Goal: Feedback & Contribution: Contribute content

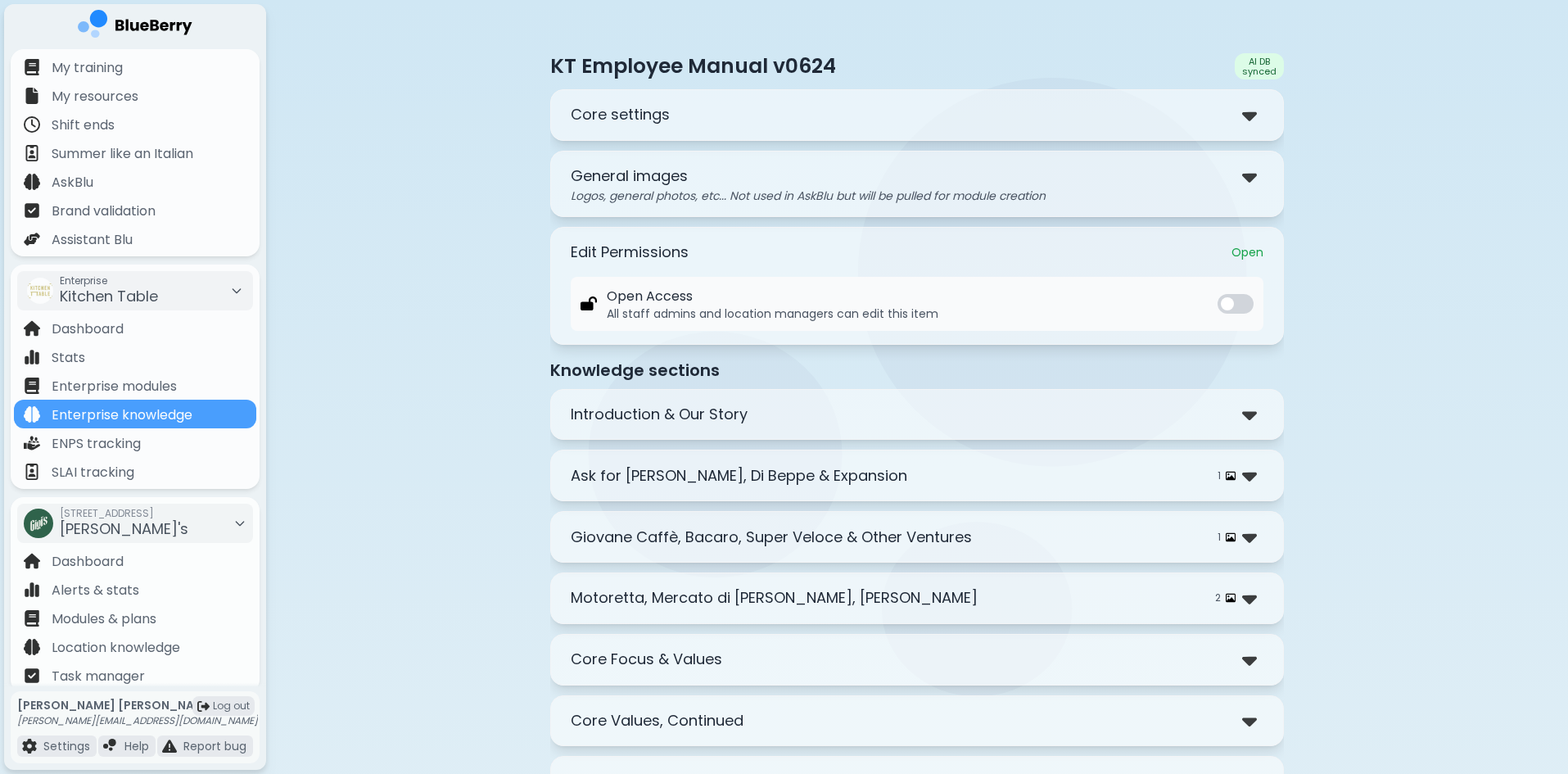
click at [652, 116] on p "Core settings" at bounding box center [620, 115] width 99 height 23
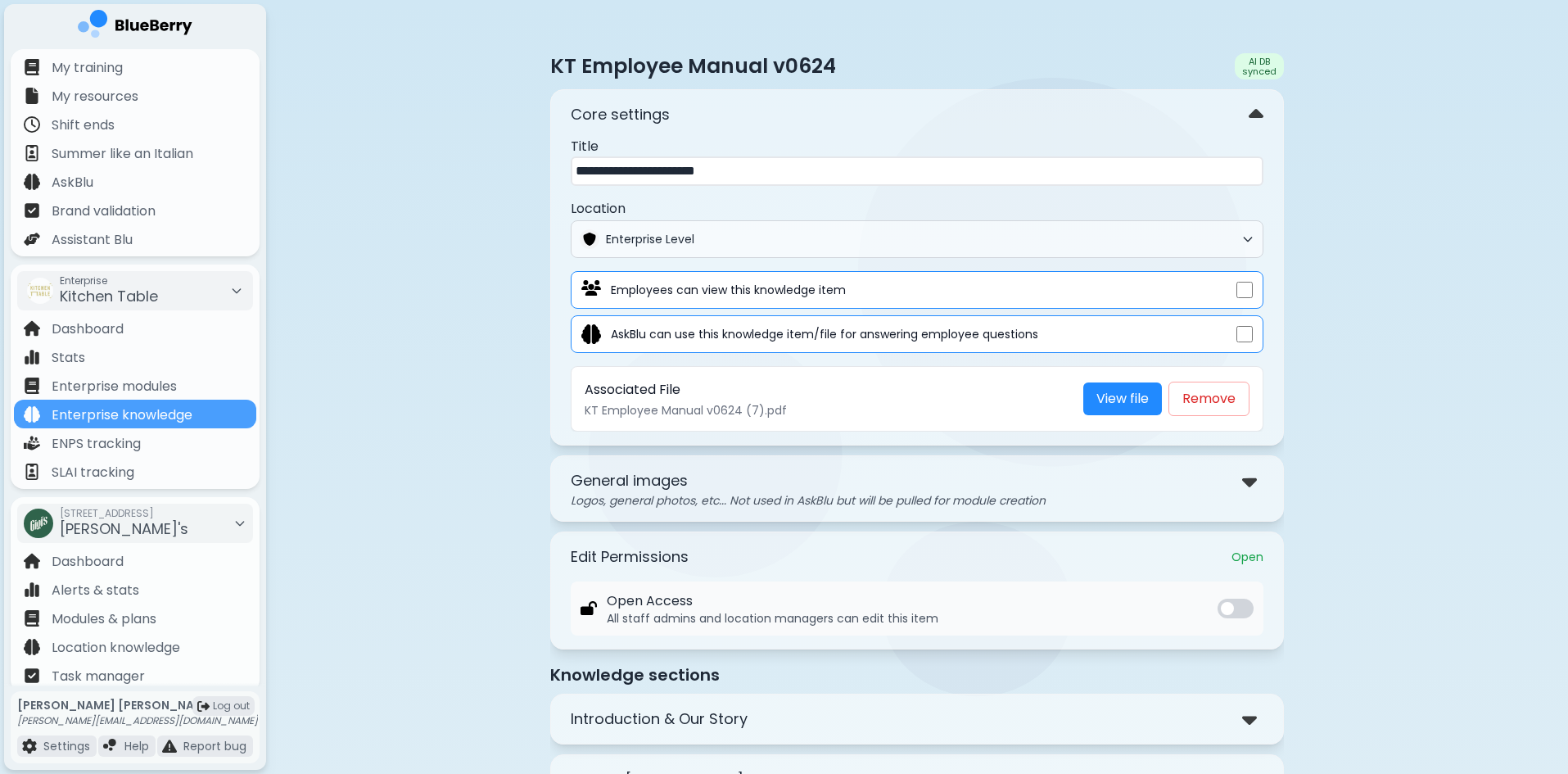
click at [682, 176] on input "**********" at bounding box center [916, 171] width 692 height 30
click at [1110, 400] on link "View file" at bounding box center [1122, 399] width 78 height 33
drag, startPoint x: 666, startPoint y: 400, endPoint x: 724, endPoint y: 423, distance: 62.4
click at [724, 423] on div "Associated File KT Employee Manual v0624 (7).pdf View file Remove" at bounding box center [916, 398] width 692 height 65
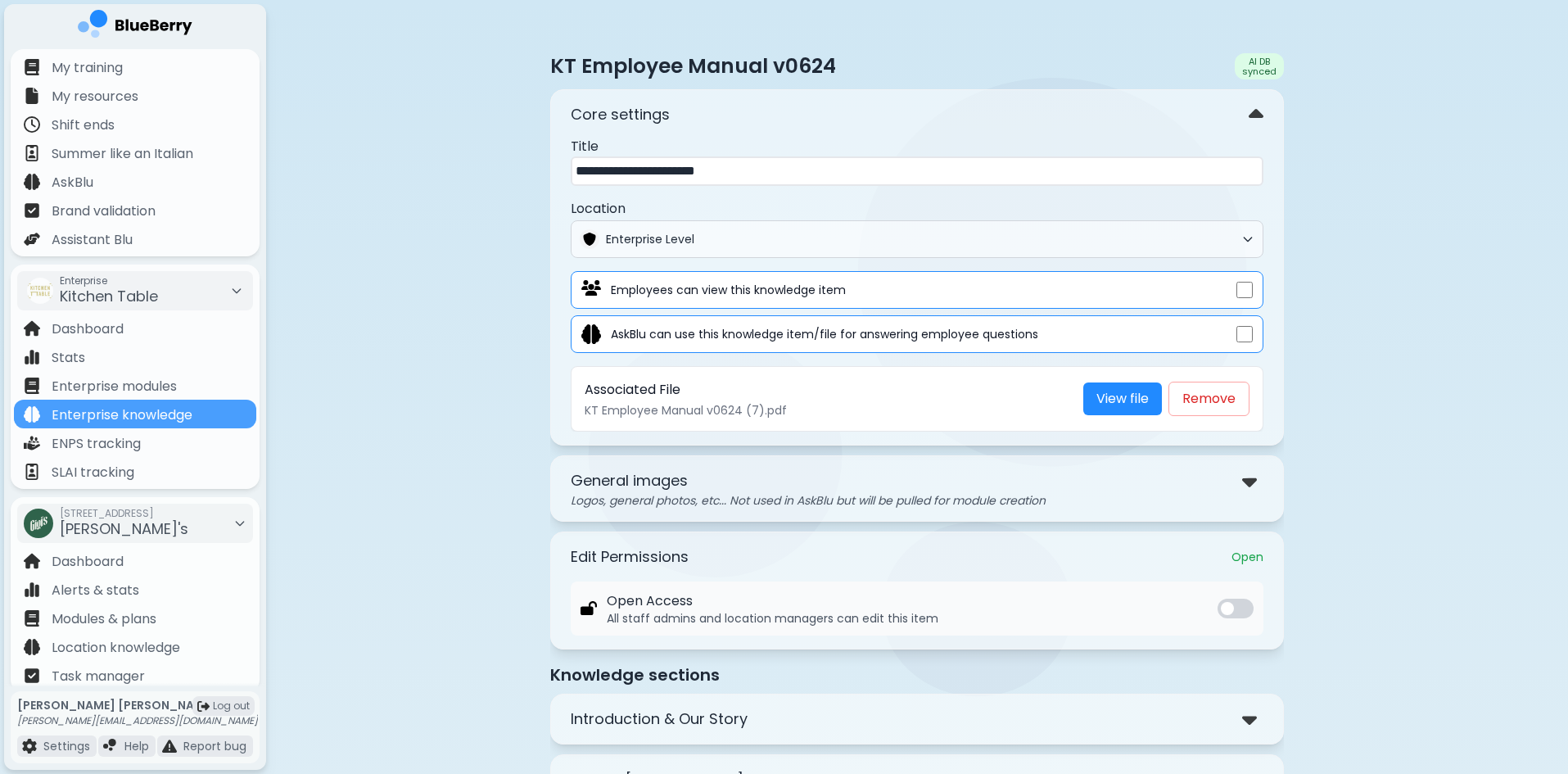
click at [733, 417] on p "KT Employee Manual v0624 (7).pdf" at bounding box center [827, 410] width 486 height 15
click at [820, 501] on p "Logos, general photos, etc... Not used in AskBlu but will be pulled for module …" at bounding box center [916, 499] width 692 height 15
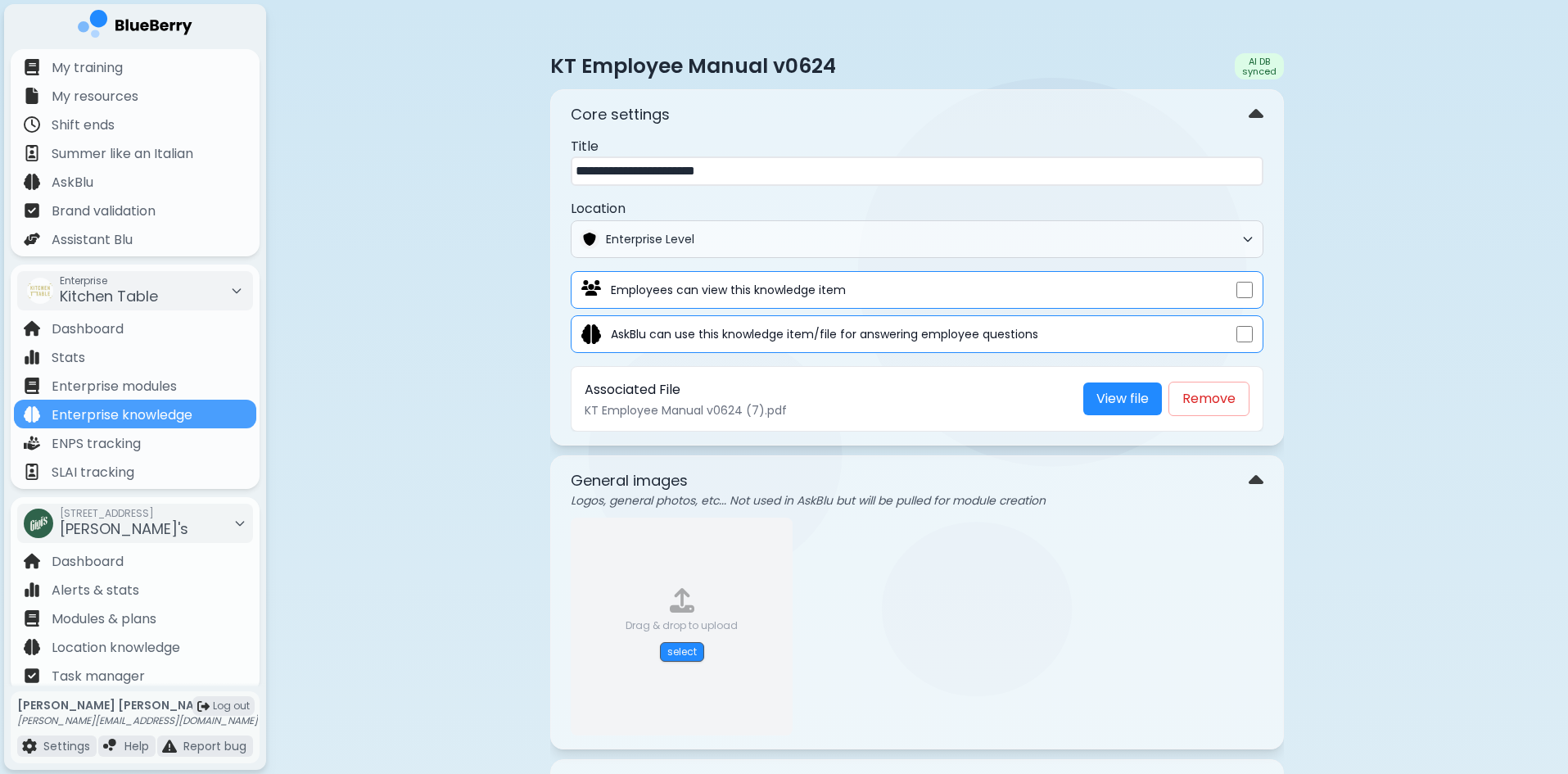
click at [818, 499] on p "Logos, general photos, etc... Not used in AskBlu but will be pulled for module …" at bounding box center [916, 499] width 692 height 15
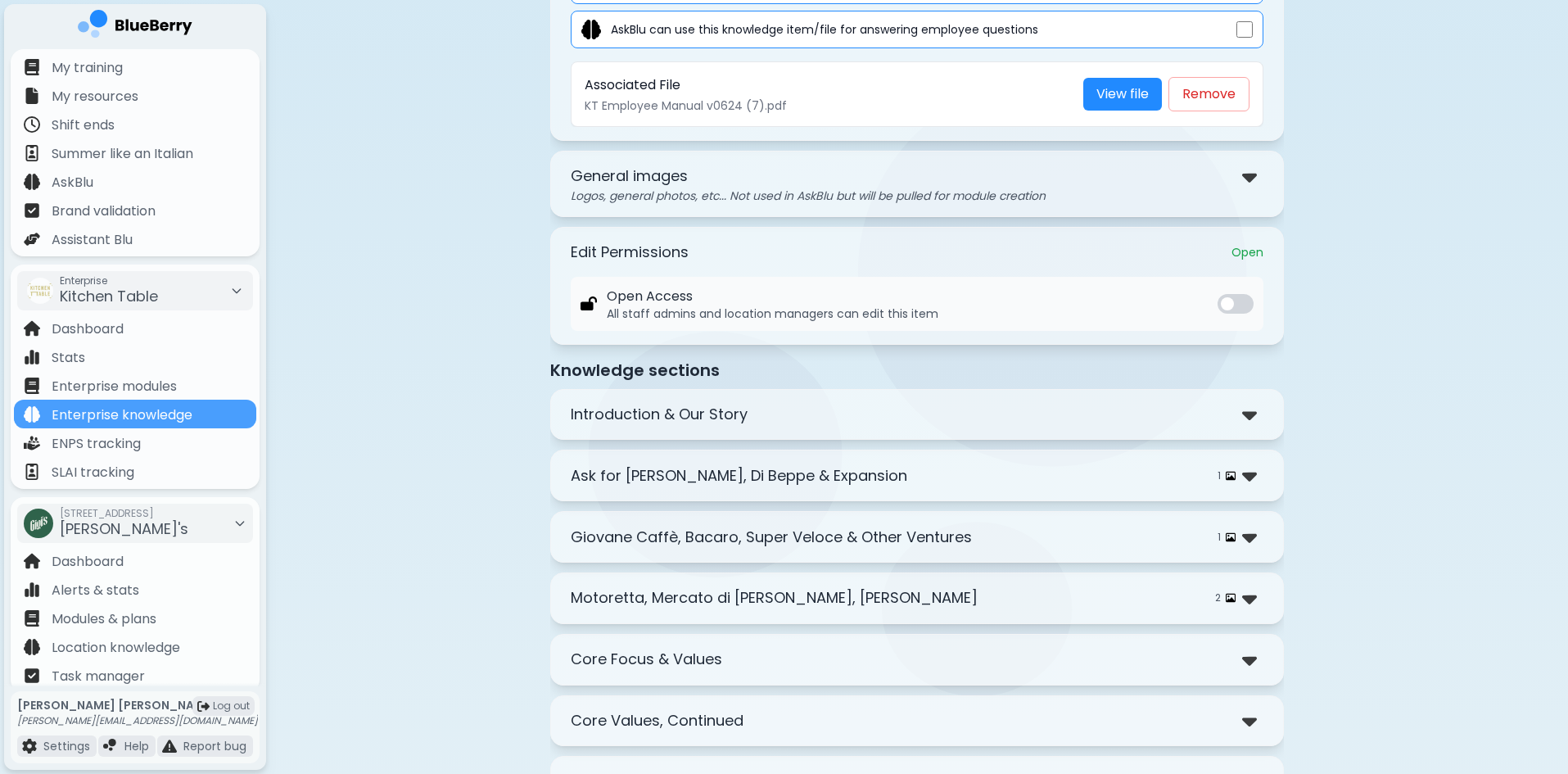
scroll to position [327, 0]
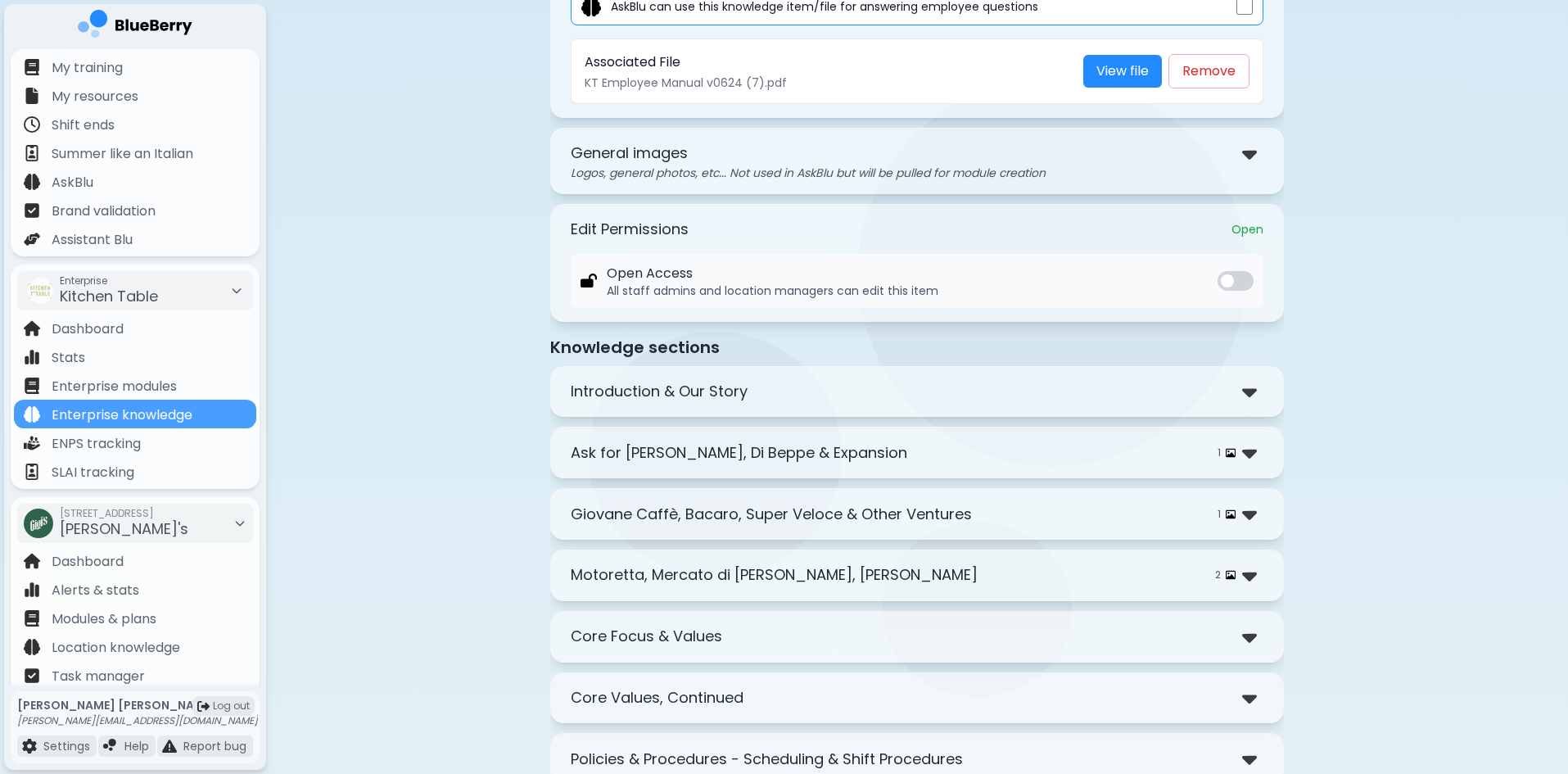
click at [852, 452] on div "Ask for Luigi, Di Beppe & Expansion 1" at bounding box center [916, 452] width 692 height 23
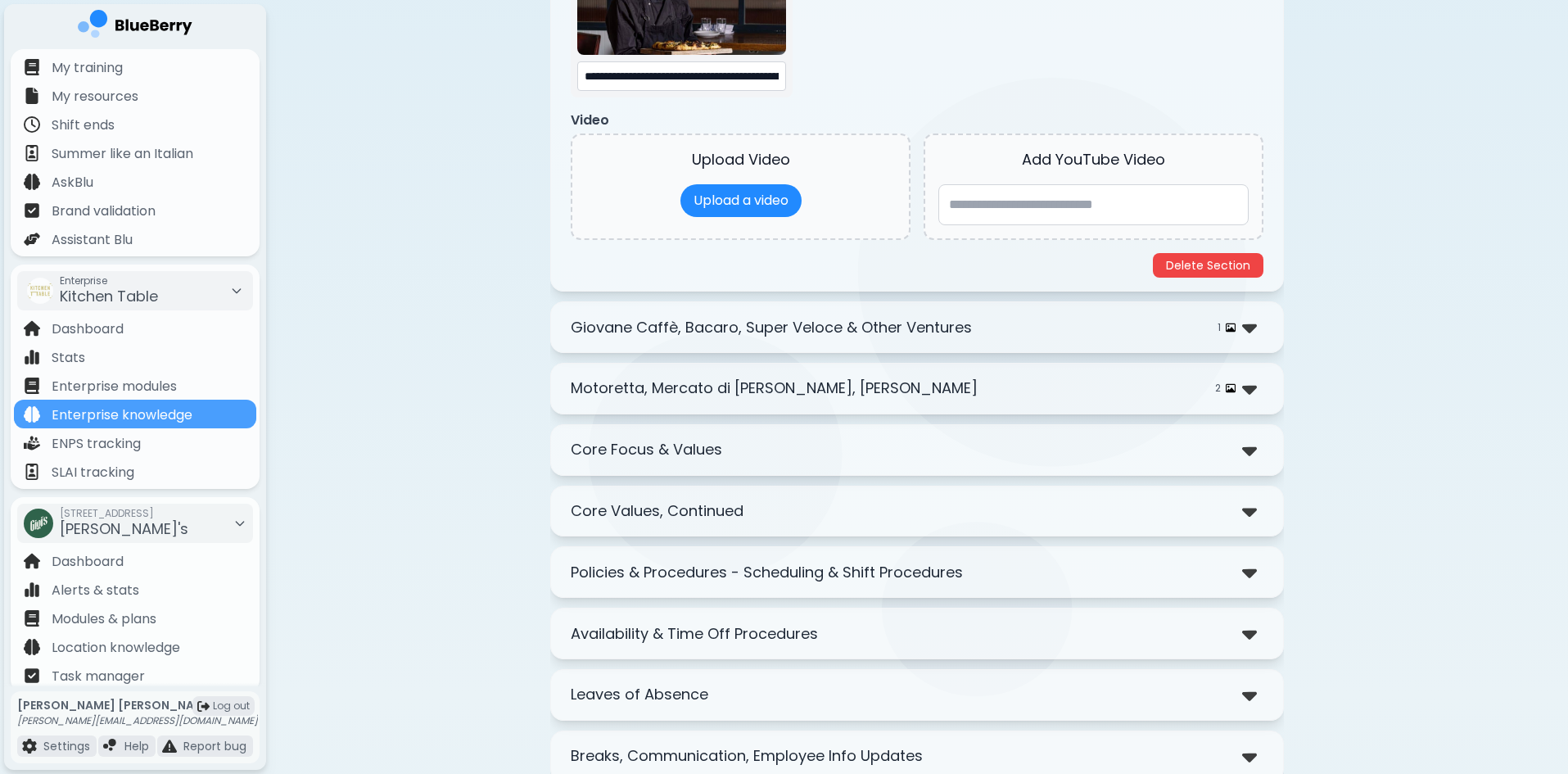
scroll to position [1228, 0]
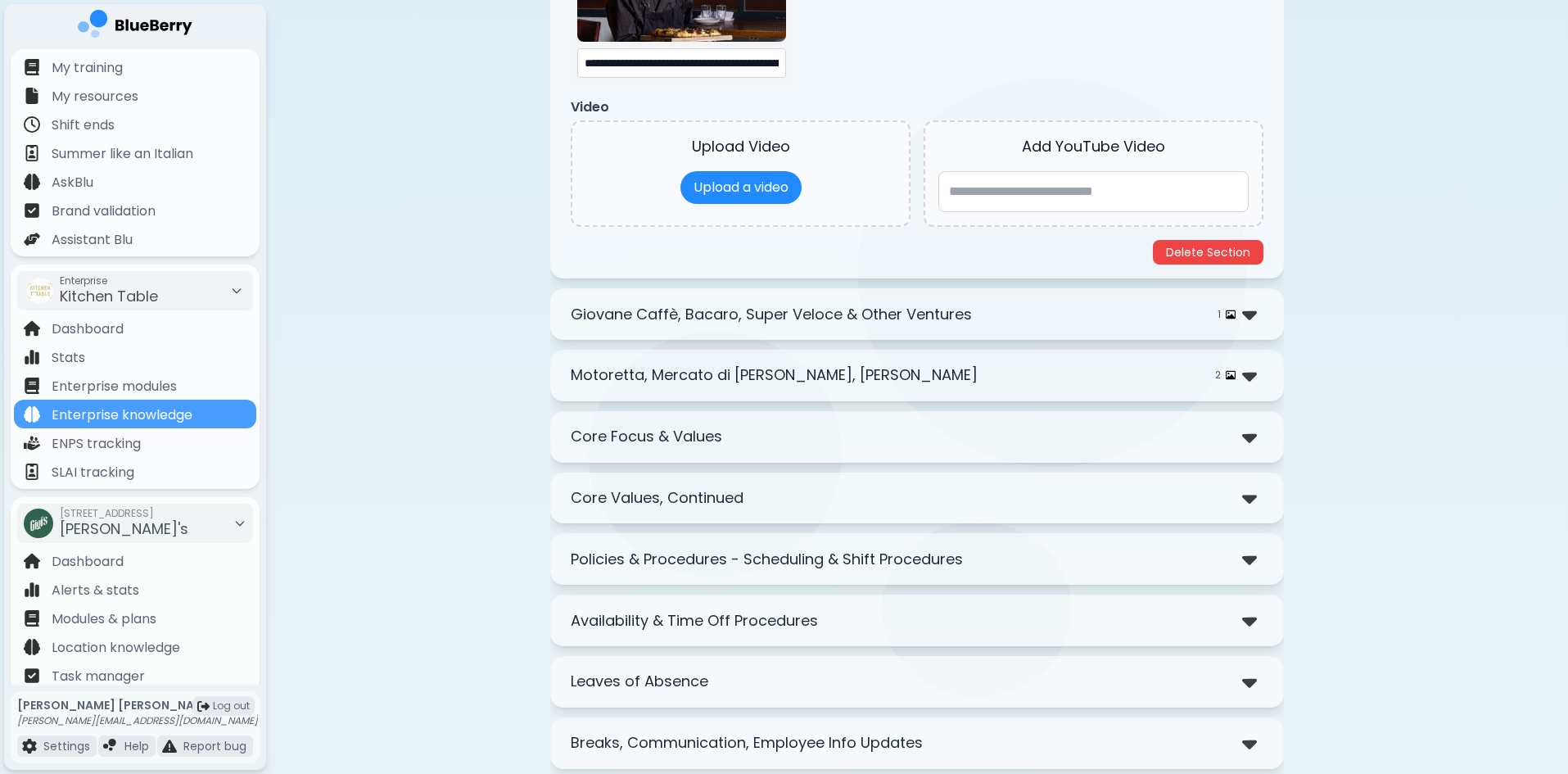
click at [765, 316] on p "Giovane Caffè, Bacaro, Super Veloce & Other Ventures" at bounding box center [771, 314] width 401 height 23
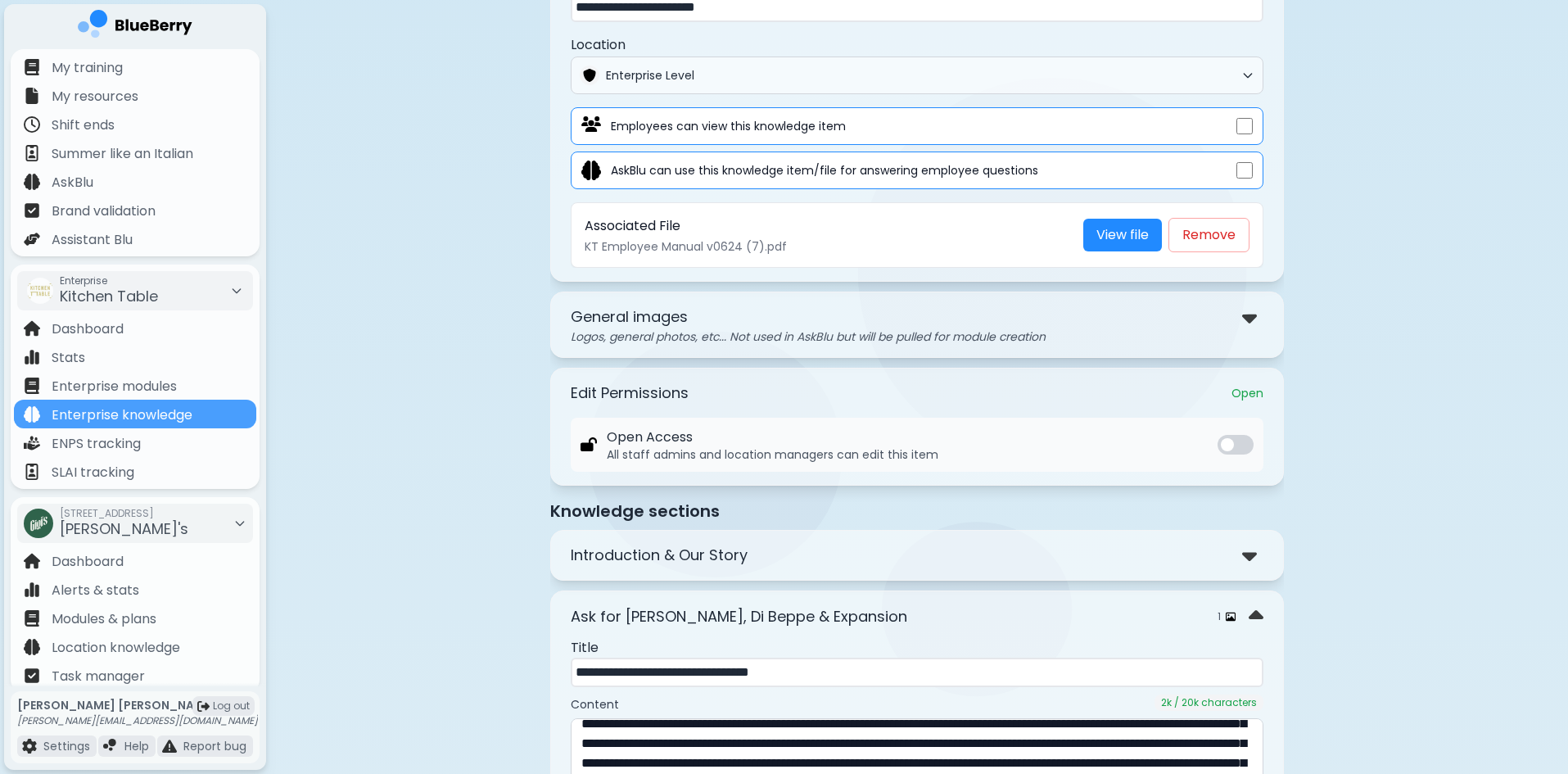
scroll to position [0, 0]
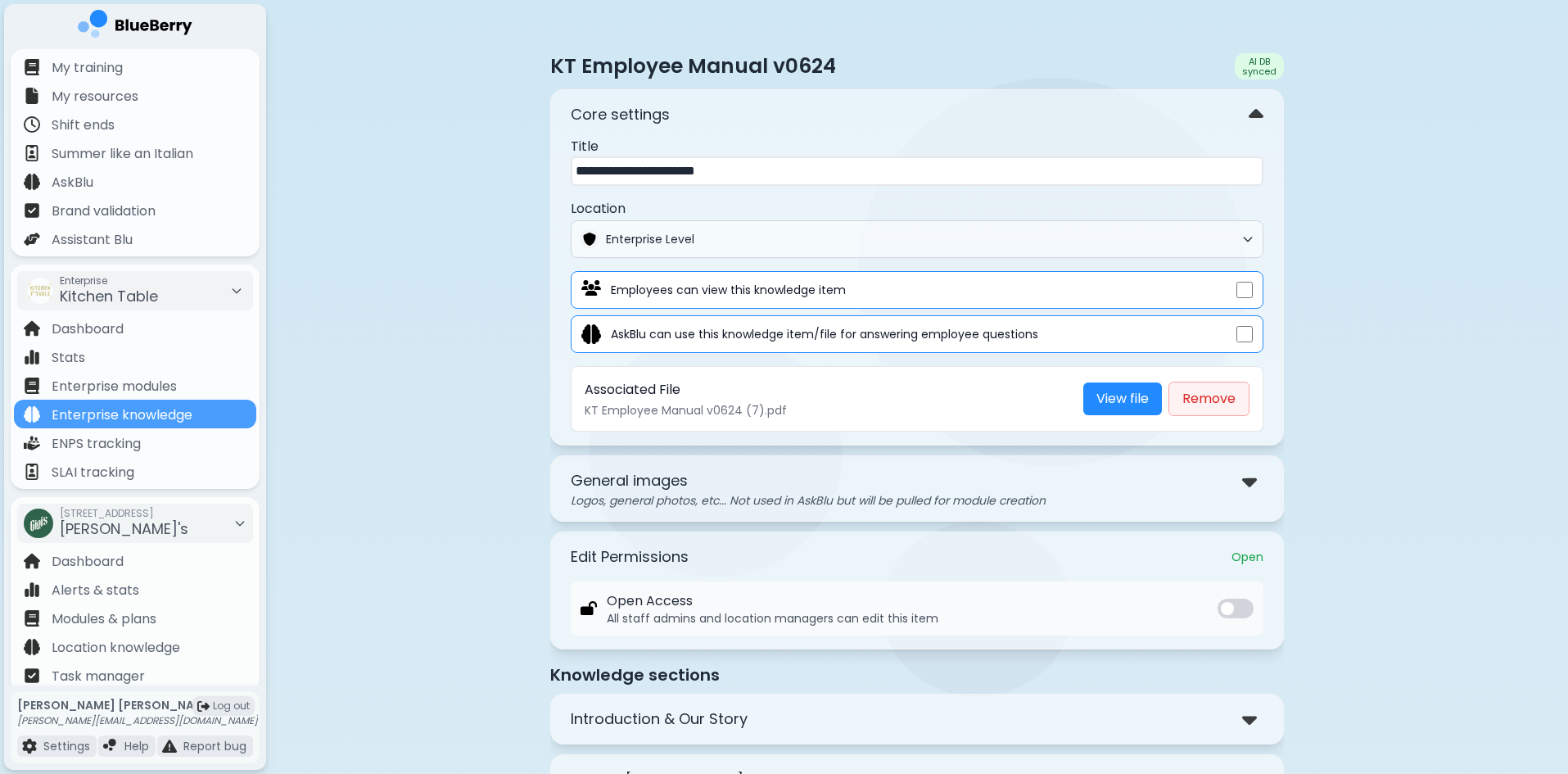
click at [1225, 401] on button "Remove" at bounding box center [1208, 399] width 81 height 35
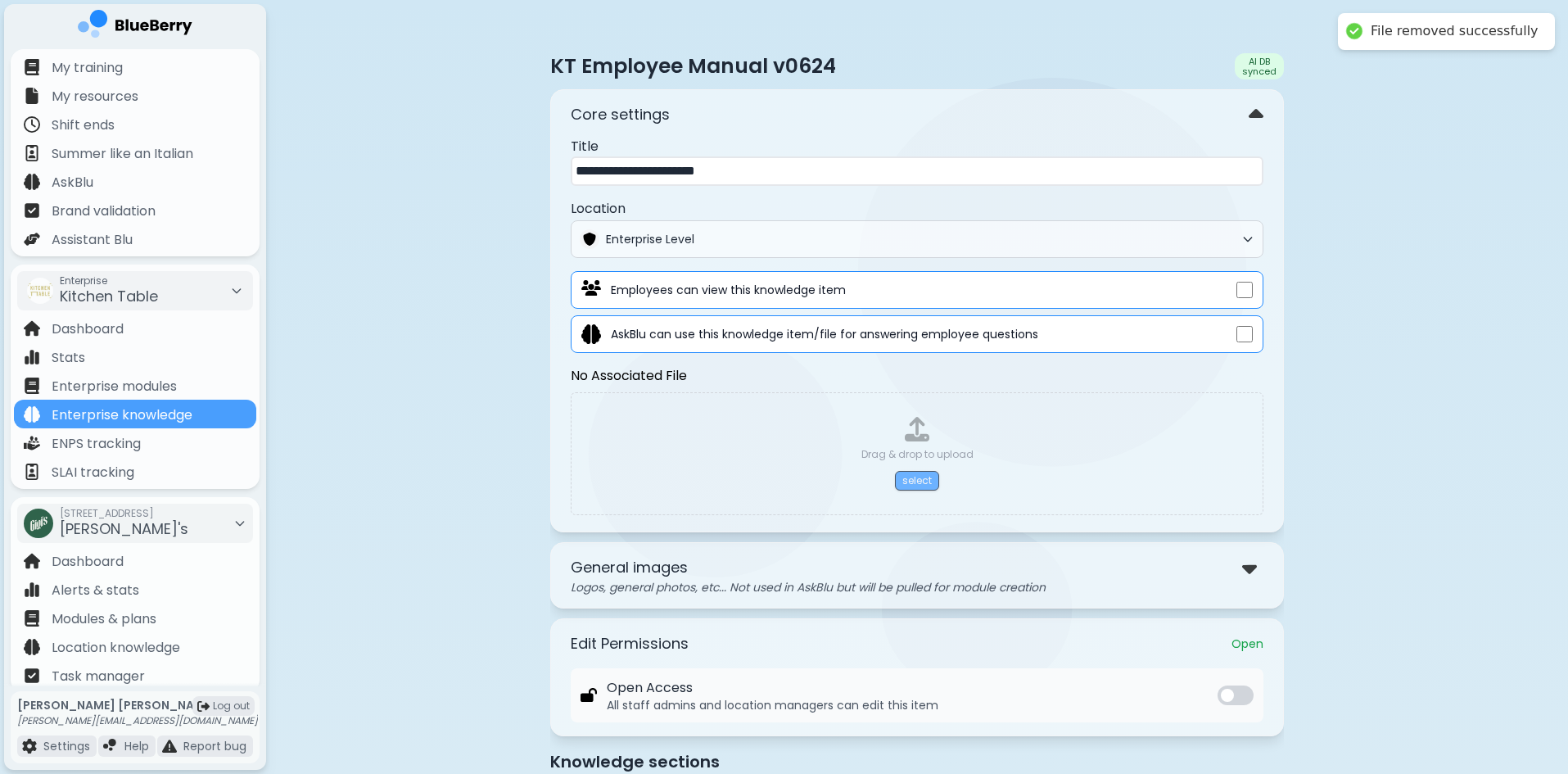
click at [922, 477] on button "select" at bounding box center [916, 480] width 44 height 20
type input "**********"
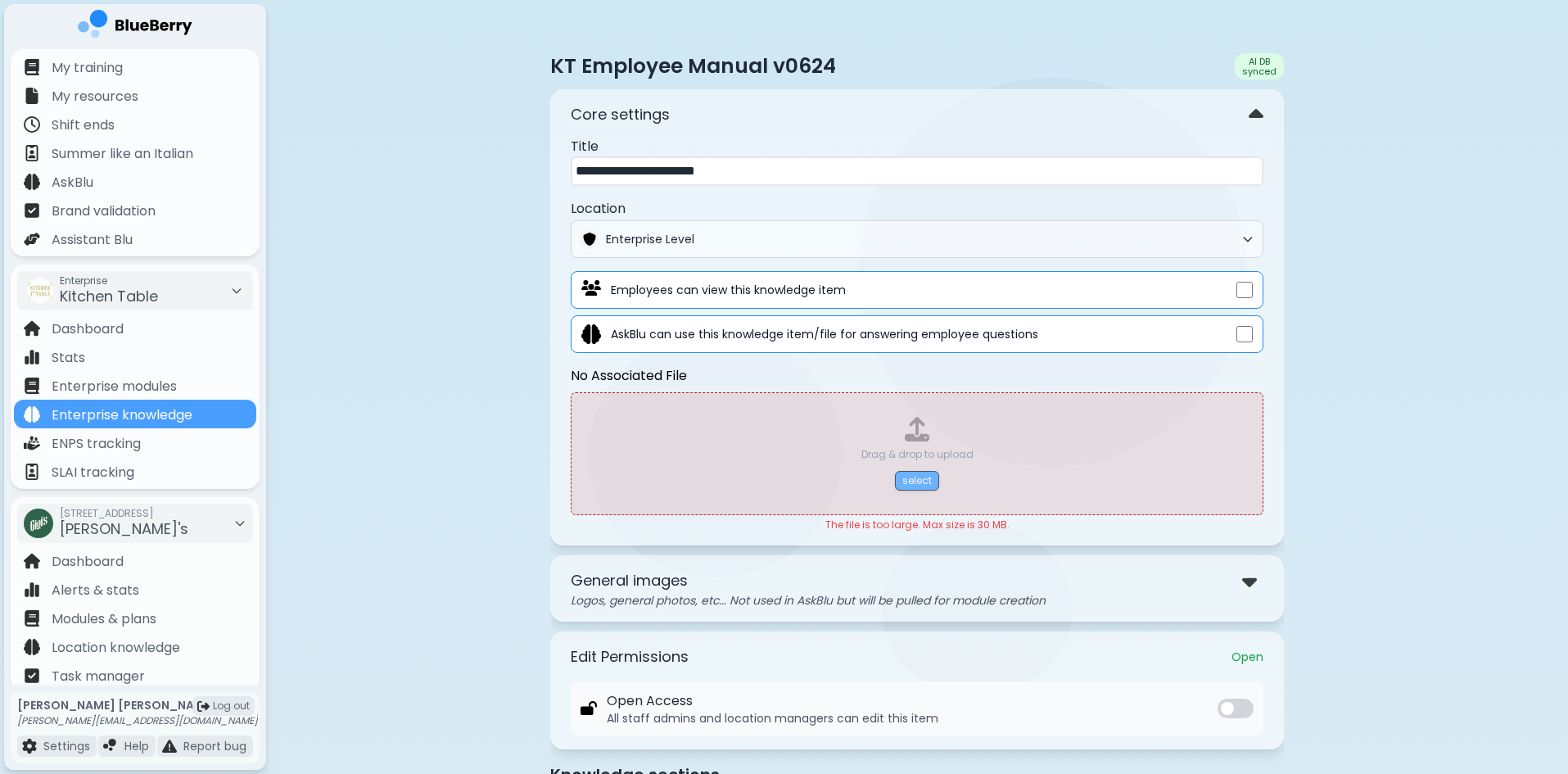
click at [916, 477] on button "select" at bounding box center [916, 480] width 44 height 20
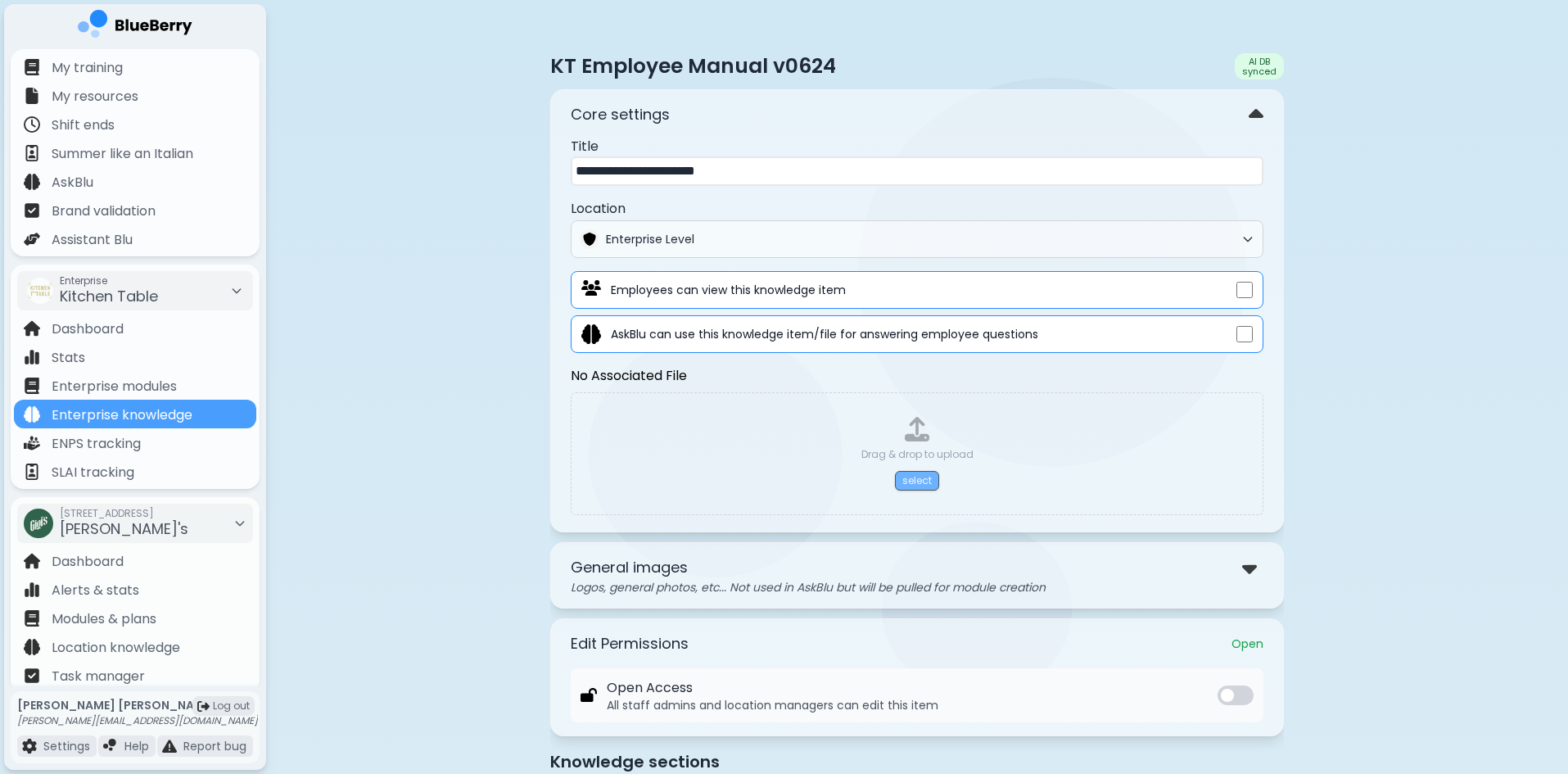
type input "**********"
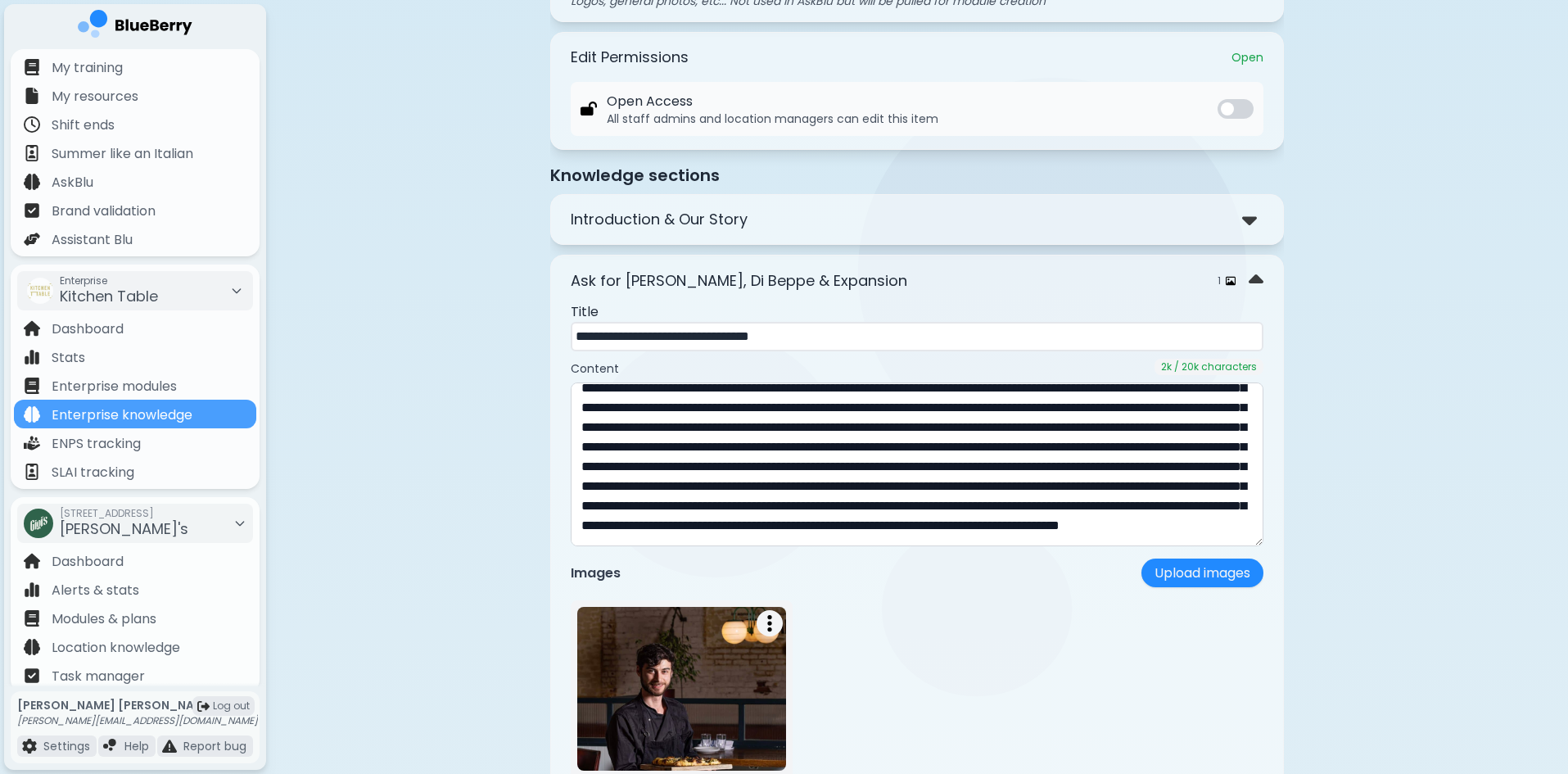
scroll to position [327, 0]
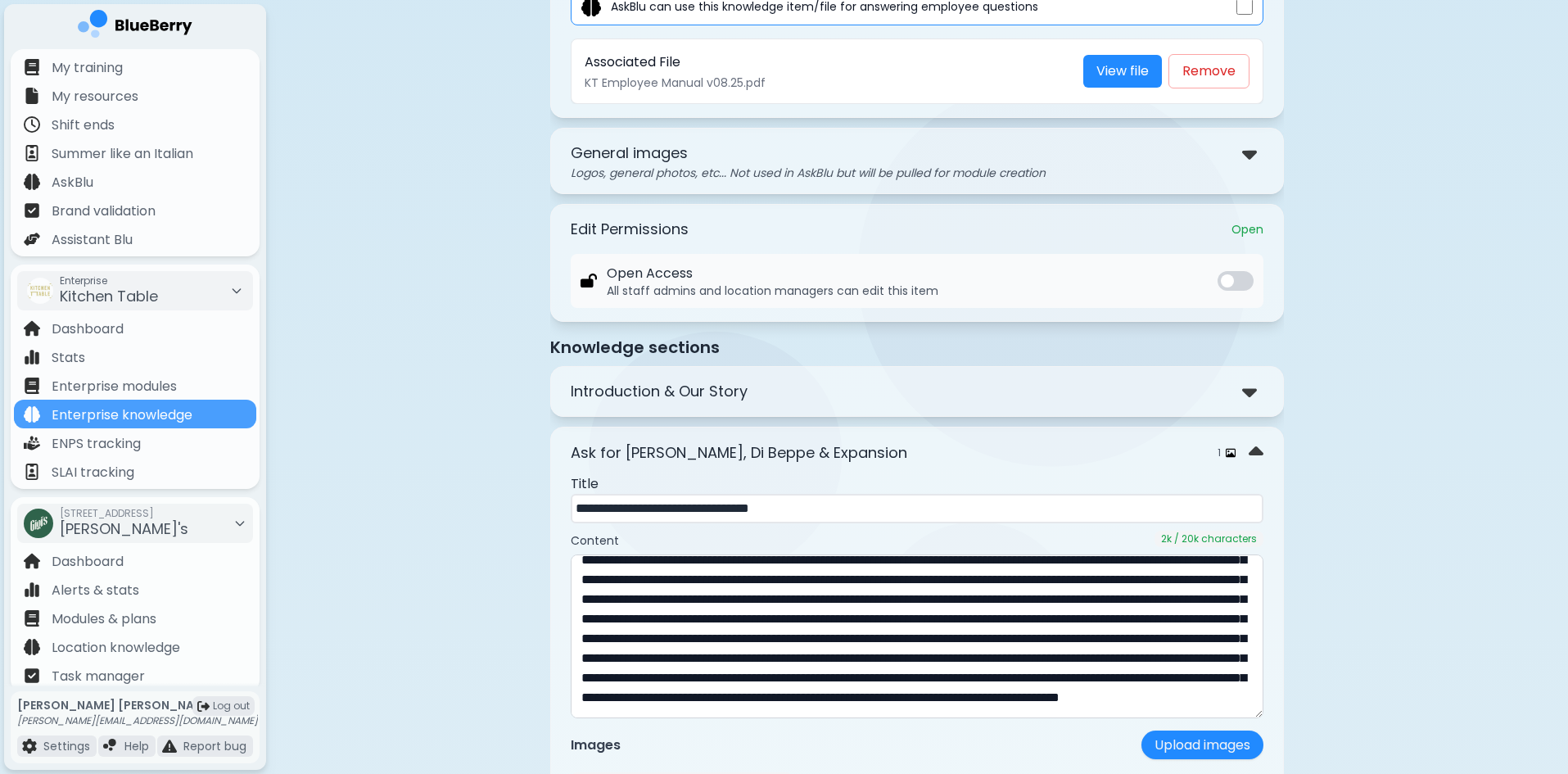
click at [1238, 388] on div "Introduction & Our Story" at bounding box center [916, 391] width 692 height 23
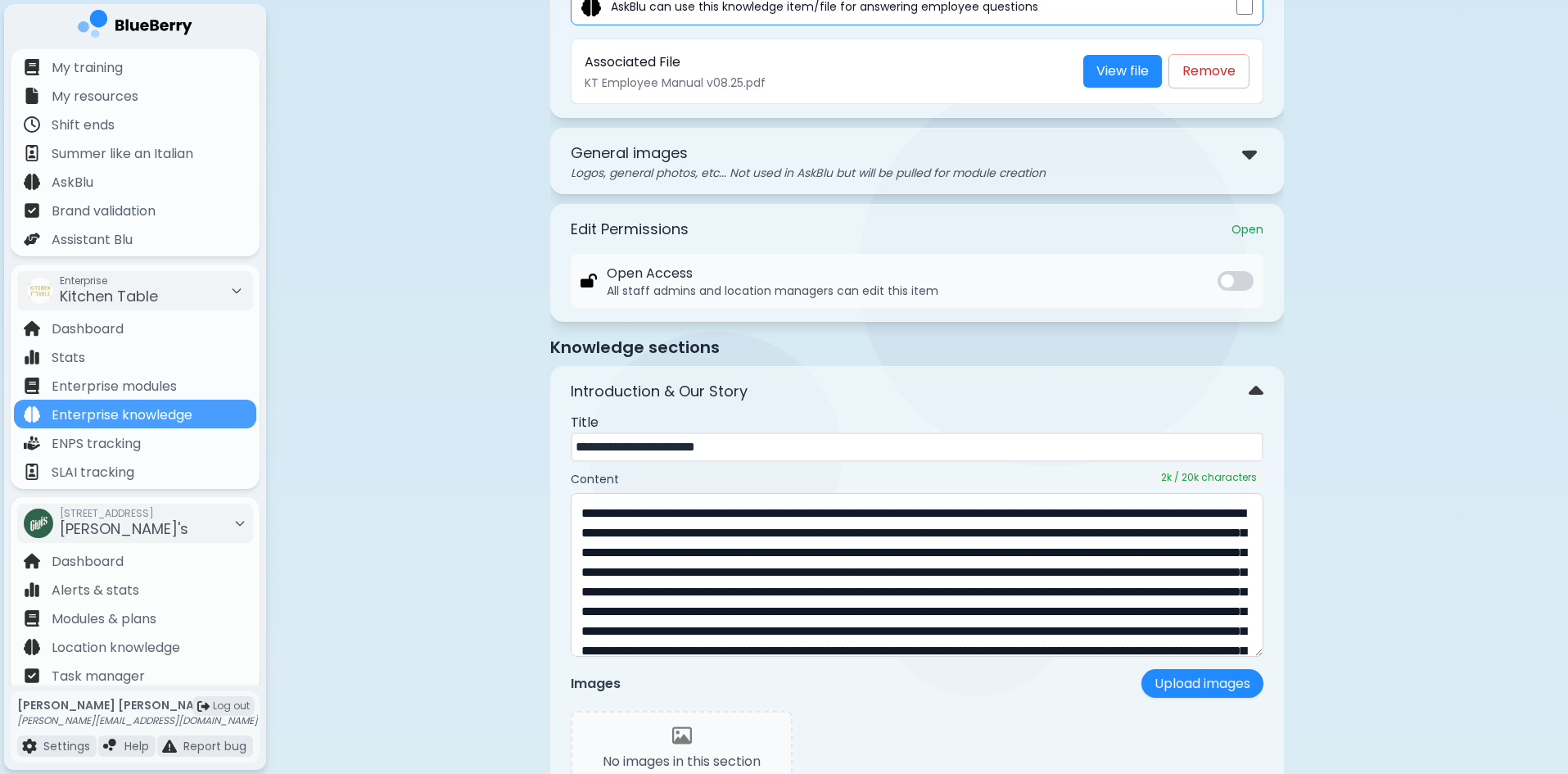
click at [1250, 380] on div at bounding box center [1253, 391] width 22 height 23
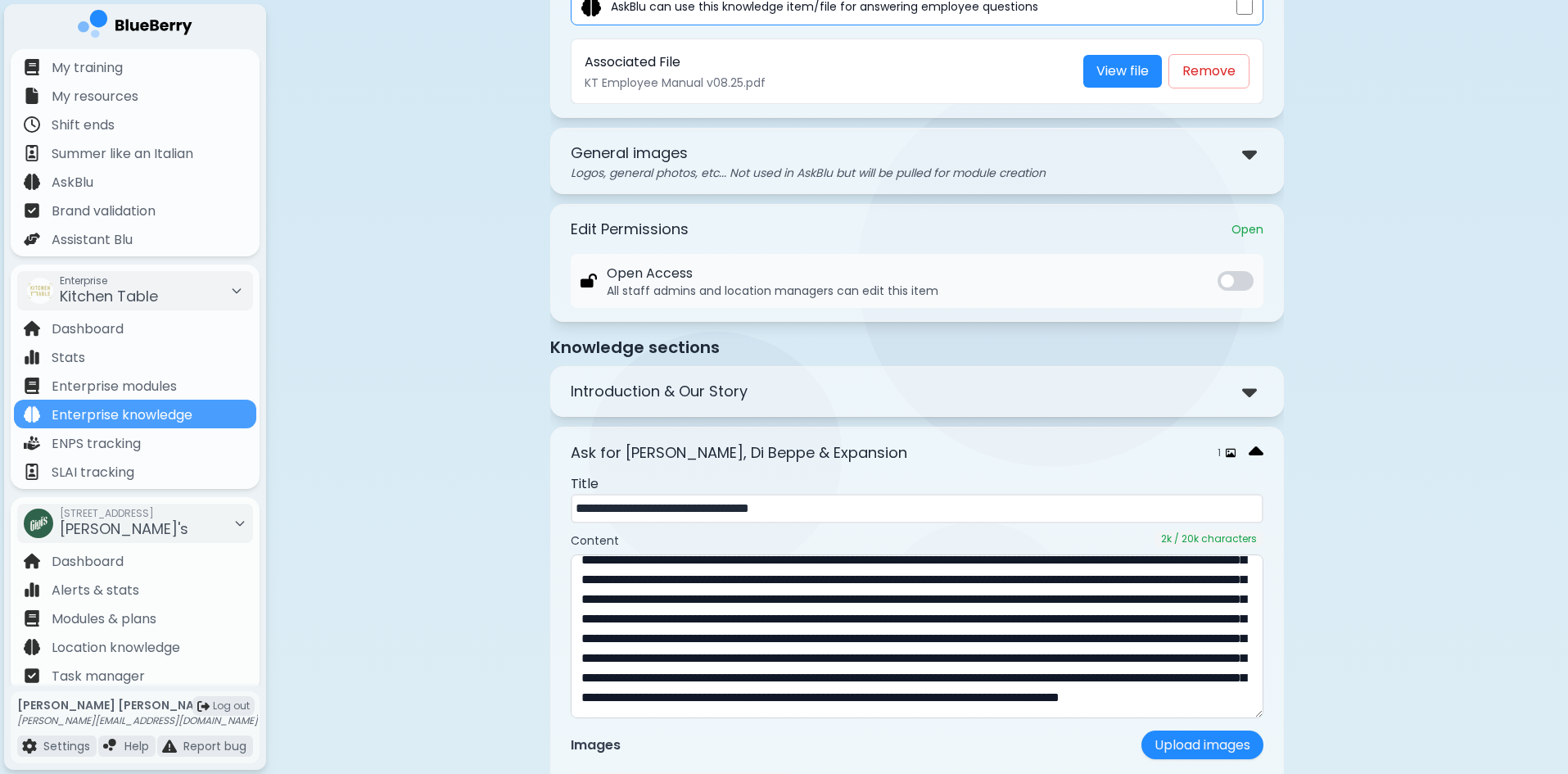
click at [1261, 456] on img at bounding box center [1255, 452] width 15 height 23
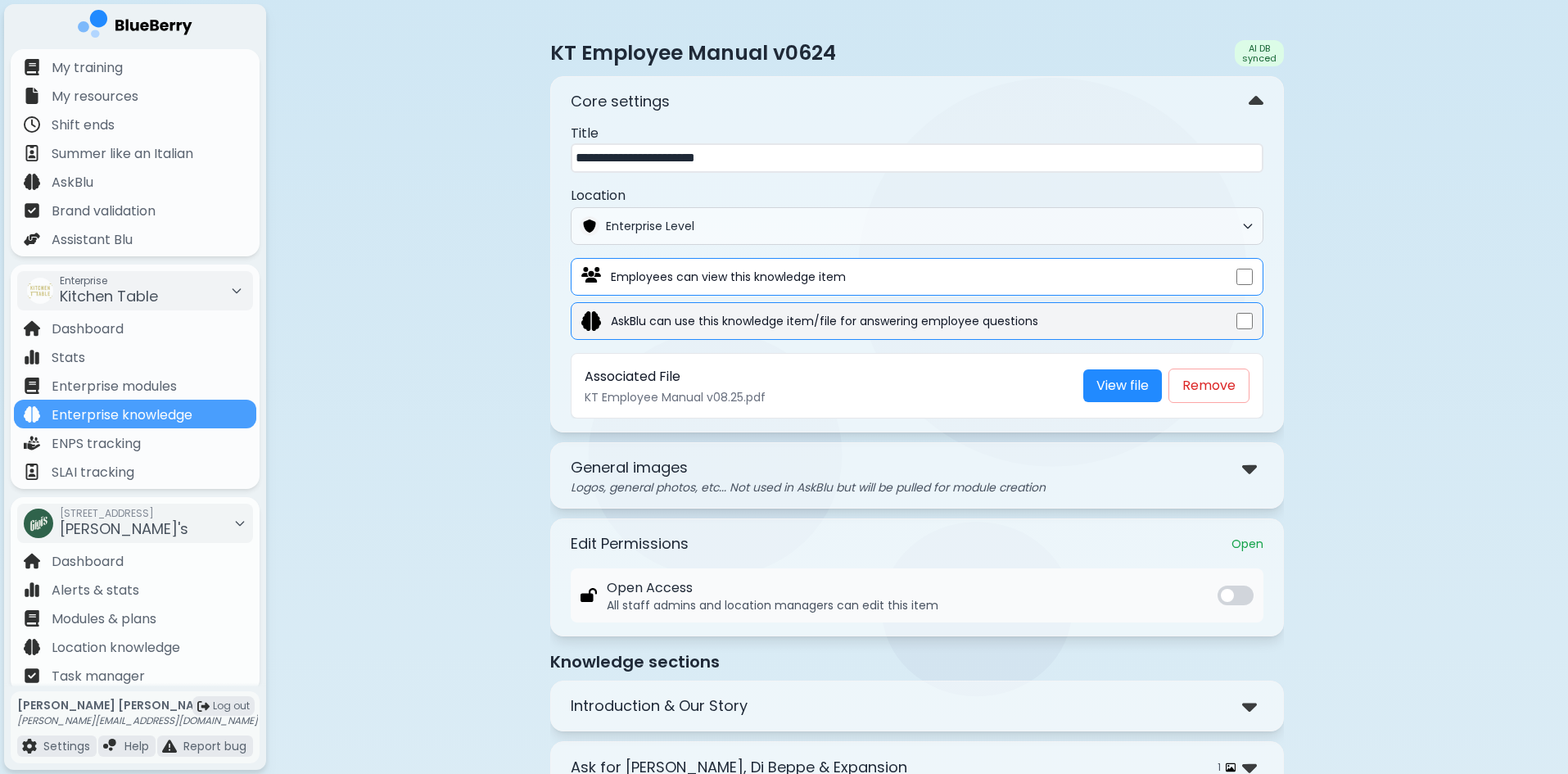
scroll to position [0, 0]
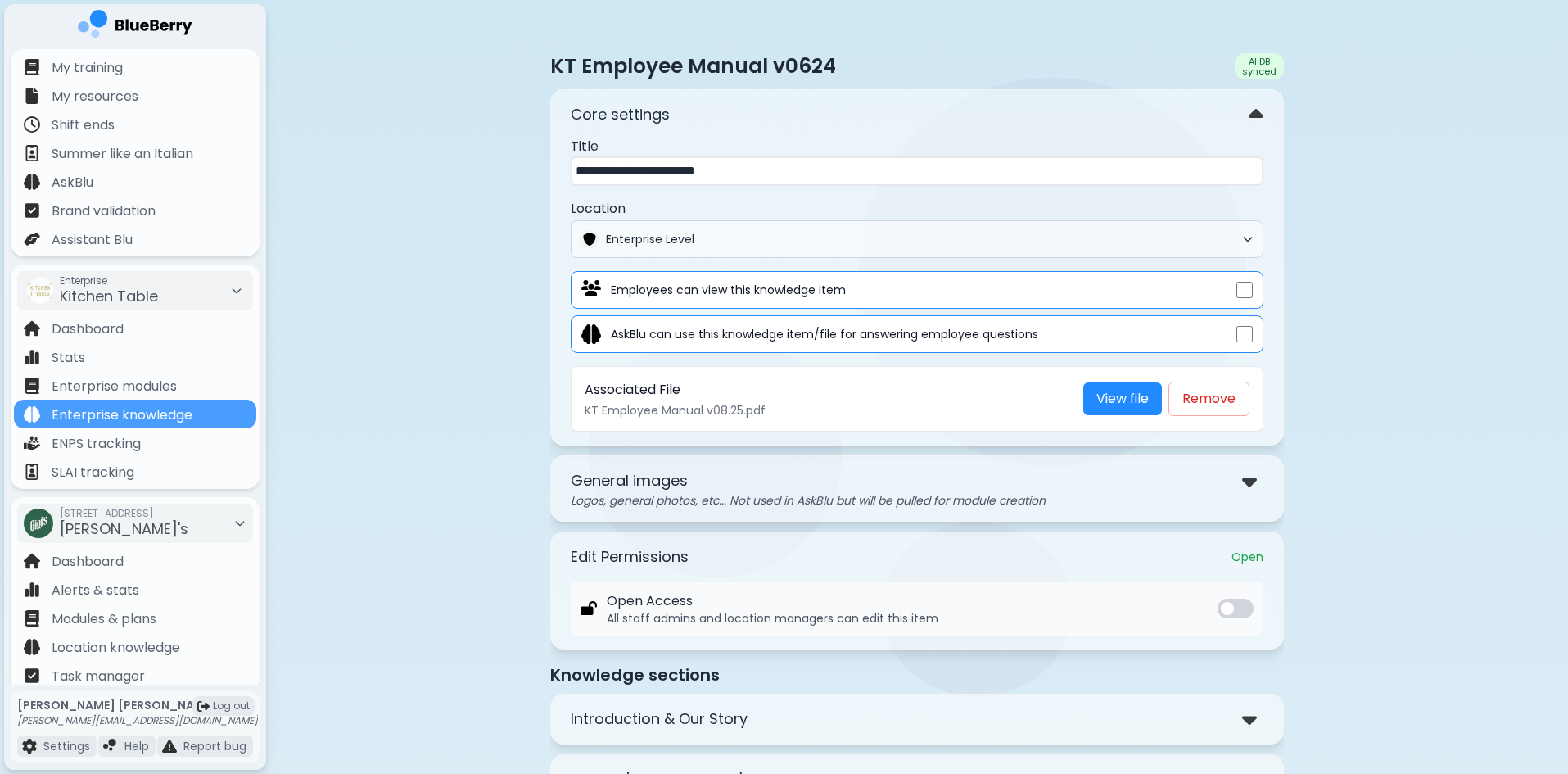
click at [1265, 65] on div "AI DB synced" at bounding box center [1259, 66] width 50 height 26
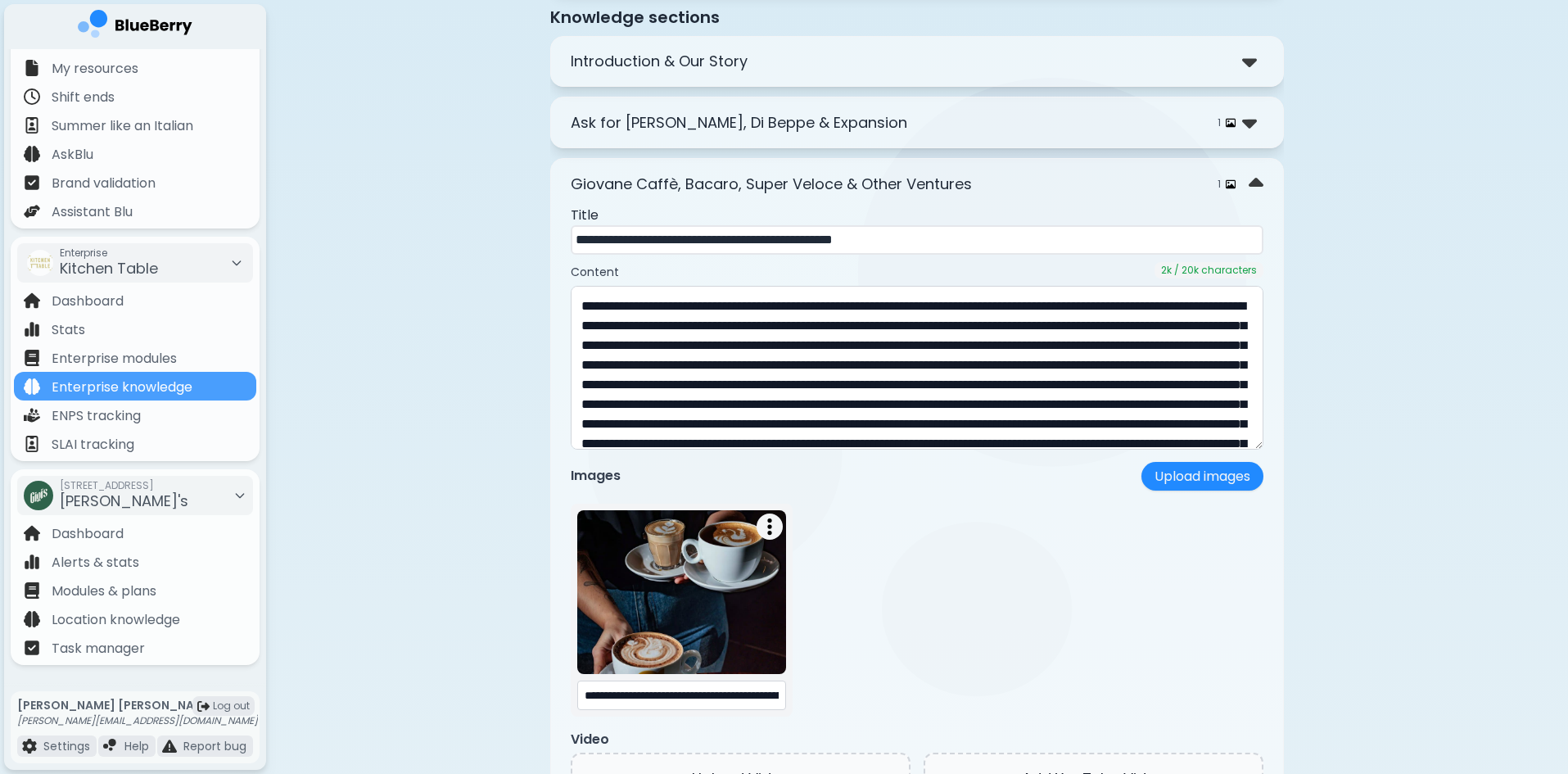
scroll to position [655, 0]
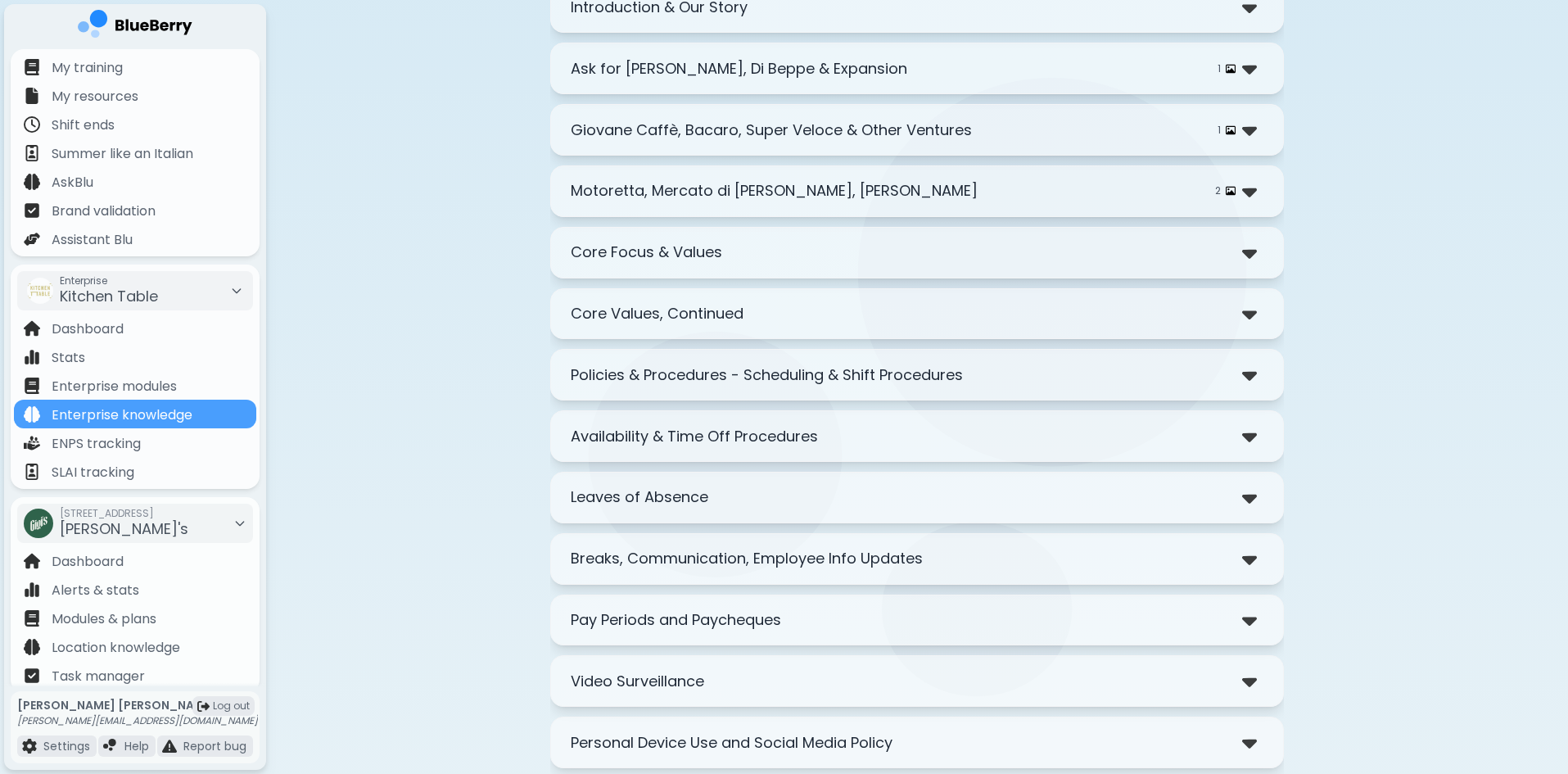
scroll to position [409, 0]
click at [746, 504] on div "Leaves of Absence" at bounding box center [916, 494] width 692 height 23
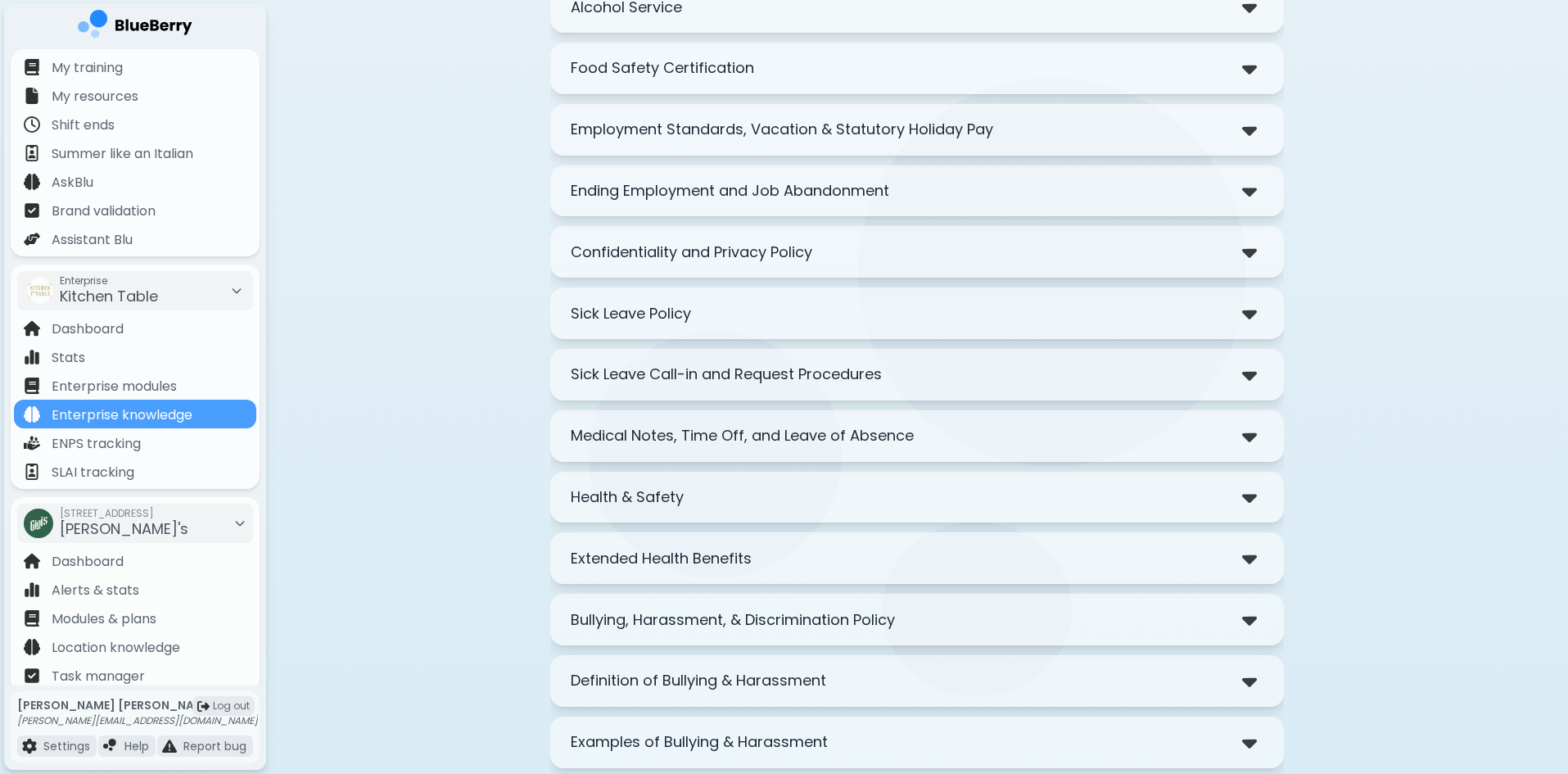
scroll to position [2129, 0]
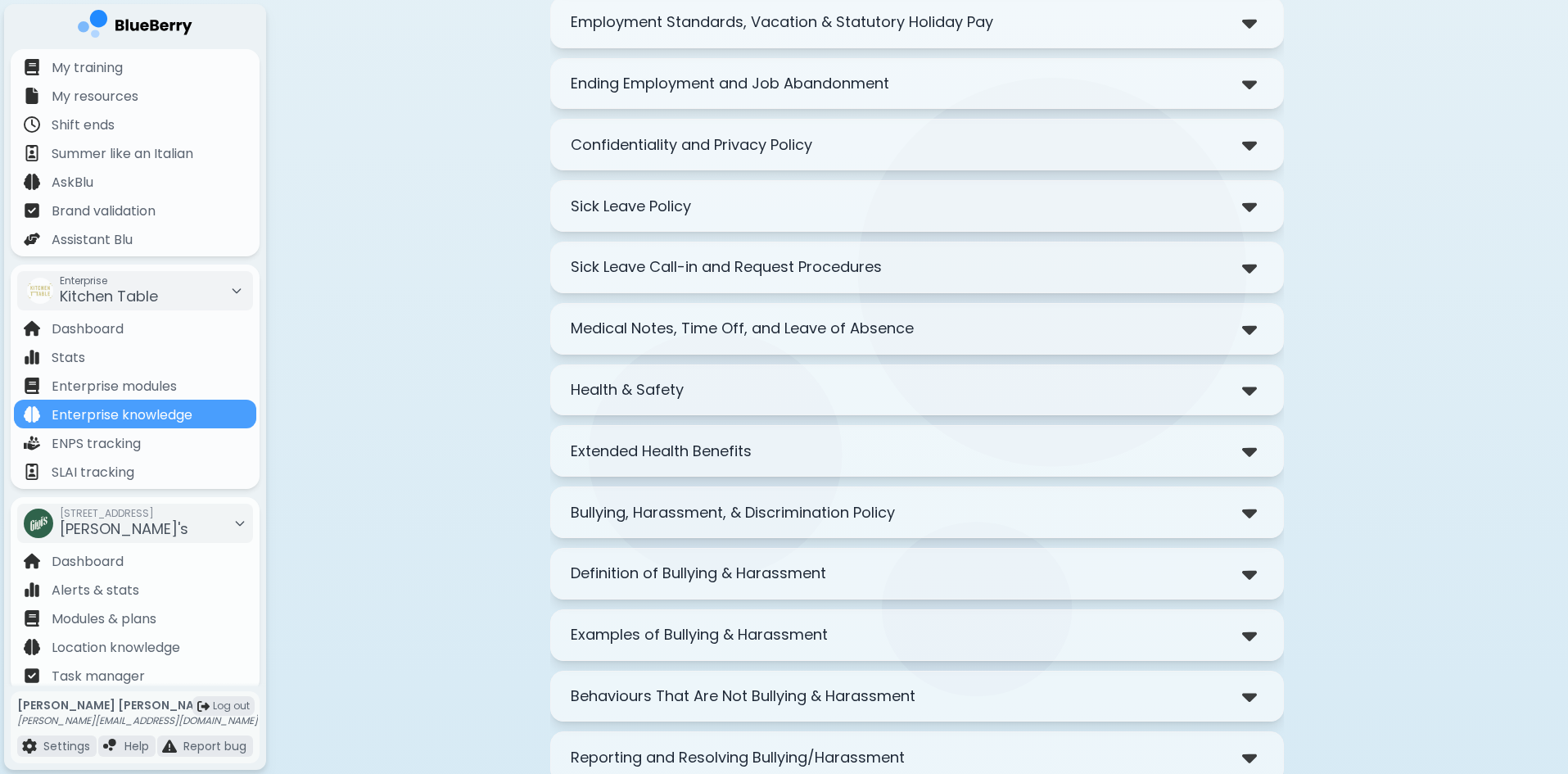
click at [734, 320] on p "Medical Notes, Time Off, and Leave of Absence" at bounding box center [742, 328] width 343 height 23
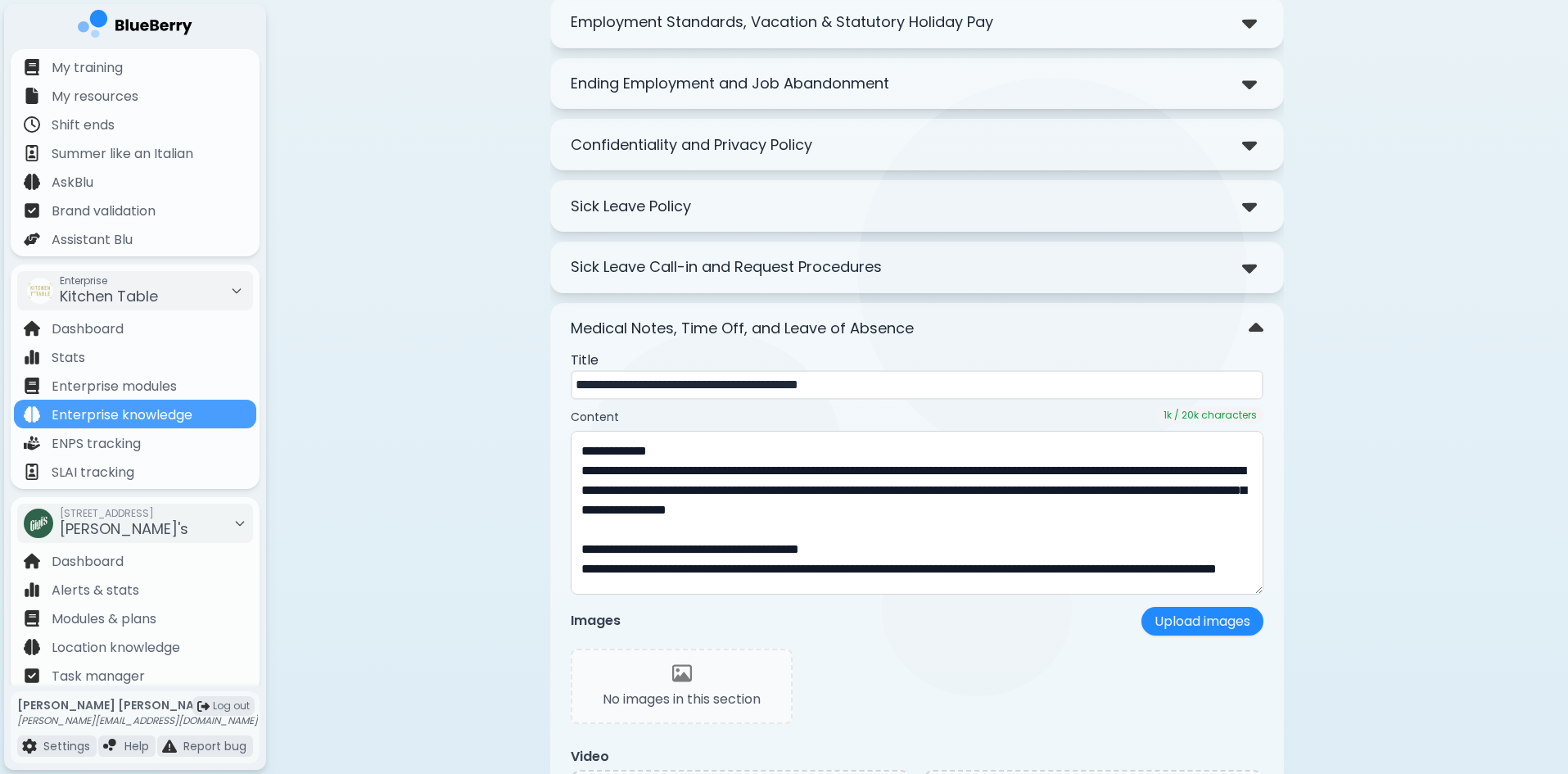
click at [734, 320] on p "Medical Notes, Time Off, and Leave of Absence" at bounding box center [742, 328] width 343 height 23
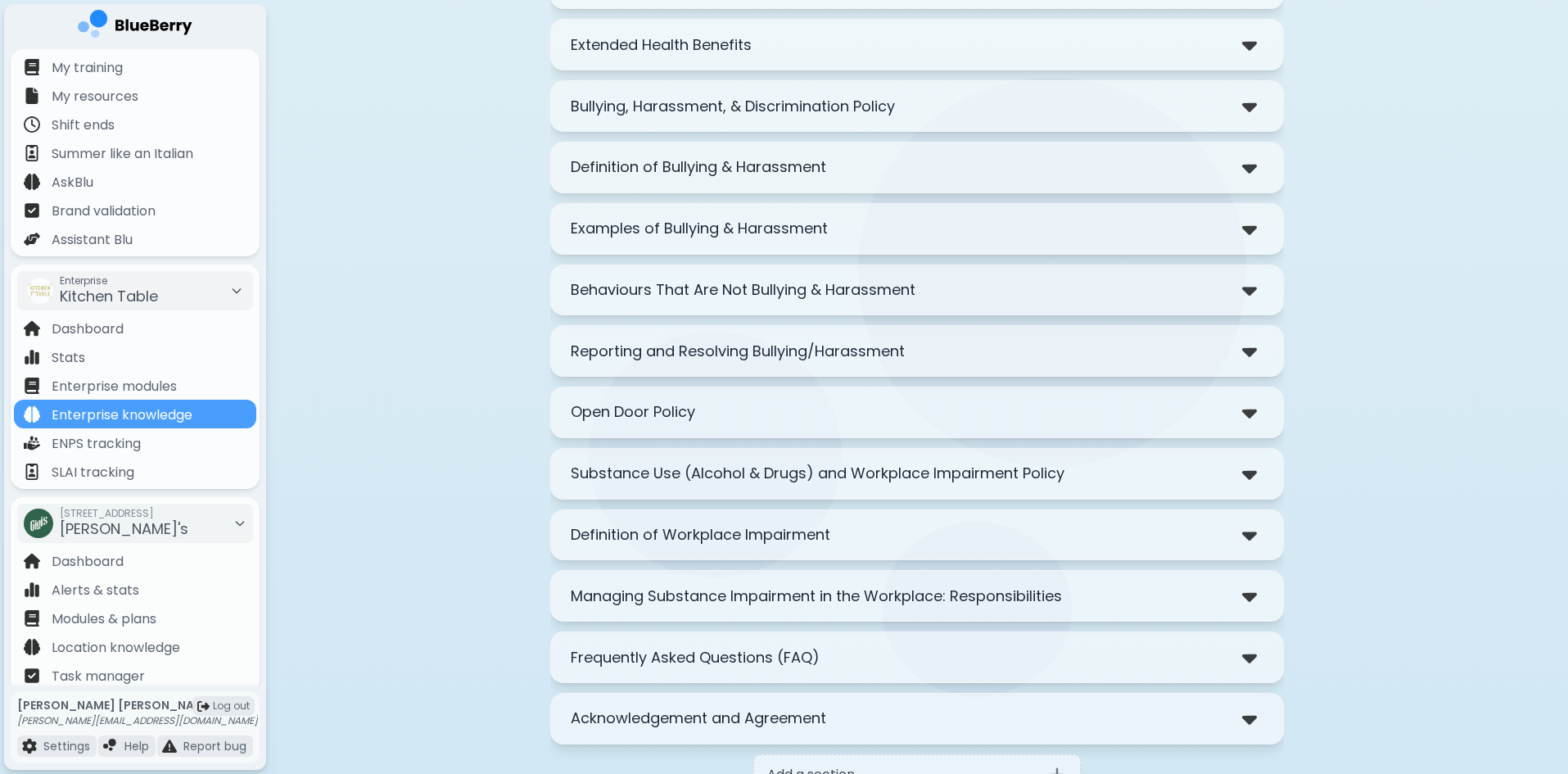
scroll to position [2538, 0]
click at [784, 358] on p "Reporting and Resolving Bullying/Harassment" at bounding box center [738, 347] width 334 height 23
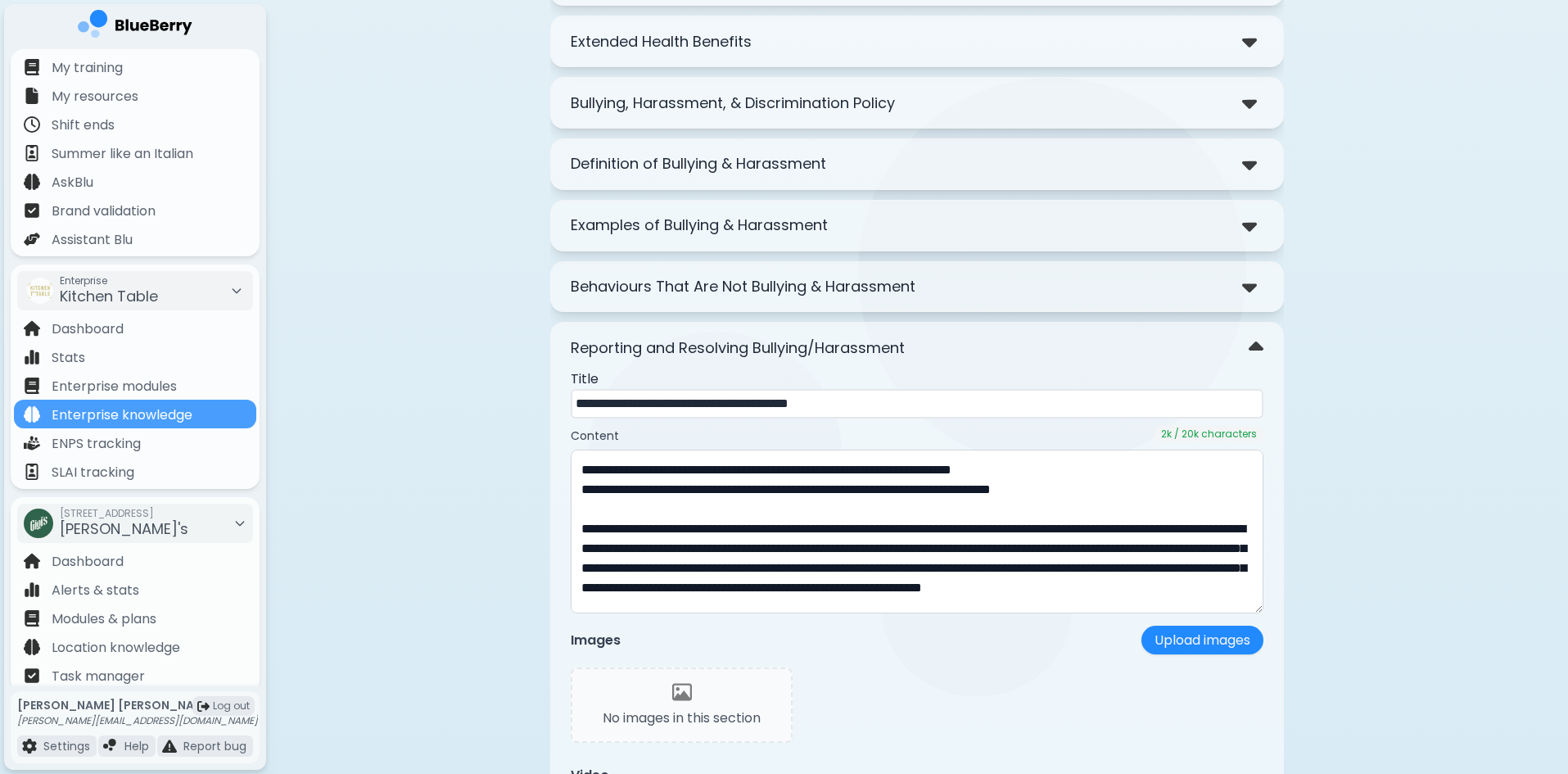
click at [784, 358] on p "Reporting and Resolving Bullying/Harassment" at bounding box center [738, 347] width 334 height 23
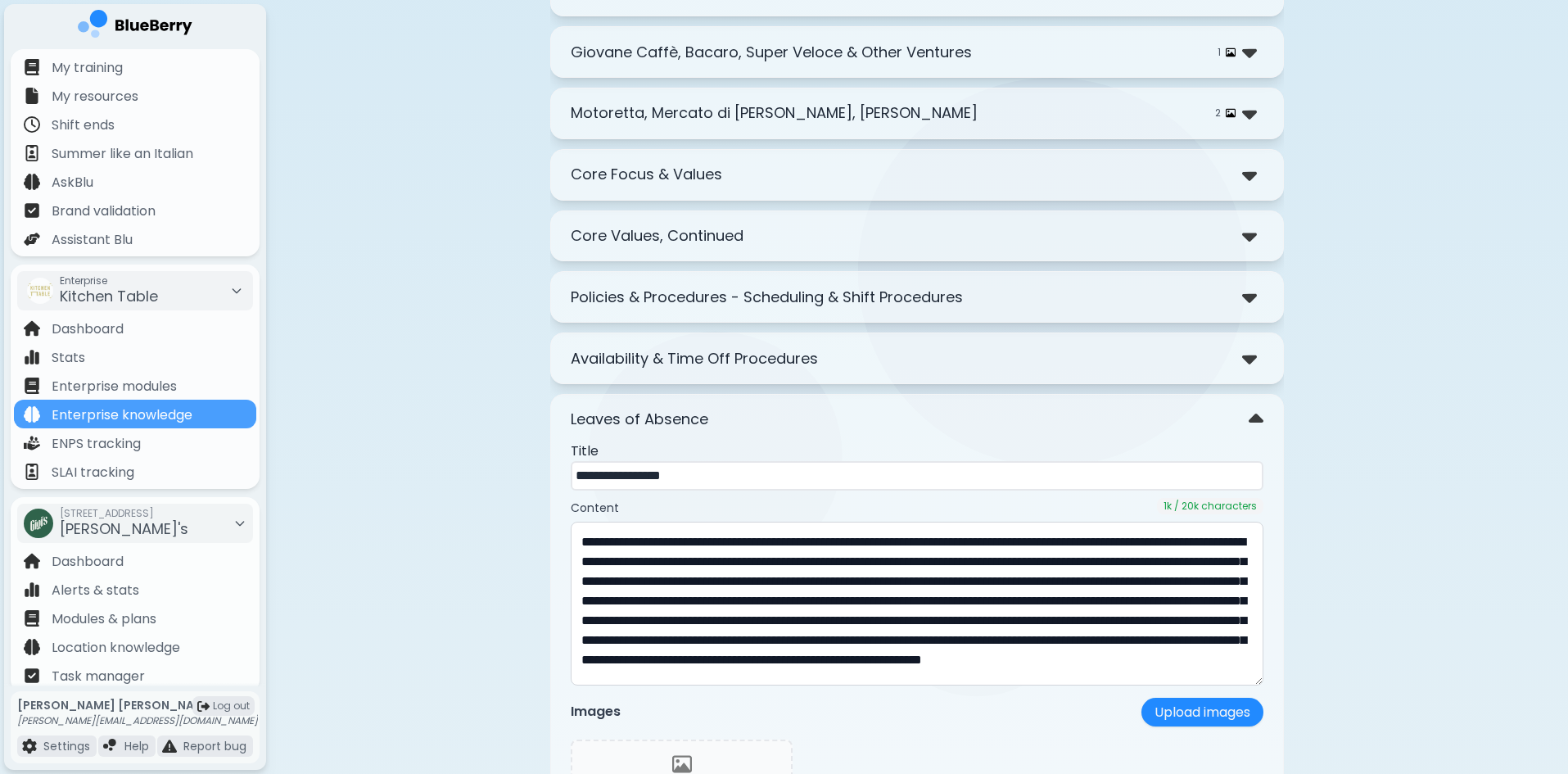
scroll to position [322, 0]
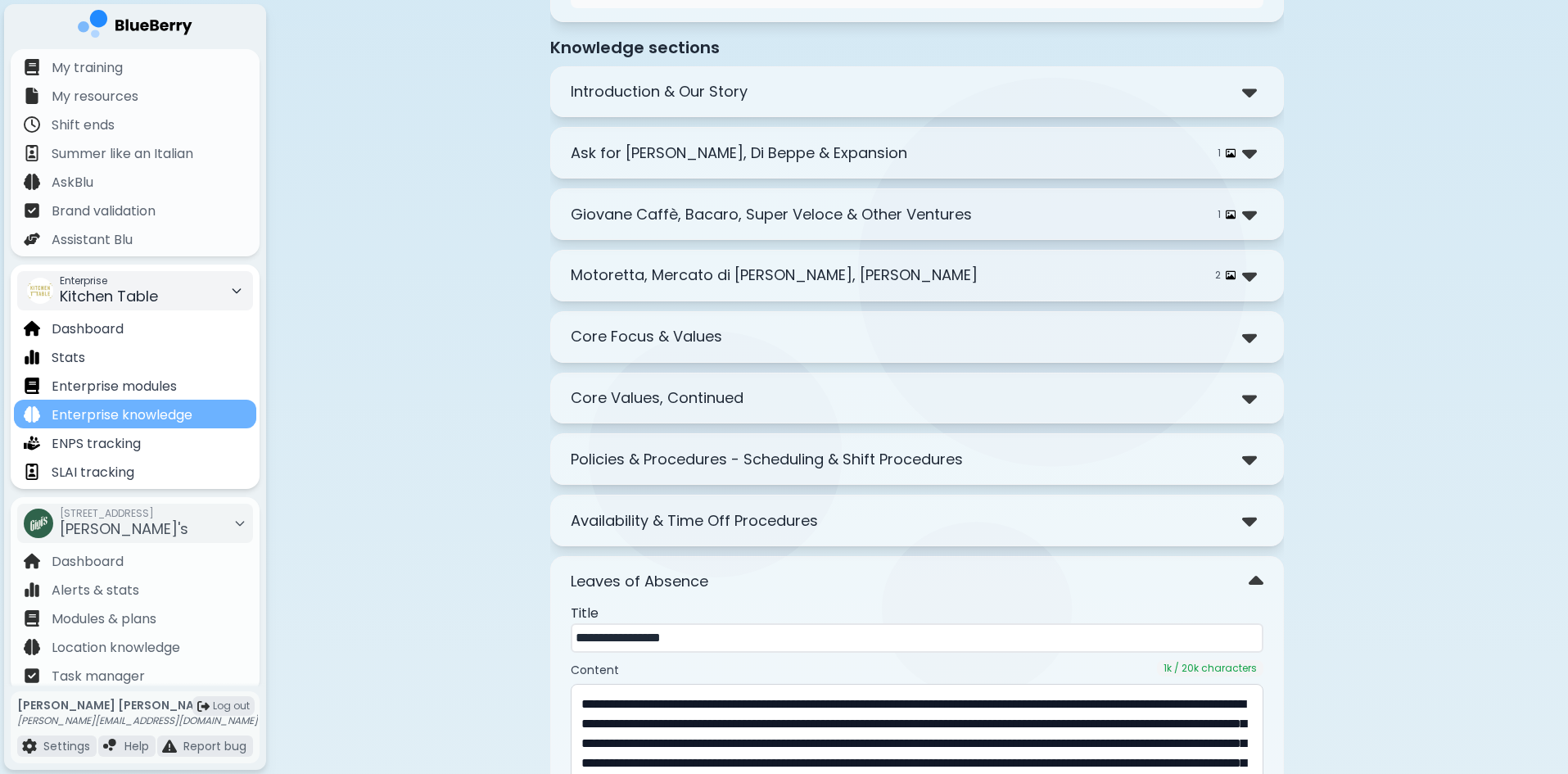
click at [190, 401] on div "Enterprise knowledge" at bounding box center [135, 413] width 242 height 29
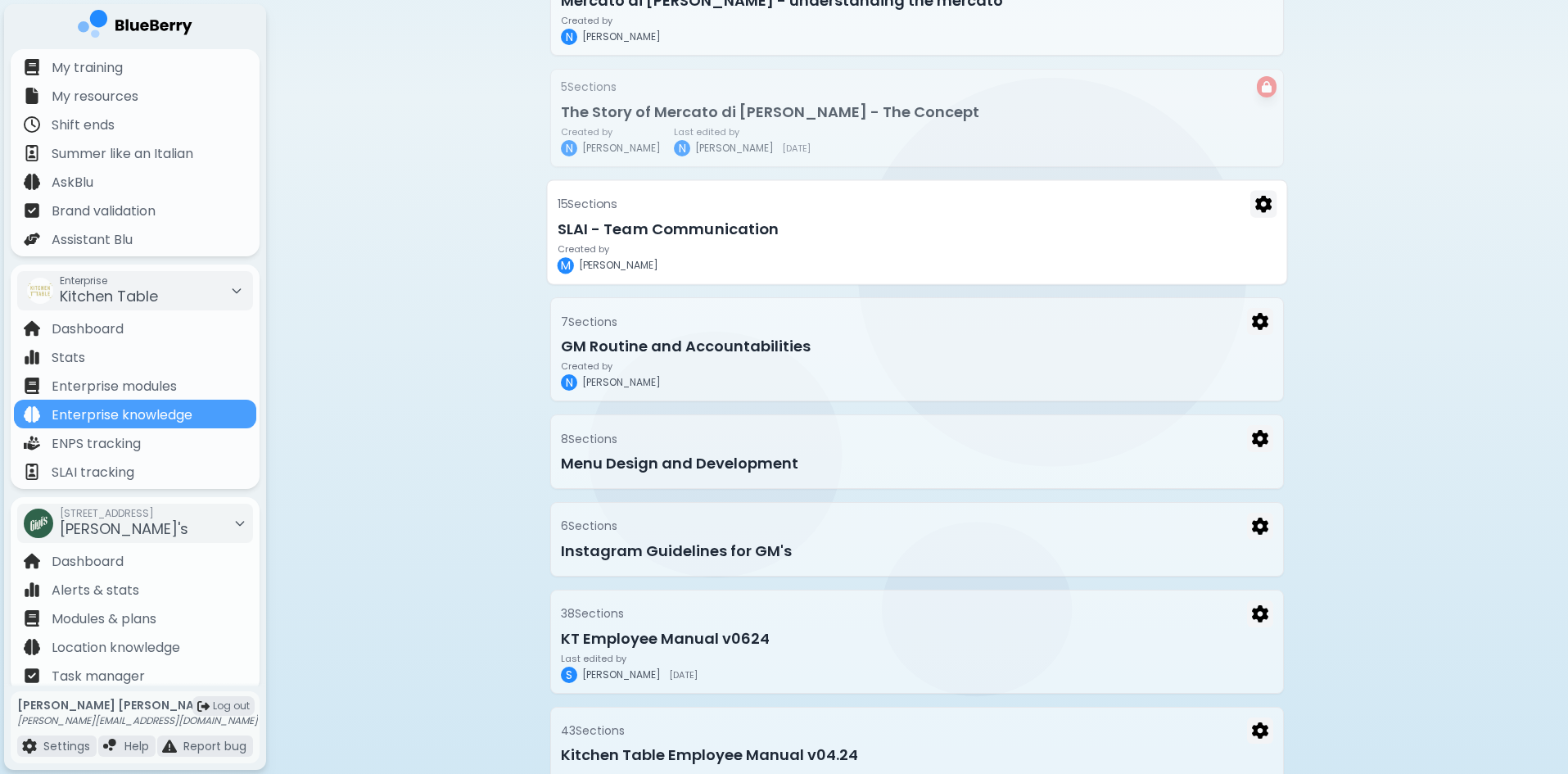
scroll to position [668, 0]
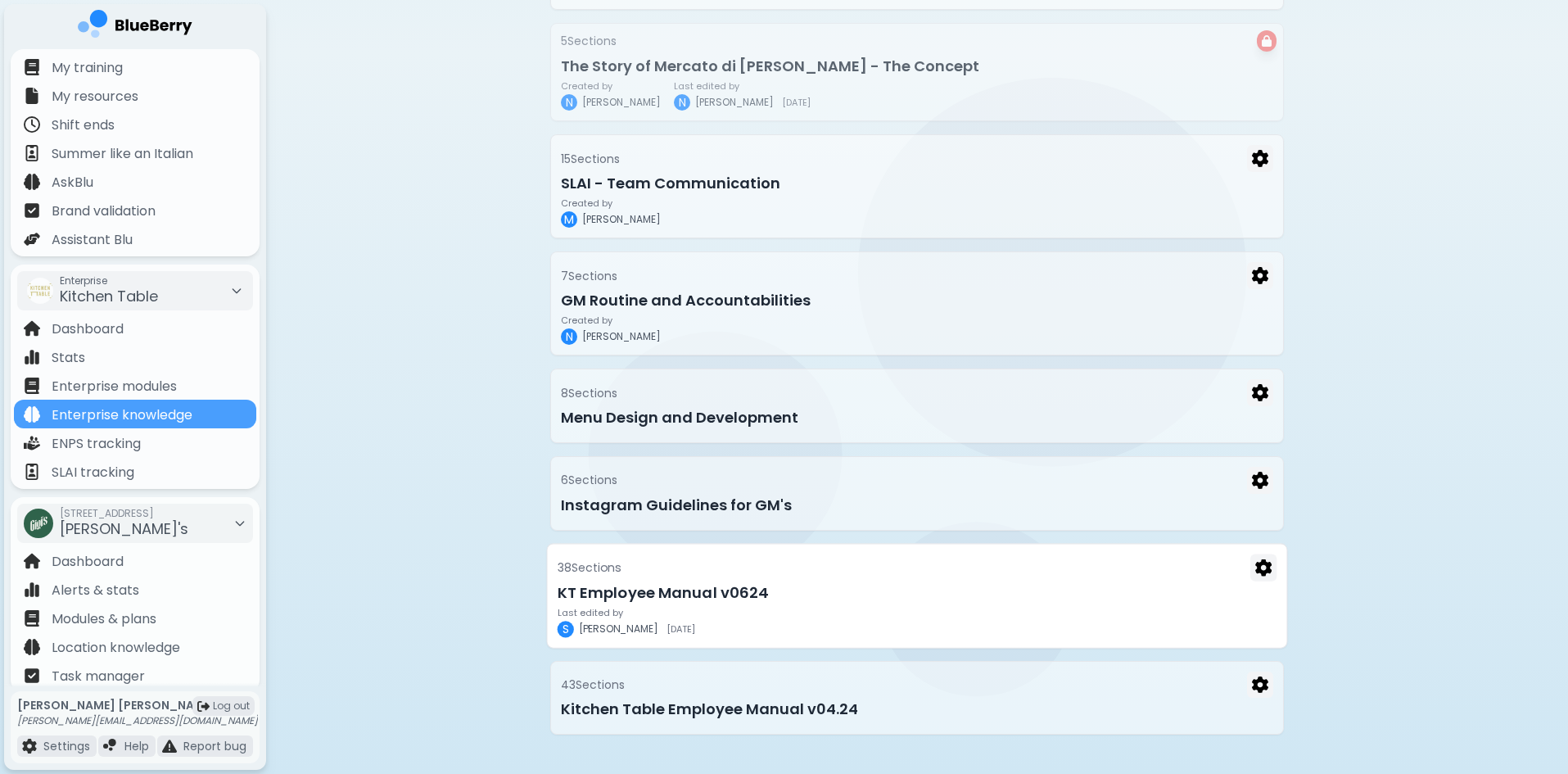
click at [819, 600] on h3 "KT Employee Manual v0624" at bounding box center [917, 592] width 719 height 23
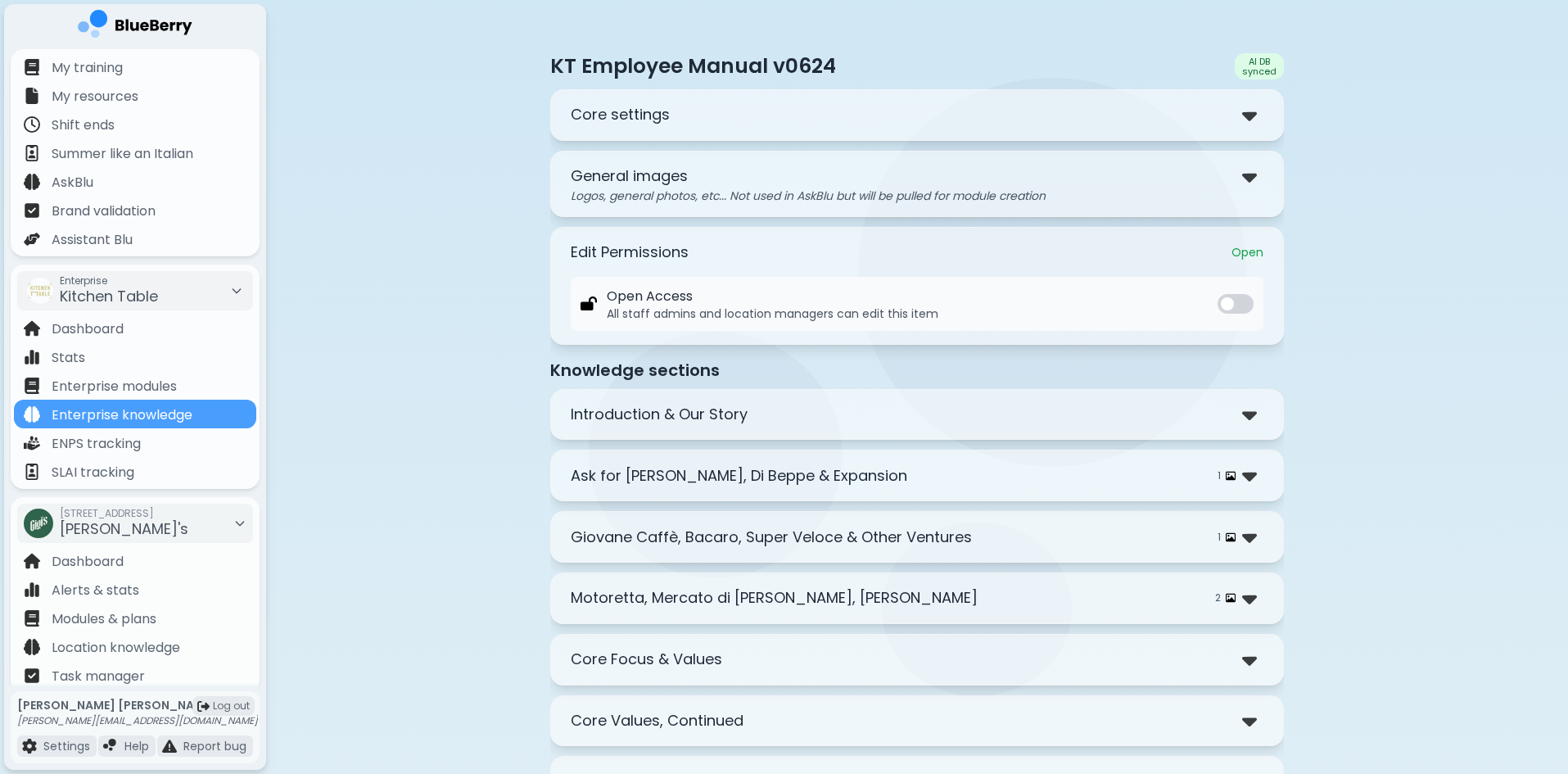
click at [771, 109] on div "Core settings" at bounding box center [916, 115] width 692 height 23
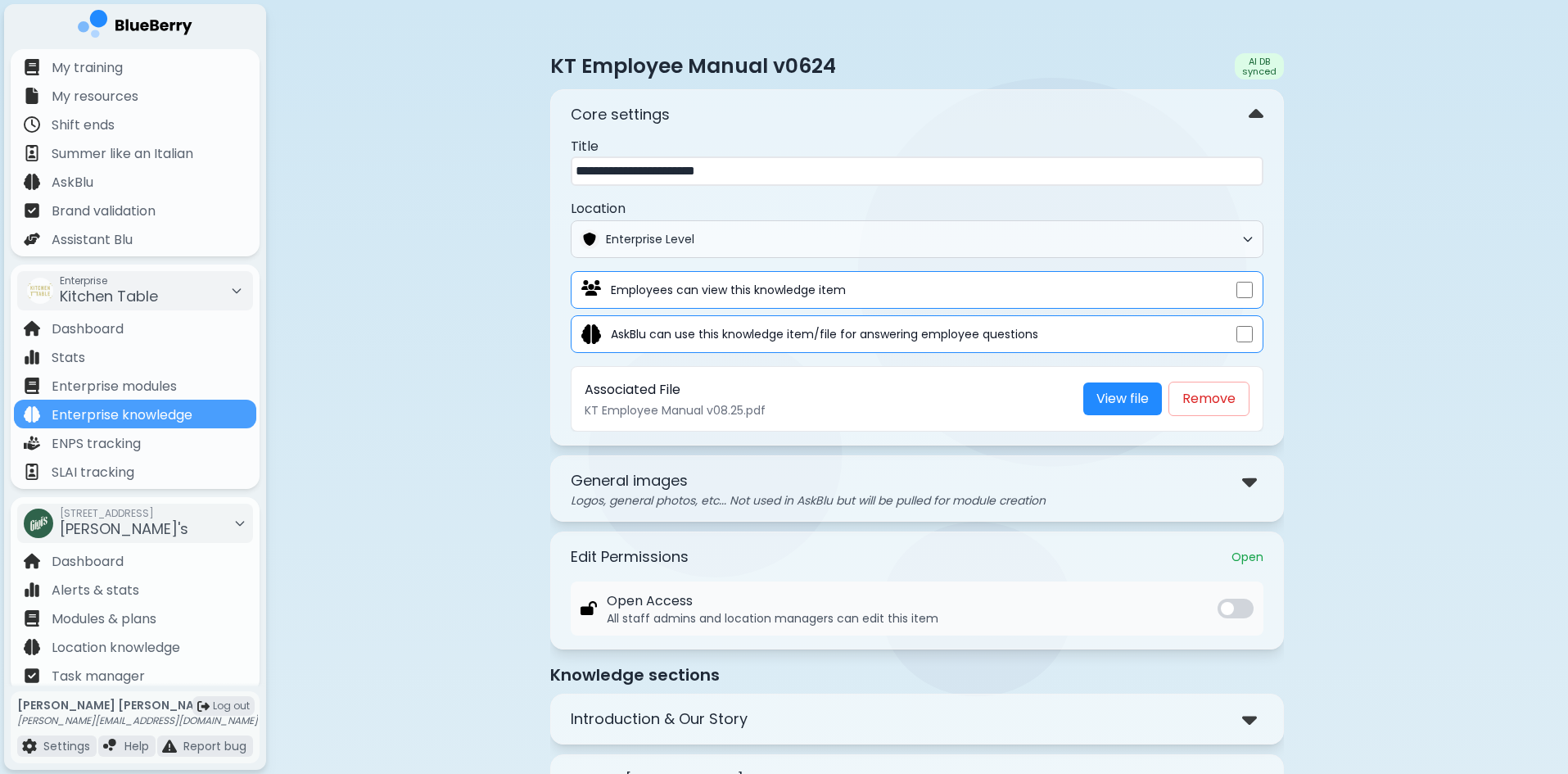
click at [761, 175] on input "**********" at bounding box center [916, 171] width 692 height 30
click at [736, 169] on input "**********" at bounding box center [916, 171] width 692 height 30
type input "**********"
click at [677, 235] on span "Enterprise Level" at bounding box center [920, 239] width 629 height 15
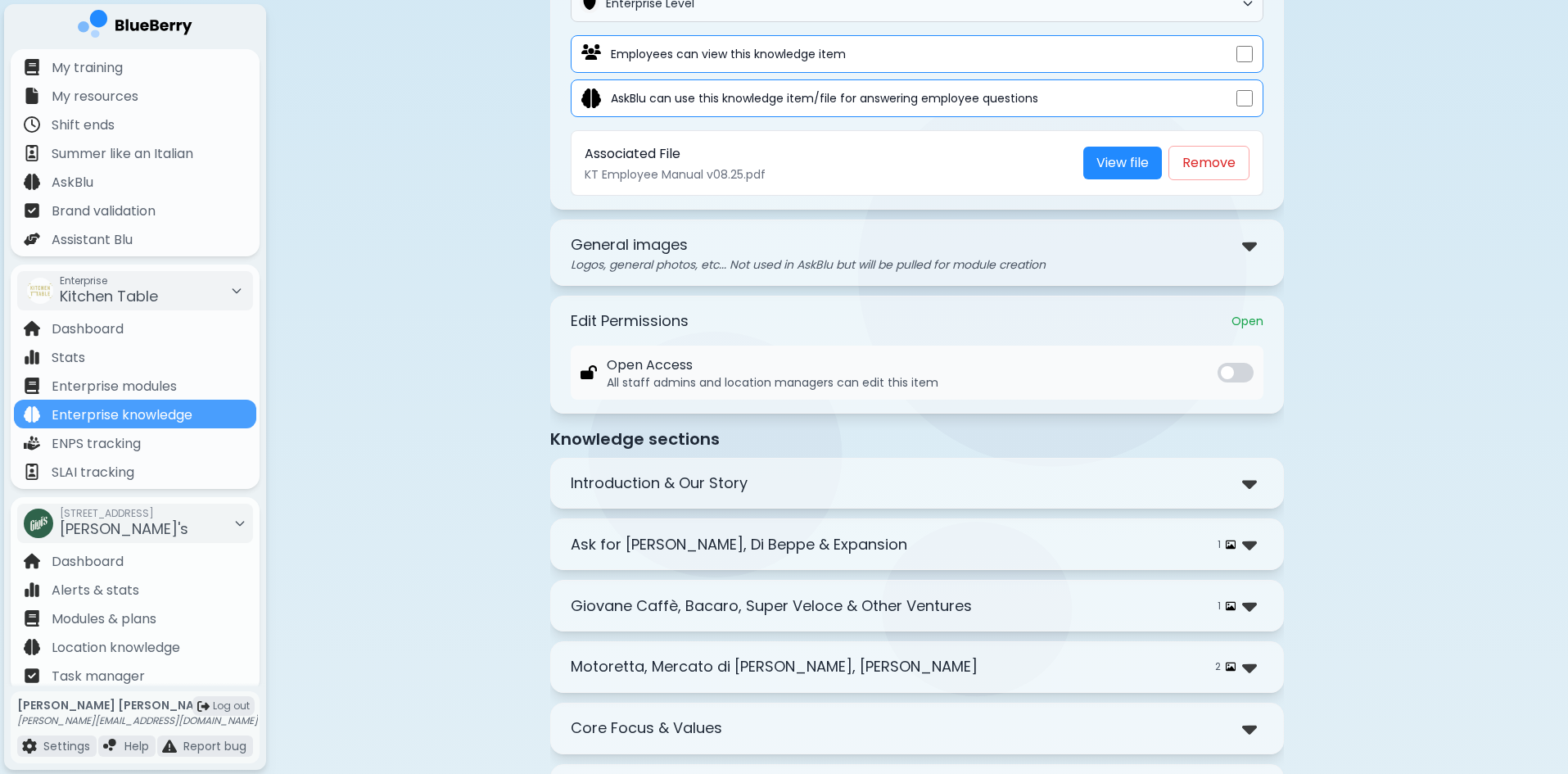
scroll to position [246, 0]
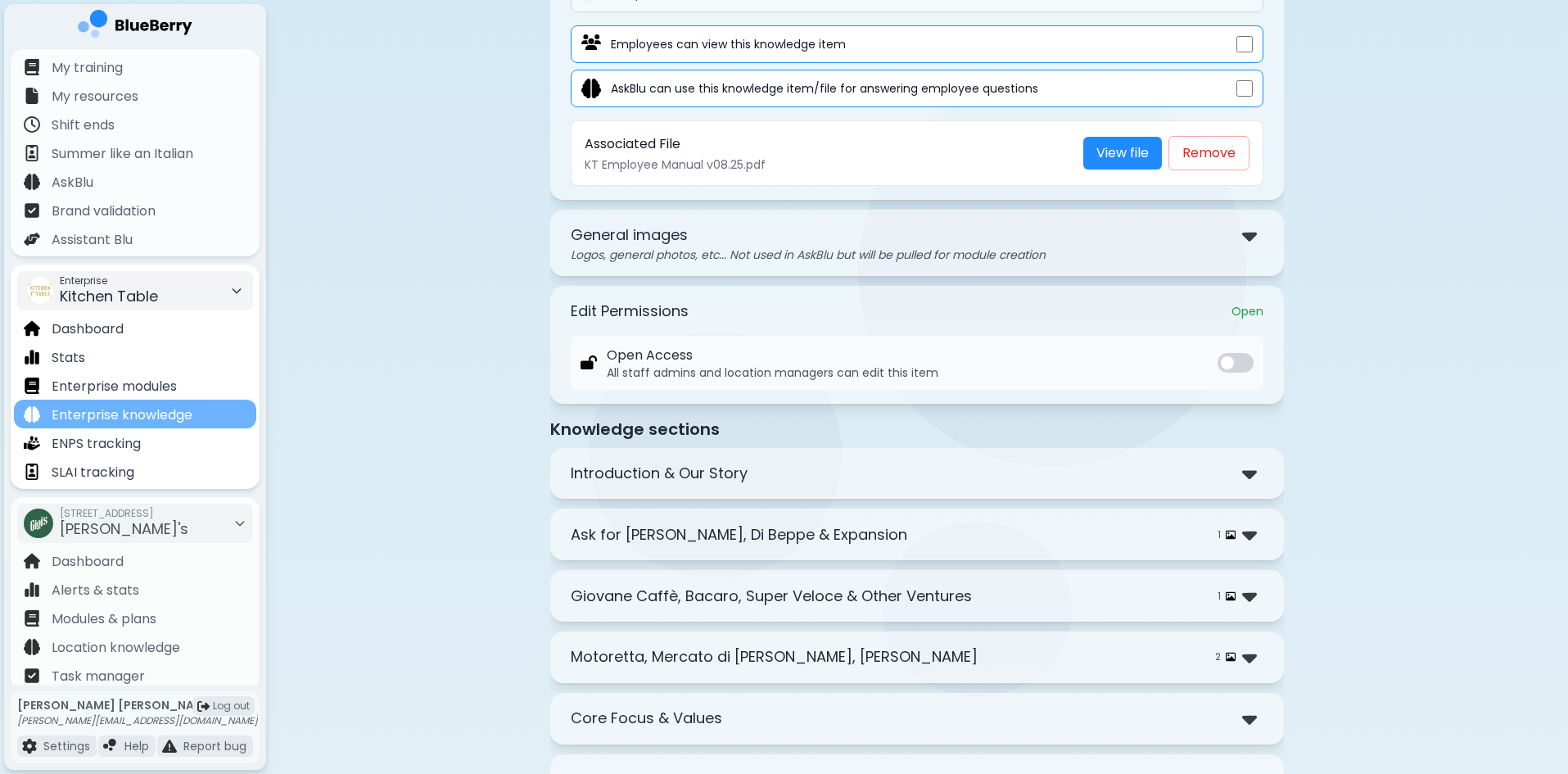
click at [142, 406] on p "Enterprise knowledge" at bounding box center [122, 415] width 141 height 20
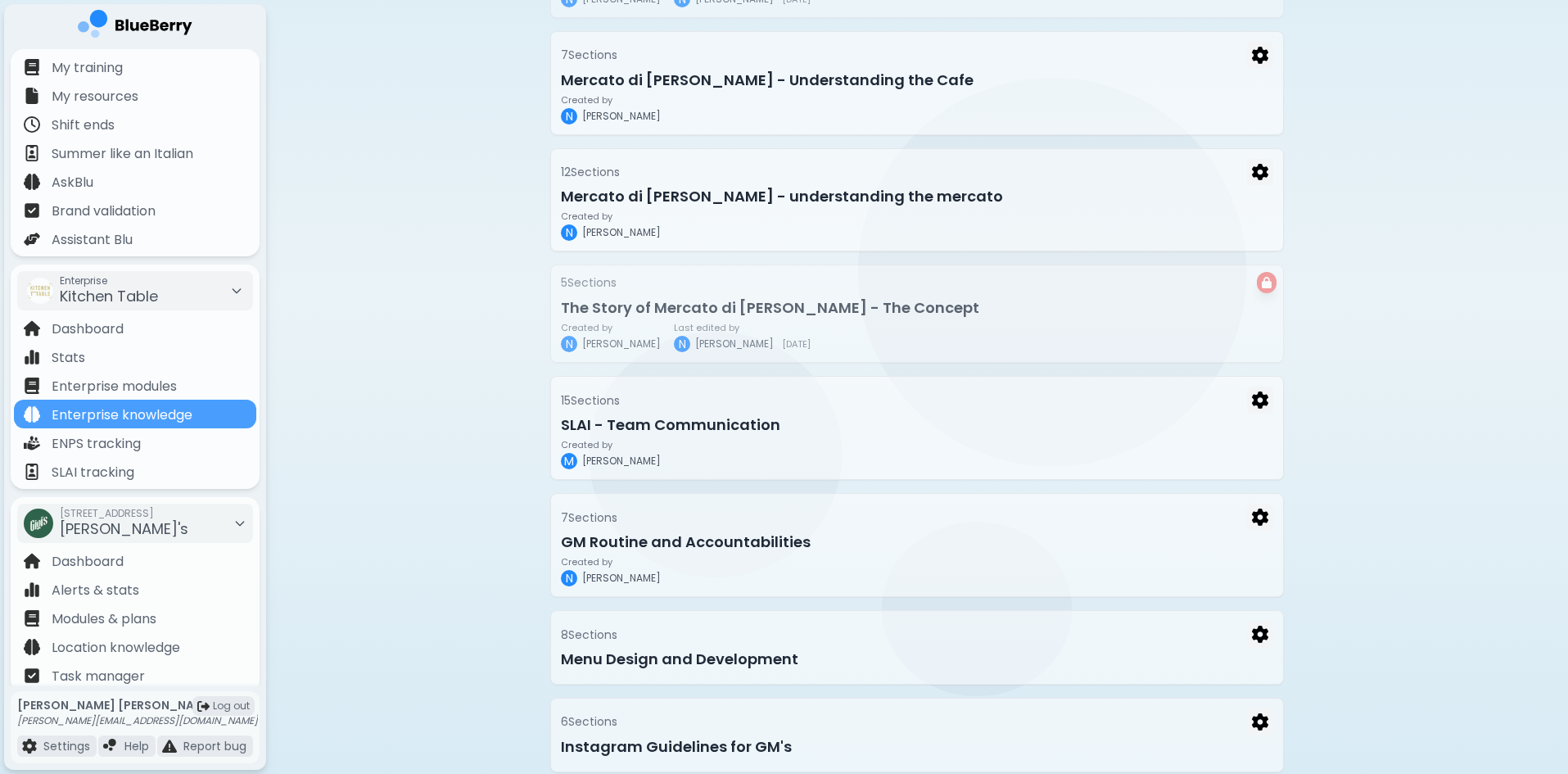
scroll to position [668, 0]
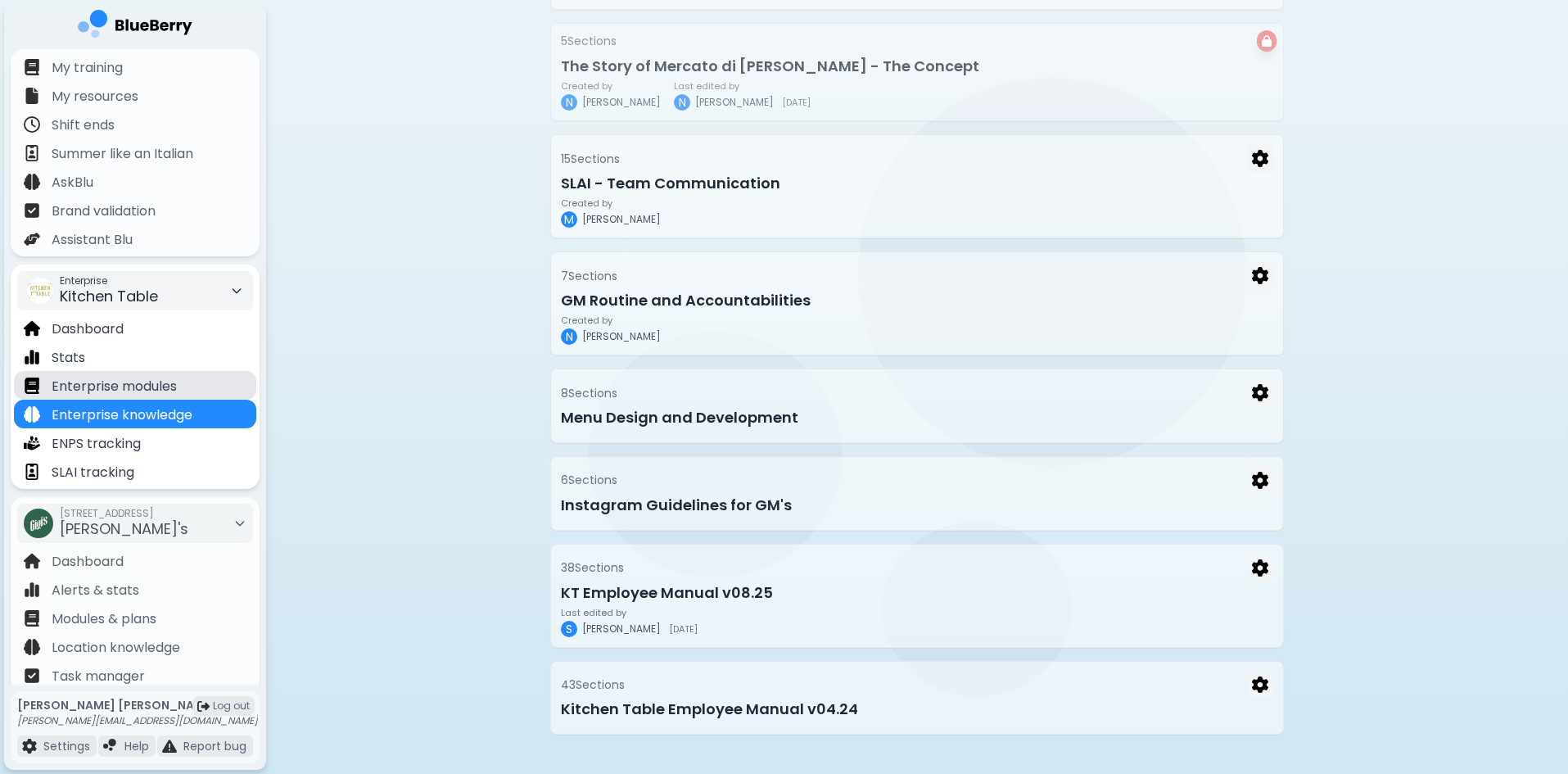
click at [99, 388] on p "Enterprise modules" at bounding box center [114, 387] width 125 height 20
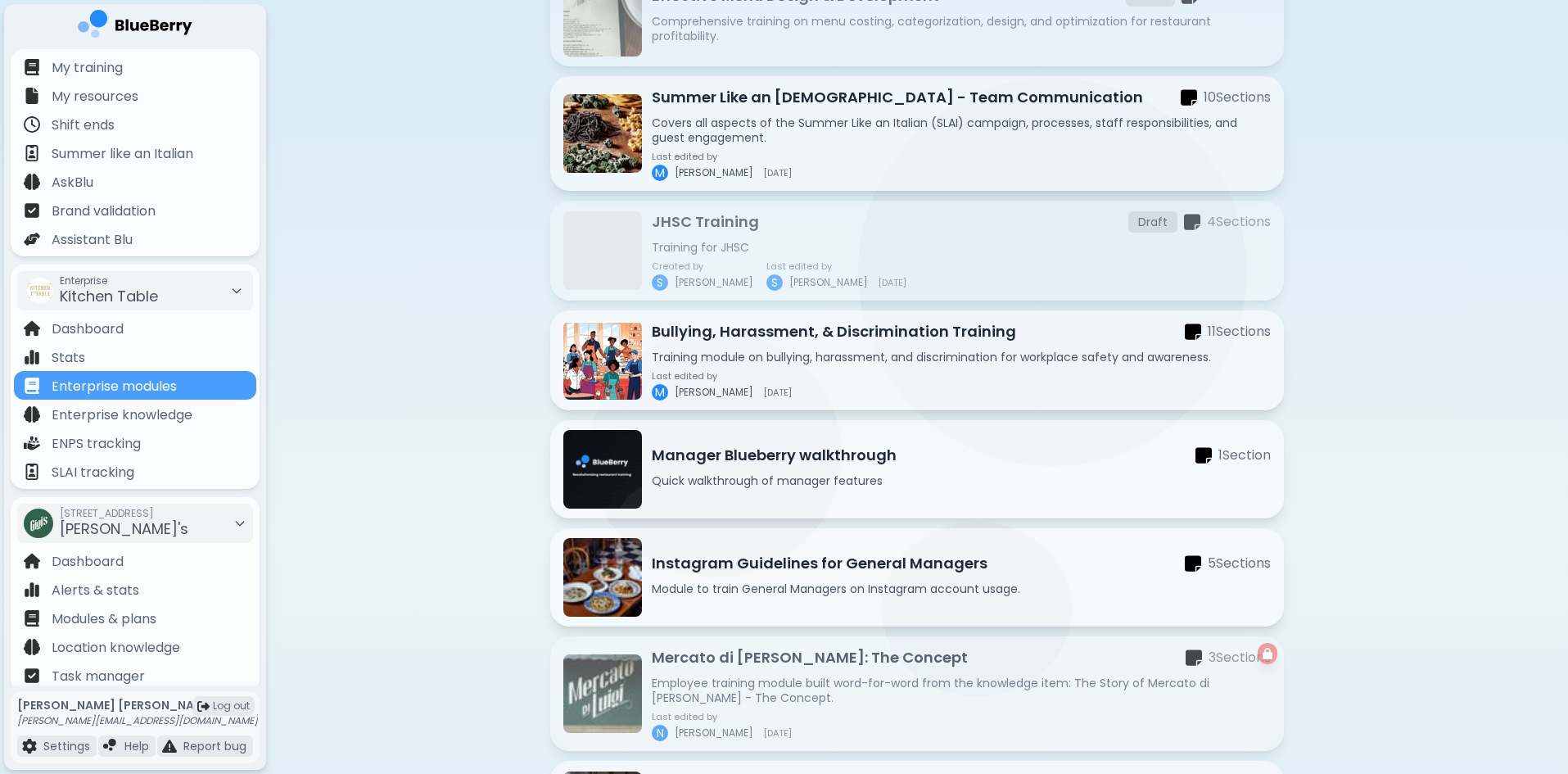
scroll to position [327, 0]
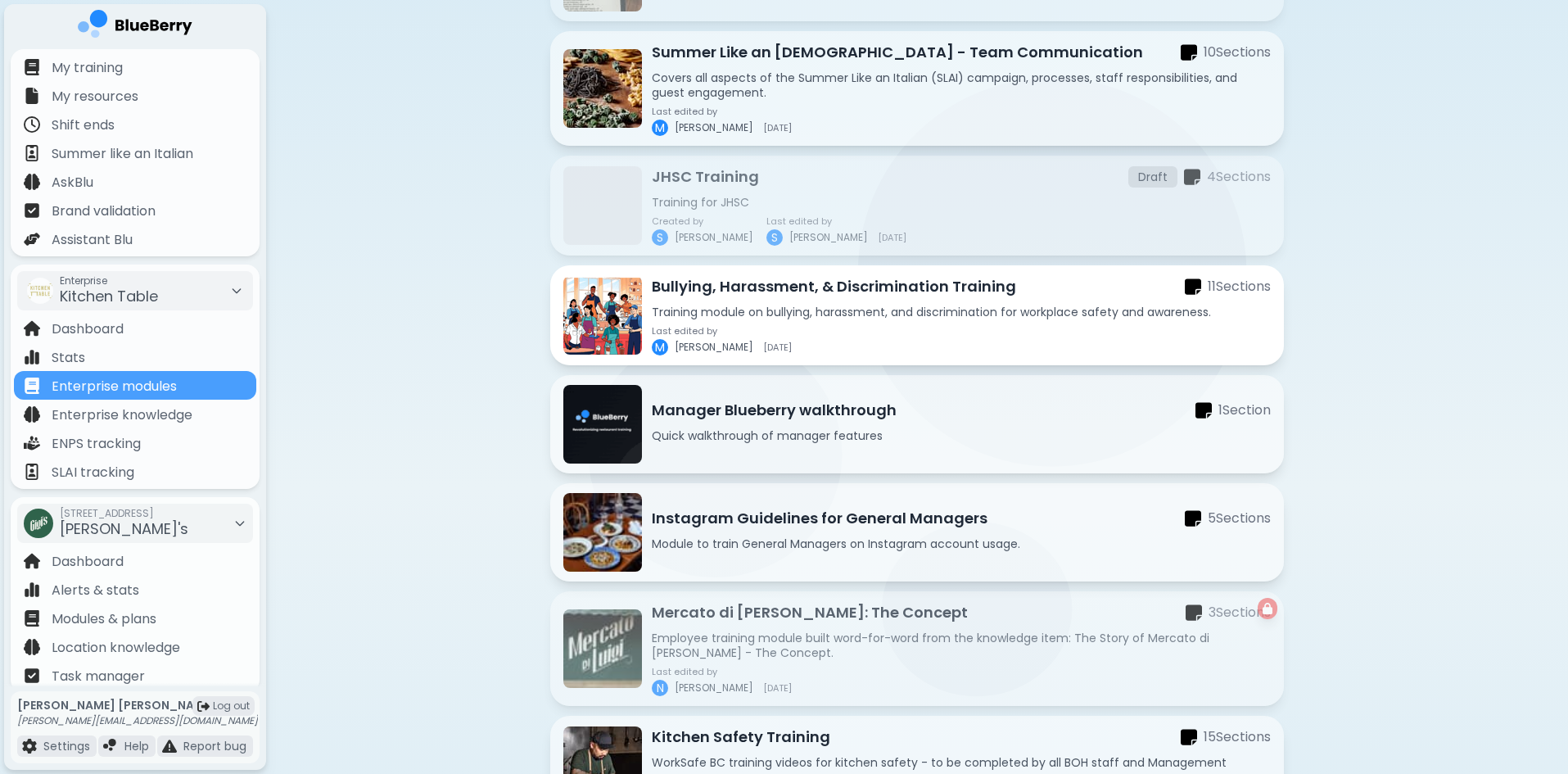
click at [764, 314] on p "Training module on bullying, harassment, and discrimination for workplace safet…" at bounding box center [961, 312] width 619 height 15
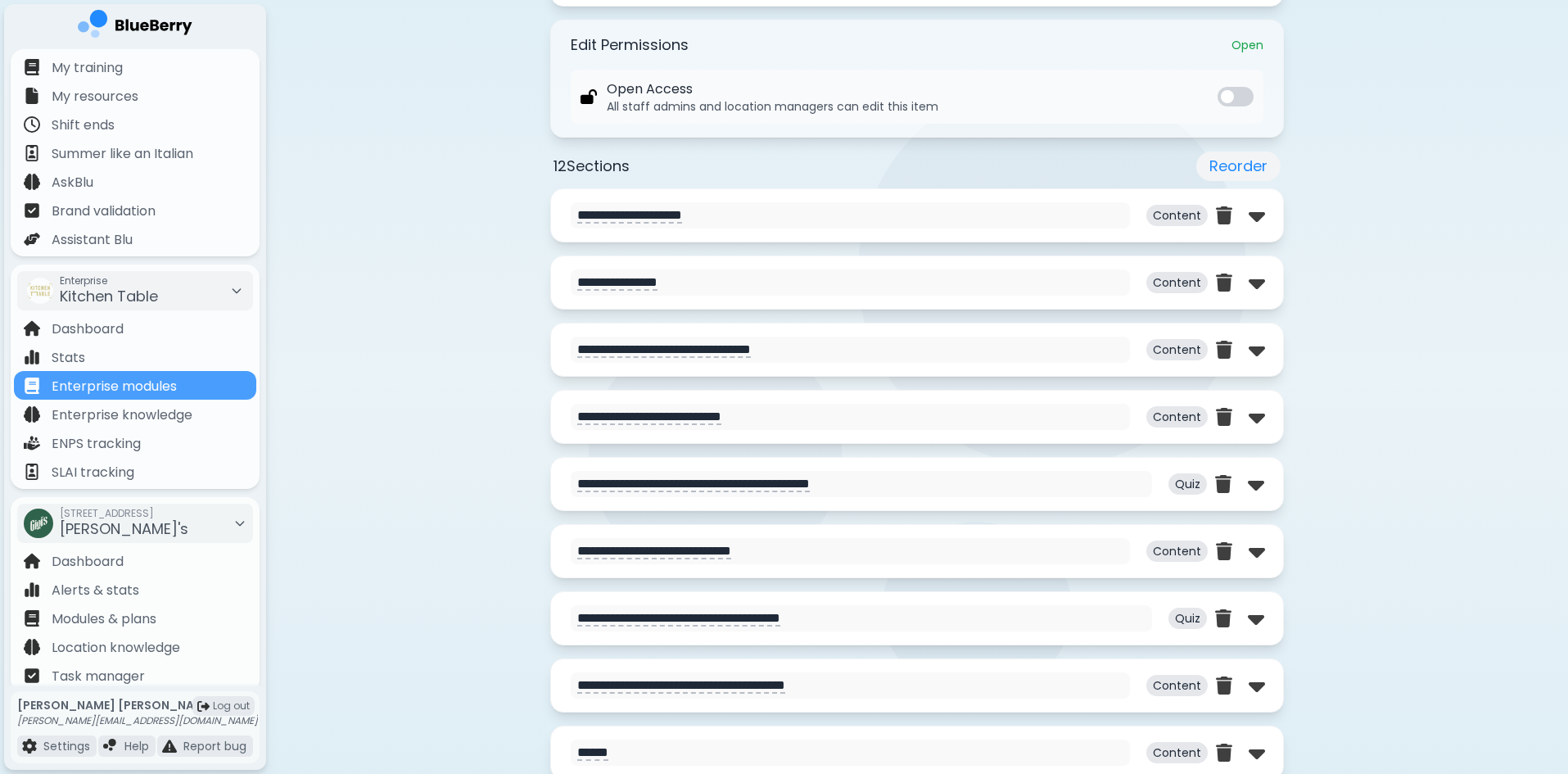
scroll to position [819, 0]
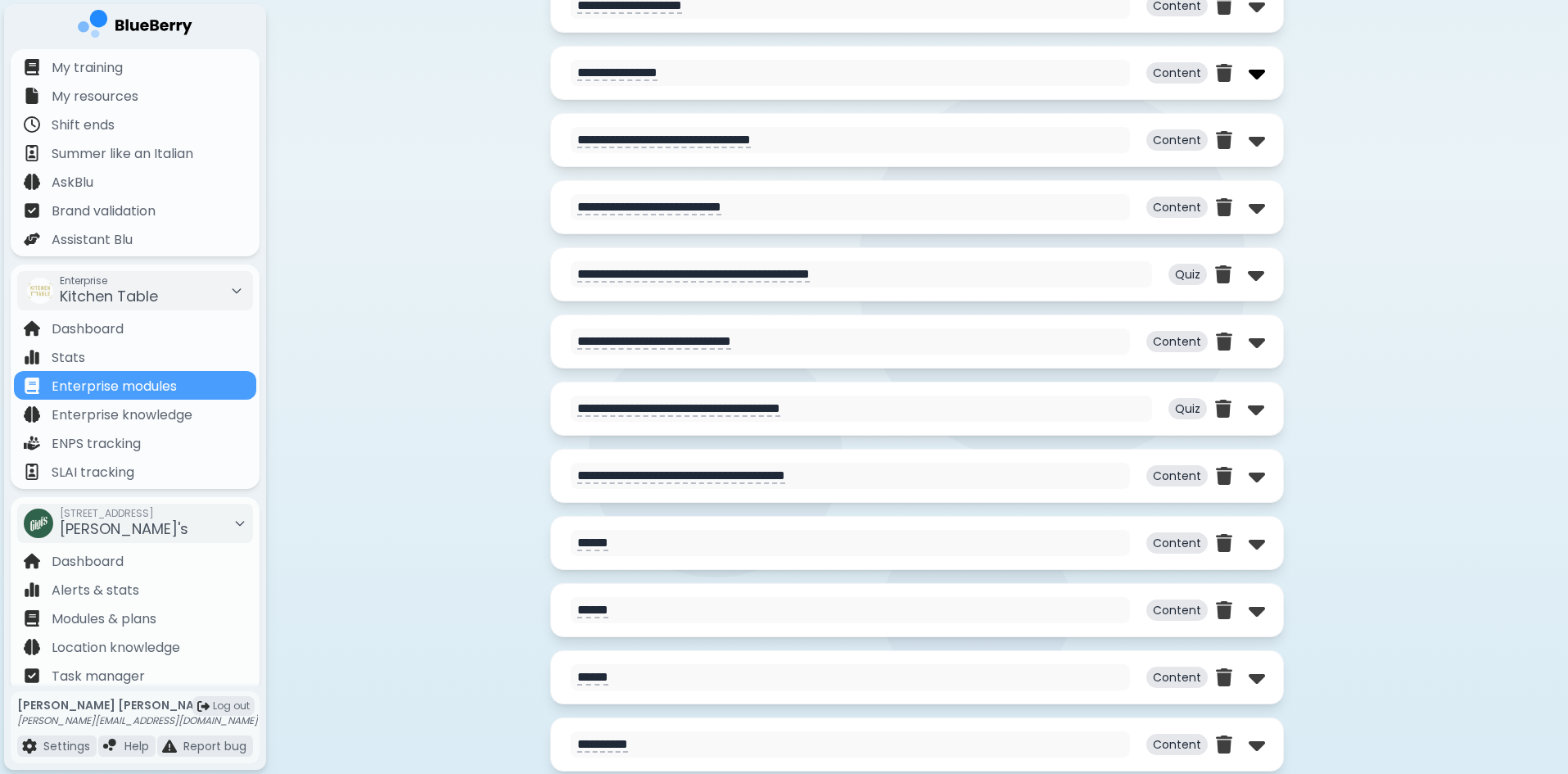
click at [1254, 74] on img at bounding box center [1256, 73] width 17 height 26
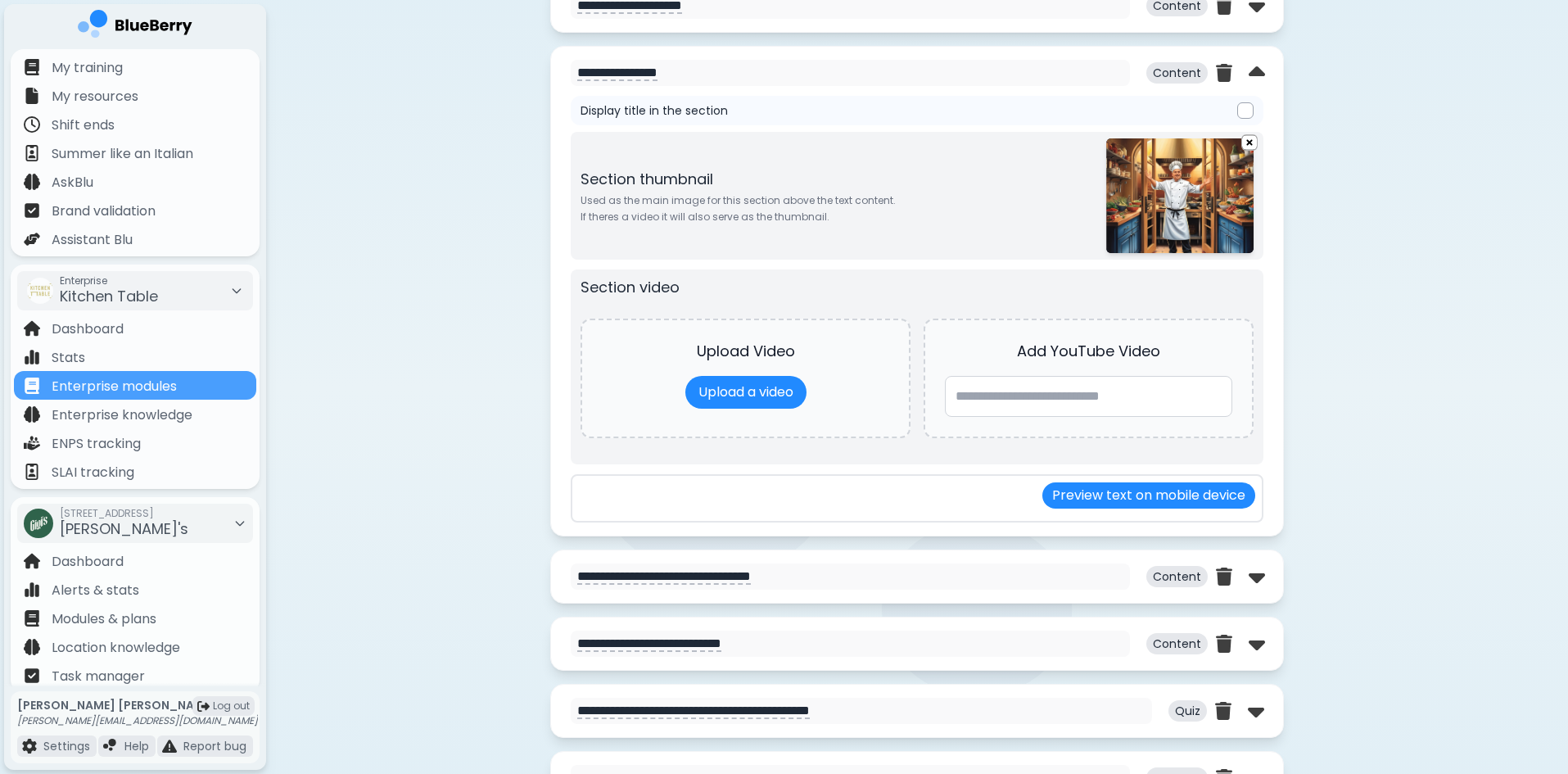
type textarea "**********"
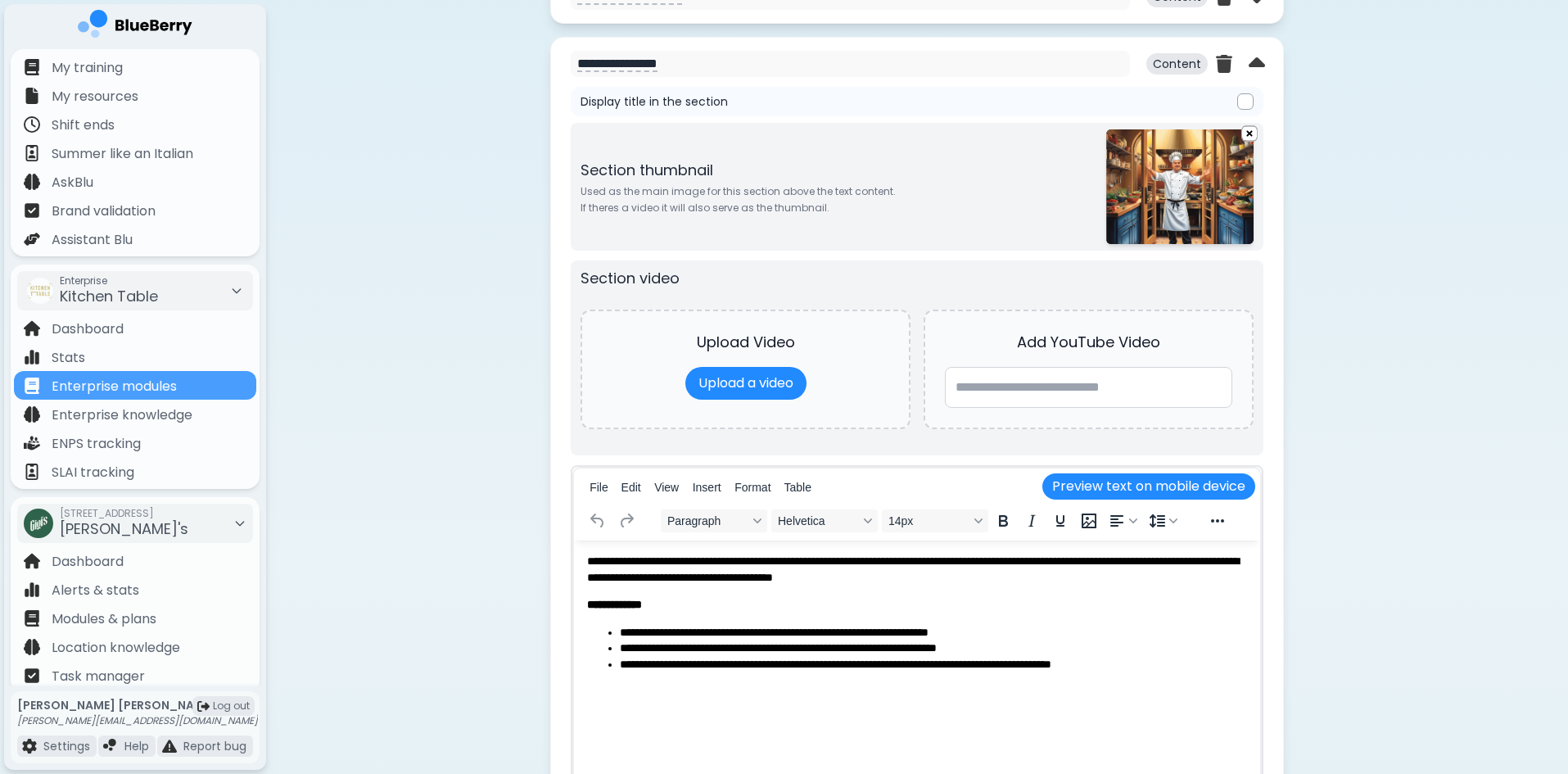
scroll to position [573, 0]
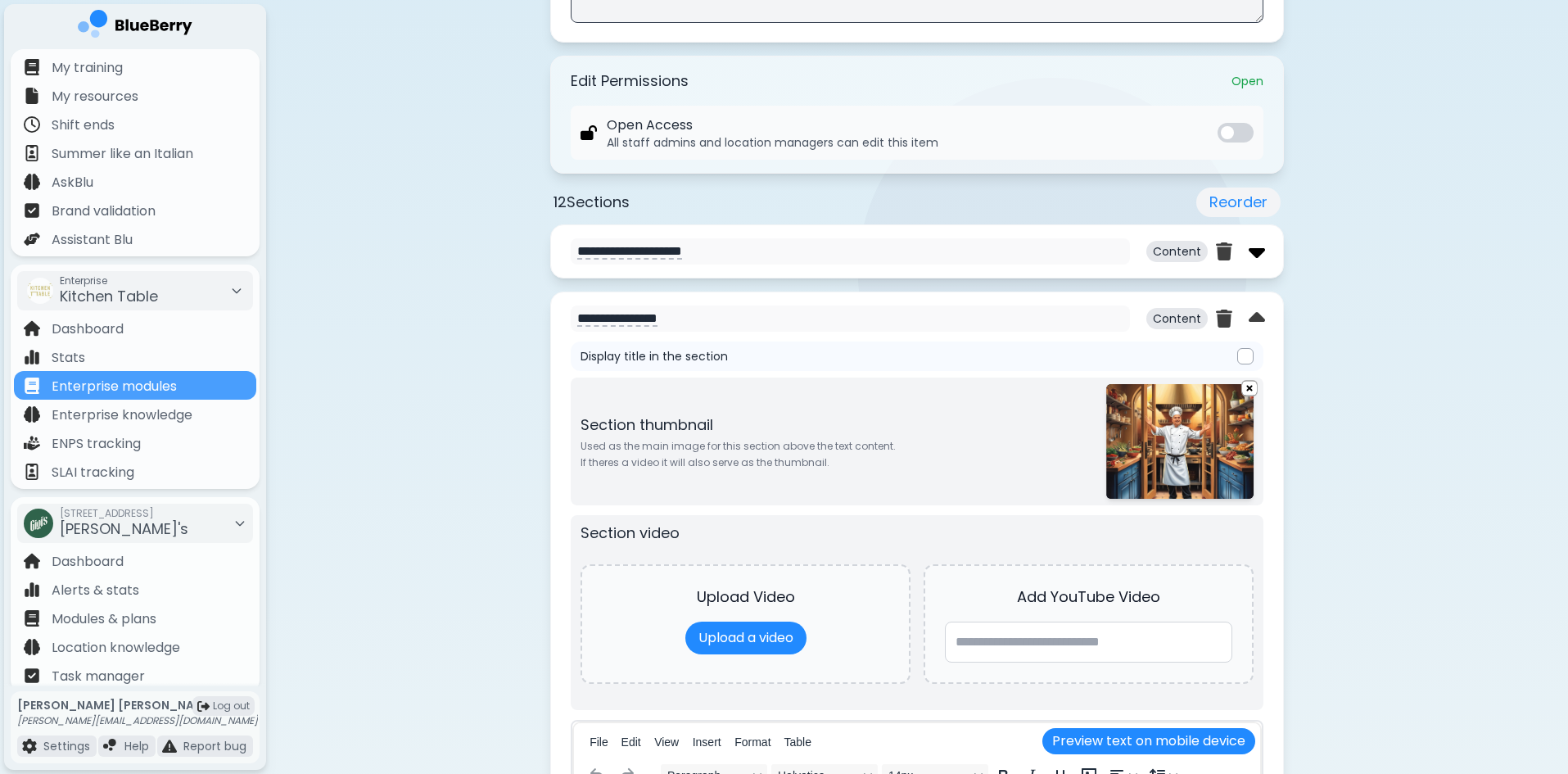
click at [1260, 255] on img at bounding box center [1256, 251] width 17 height 26
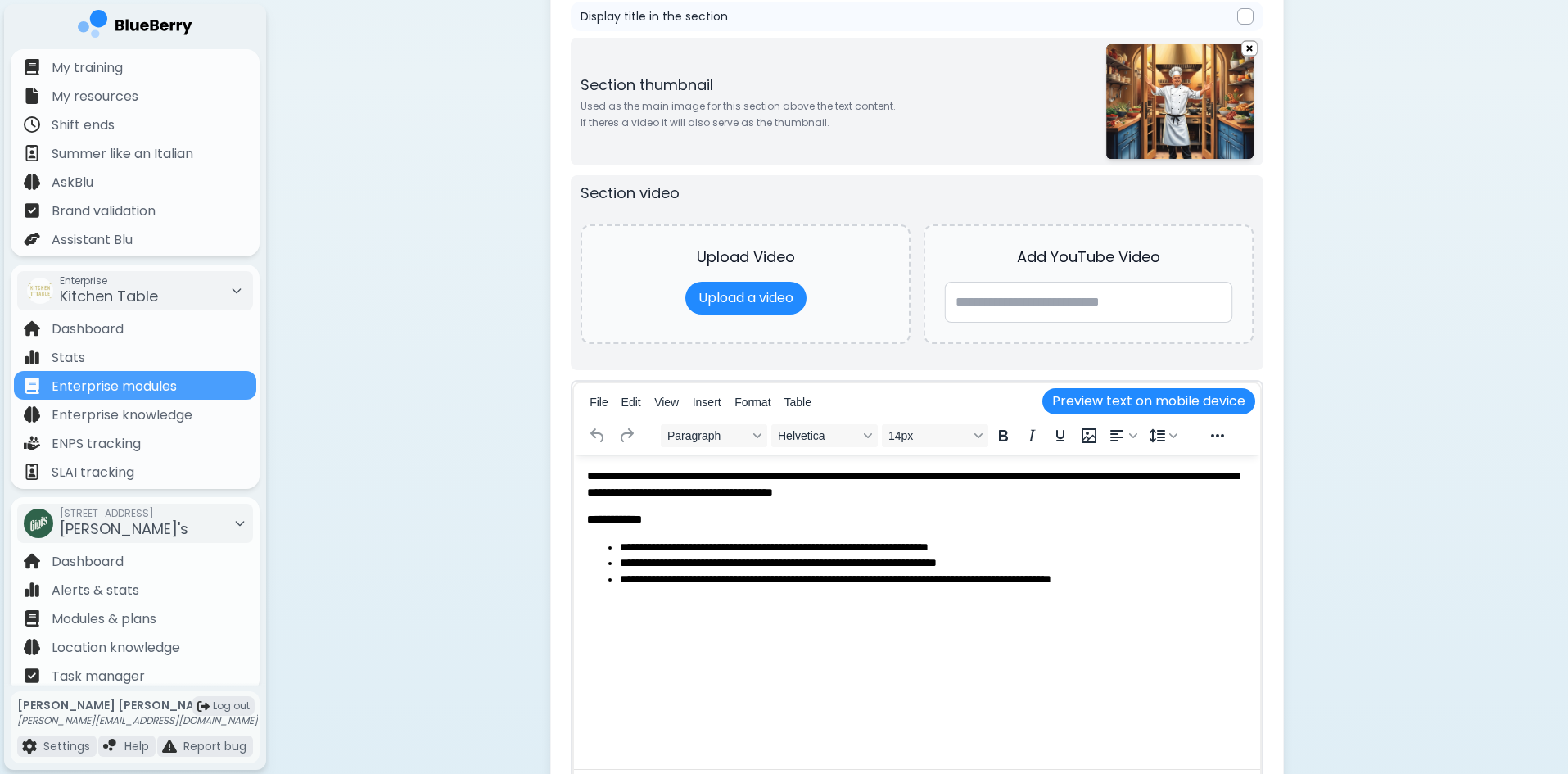
scroll to position [1719, 0]
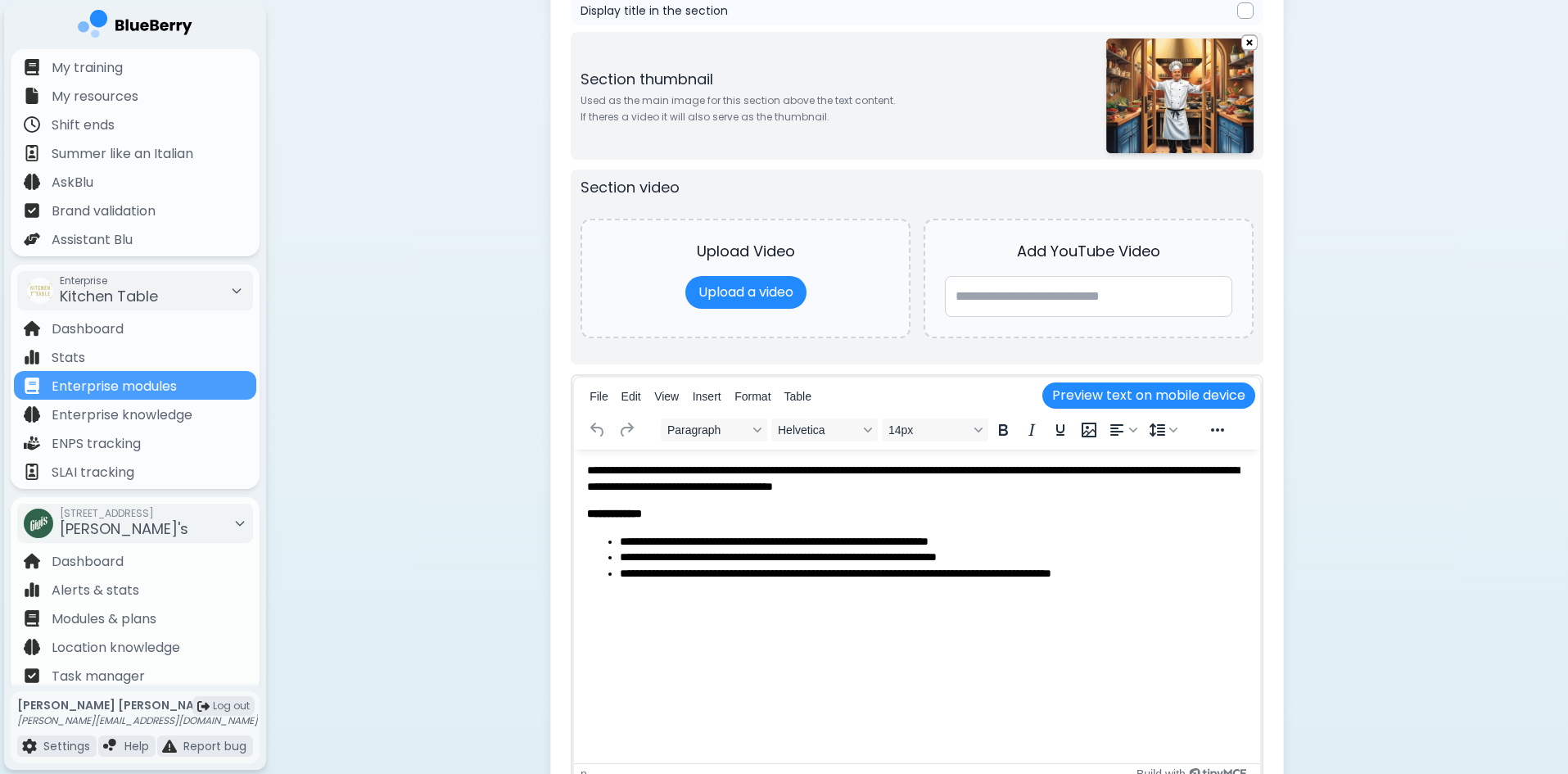
click at [1183, 574] on li "**********" at bounding box center [933, 573] width 627 height 17
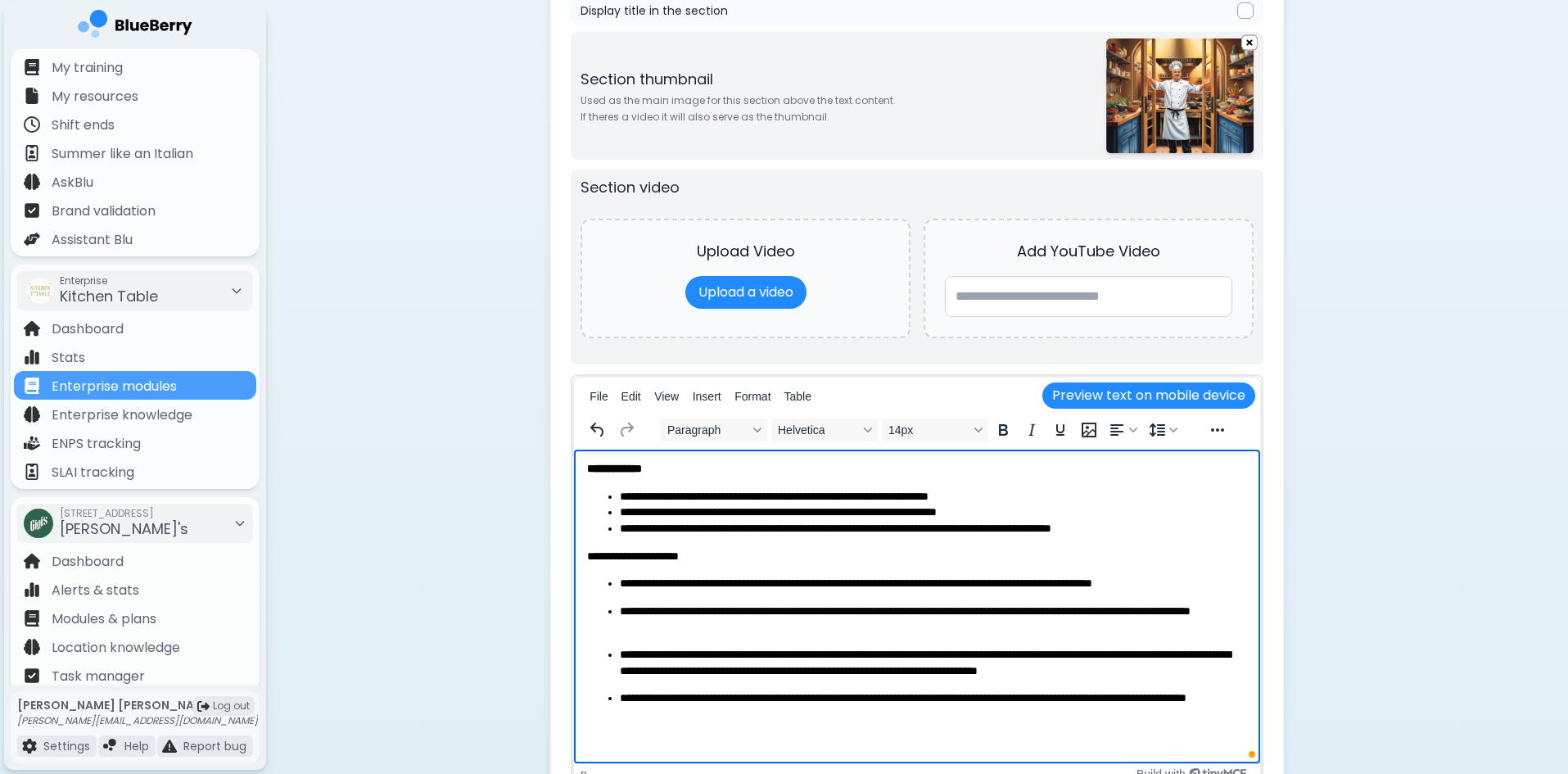
scroll to position [45, 0]
click at [643, 595] on ul "**********" at bounding box center [917, 649] width 660 height 147
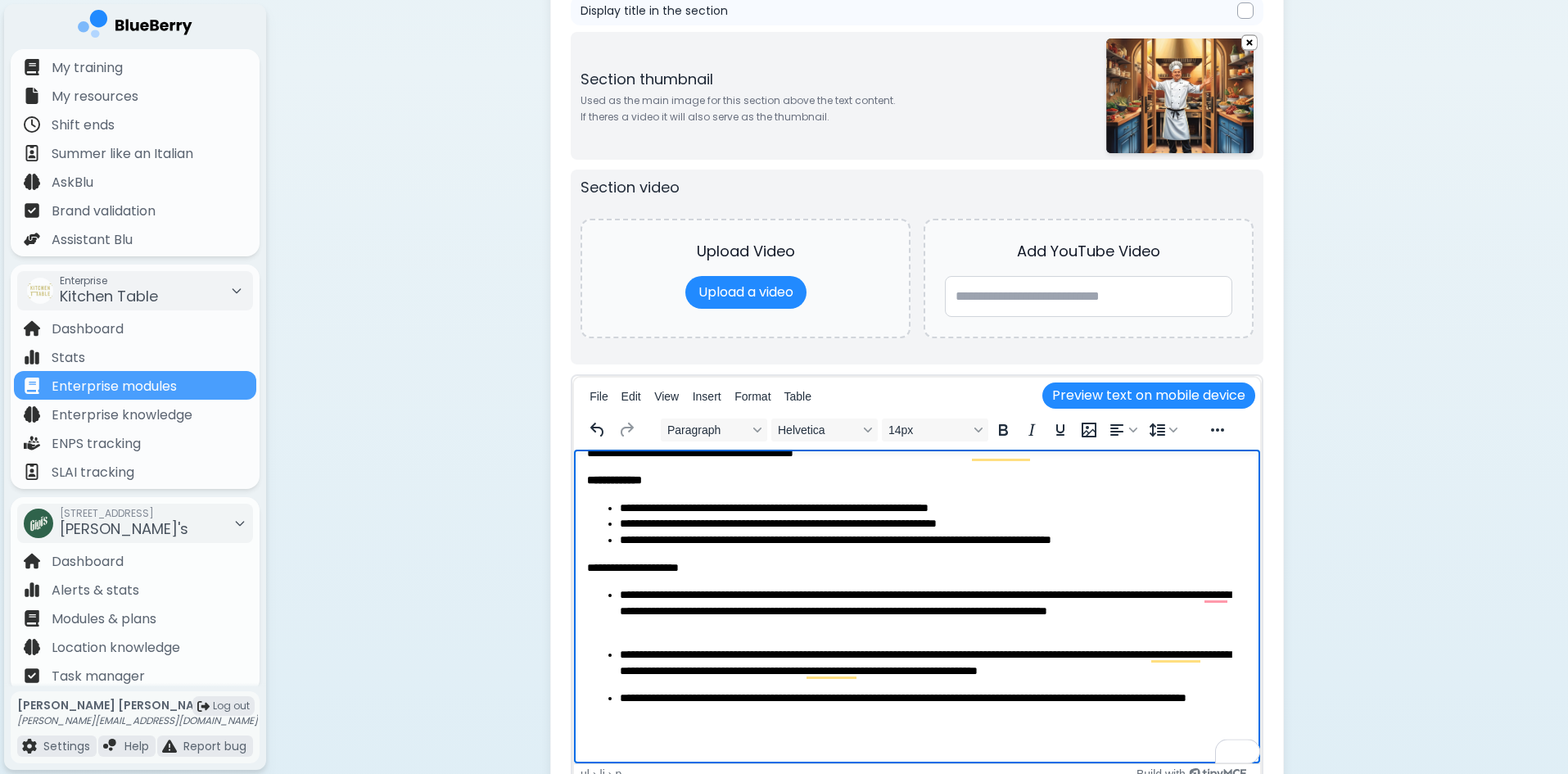
click at [619, 593] on ul "**********" at bounding box center [917, 655] width 660 height 136
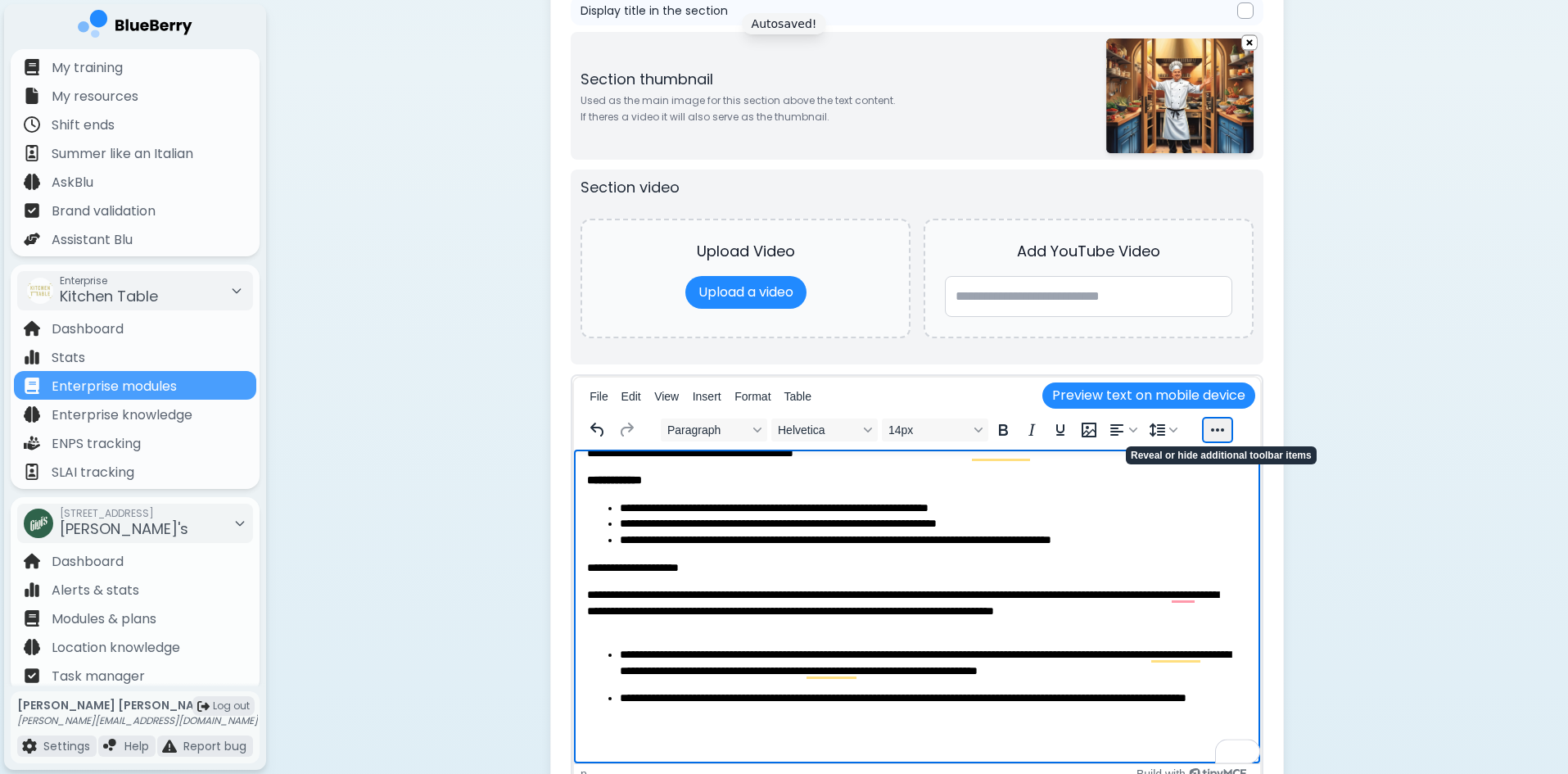
click at [1218, 434] on button "Reveal or hide additional toolbar items" at bounding box center [1218, 430] width 28 height 23
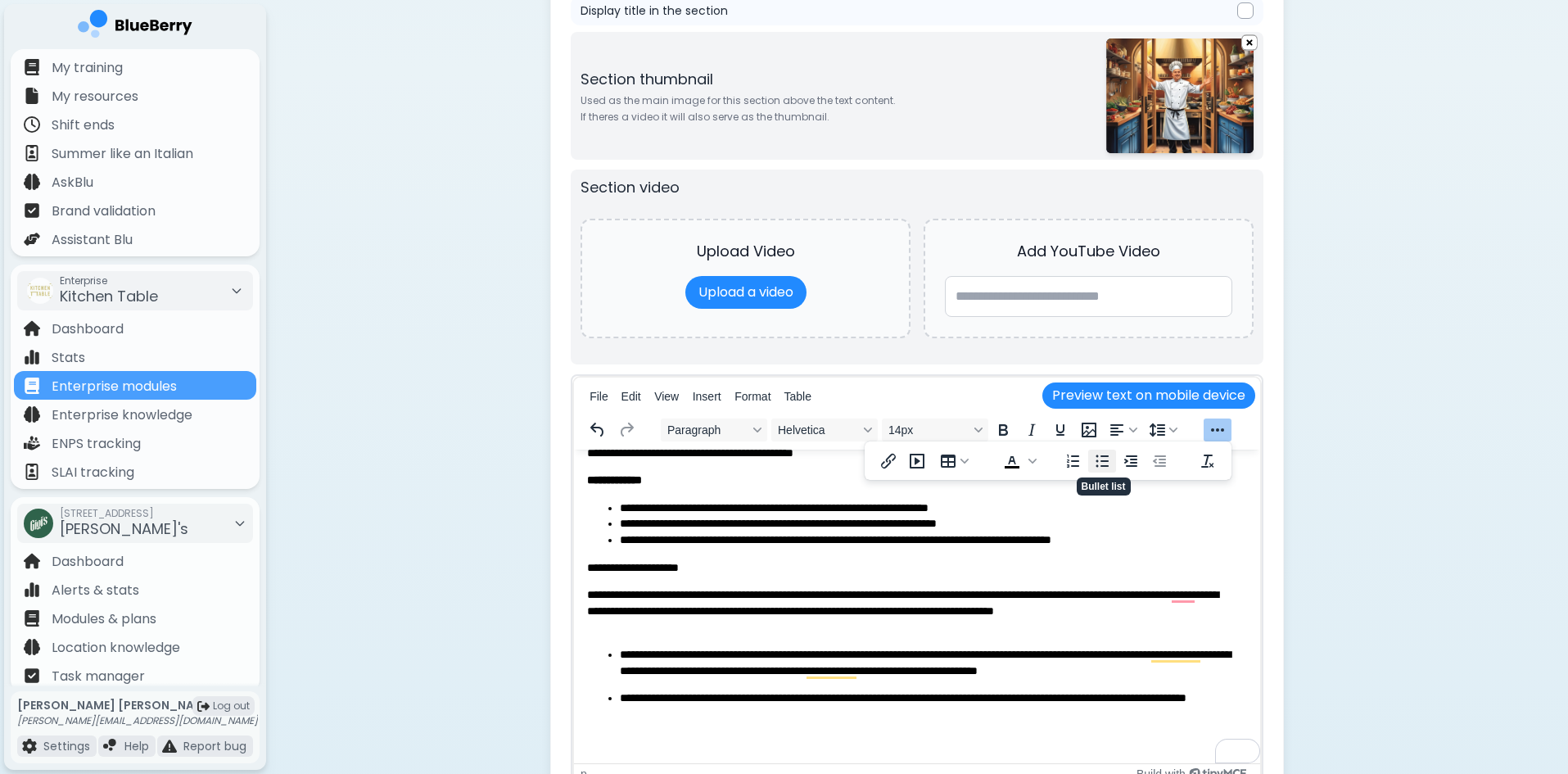
click at [1095, 460] on icon "Bullet list" at bounding box center [1102, 460] width 20 height 20
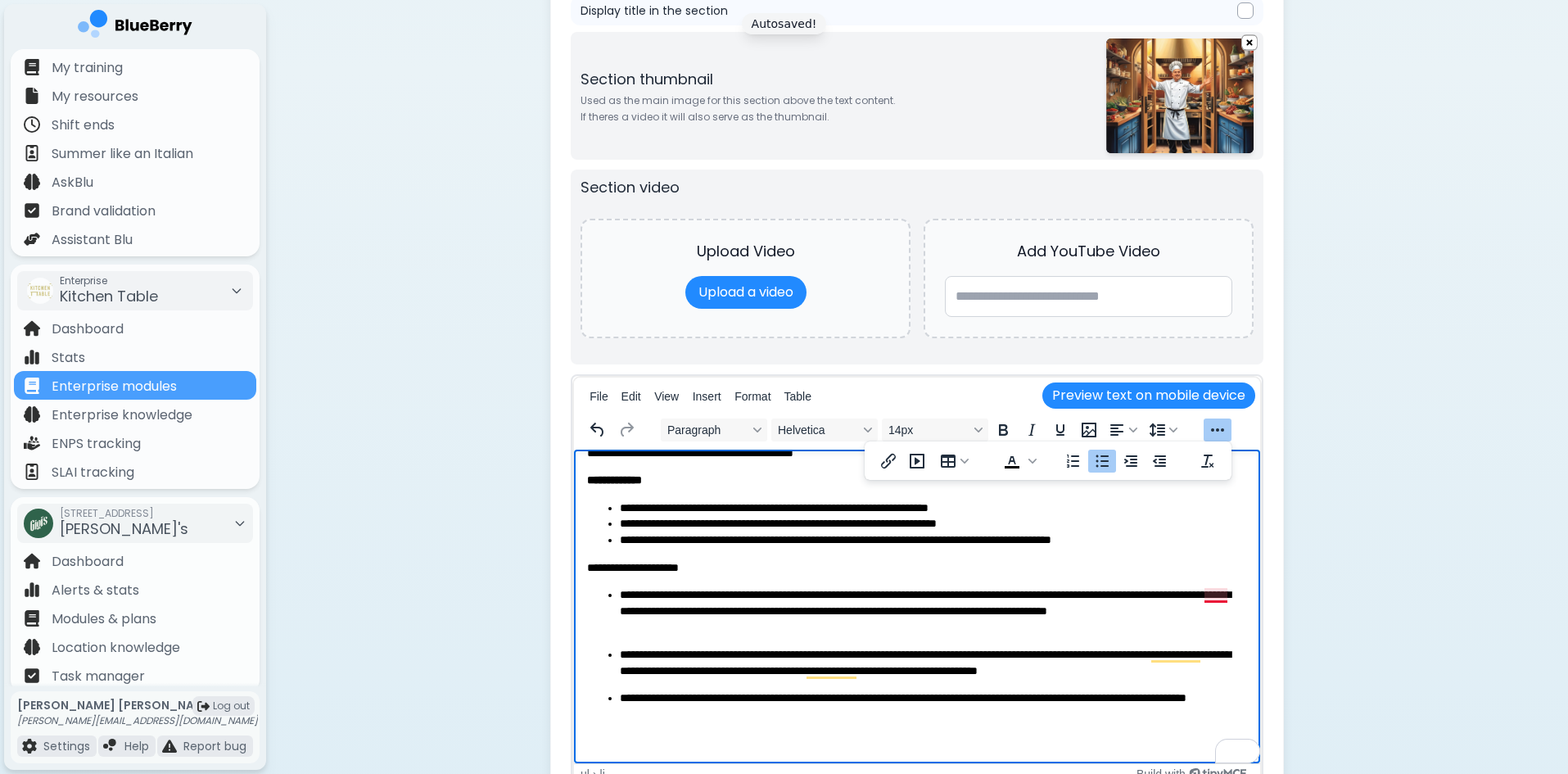
click at [1207, 596] on li "**********" at bounding box center [927, 612] width 615 height 49
click at [620, 654] on p "**********" at bounding box center [927, 663] width 615 height 32
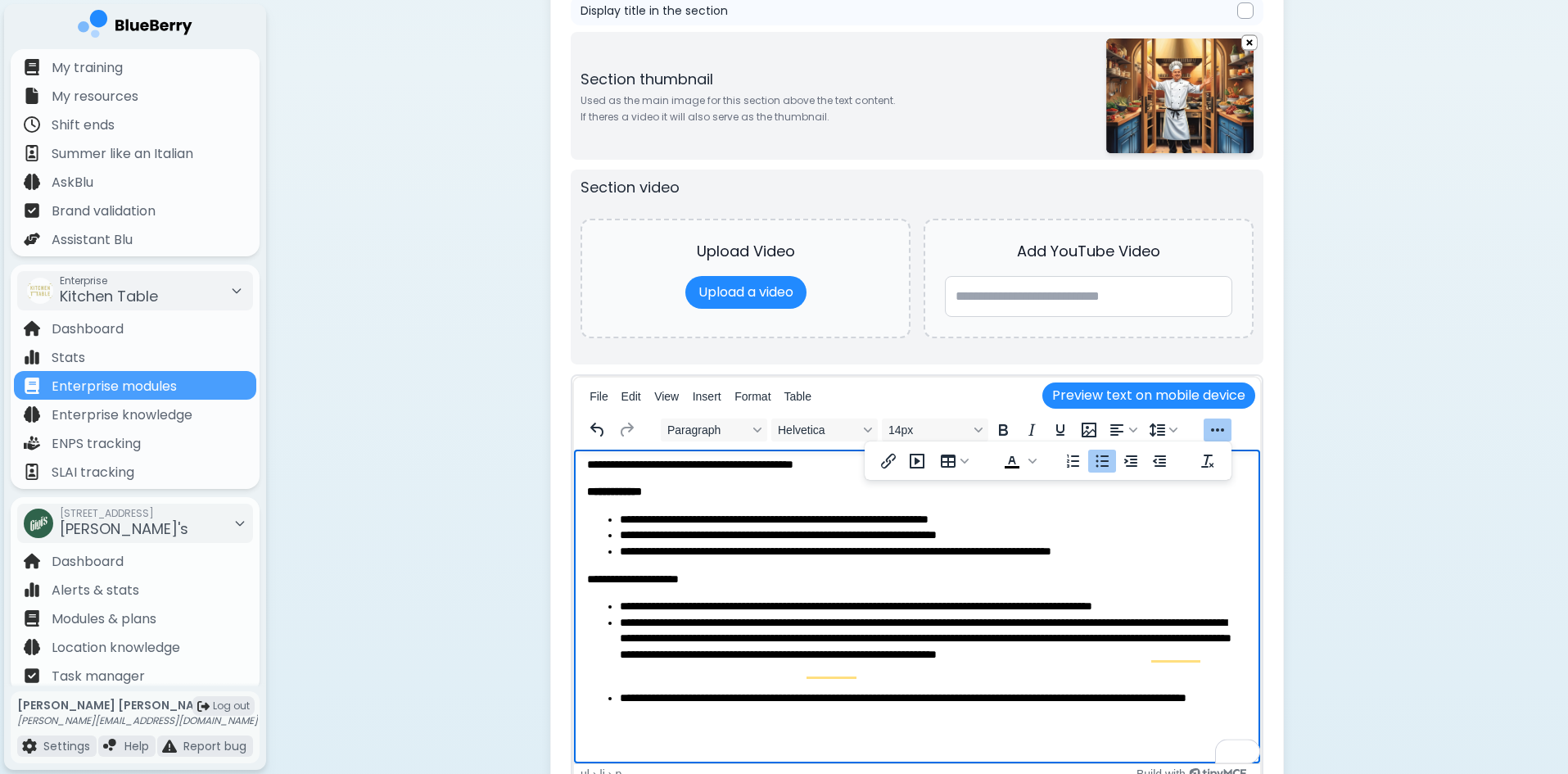
scroll to position [22, 0]
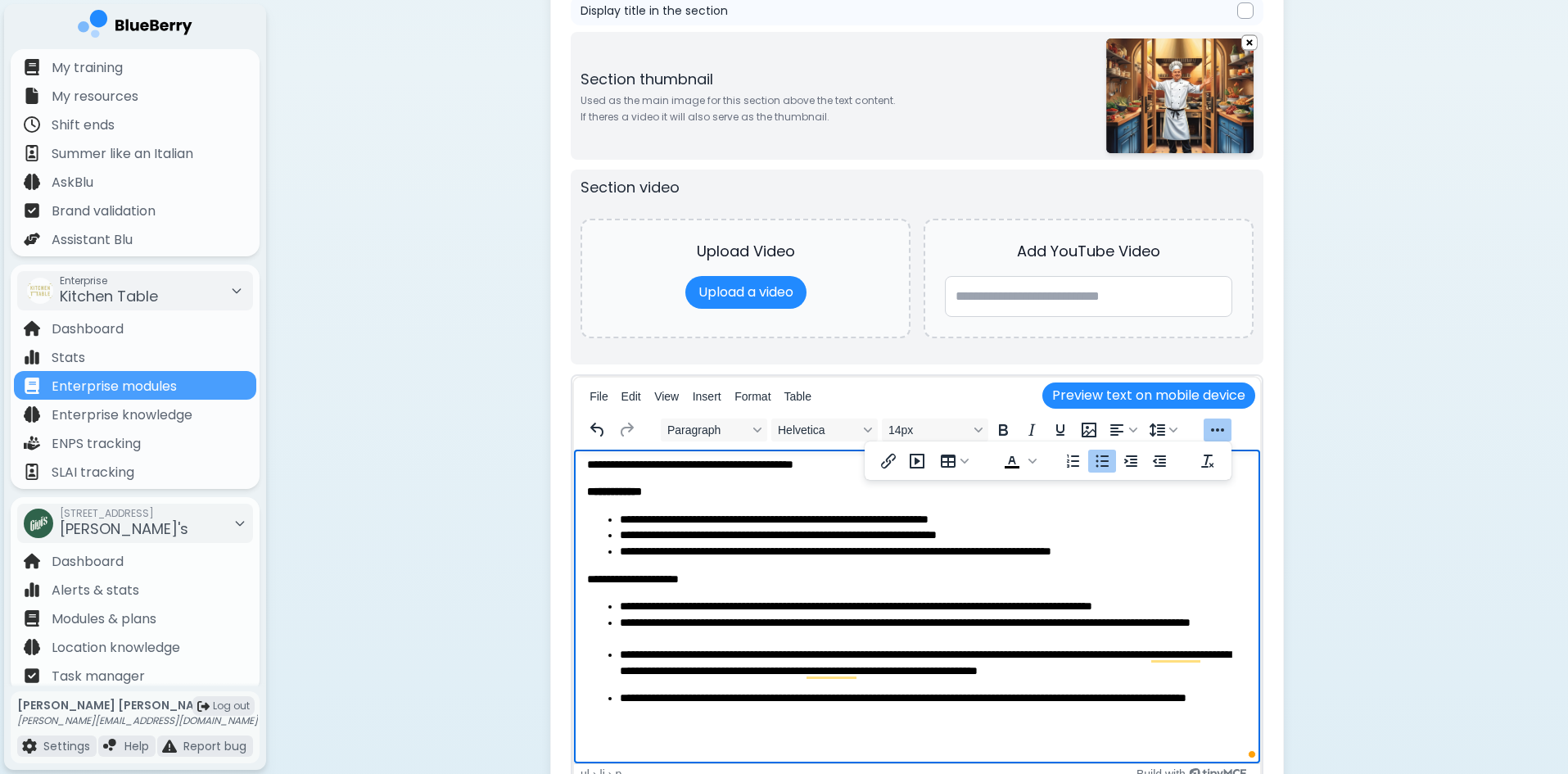
click at [623, 691] on p "**********" at bounding box center [927, 706] width 615 height 32
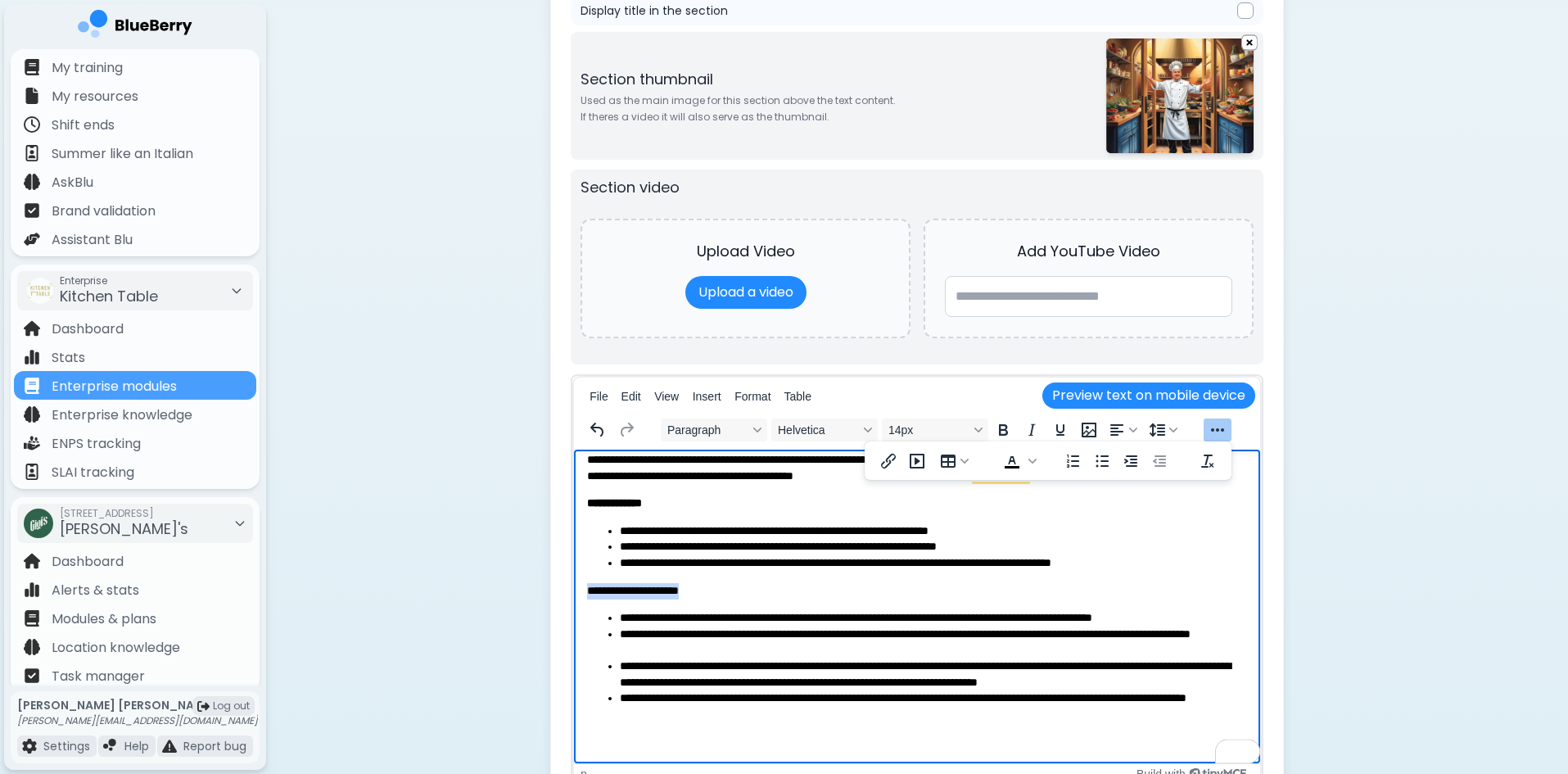
drag, startPoint x: 724, startPoint y: 588, endPoint x: 568, endPoint y: 590, distance: 156.0
click at [574, 590] on html "**********" at bounding box center [917, 600] width 686 height 324
click at [1001, 434] on icon "Bold" at bounding box center [1003, 429] width 9 height 11
click at [882, 596] on p "**********" at bounding box center [911, 591] width 648 height 17
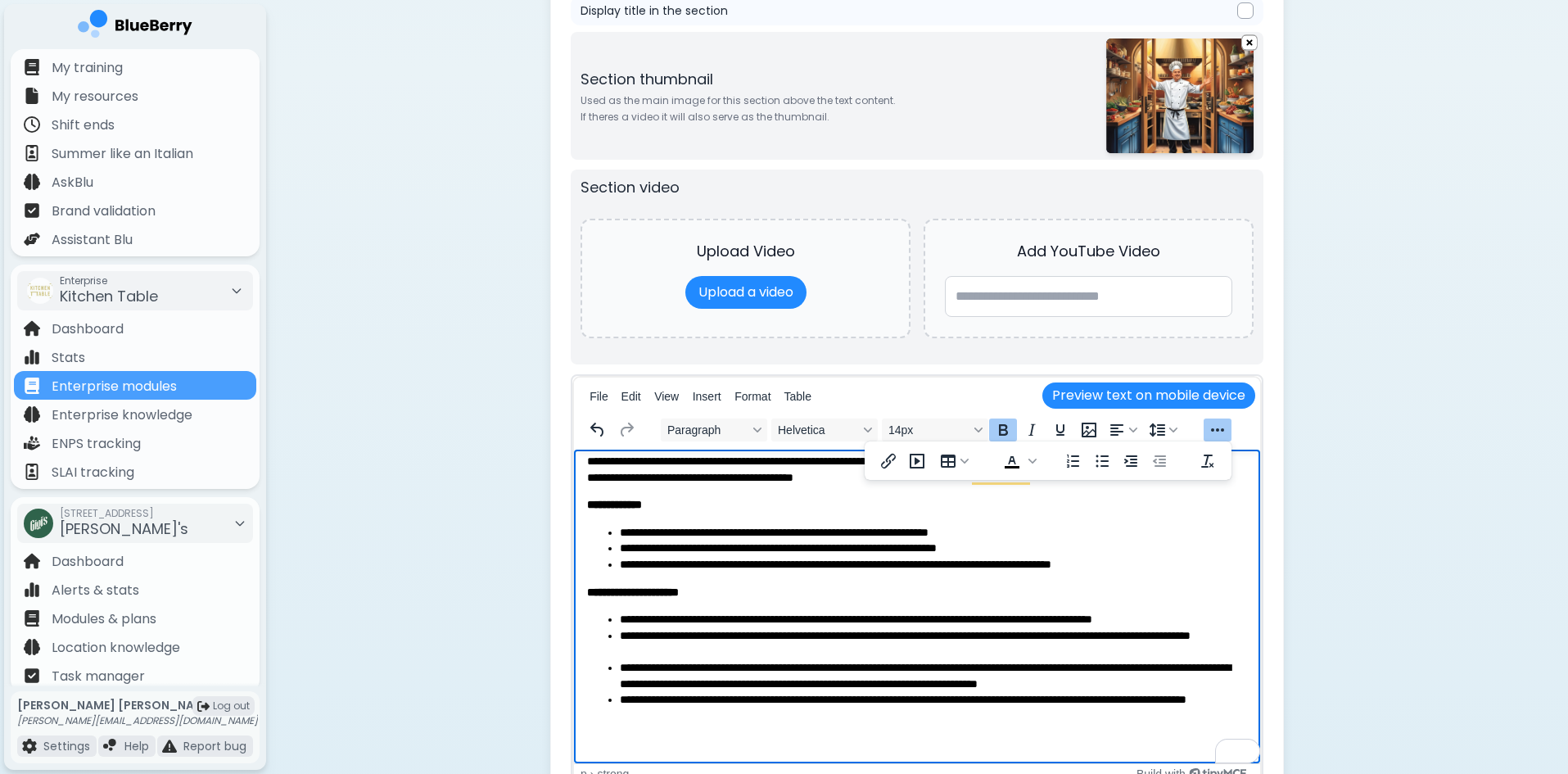
scroll to position [0, 0]
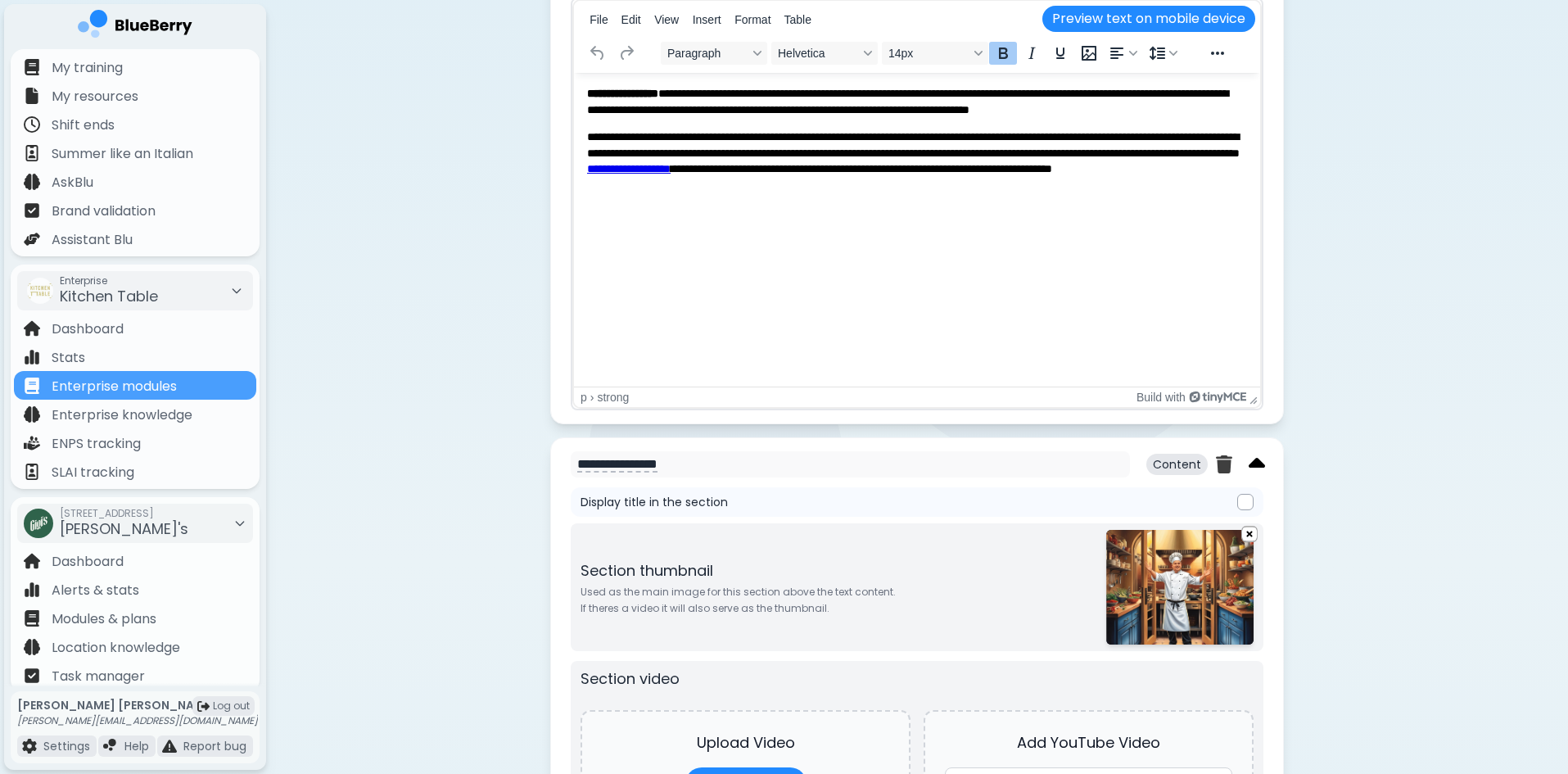
click at [1250, 463] on img at bounding box center [1256, 464] width 17 height 26
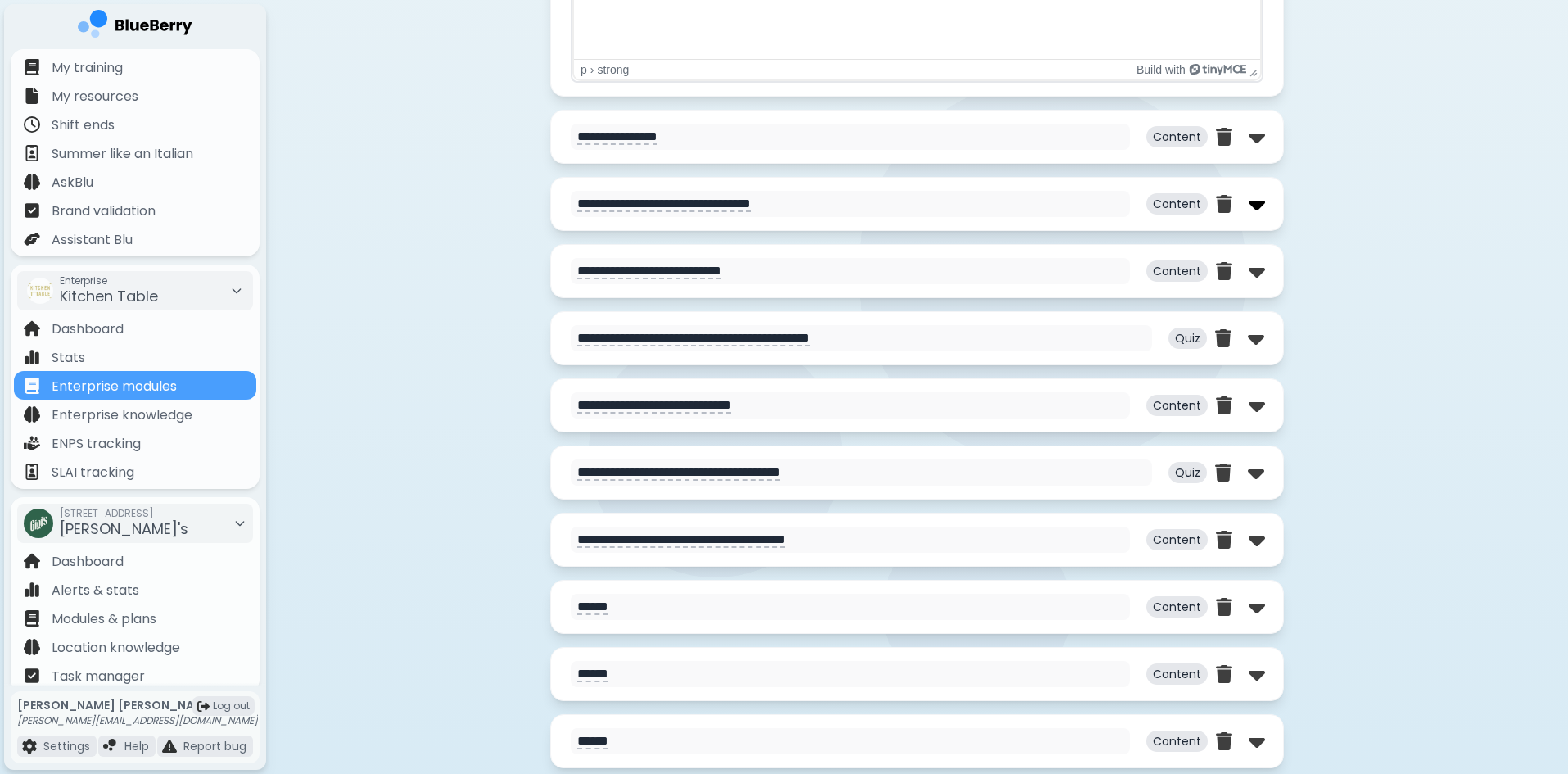
click at [1255, 206] on img at bounding box center [1256, 204] width 17 height 26
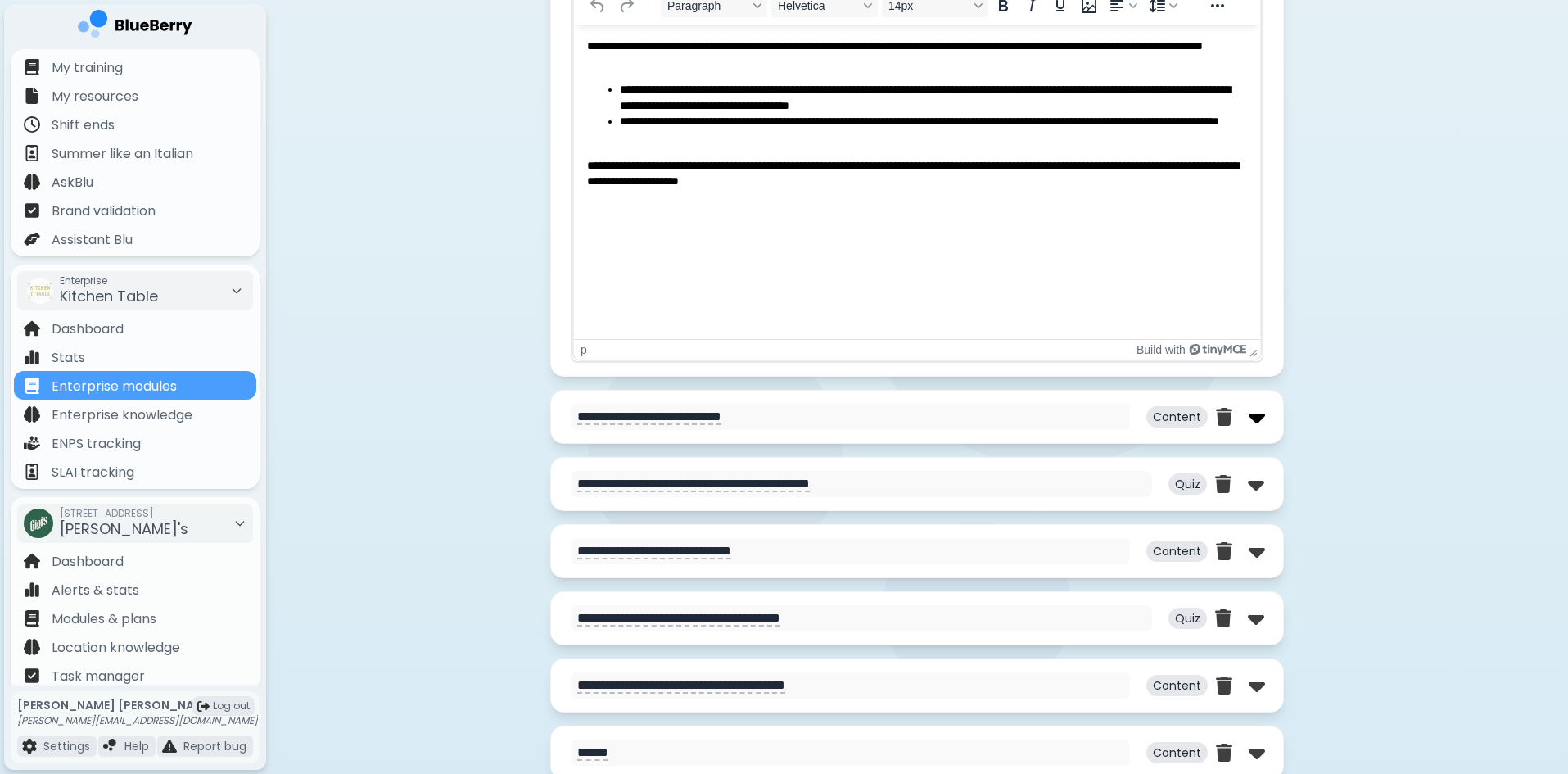
click at [1252, 419] on img at bounding box center [1256, 417] width 17 height 26
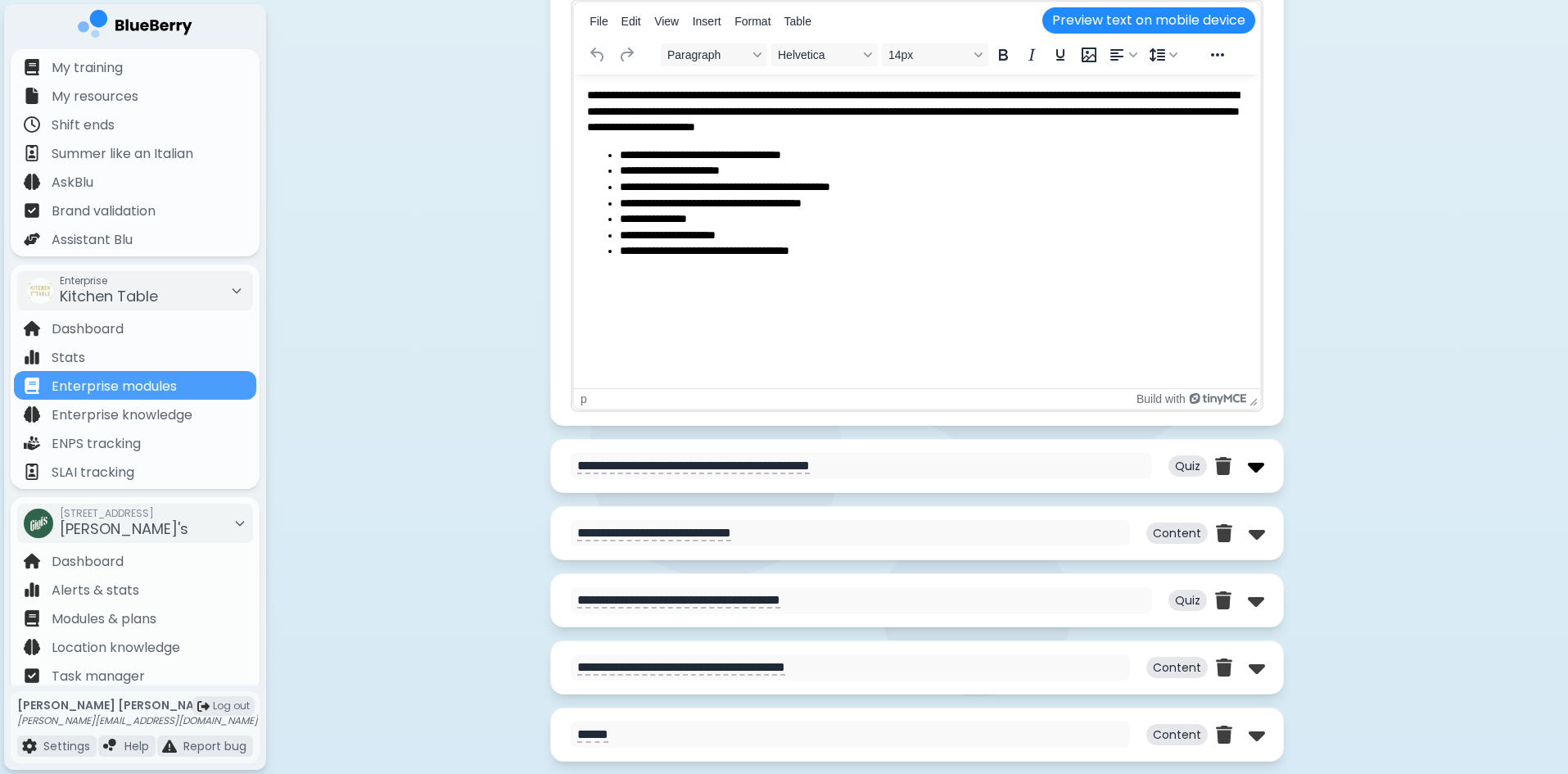
click at [1252, 476] on img at bounding box center [1255, 466] width 17 height 26
select select "**"
select select "*"
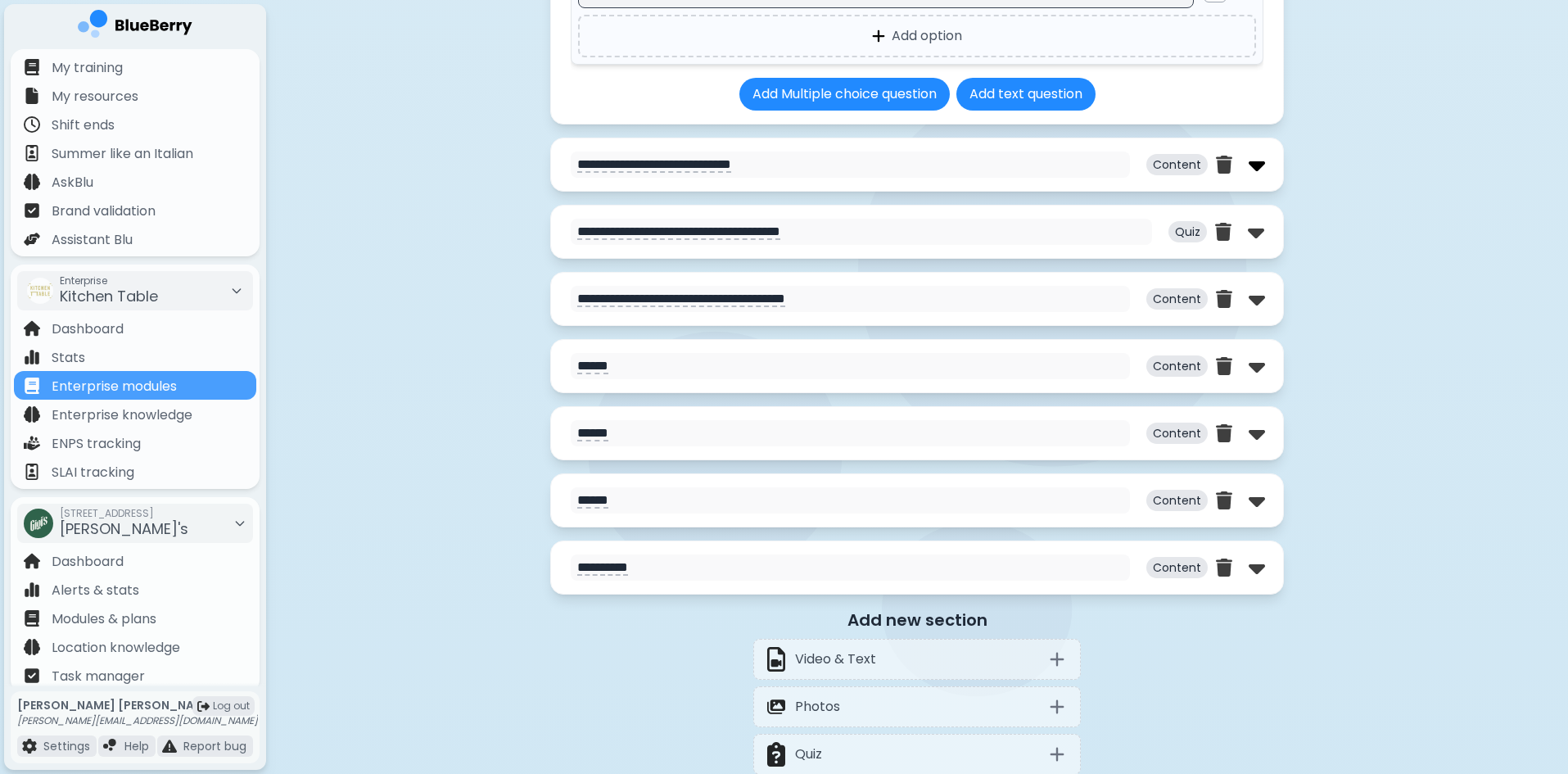
click at [1254, 178] on img at bounding box center [1256, 164] width 17 height 26
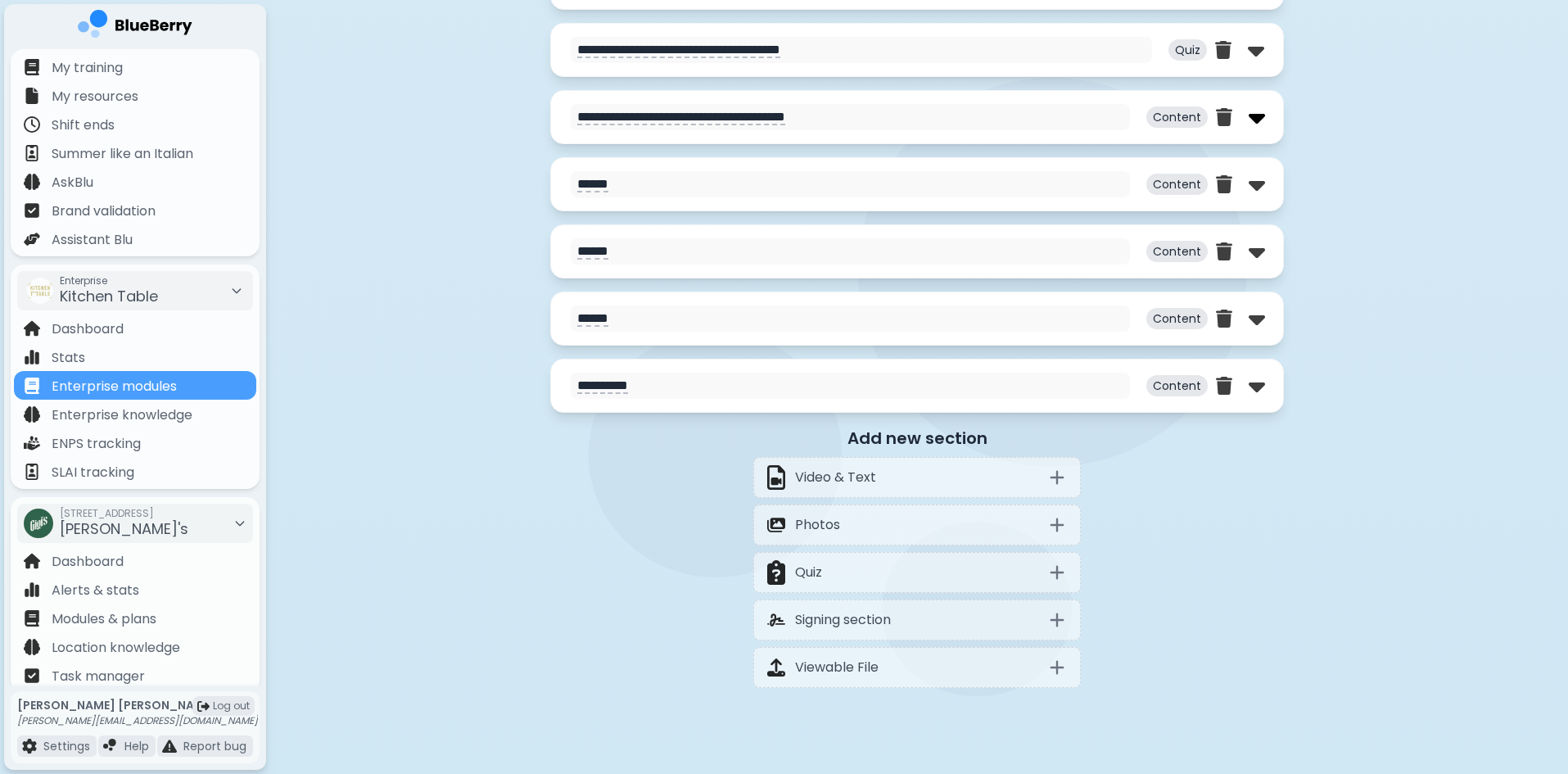
click at [1256, 124] on img at bounding box center [1256, 117] width 17 height 26
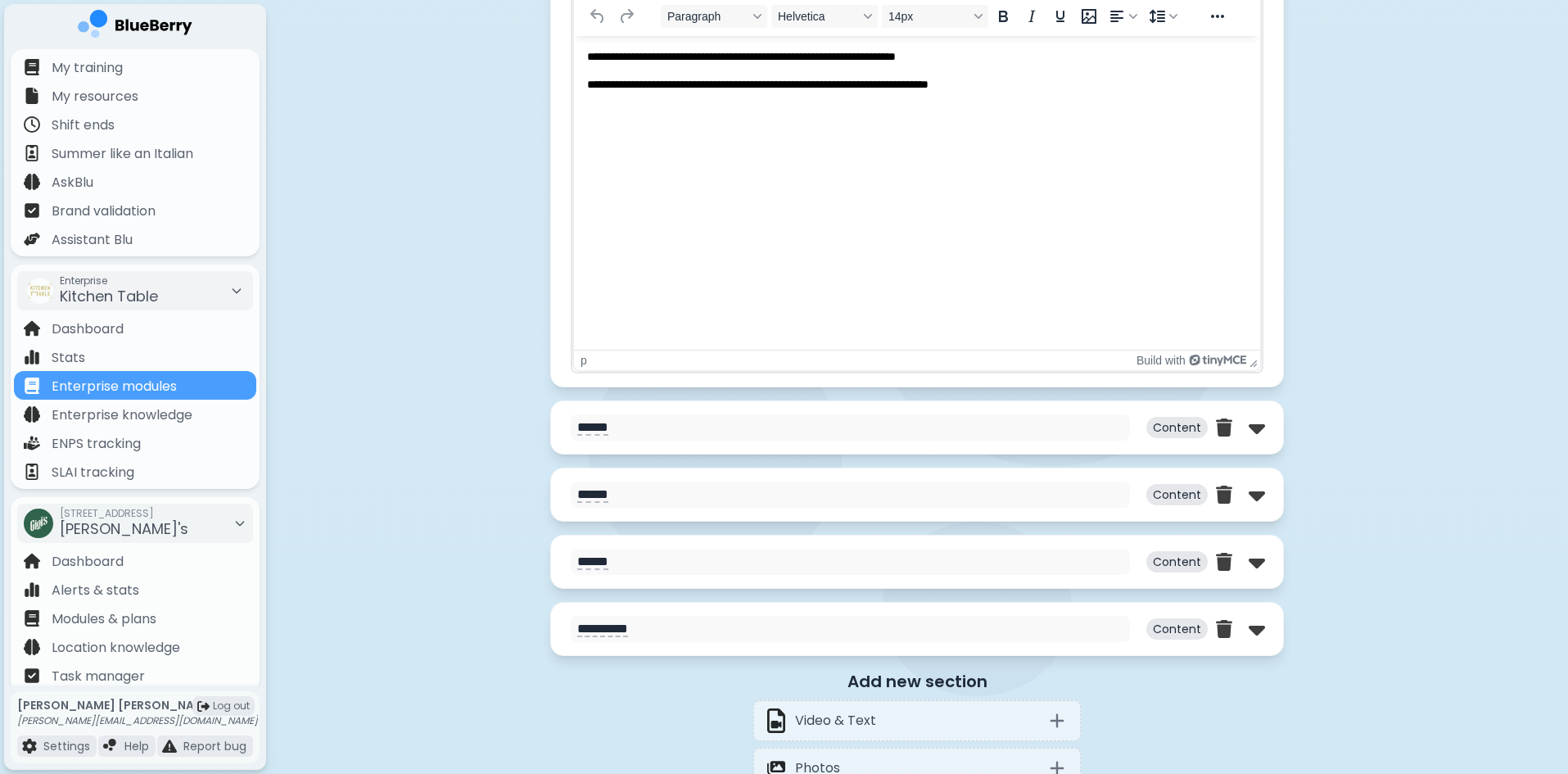
scroll to position [8842, 0]
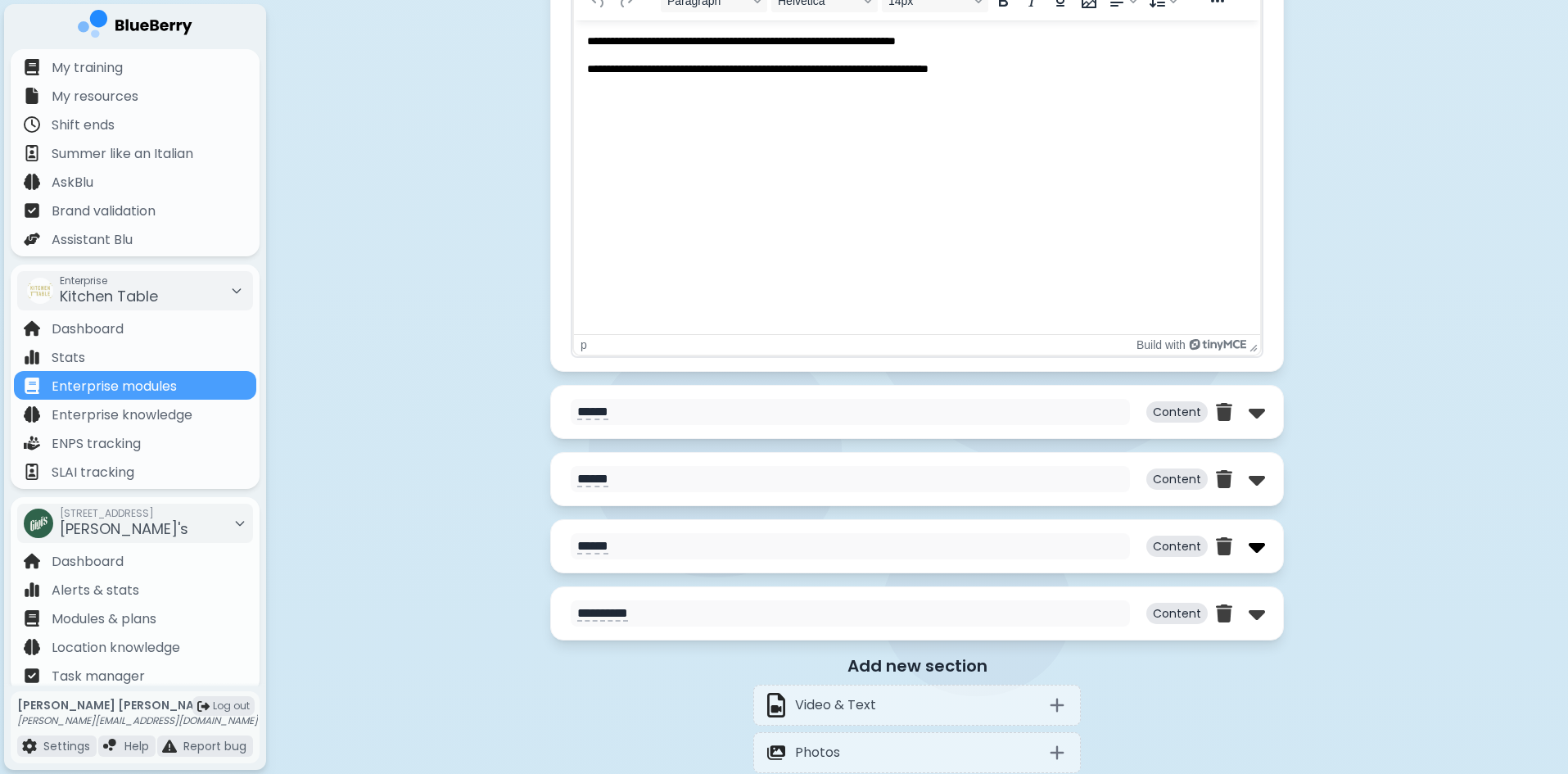
drag, startPoint x: 1249, startPoint y: 552, endPoint x: 1248, endPoint y: 541, distance: 11.0
click at [1249, 551] on img at bounding box center [1256, 546] width 17 height 26
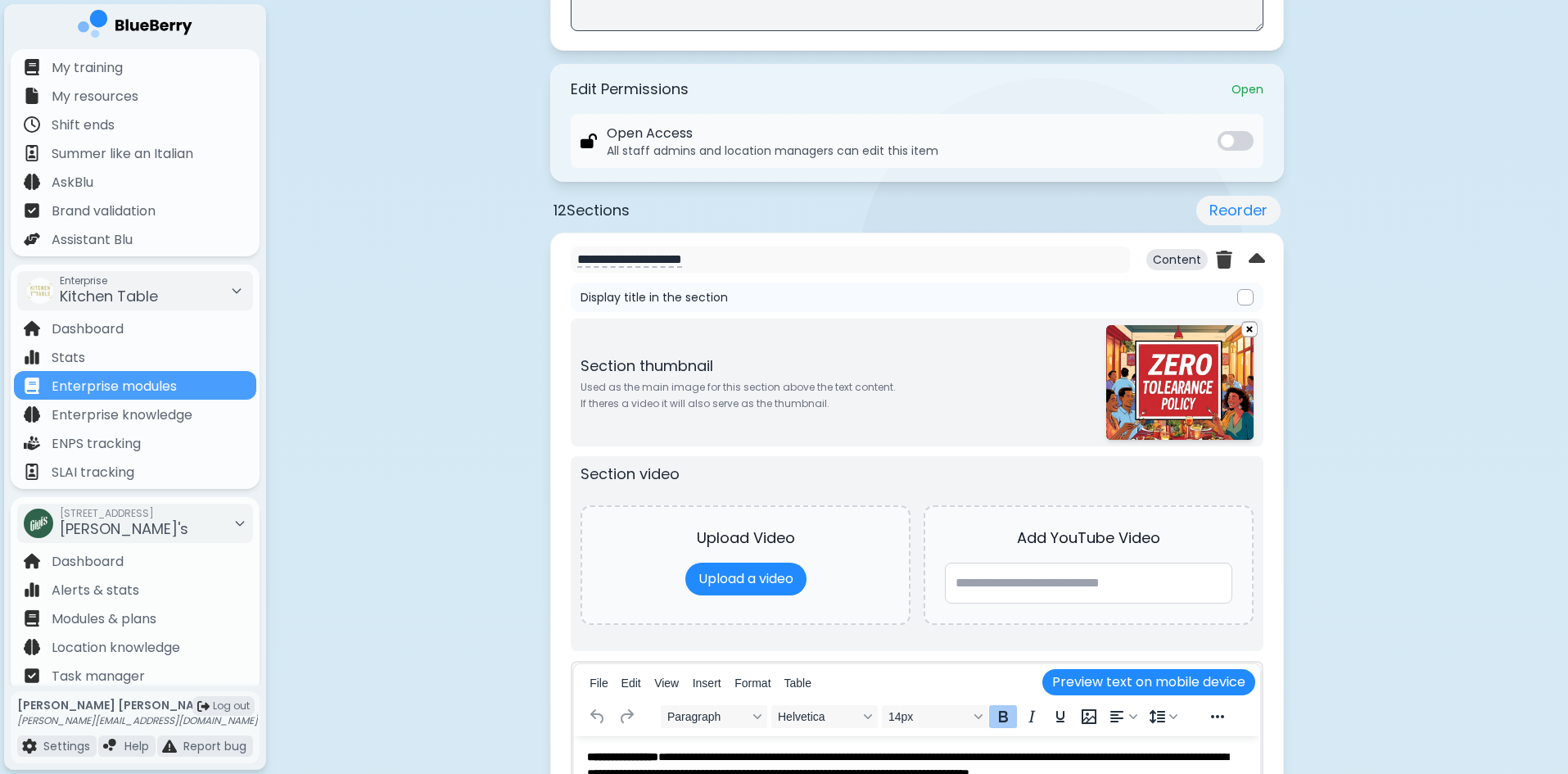
scroll to position [0, 0]
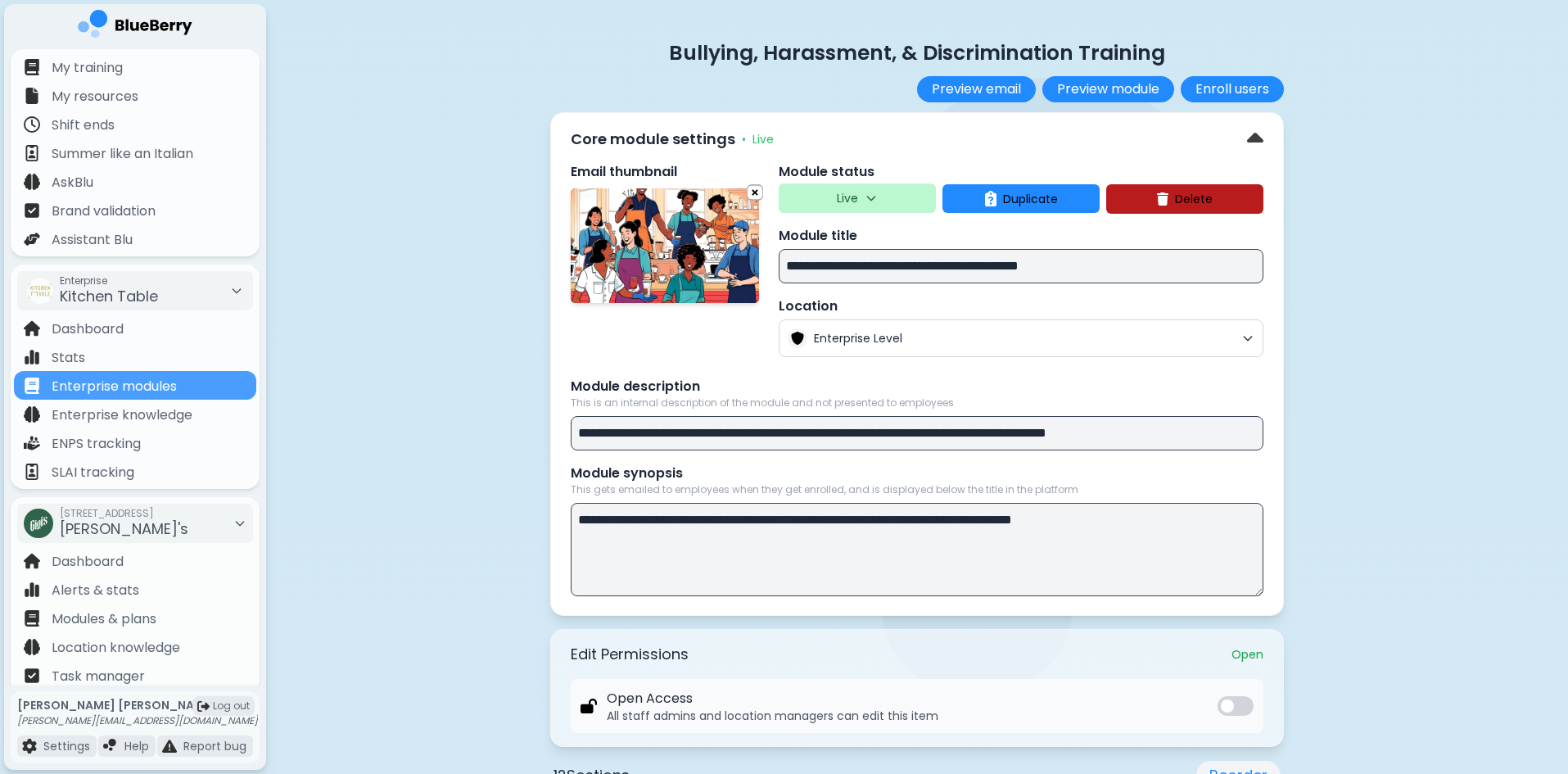
click at [148, 380] on p "Enterprise modules" at bounding box center [114, 387] width 125 height 20
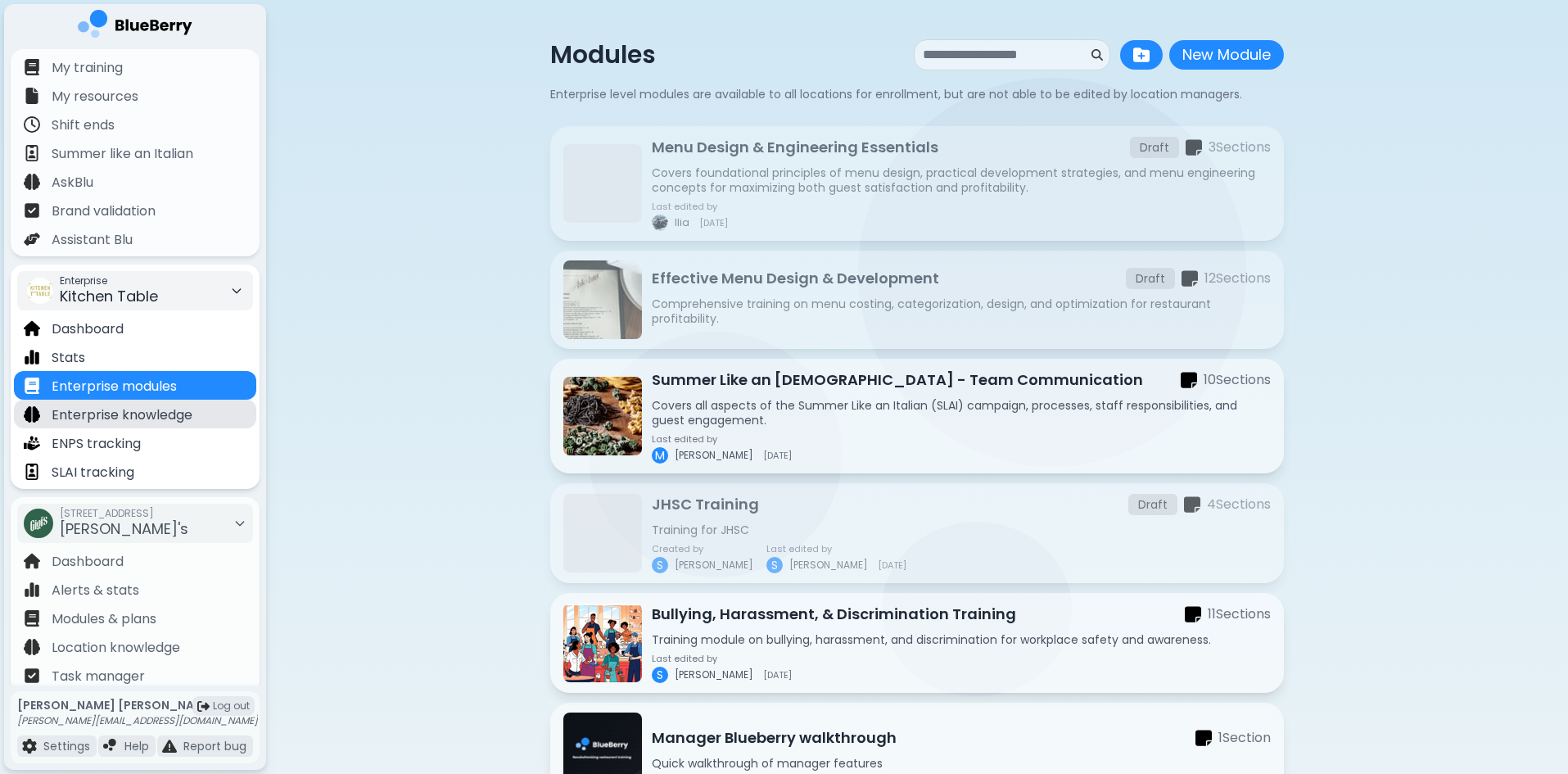
click at [130, 420] on p "Enterprise knowledge" at bounding box center [122, 415] width 141 height 20
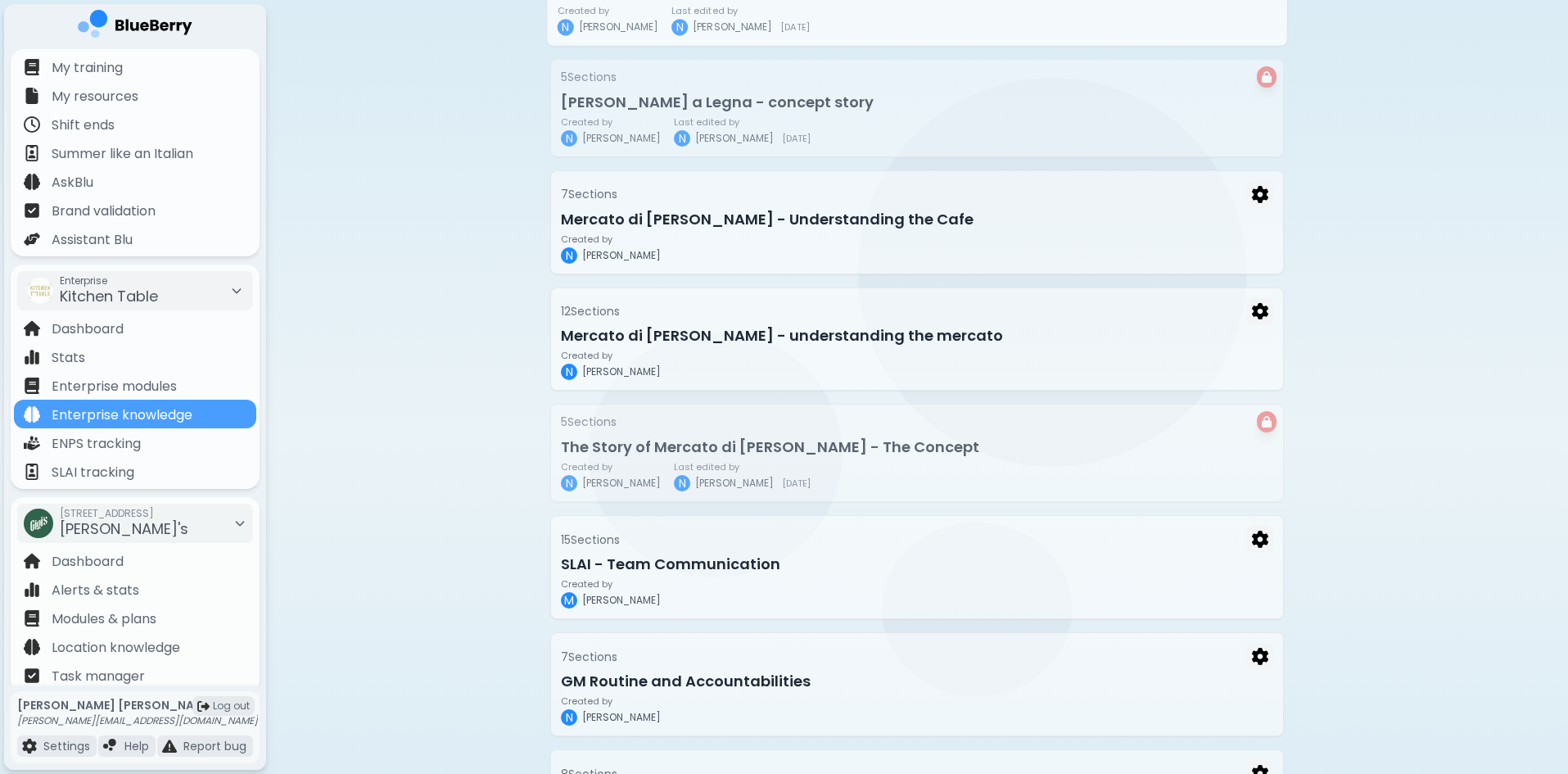
scroll to position [259, 0]
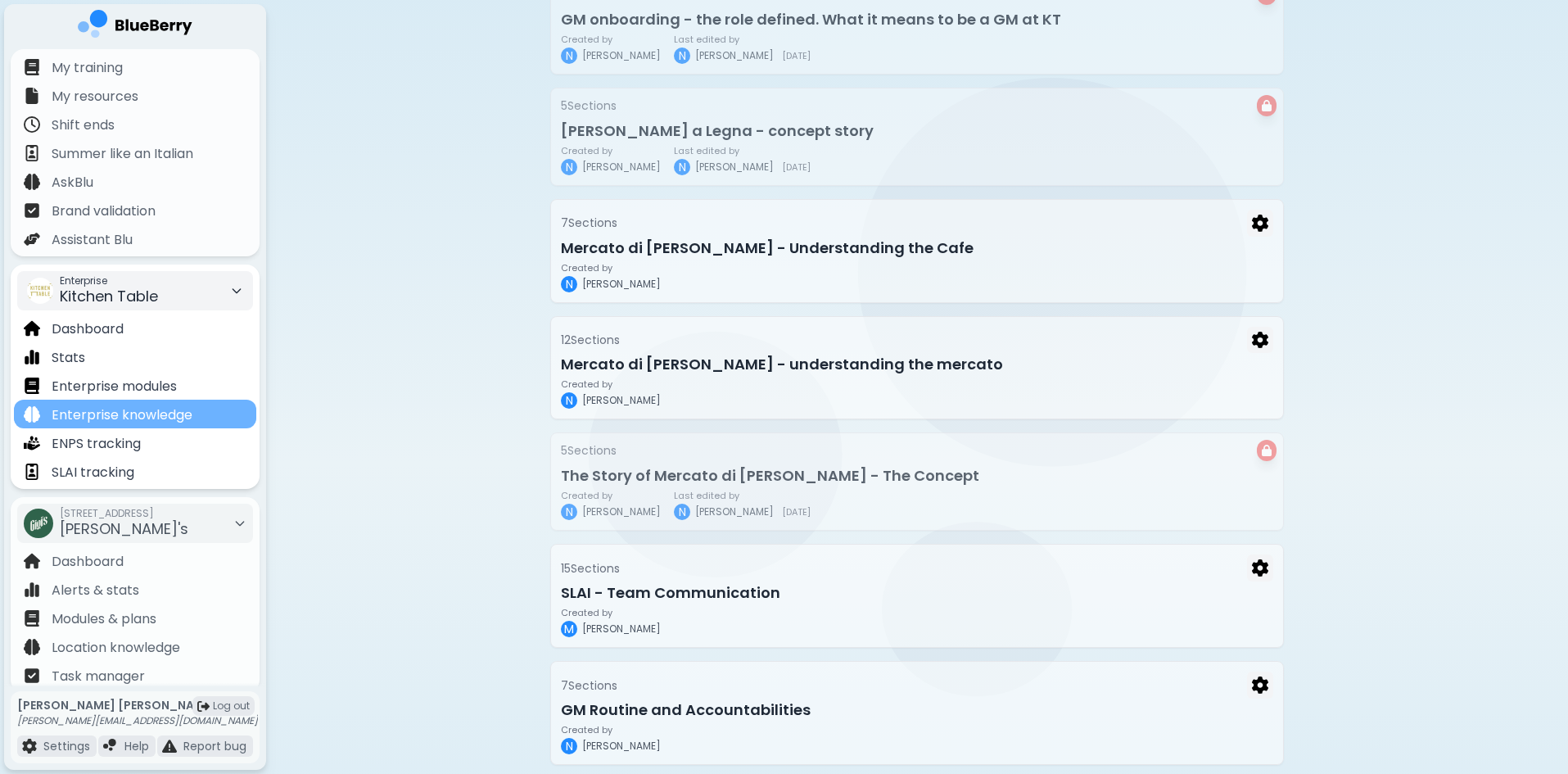
click at [154, 415] on p "Enterprise knowledge" at bounding box center [122, 415] width 141 height 20
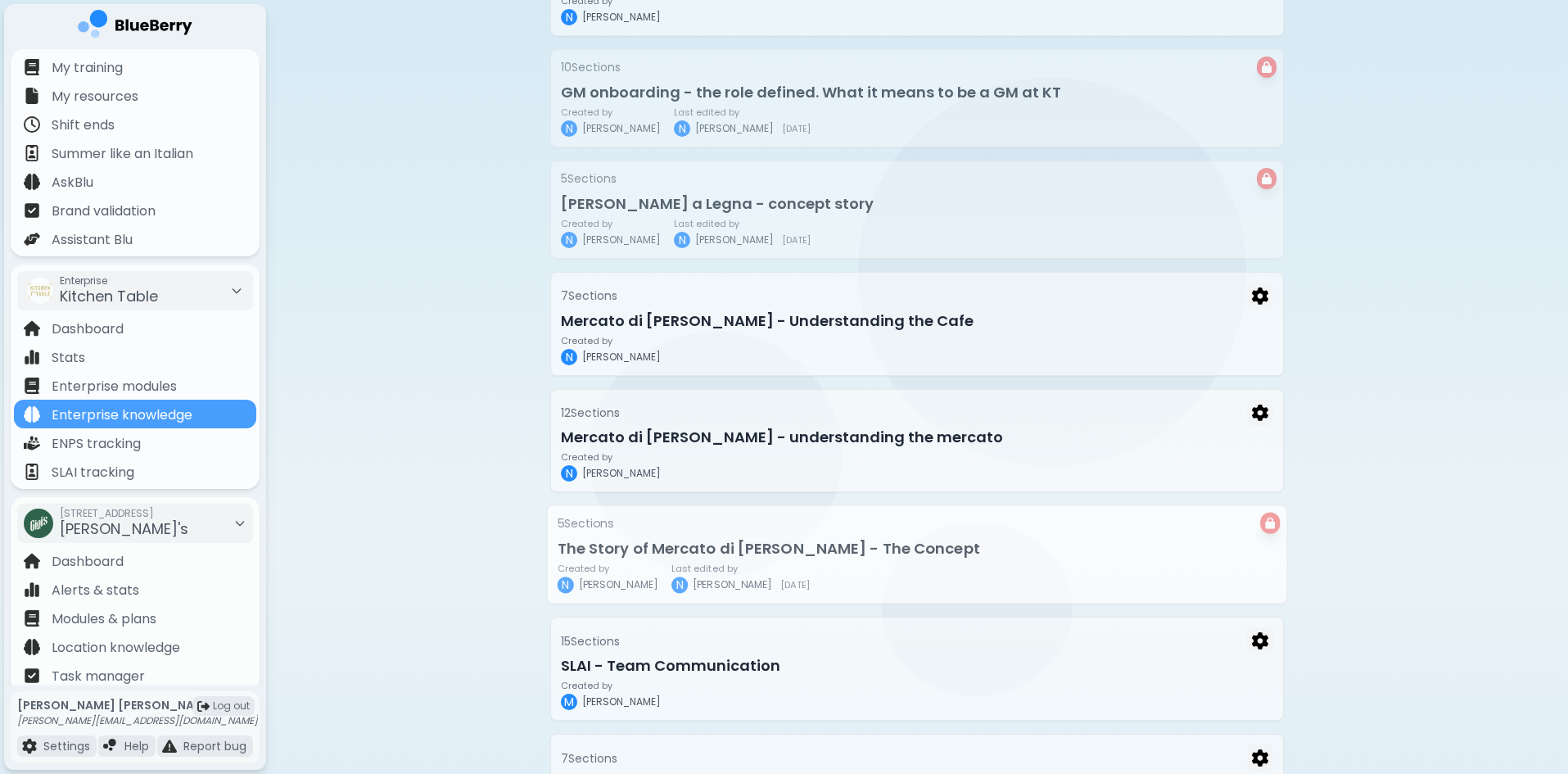
scroll to position [0, 0]
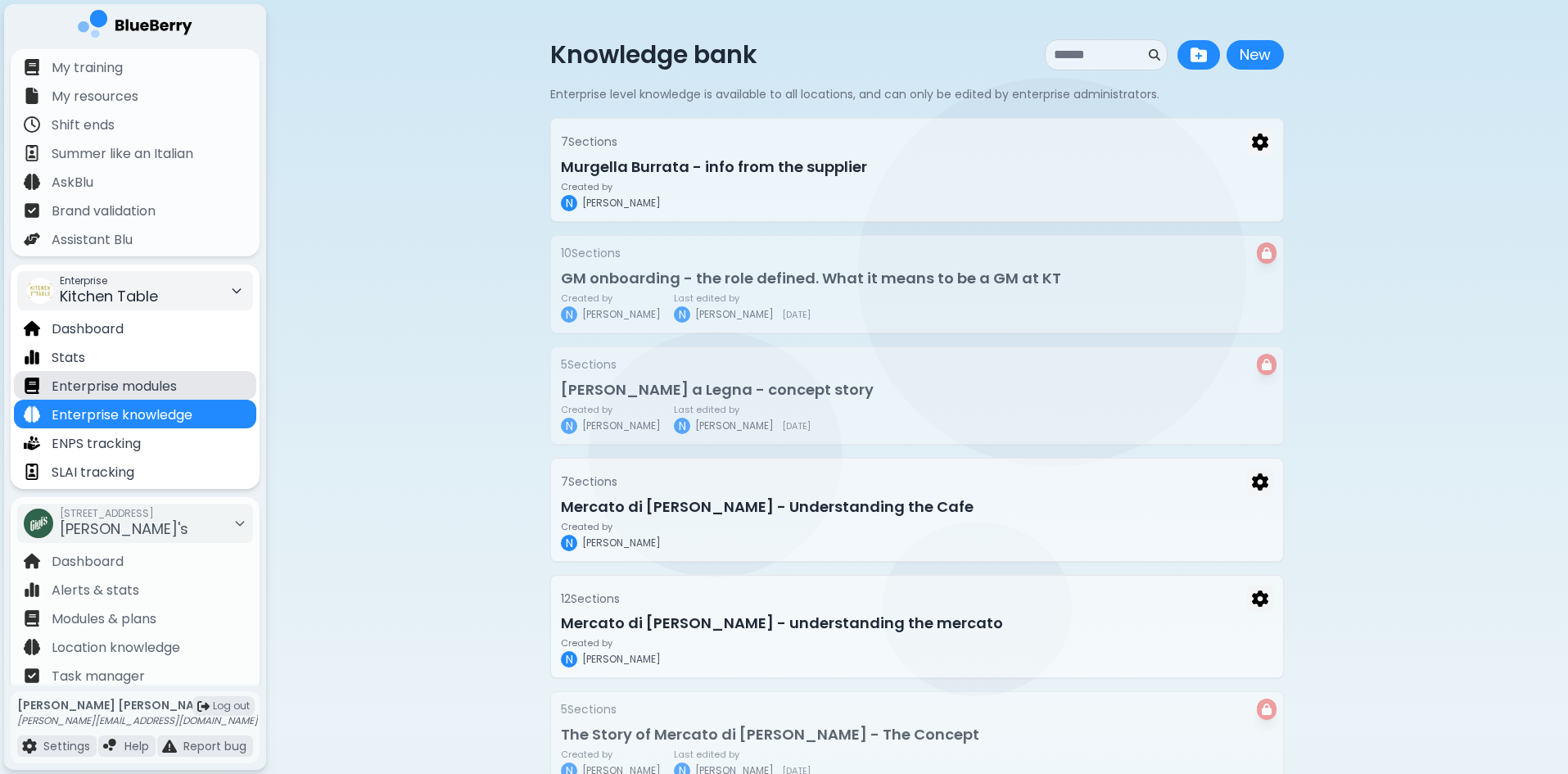
click at [166, 383] on p "Enterprise modules" at bounding box center [114, 387] width 125 height 20
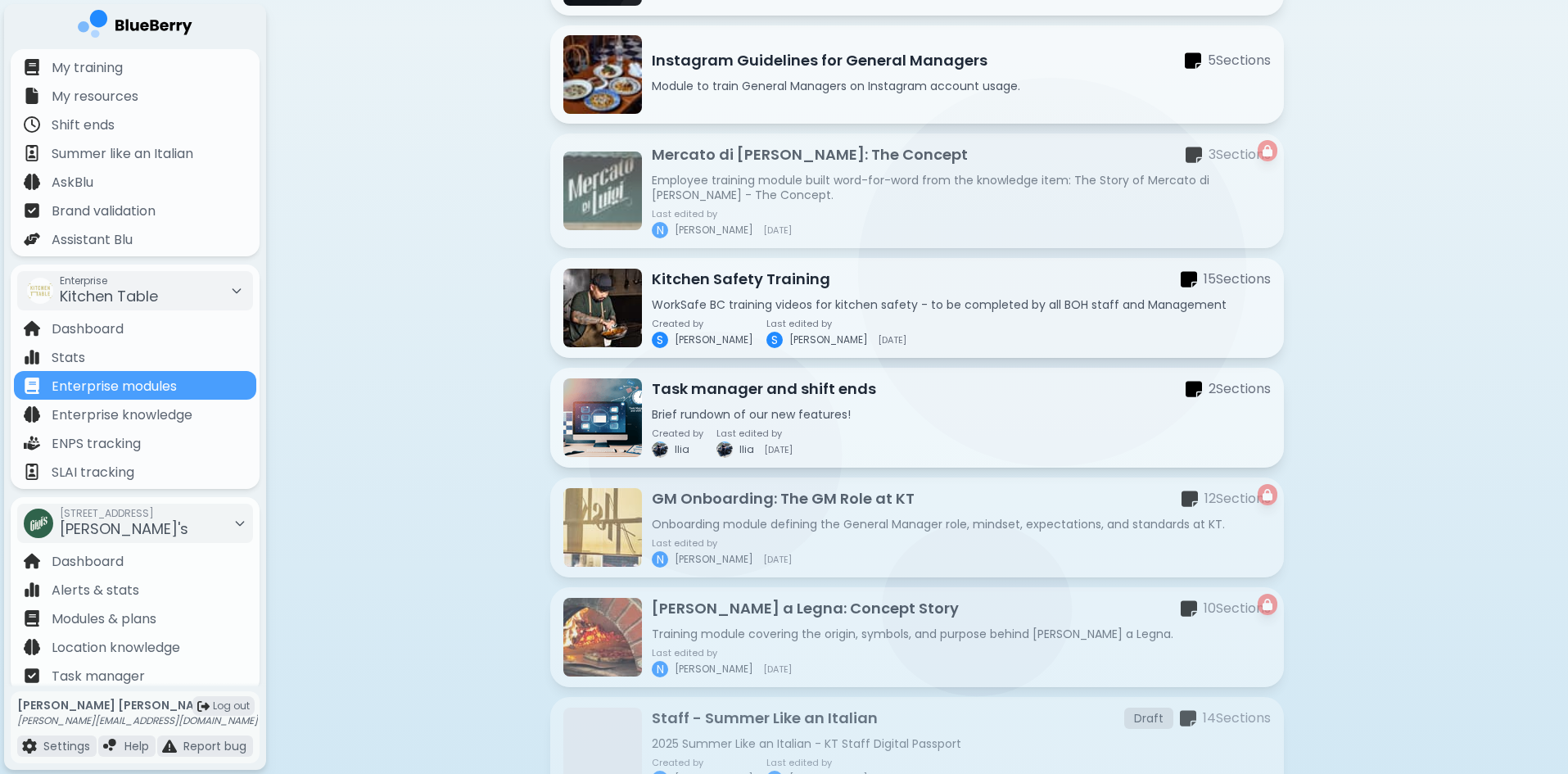
scroll to position [693, 0]
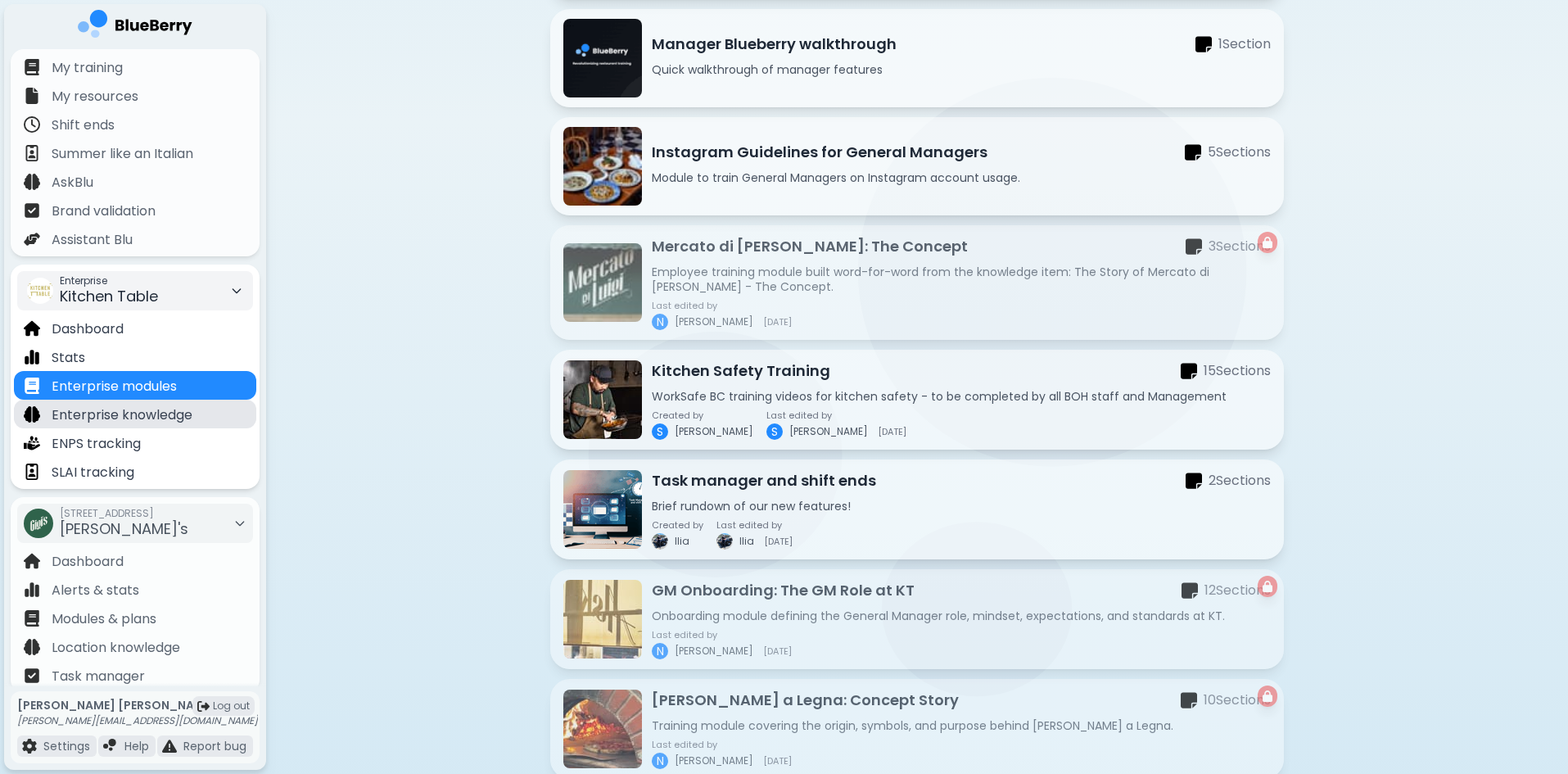
click at [201, 424] on div "Enterprise knowledge" at bounding box center [135, 413] width 242 height 29
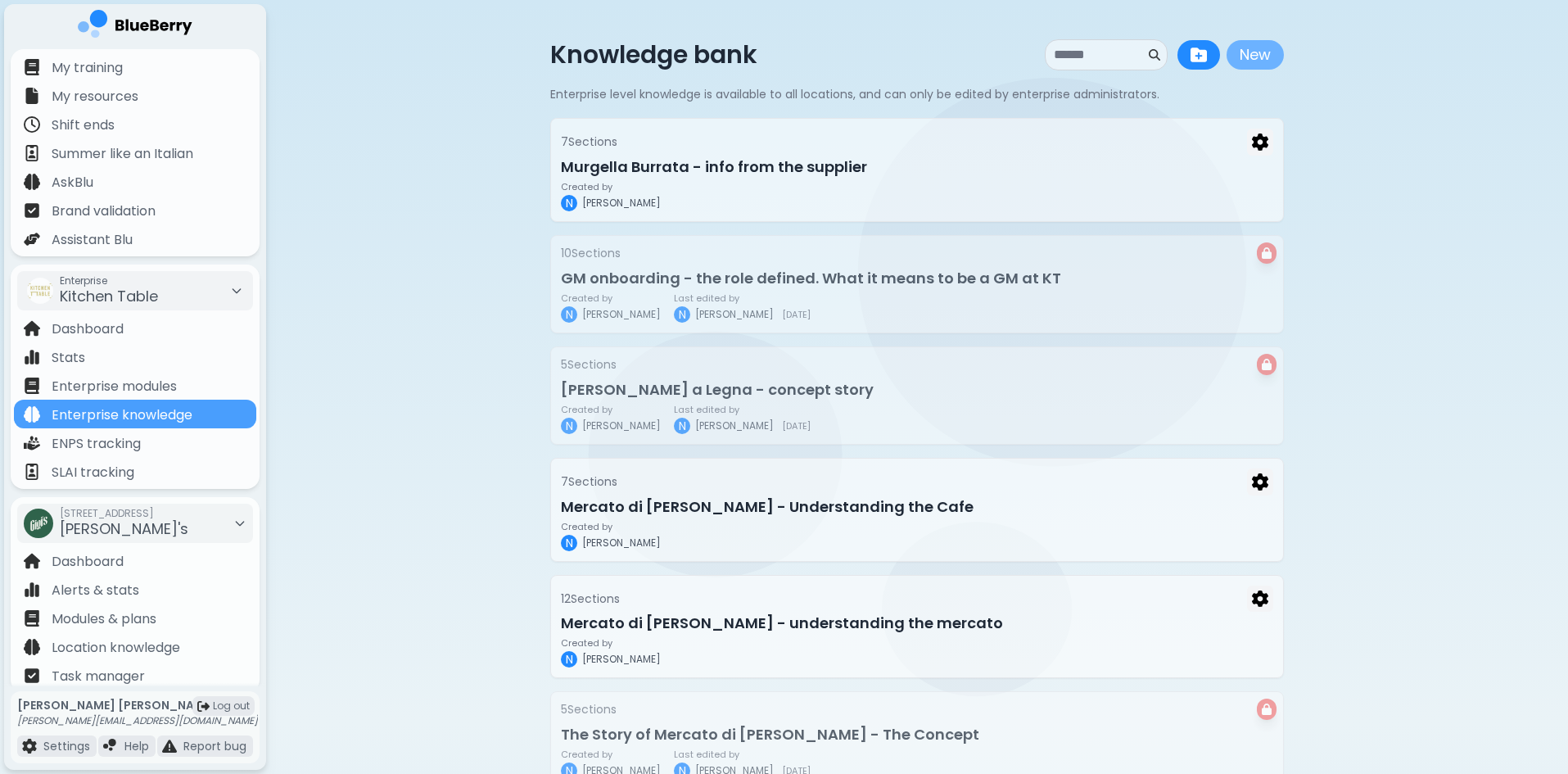
click at [1255, 52] on button "New" at bounding box center [1255, 55] width 57 height 30
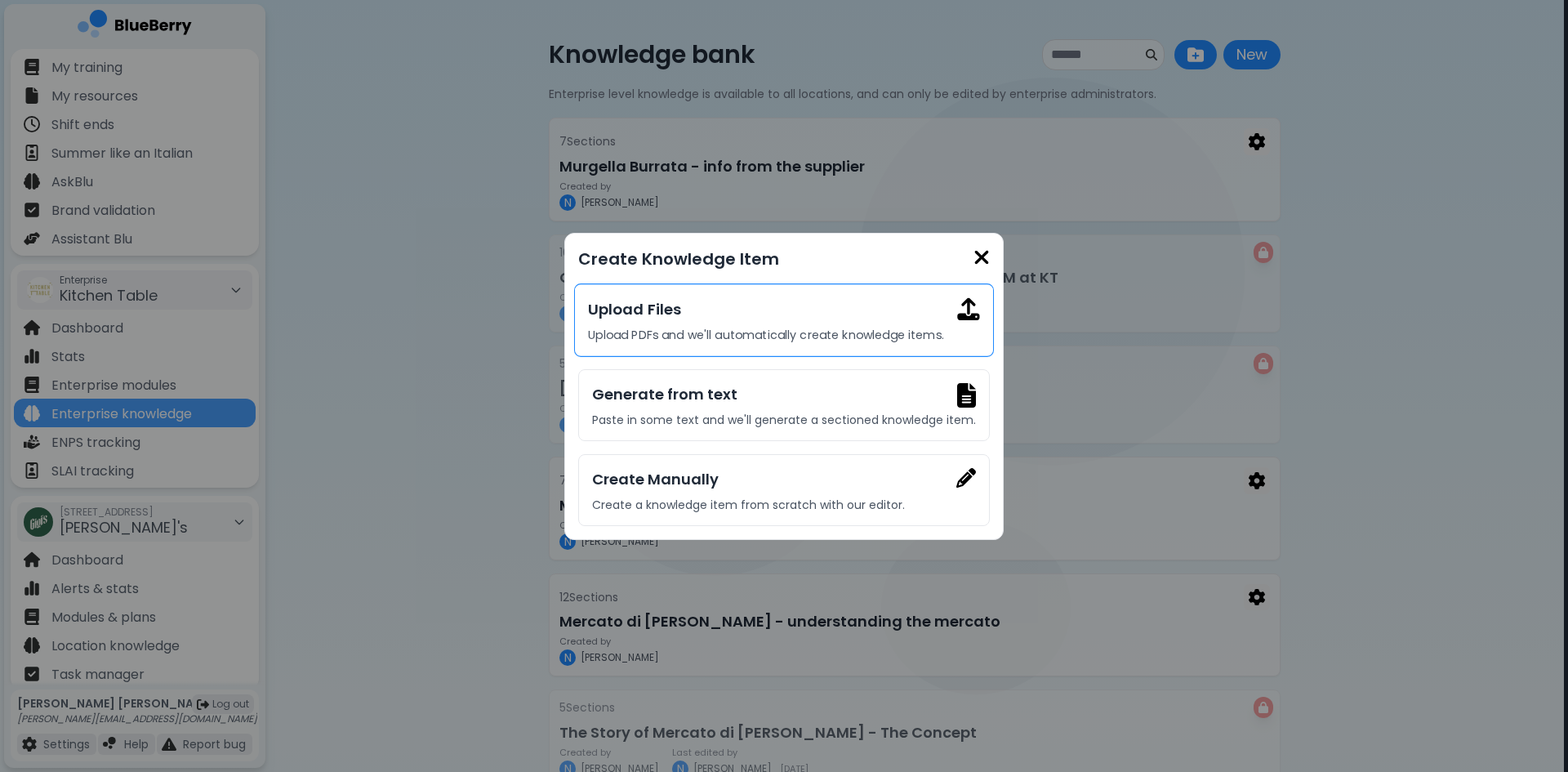
click at [744, 320] on h3 "Upload Files" at bounding box center [783, 308] width 391 height 23
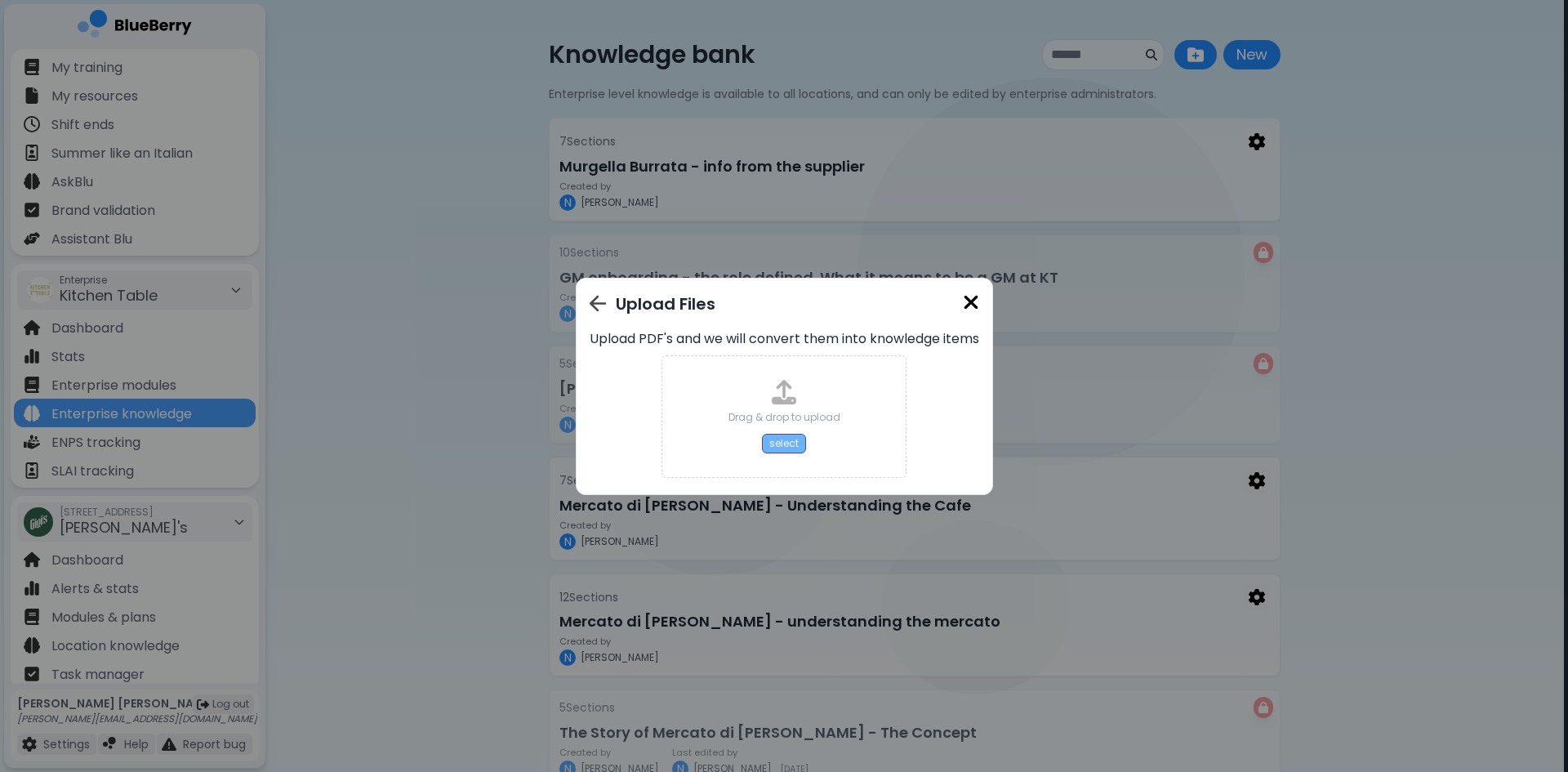
click at [788, 444] on button "select" at bounding box center [783, 443] width 44 height 20
click at [969, 295] on img at bounding box center [970, 302] width 16 height 22
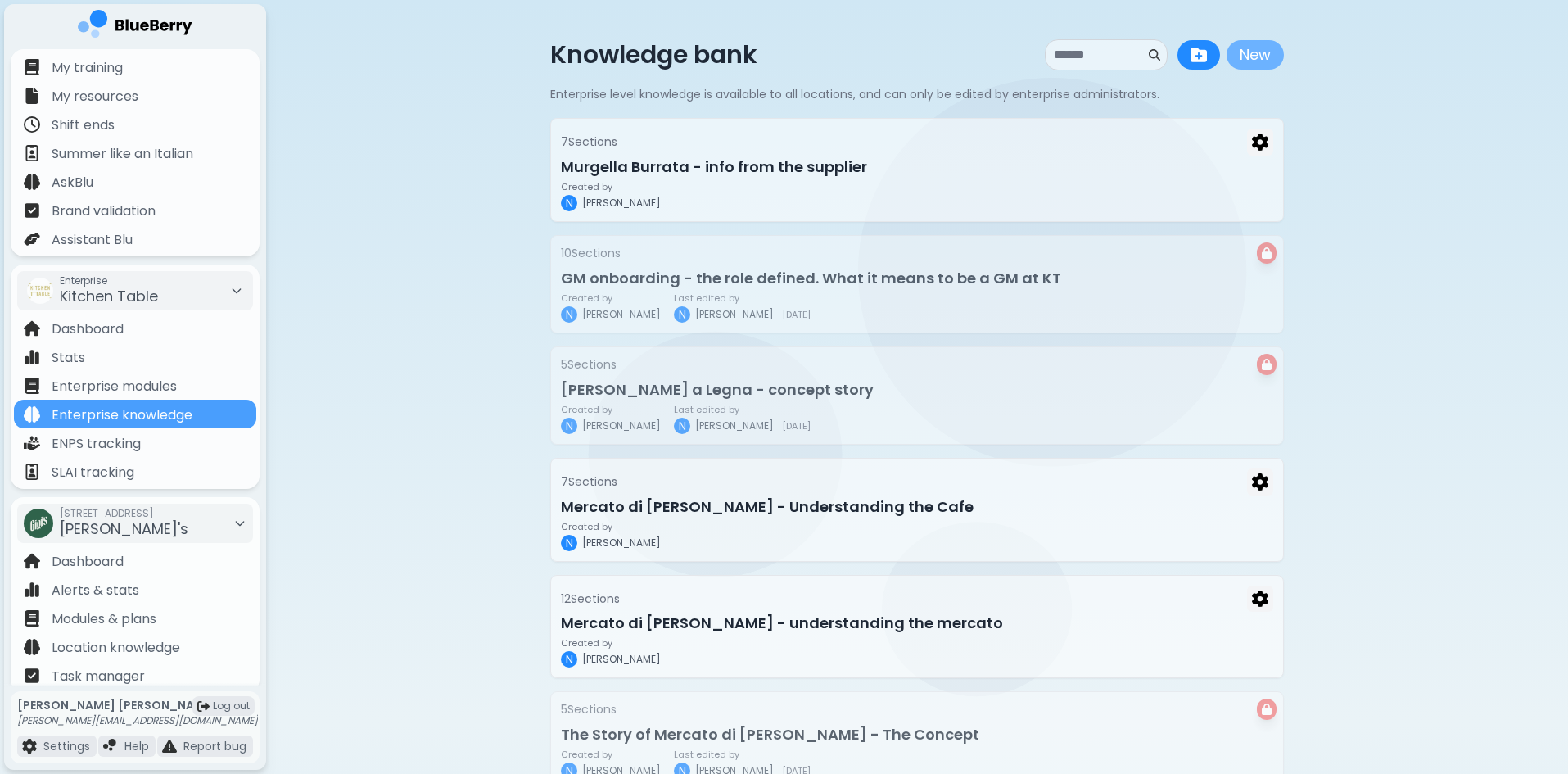
click at [1258, 56] on button "New" at bounding box center [1255, 55] width 57 height 30
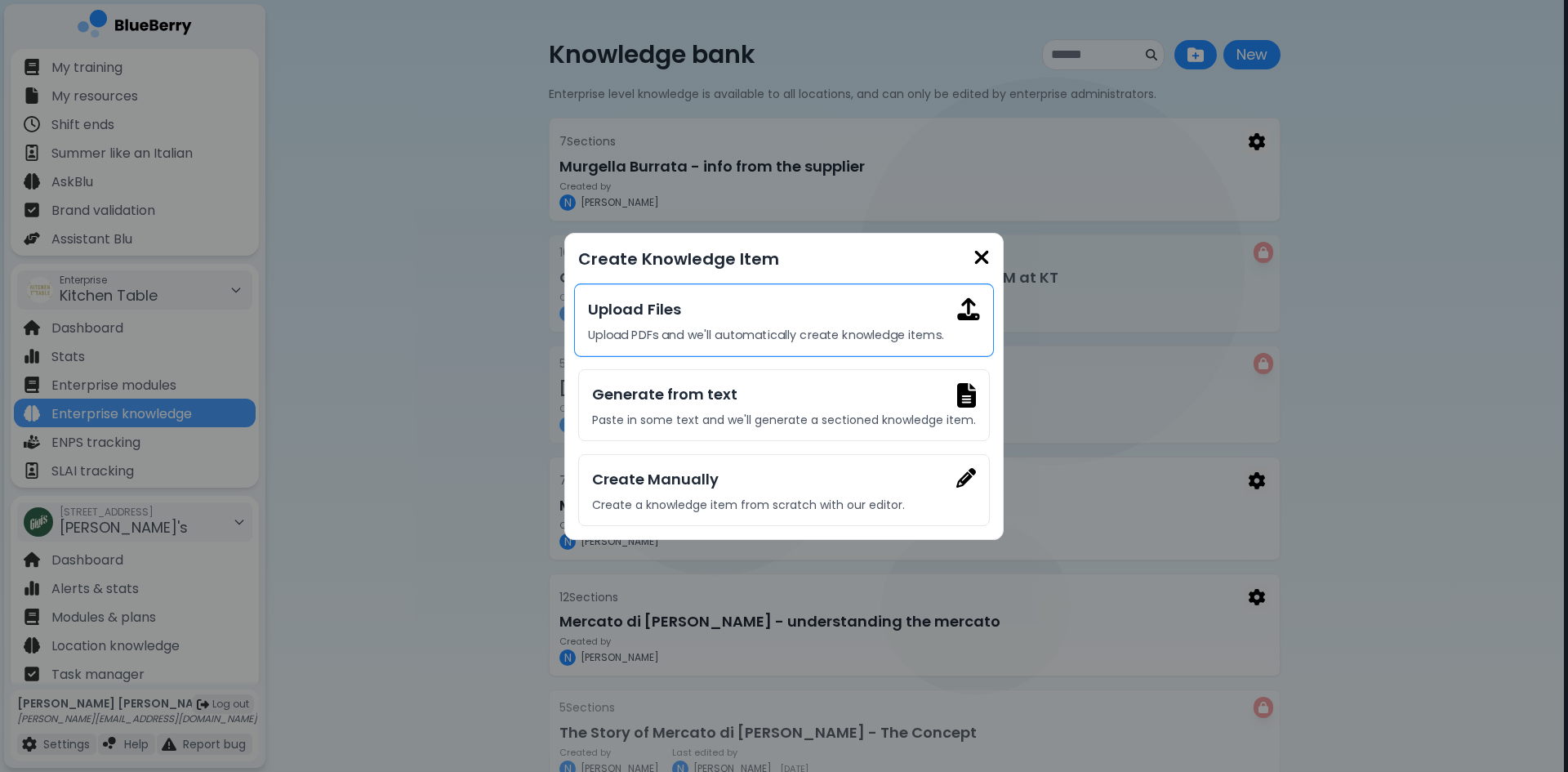
click at [945, 319] on h3 "Upload Files" at bounding box center [783, 308] width 391 height 23
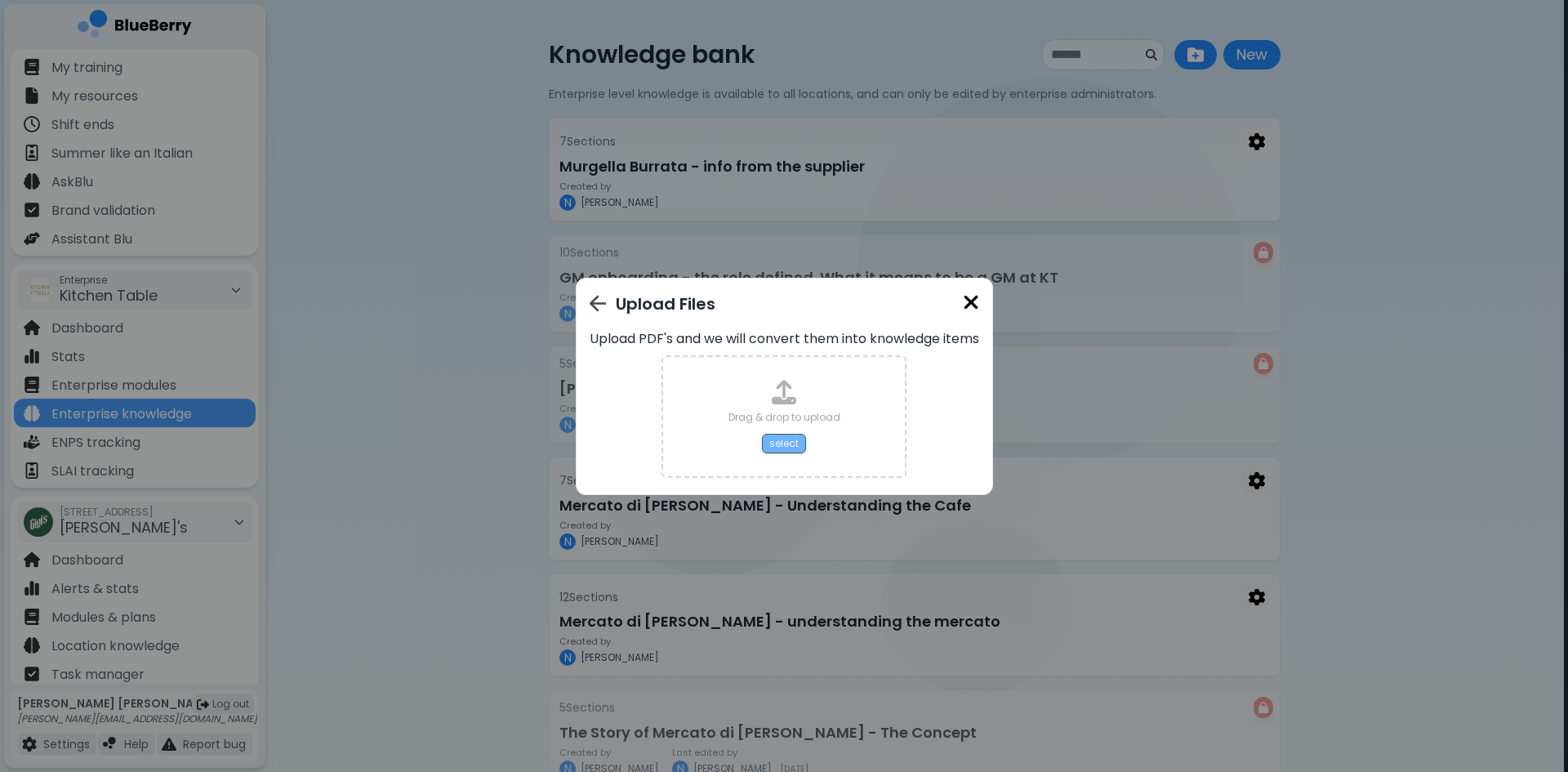
click at [800, 437] on button "select" at bounding box center [783, 443] width 44 height 20
click at [797, 433] on button "select" at bounding box center [783, 443] width 44 height 20
click at [970, 302] on img at bounding box center [970, 302] width 16 height 22
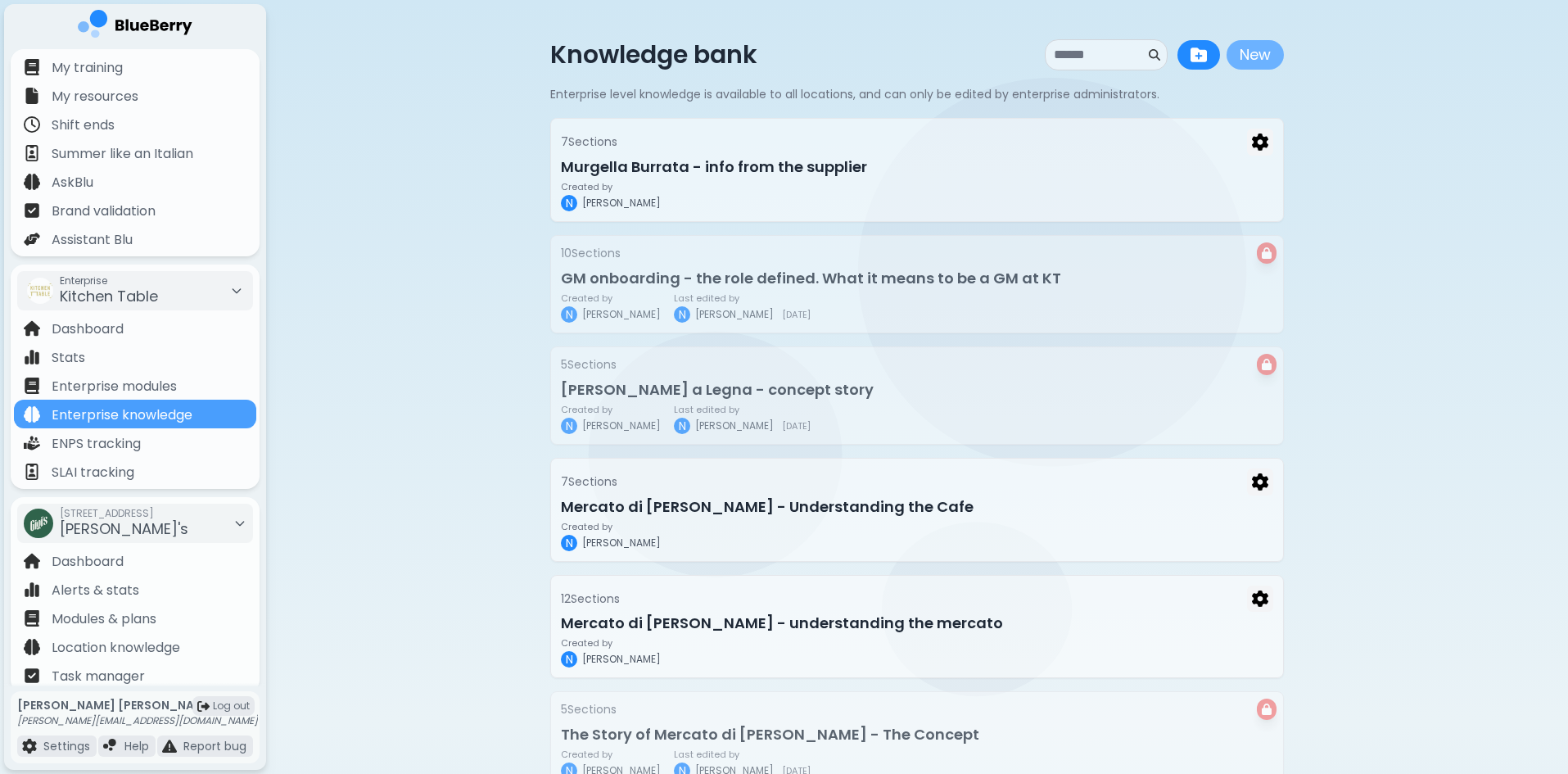
click at [1260, 48] on button "New" at bounding box center [1255, 55] width 57 height 30
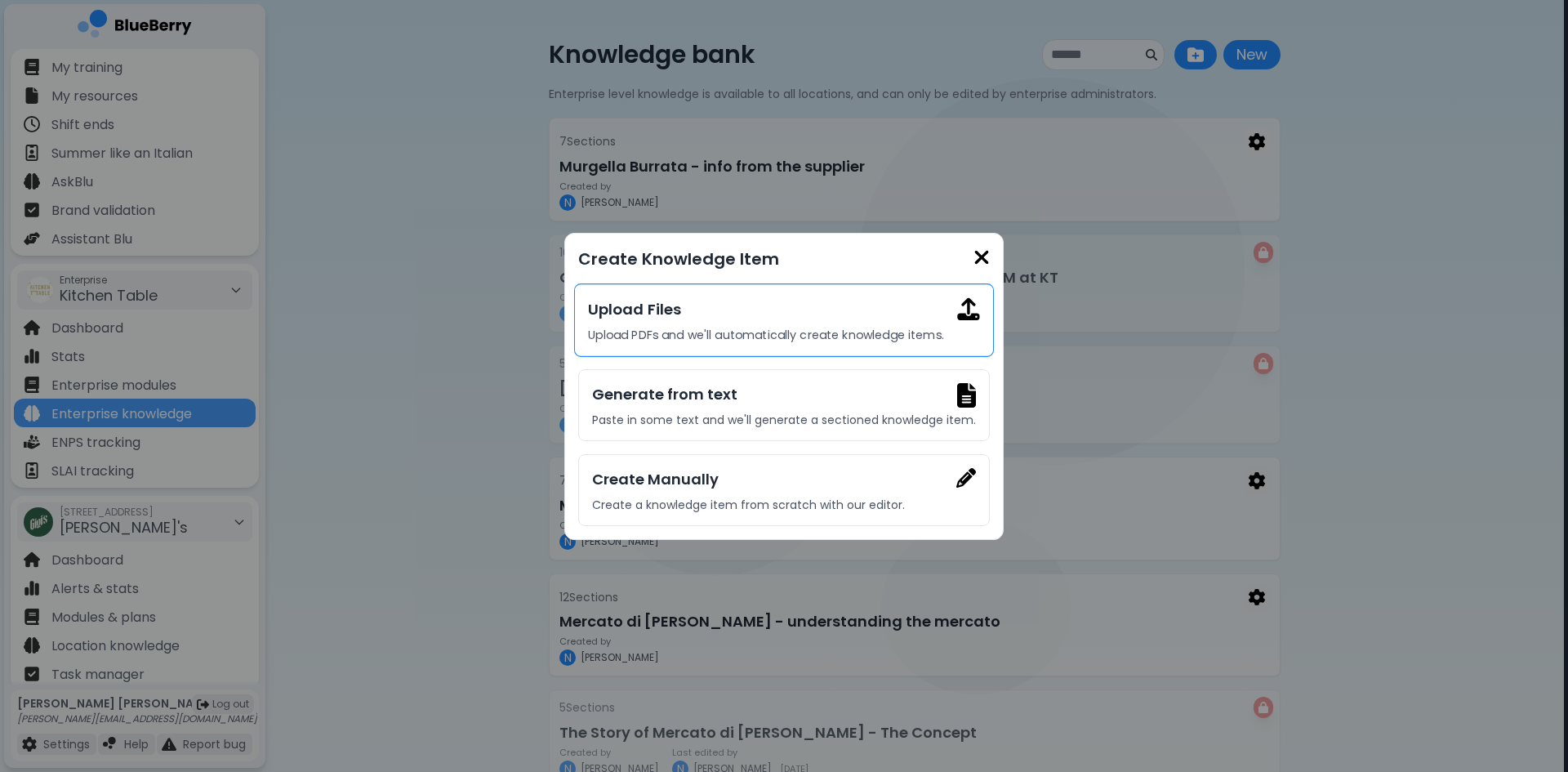
click at [755, 321] on div "Upload Files Upload PDFs and we'll automatically create knowledge items." at bounding box center [784, 320] width 419 height 74
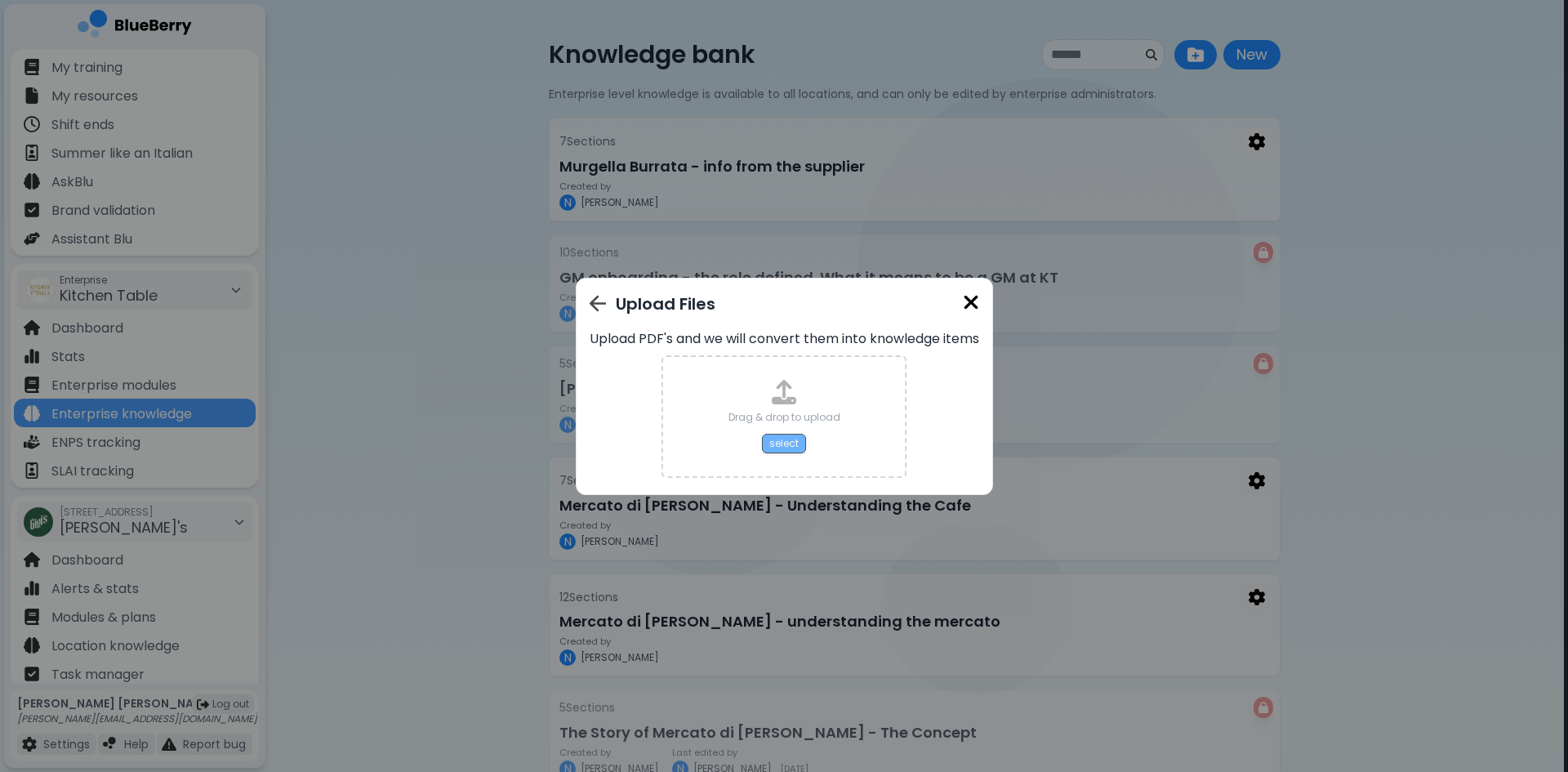
click at [774, 438] on button "select" at bounding box center [783, 443] width 44 height 20
type input "**********"
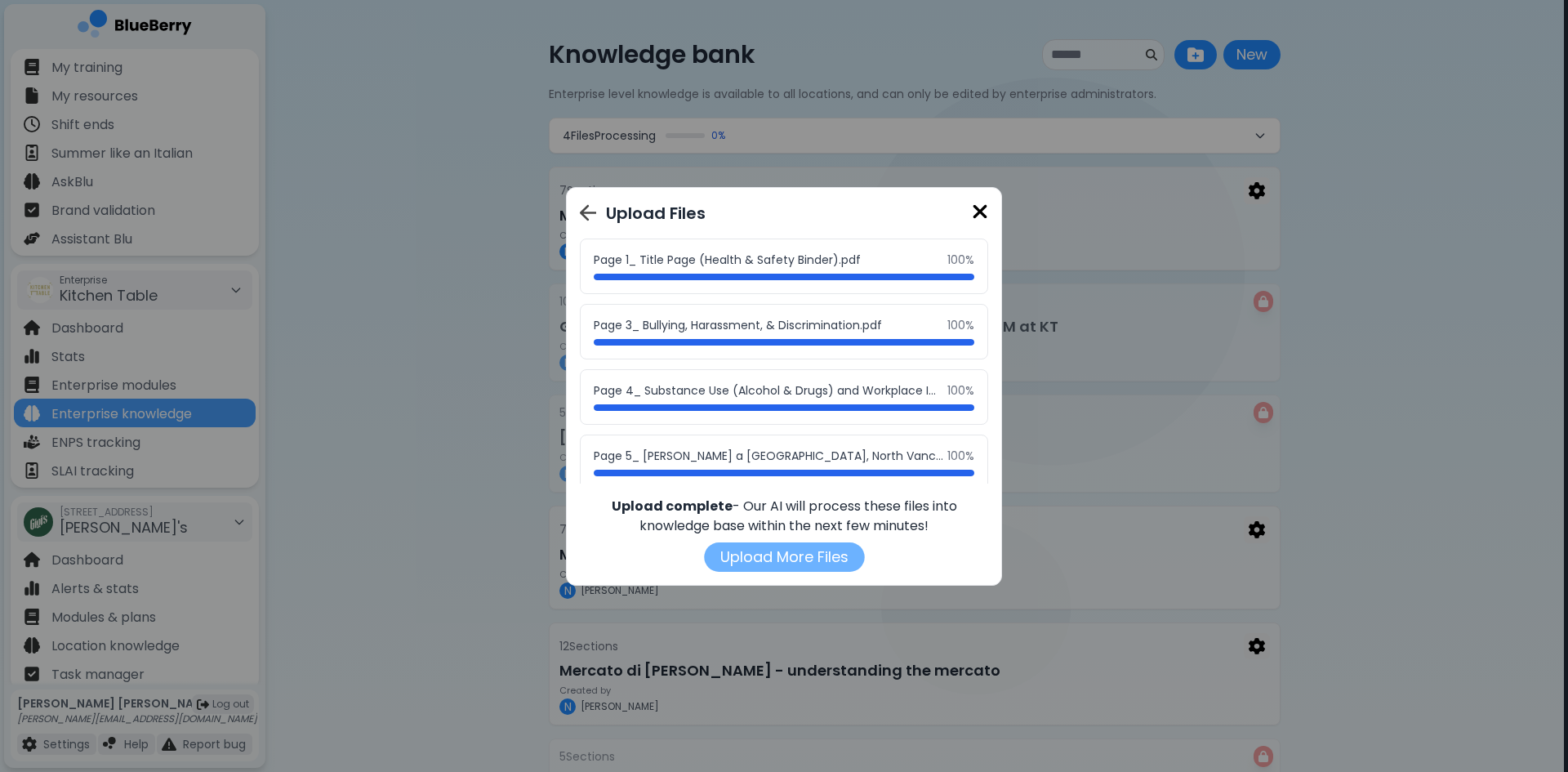
click at [789, 561] on button "Upload More Files" at bounding box center [783, 557] width 160 height 29
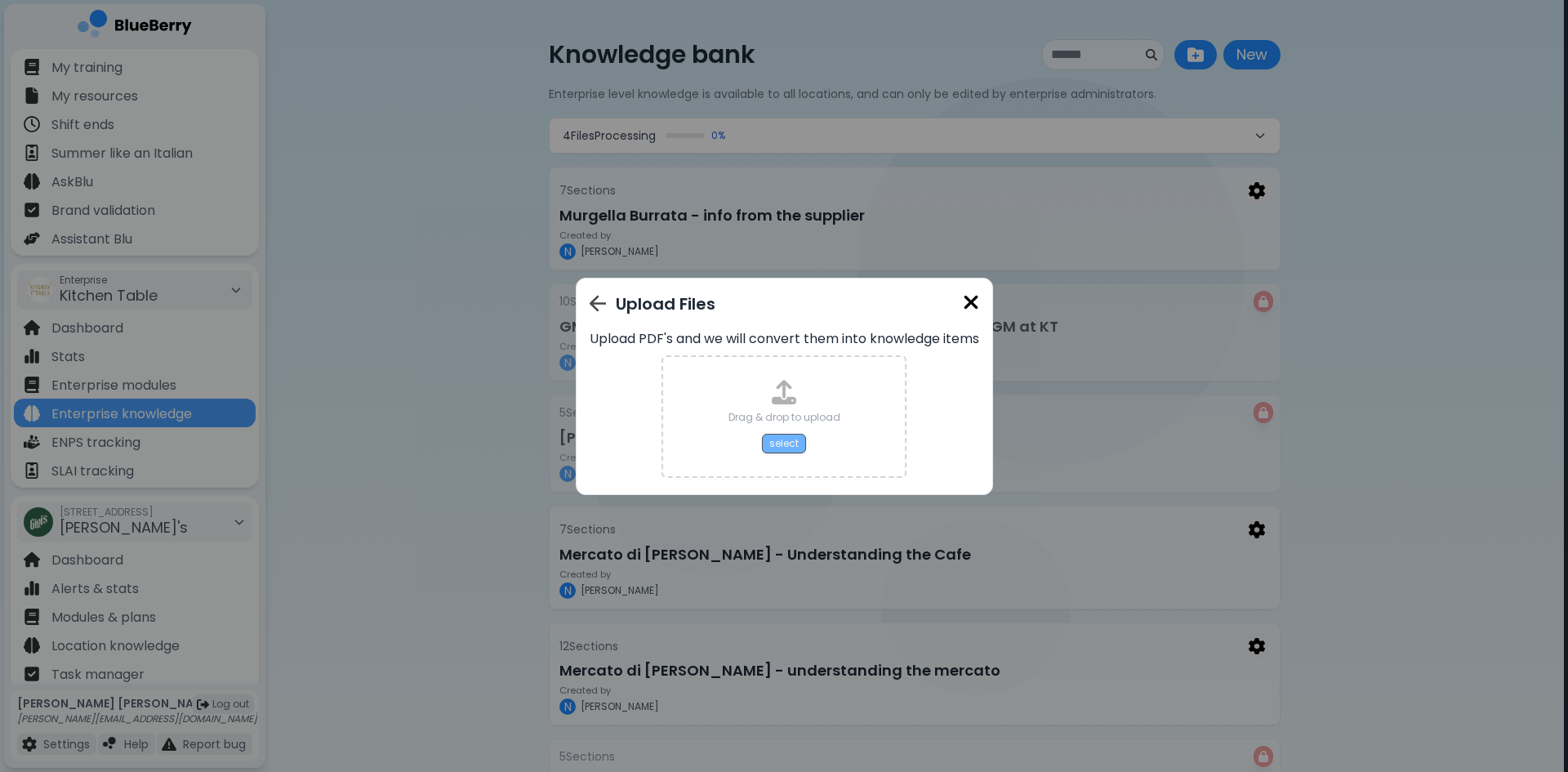
click at [781, 451] on button "select" at bounding box center [783, 443] width 44 height 20
click at [964, 300] on img at bounding box center [970, 302] width 16 height 22
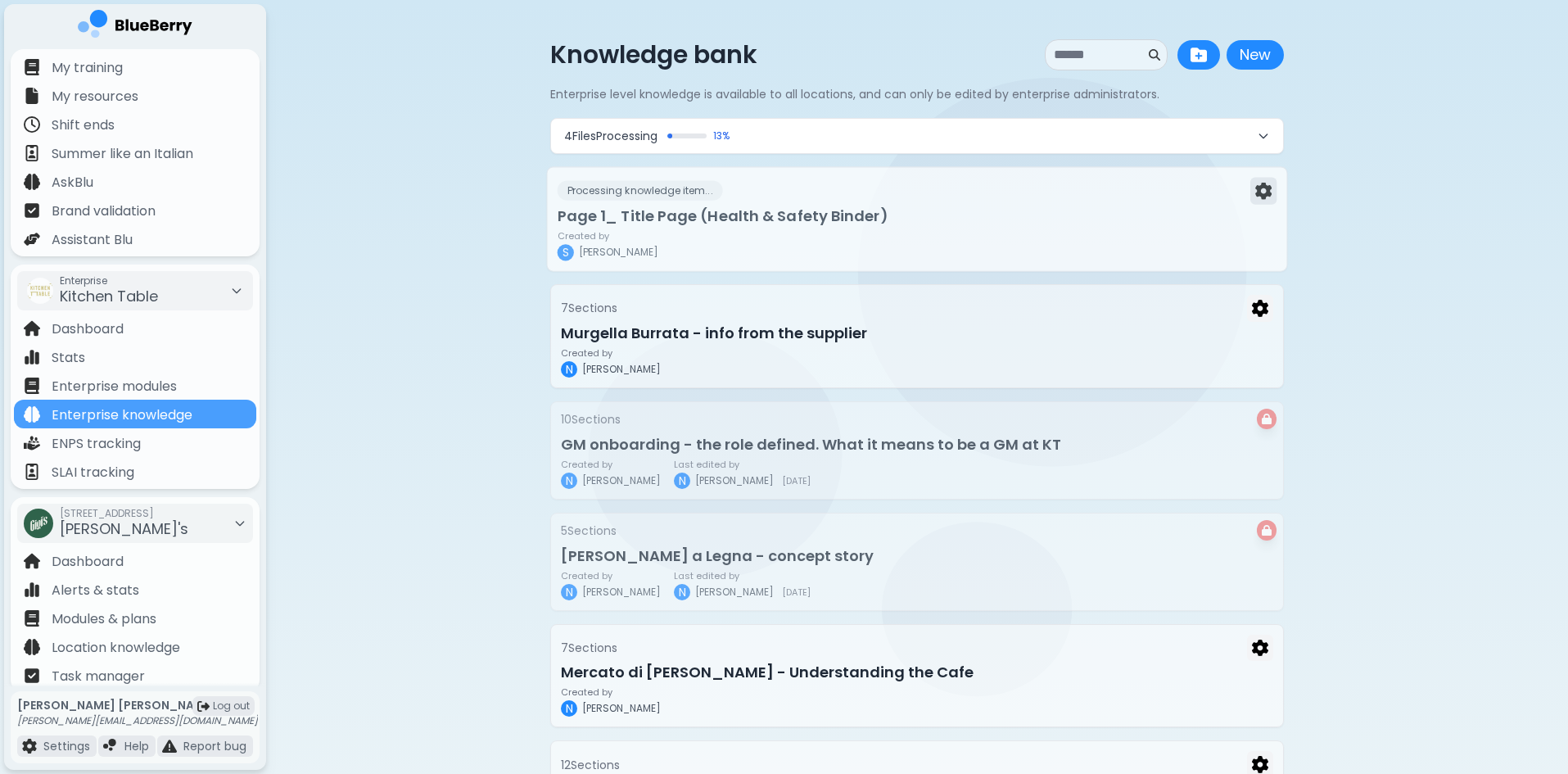
click at [1260, 189] on img at bounding box center [1263, 191] width 17 height 17
click at [858, 179] on div "Processing knowledge item..." at bounding box center [917, 190] width 719 height 27
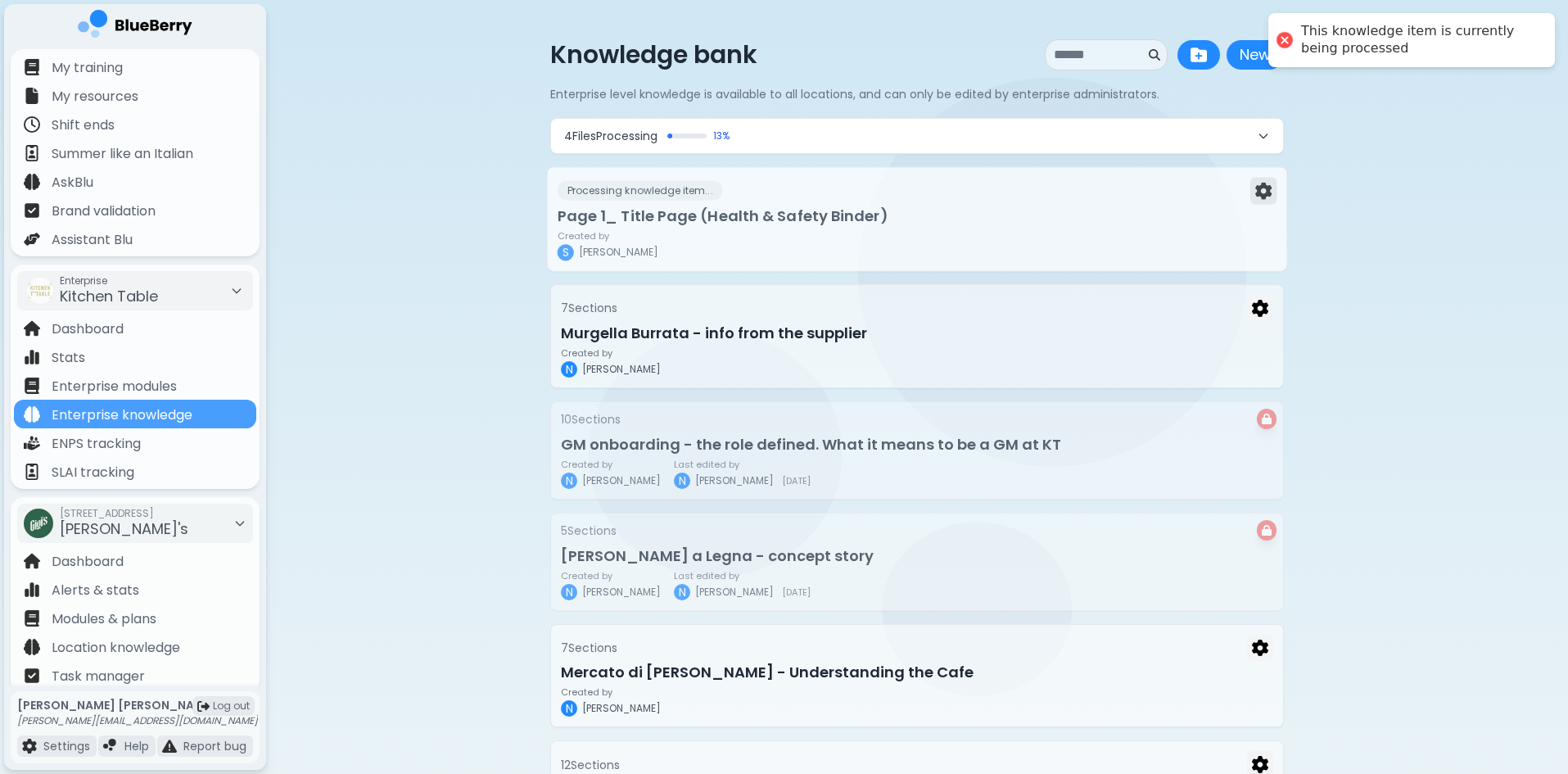
click at [1249, 187] on div "Processing knowledge item..." at bounding box center [917, 190] width 719 height 27
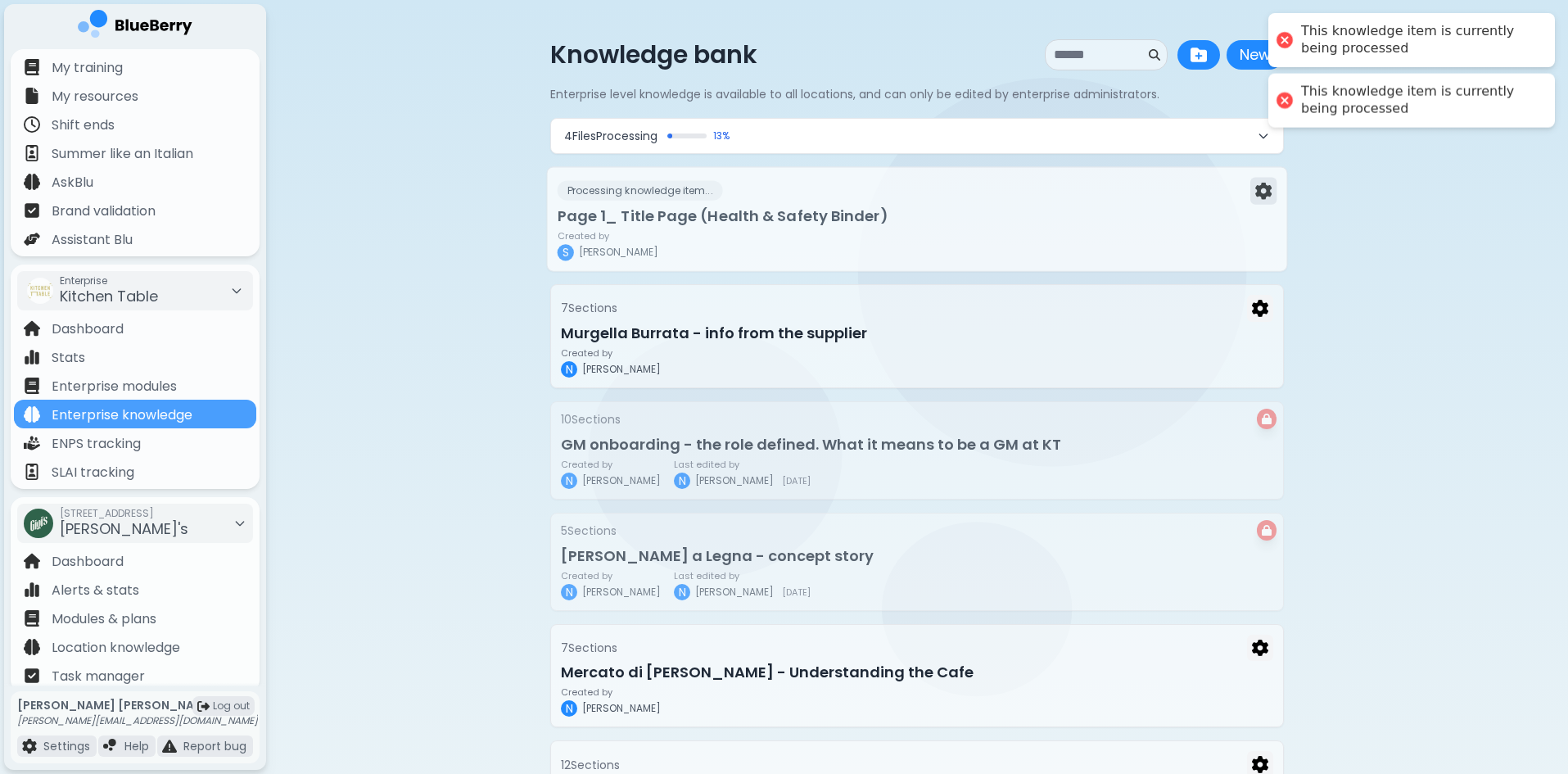
click at [1267, 195] on img at bounding box center [1263, 191] width 17 height 17
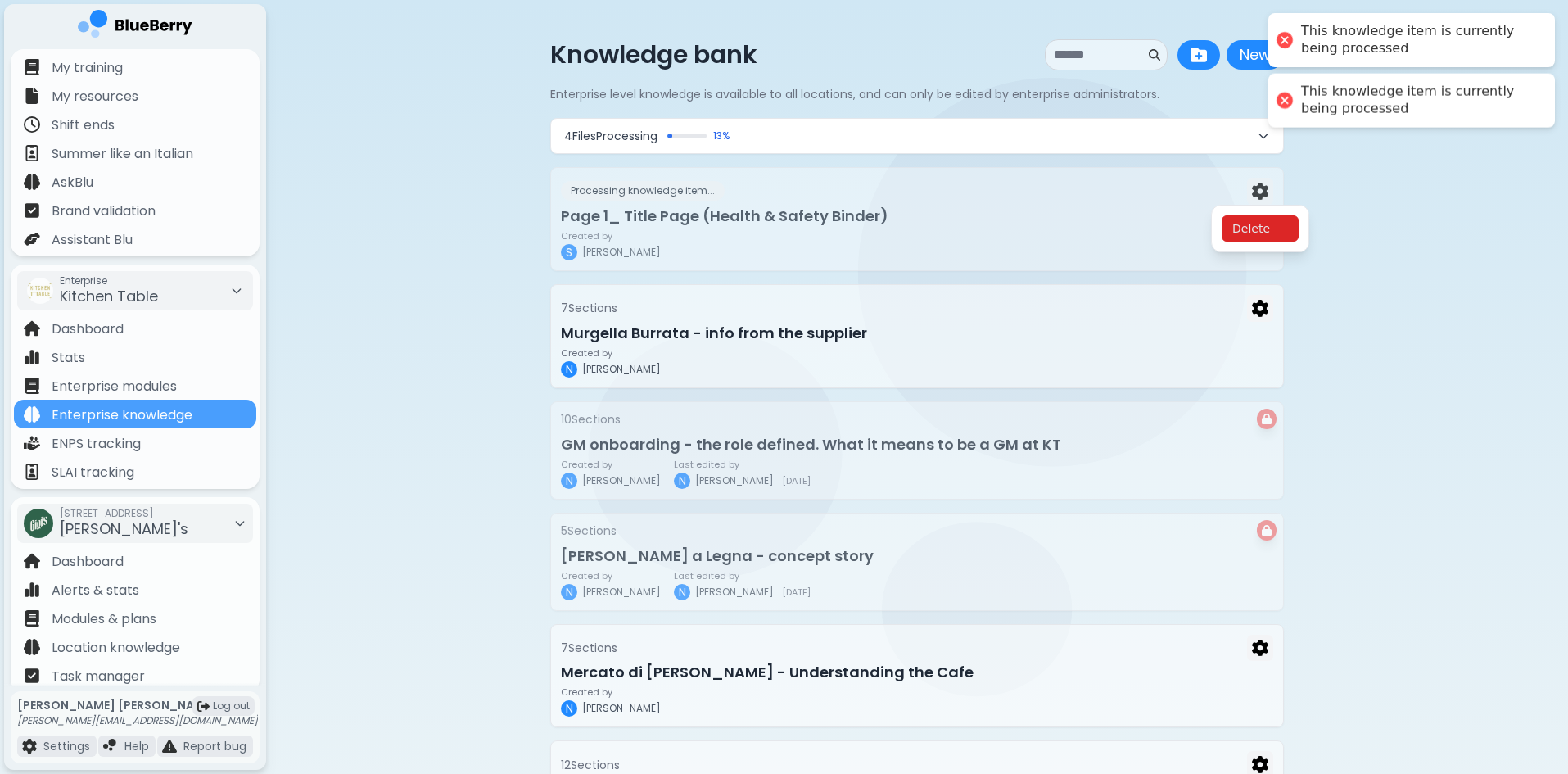
click at [1267, 229] on button "Delete" at bounding box center [1260, 228] width 77 height 26
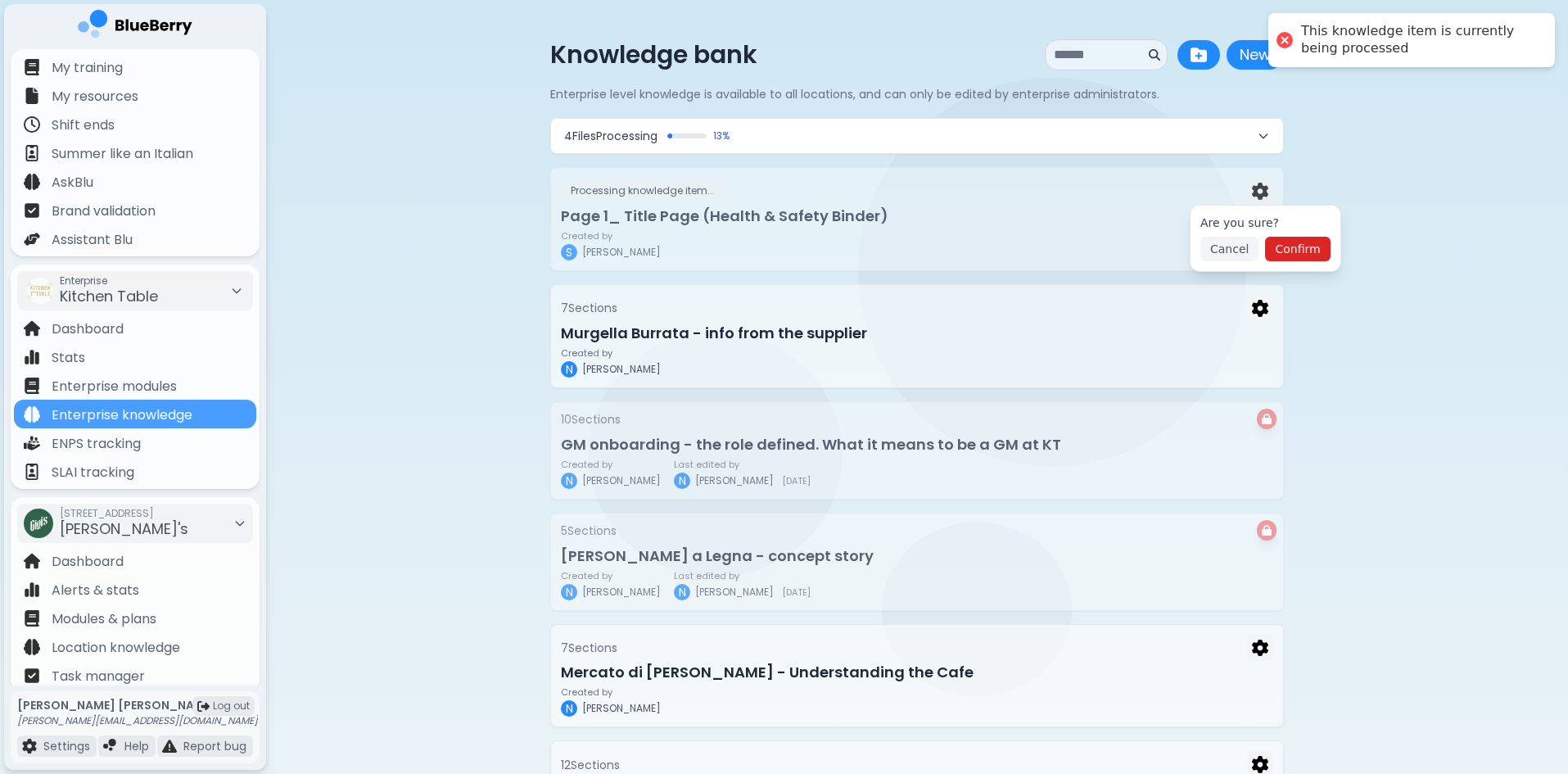
click at [1297, 255] on button "Confirm" at bounding box center [1297, 248] width 64 height 24
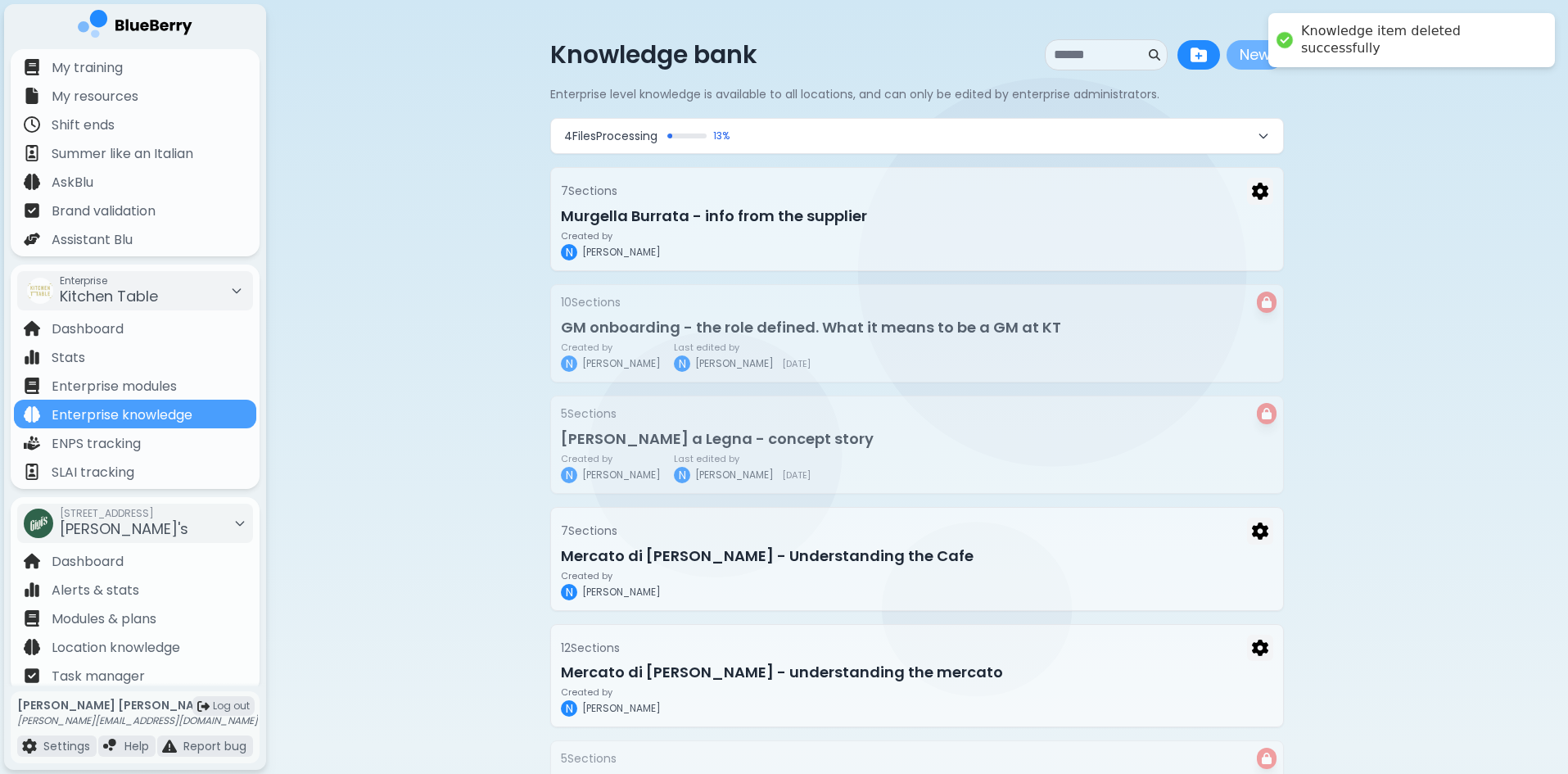
click at [1260, 52] on button "New" at bounding box center [1255, 55] width 57 height 30
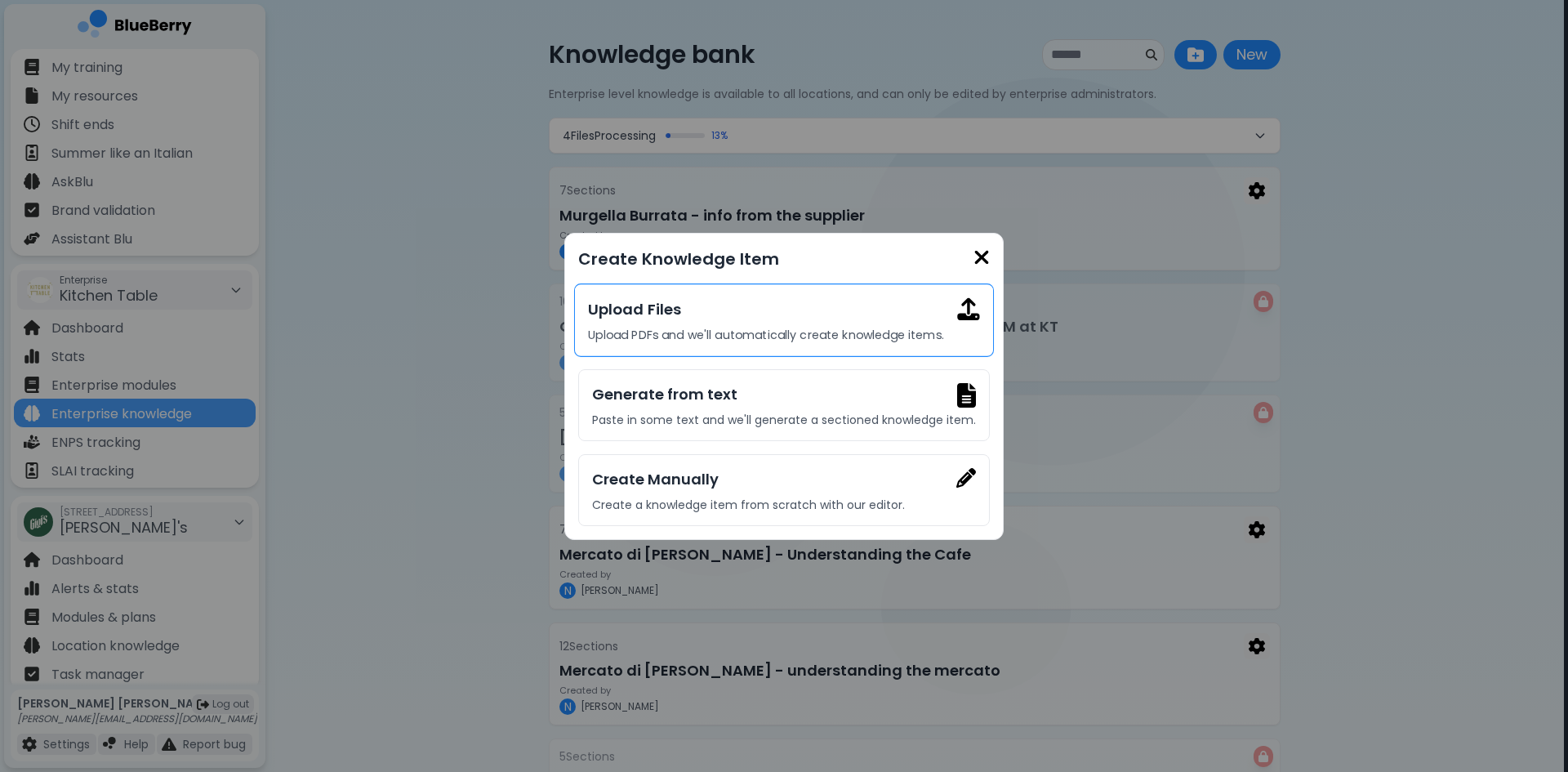
click at [883, 298] on h3 "Upload Files" at bounding box center [783, 308] width 391 height 23
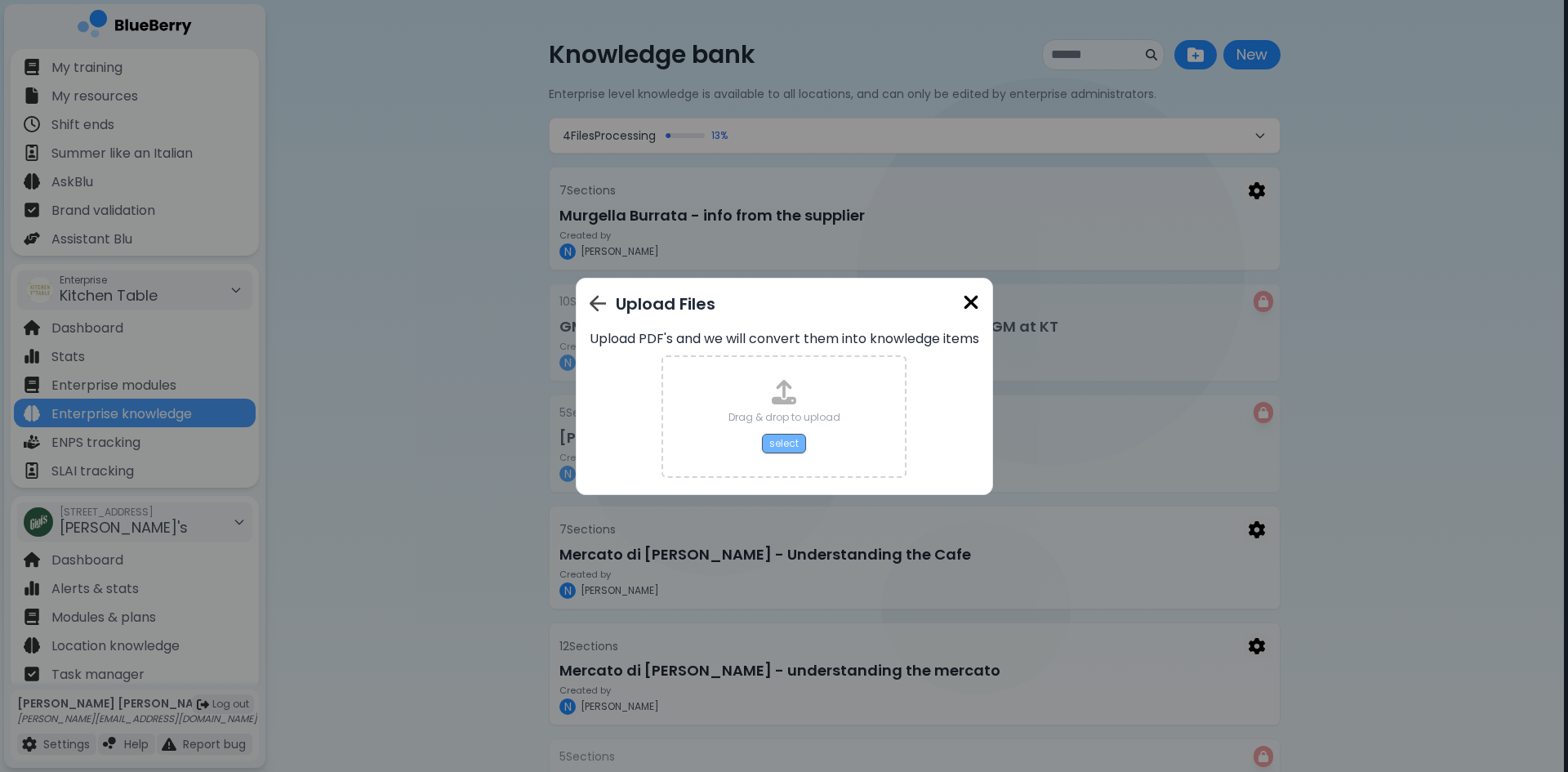
click at [792, 437] on button "select" at bounding box center [783, 443] width 44 height 20
type input "**********"
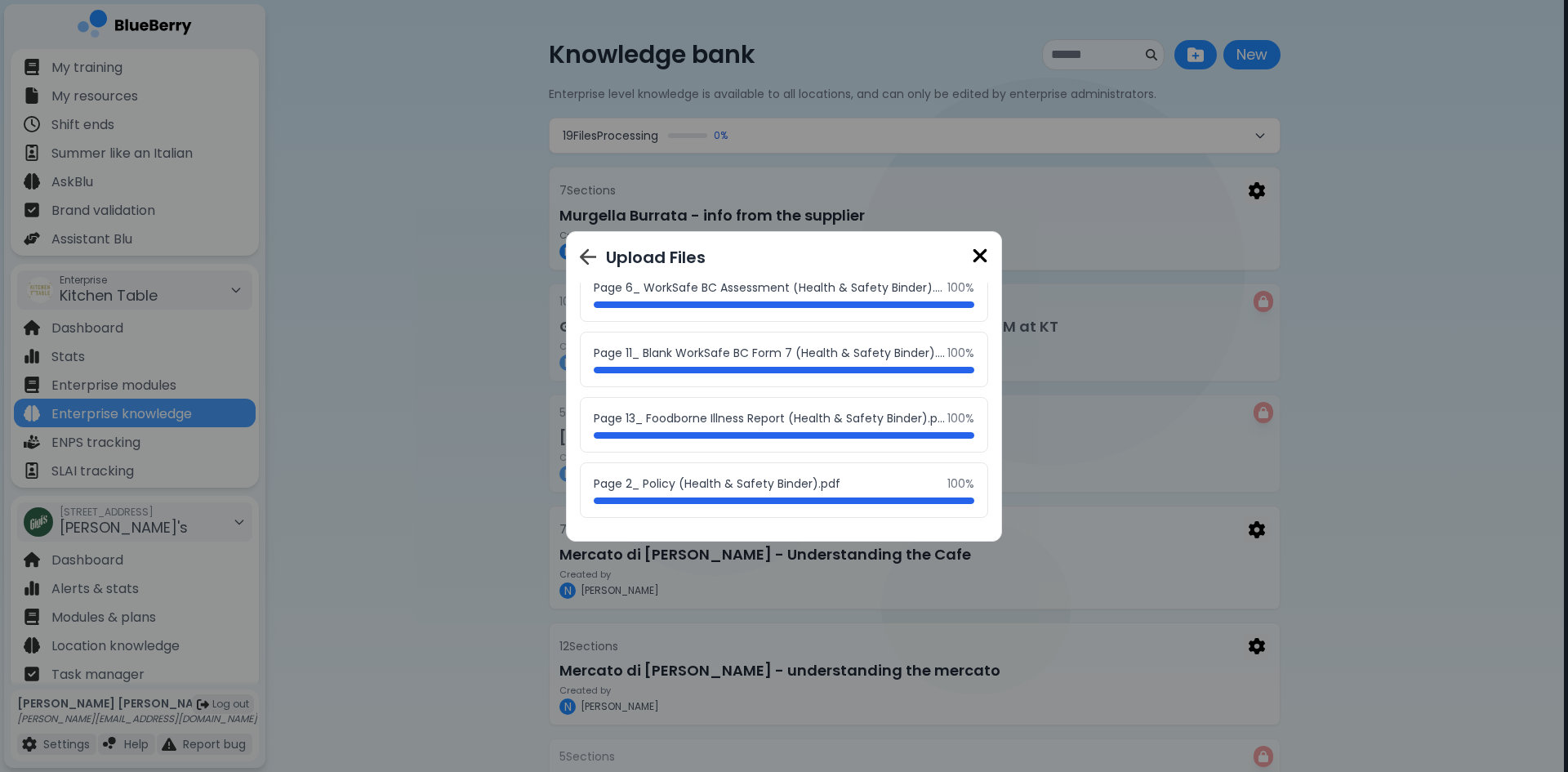
scroll to position [866, 0]
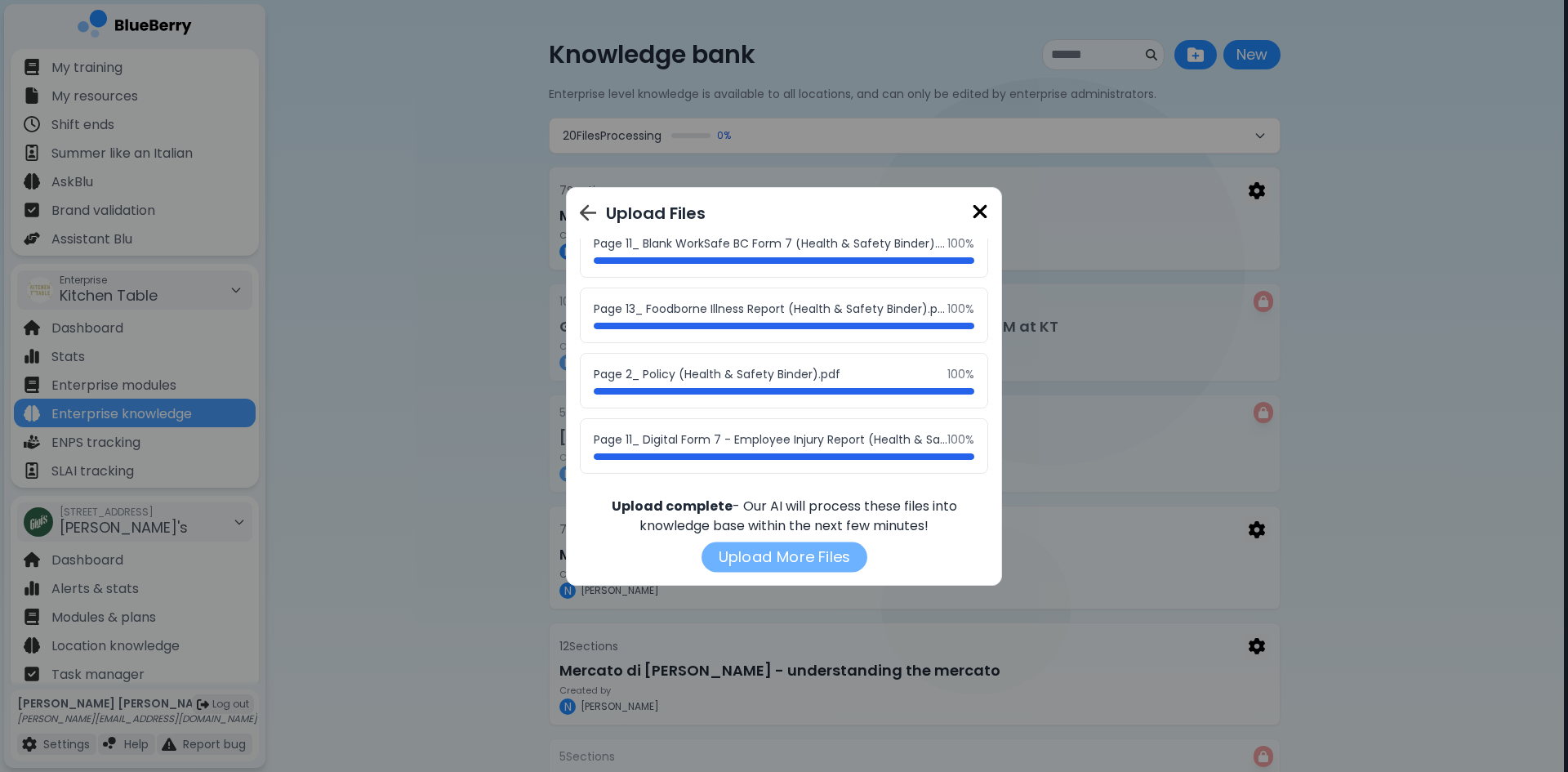
click at [788, 558] on button "Upload More Files" at bounding box center [784, 556] width 165 height 30
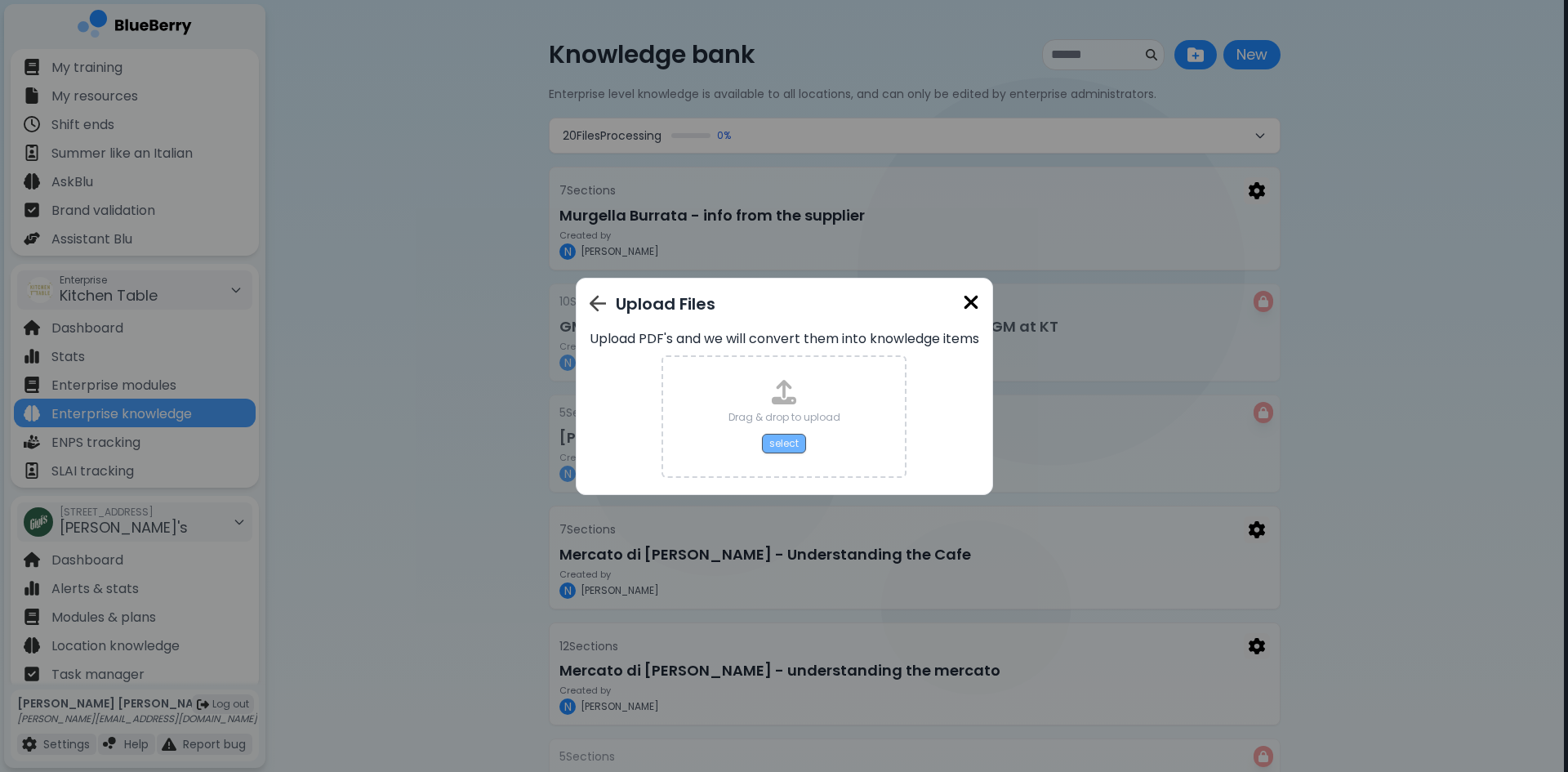
click at [784, 449] on button "select" at bounding box center [783, 443] width 44 height 20
type input "**********"
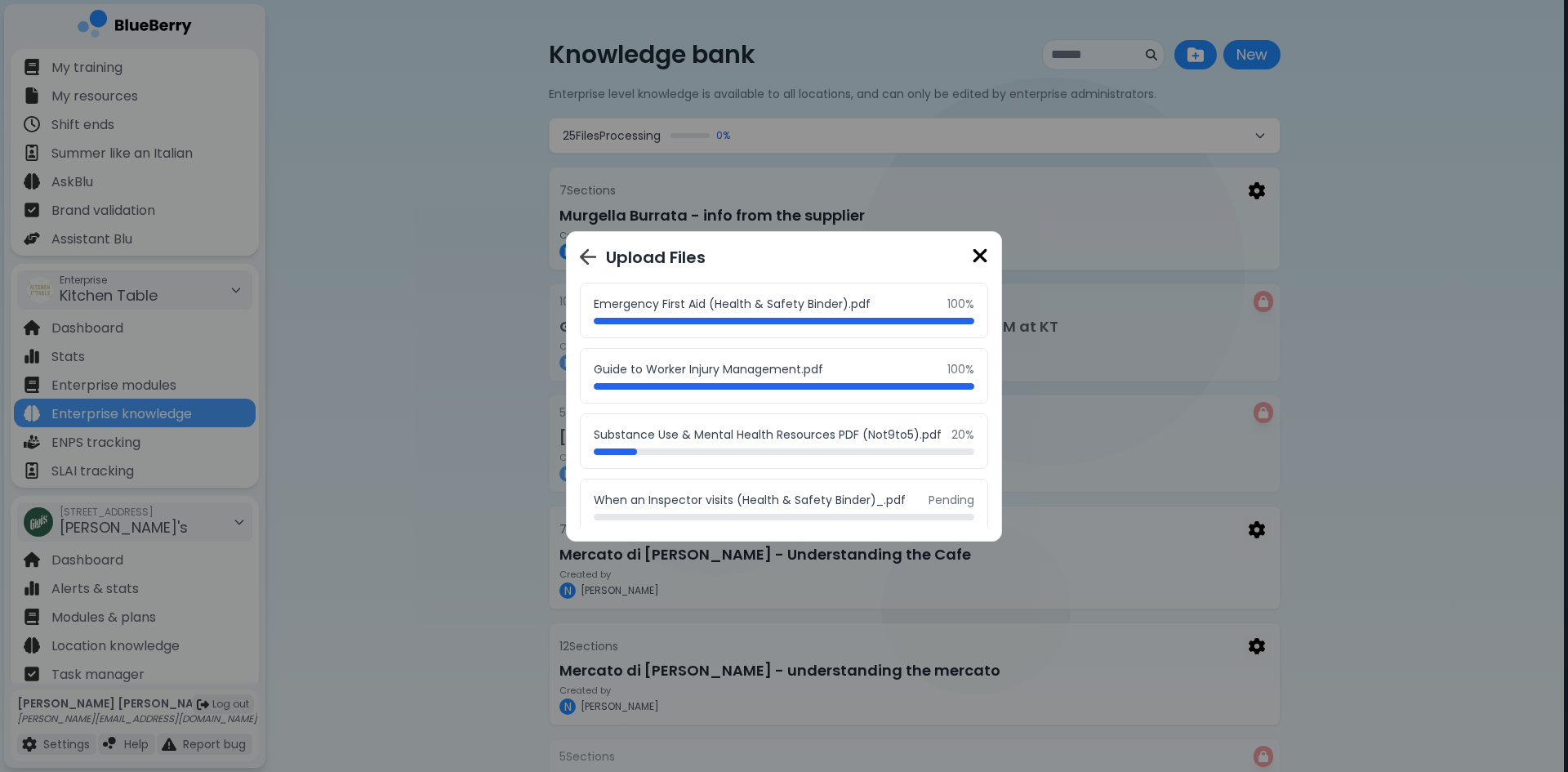
scroll to position [212, 0]
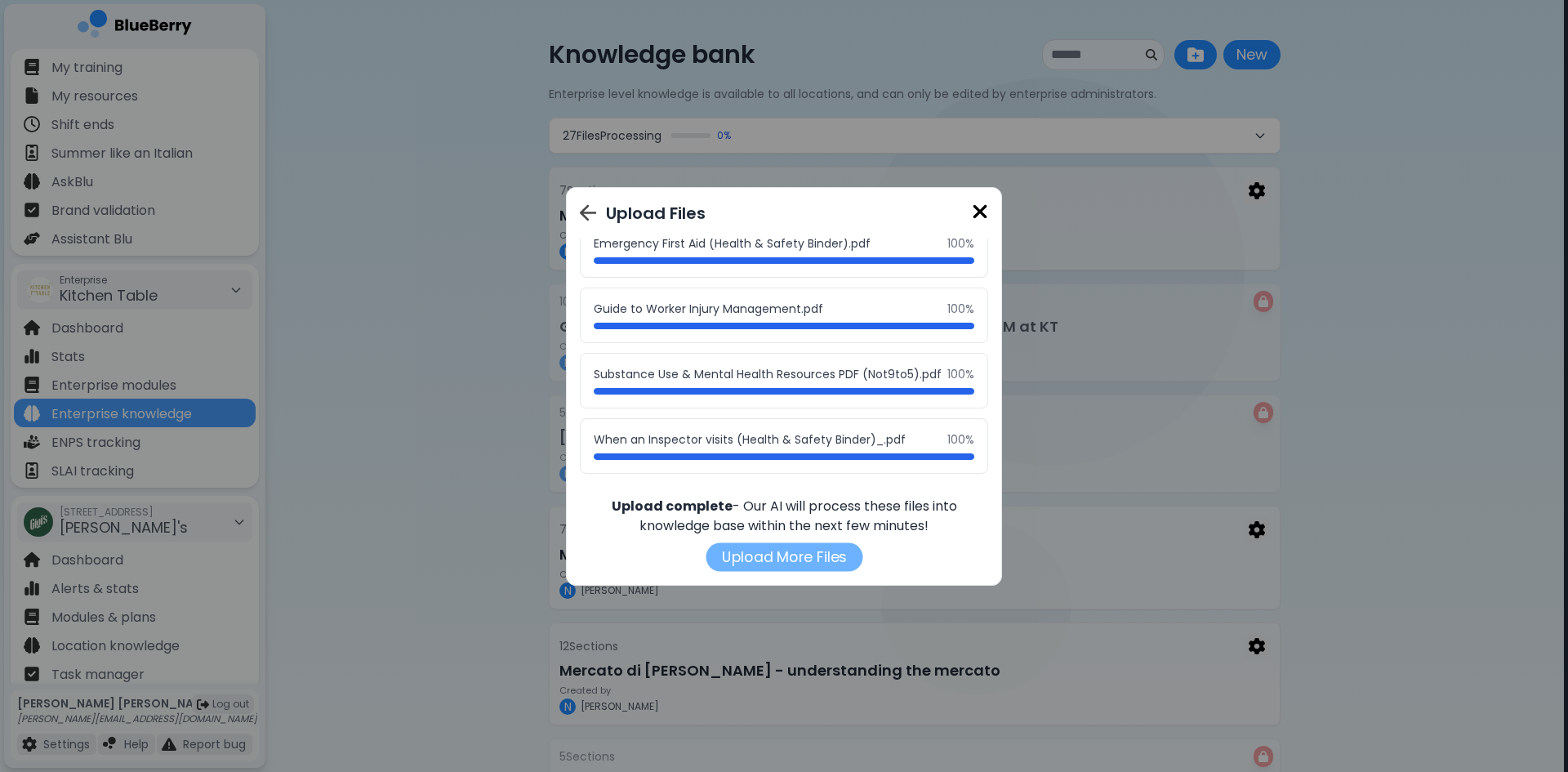
click at [772, 562] on button "Upload More Files" at bounding box center [783, 556] width 157 height 29
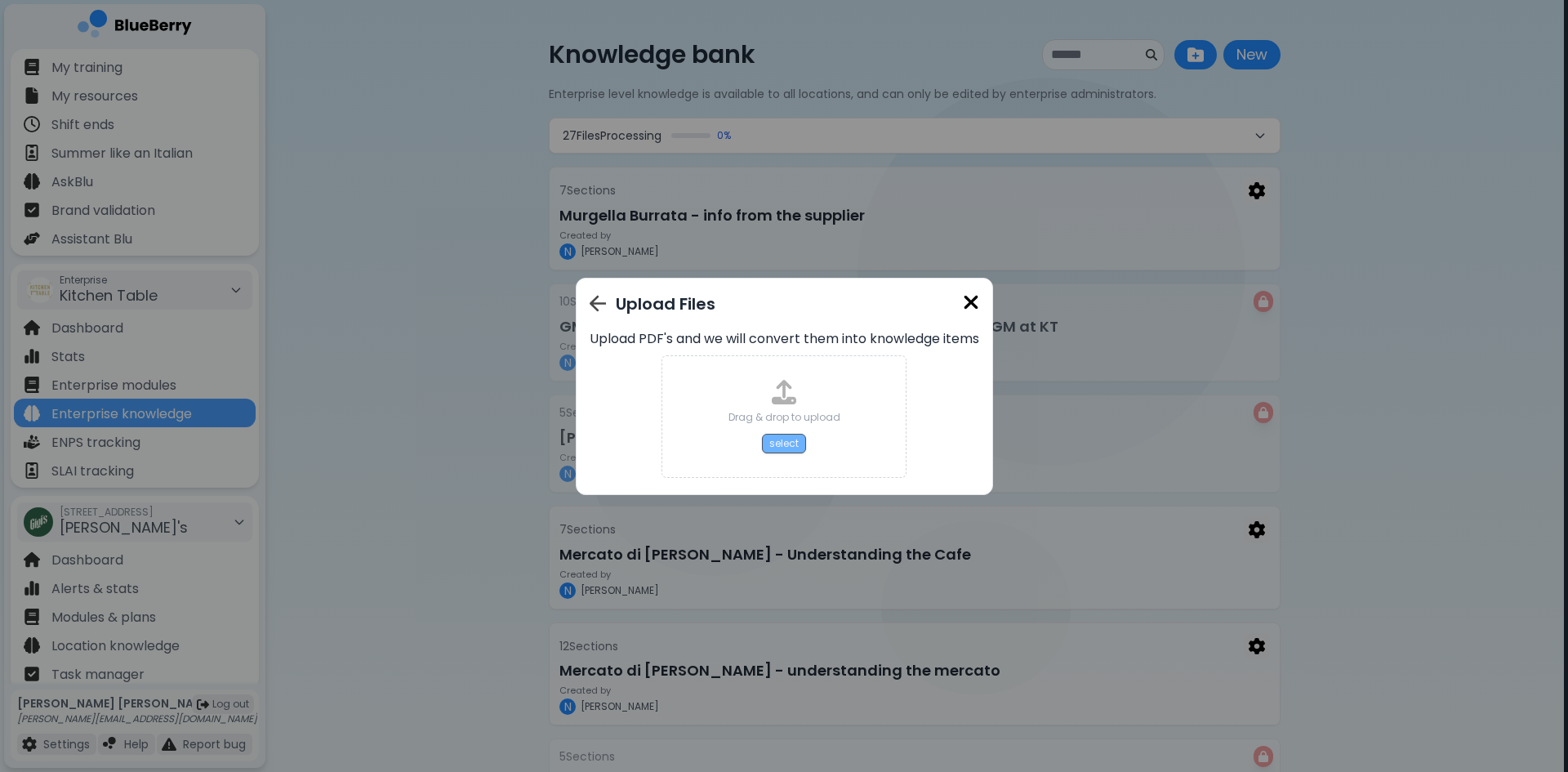
click at [781, 443] on button "select" at bounding box center [783, 443] width 44 height 20
type input "**********"
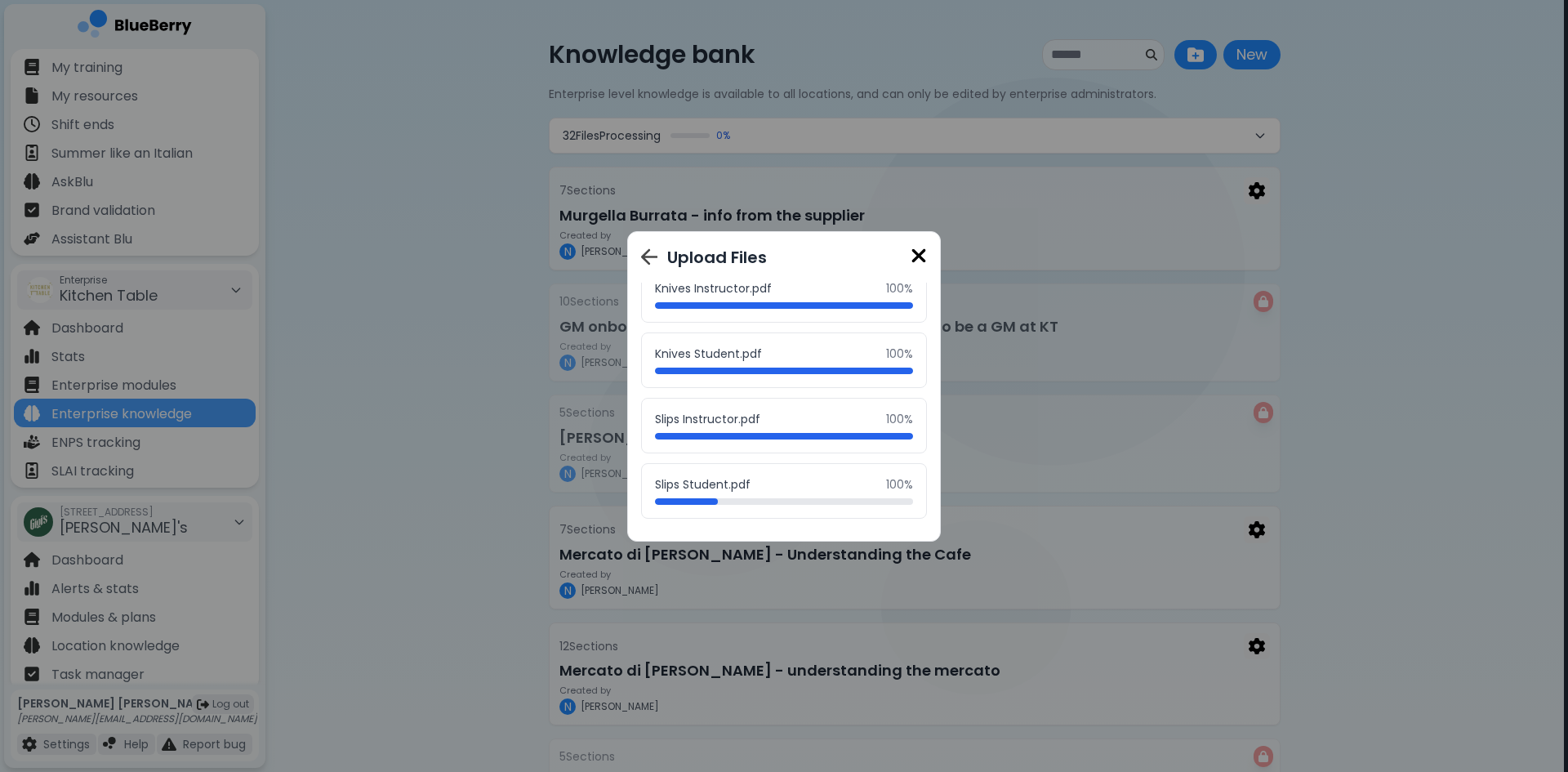
scroll to position [147, 0]
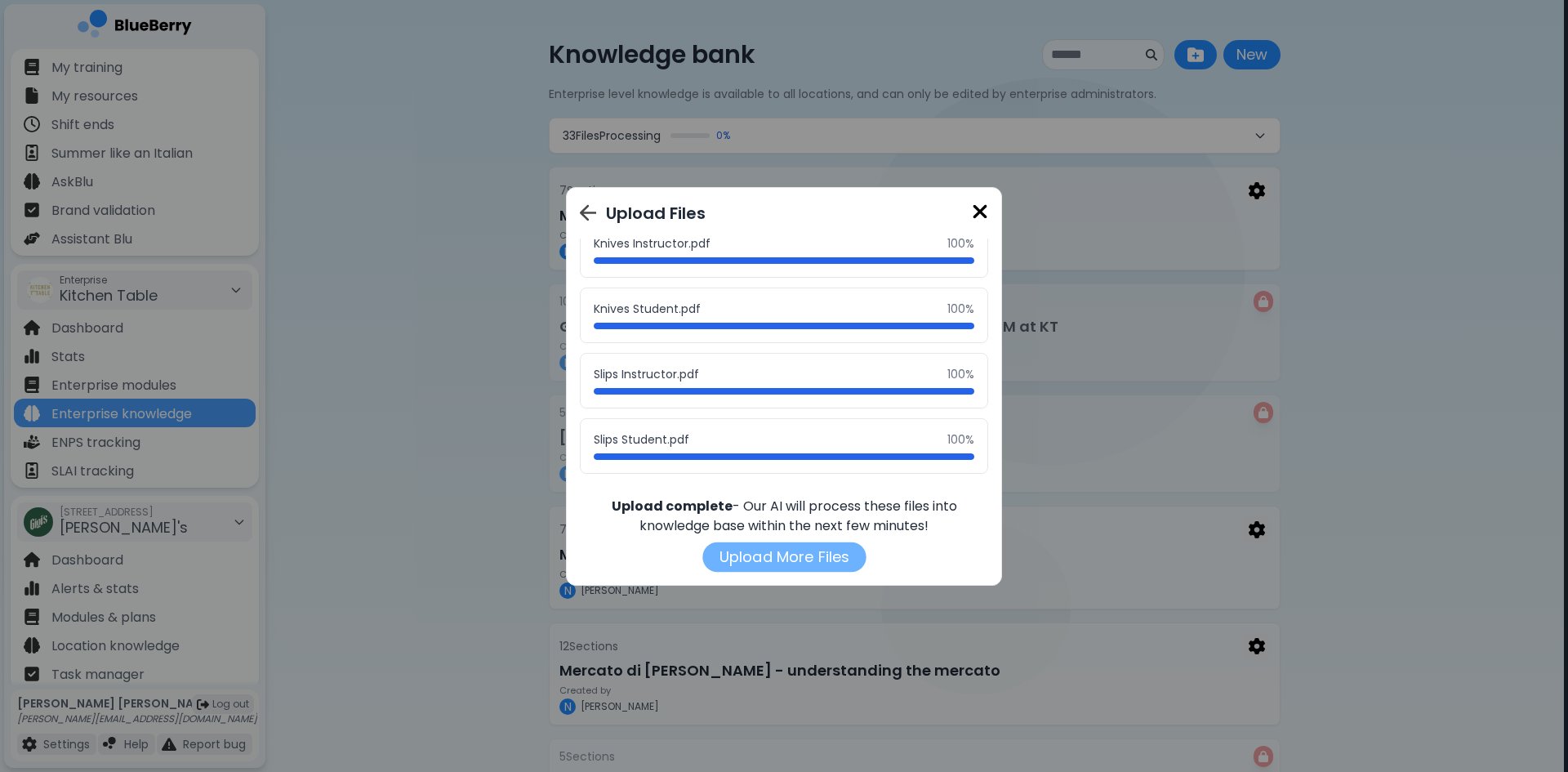
click at [788, 556] on button "Upload More Files" at bounding box center [784, 556] width 164 height 30
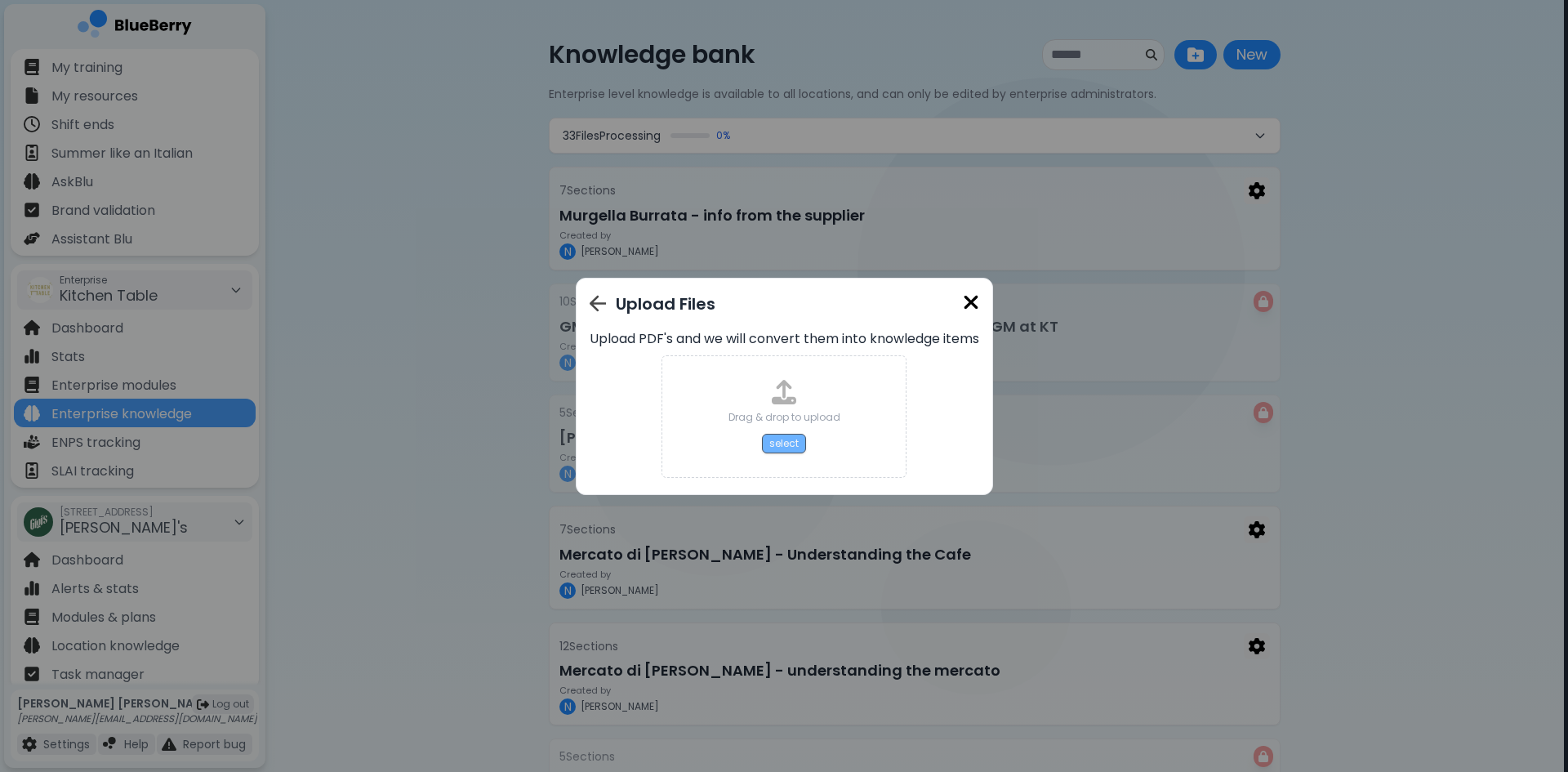
click at [781, 438] on button "select" at bounding box center [783, 443] width 44 height 20
type input "**********"
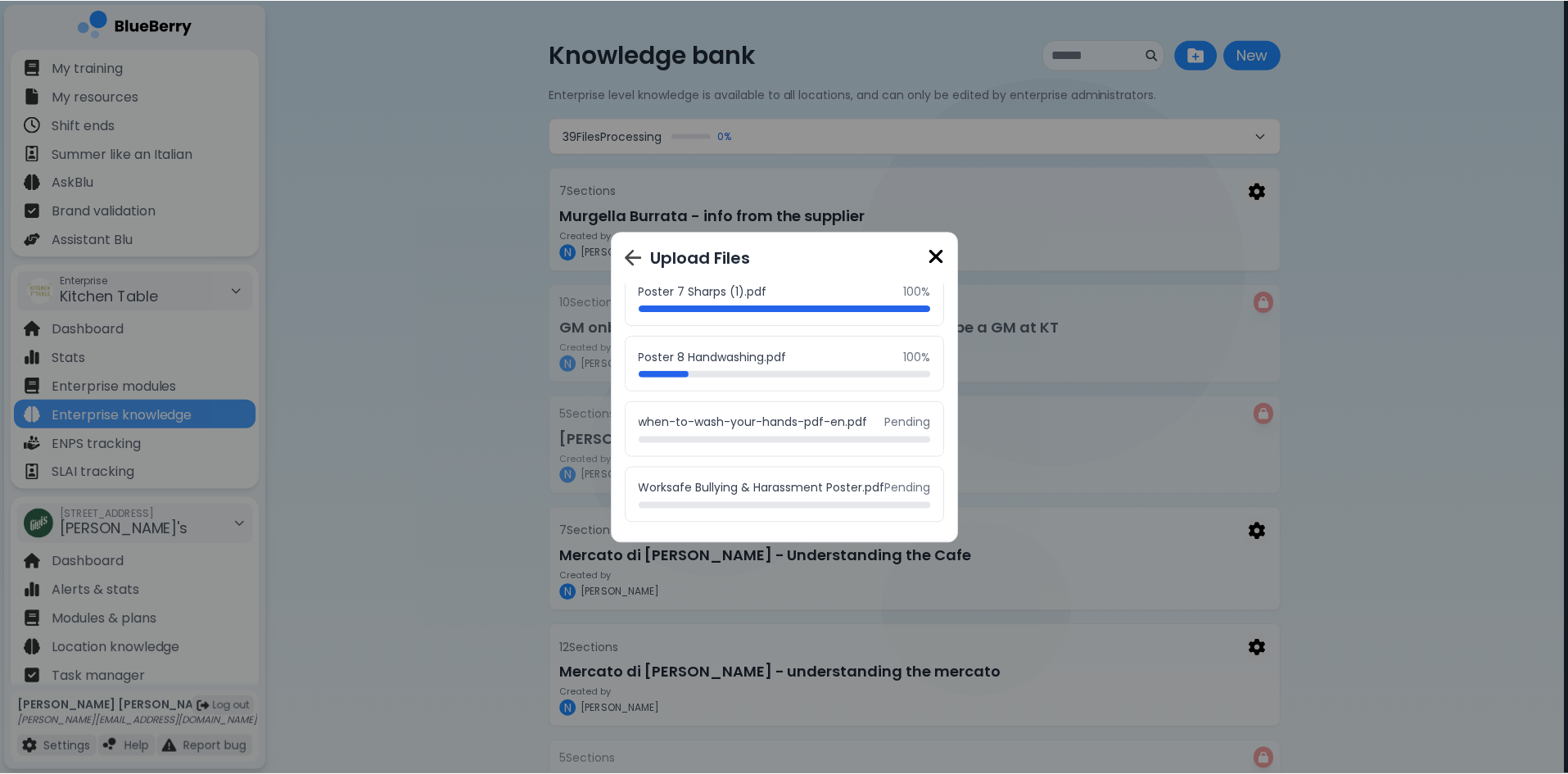
scroll to position [344, 0]
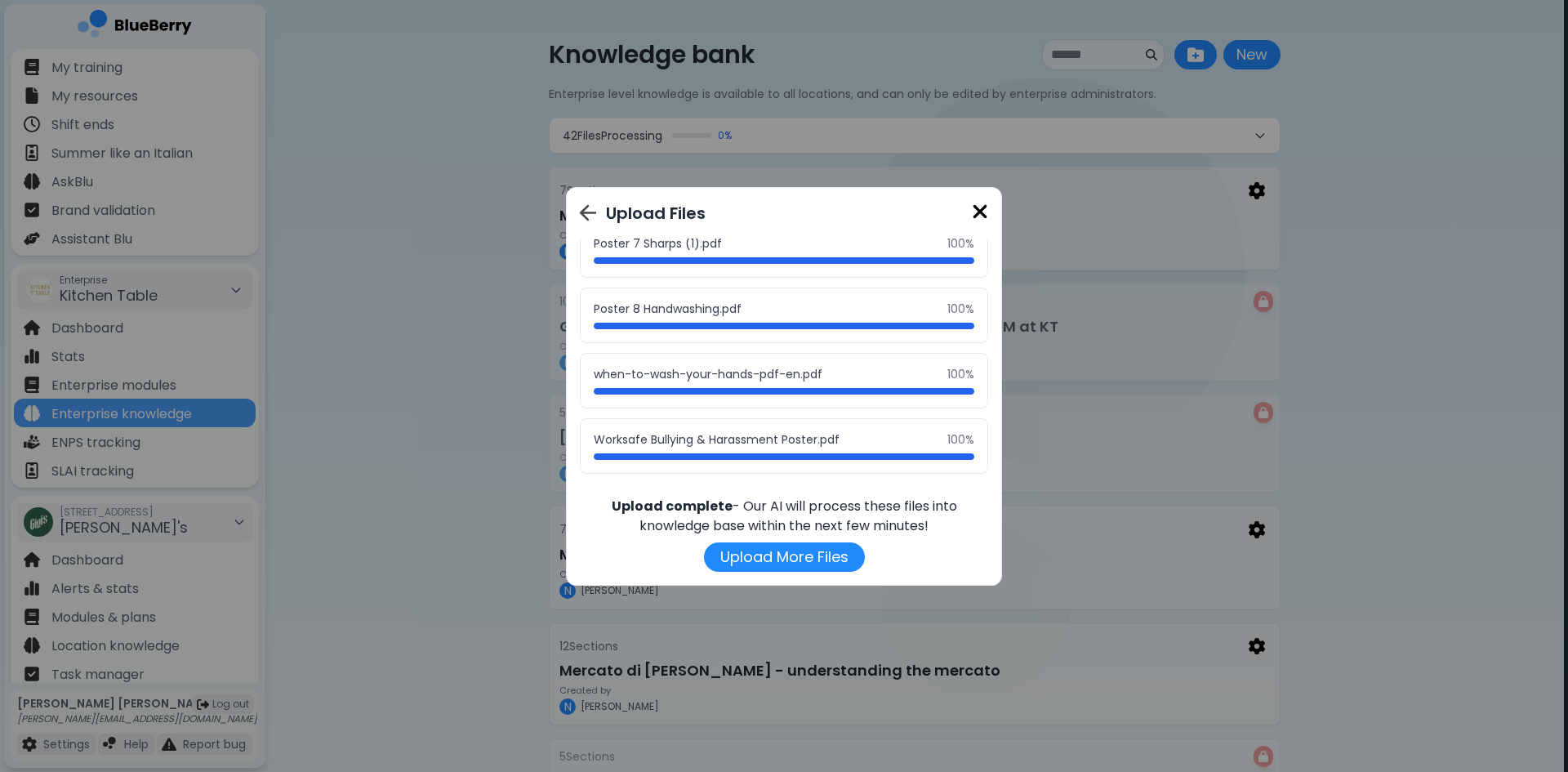
click at [980, 217] on img at bounding box center [980, 211] width 16 height 22
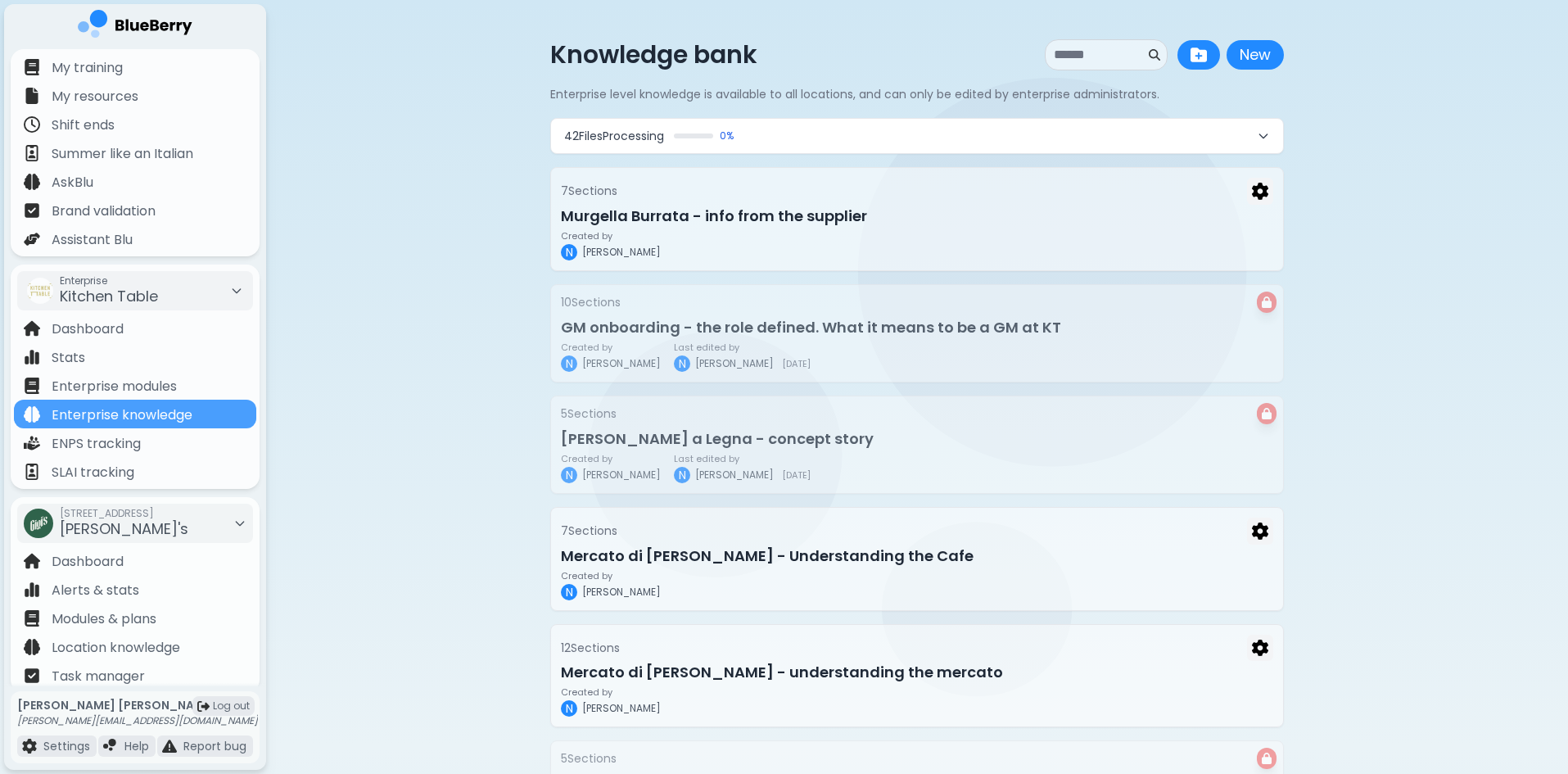
click at [702, 139] on div "0 %" at bounding box center [704, 136] width 60 height 13
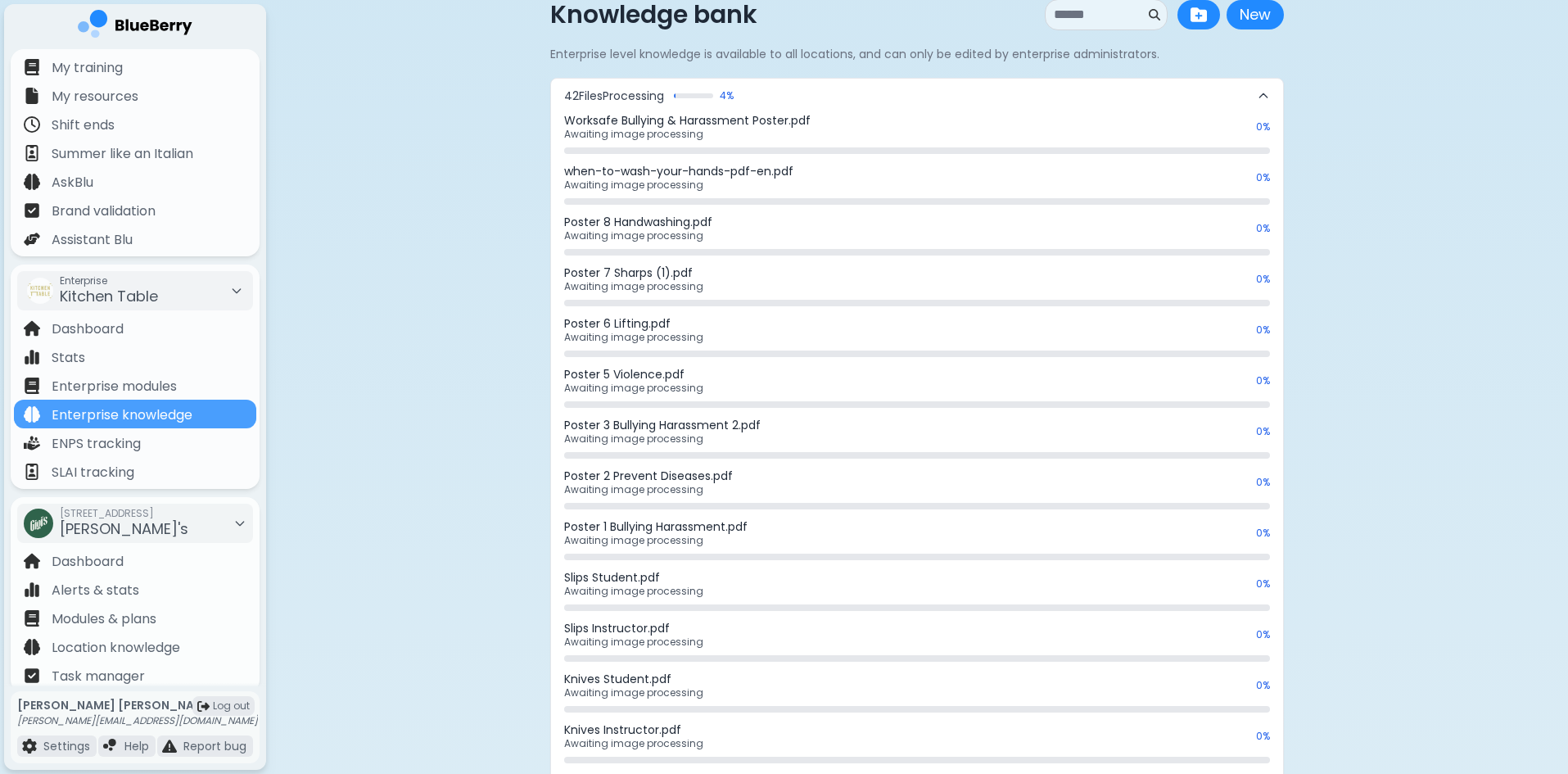
scroll to position [0, 0]
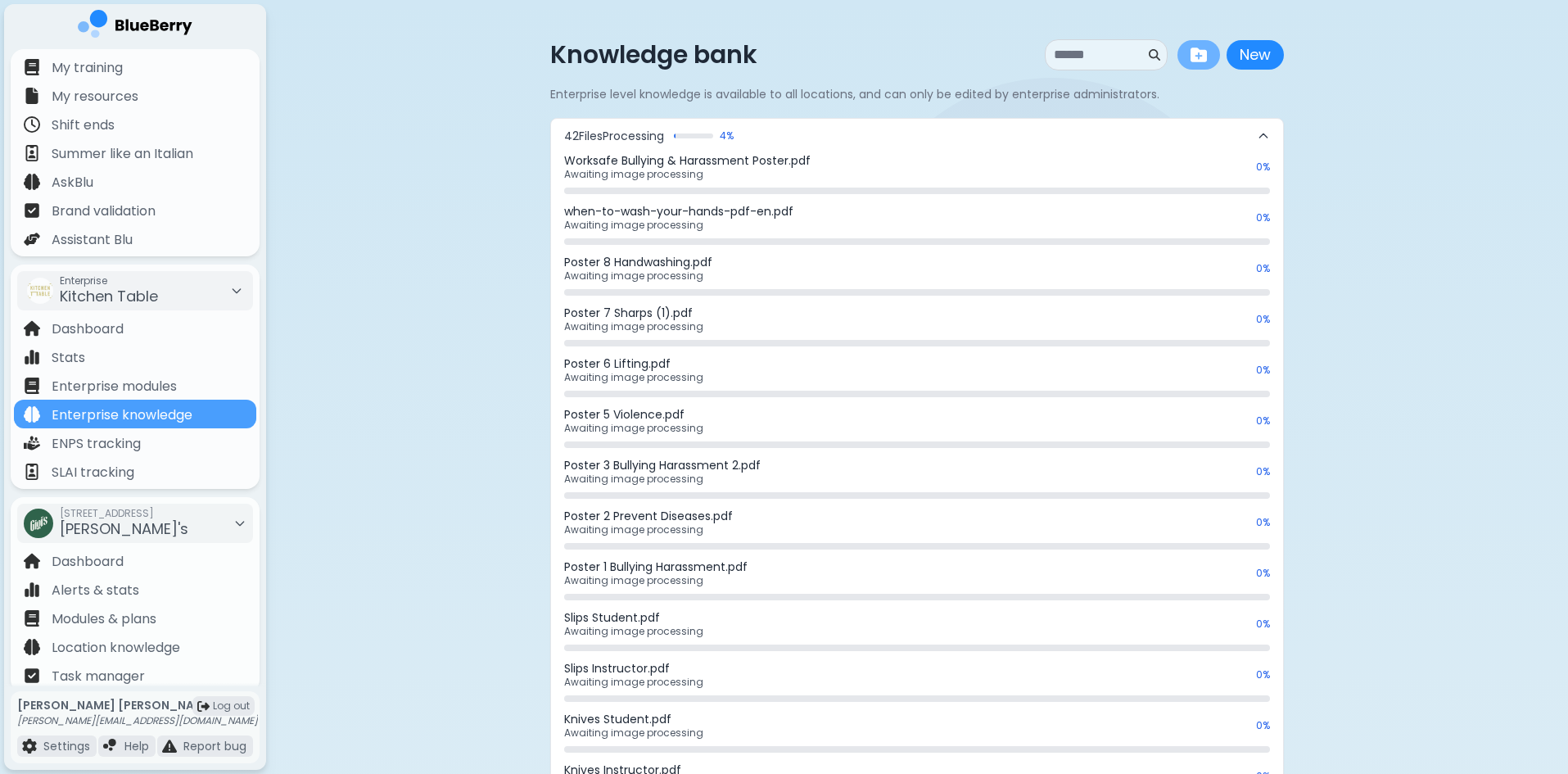
click at [1194, 59] on img at bounding box center [1198, 55] width 17 height 17
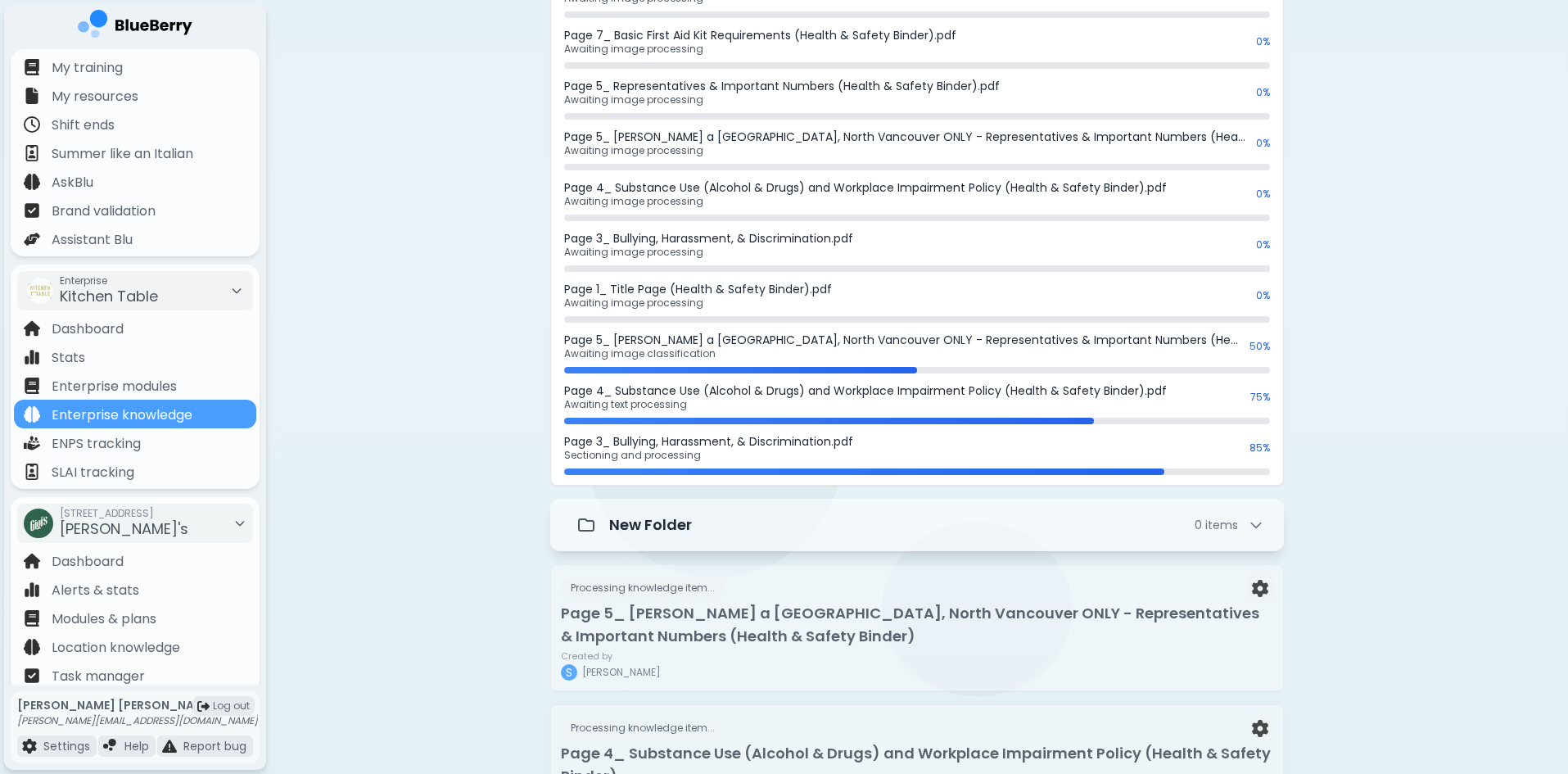
scroll to position [1802, 0]
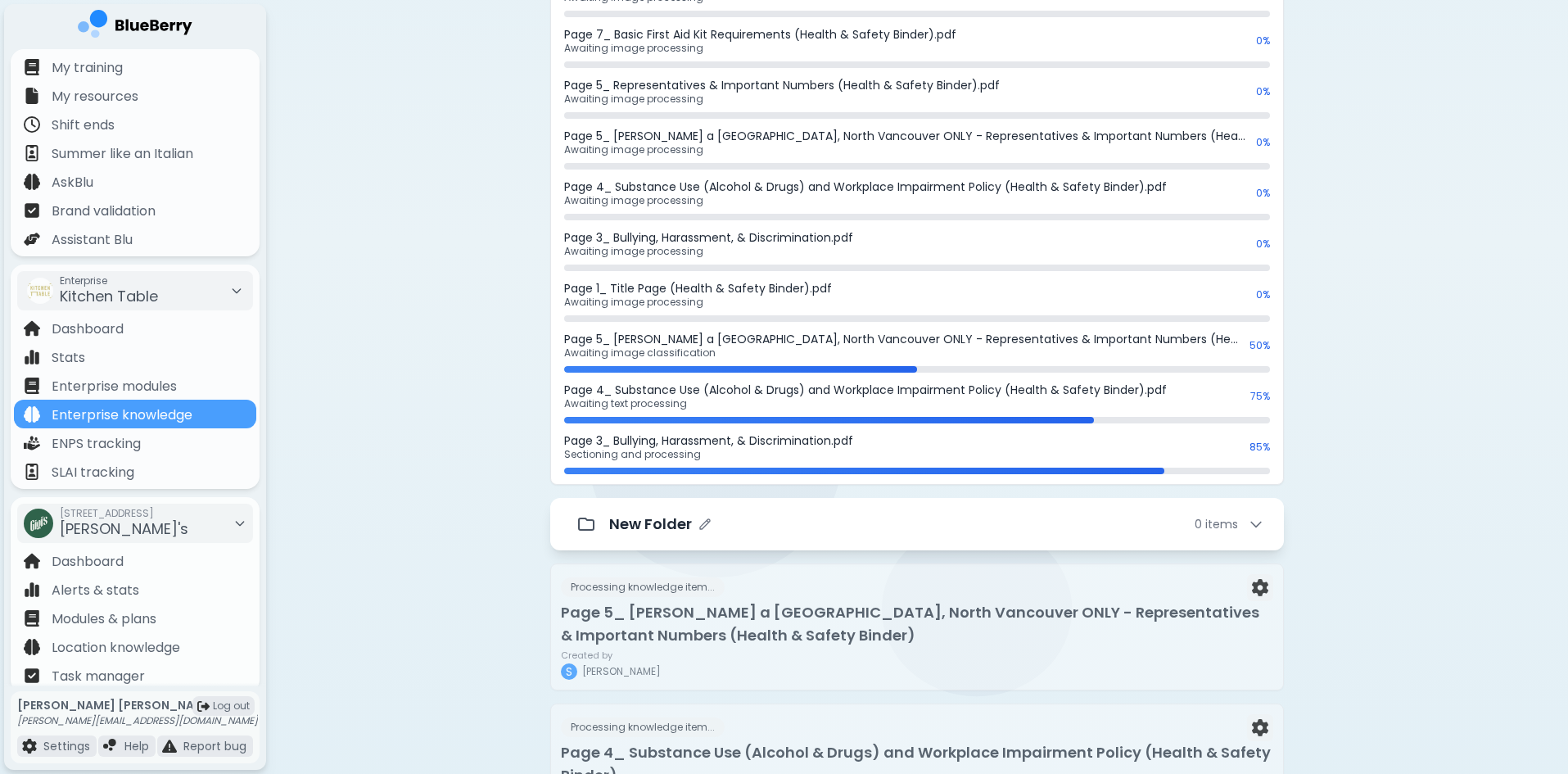
click at [1199, 526] on span "0 item s" at bounding box center [1216, 524] width 43 height 15
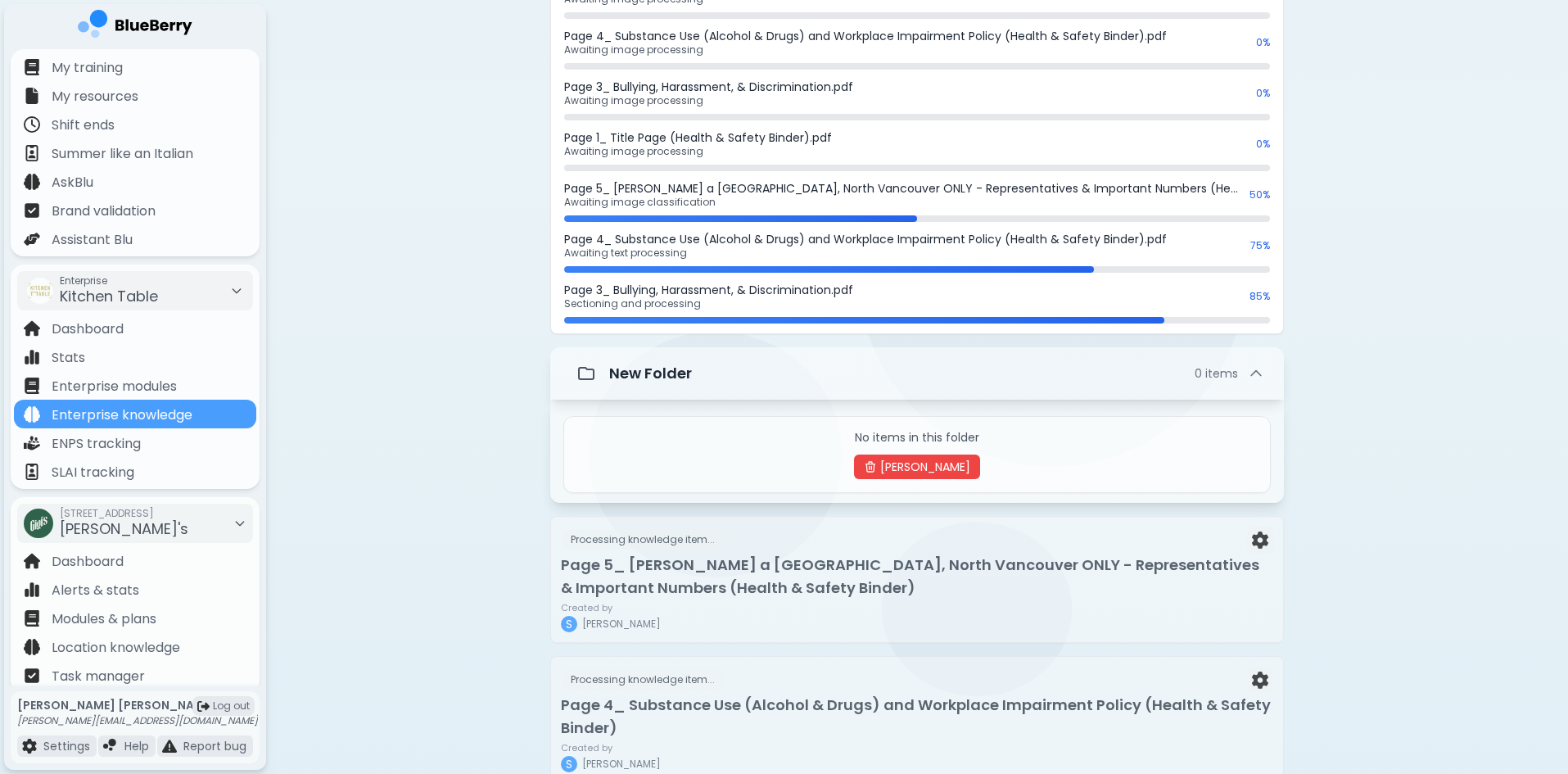
scroll to position [1965, 0]
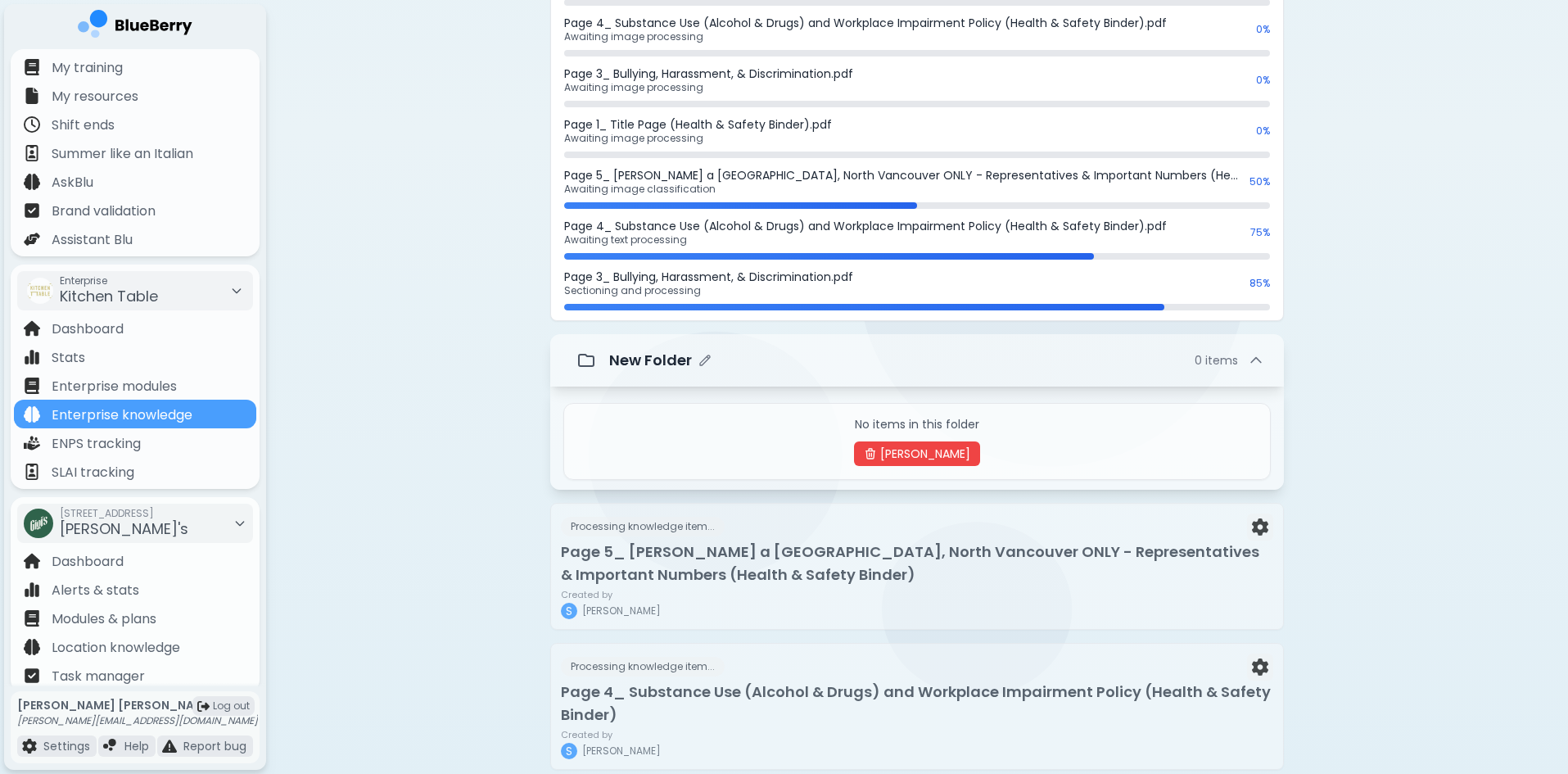
click at [663, 354] on p "New Folder" at bounding box center [650, 361] width 83 height 23
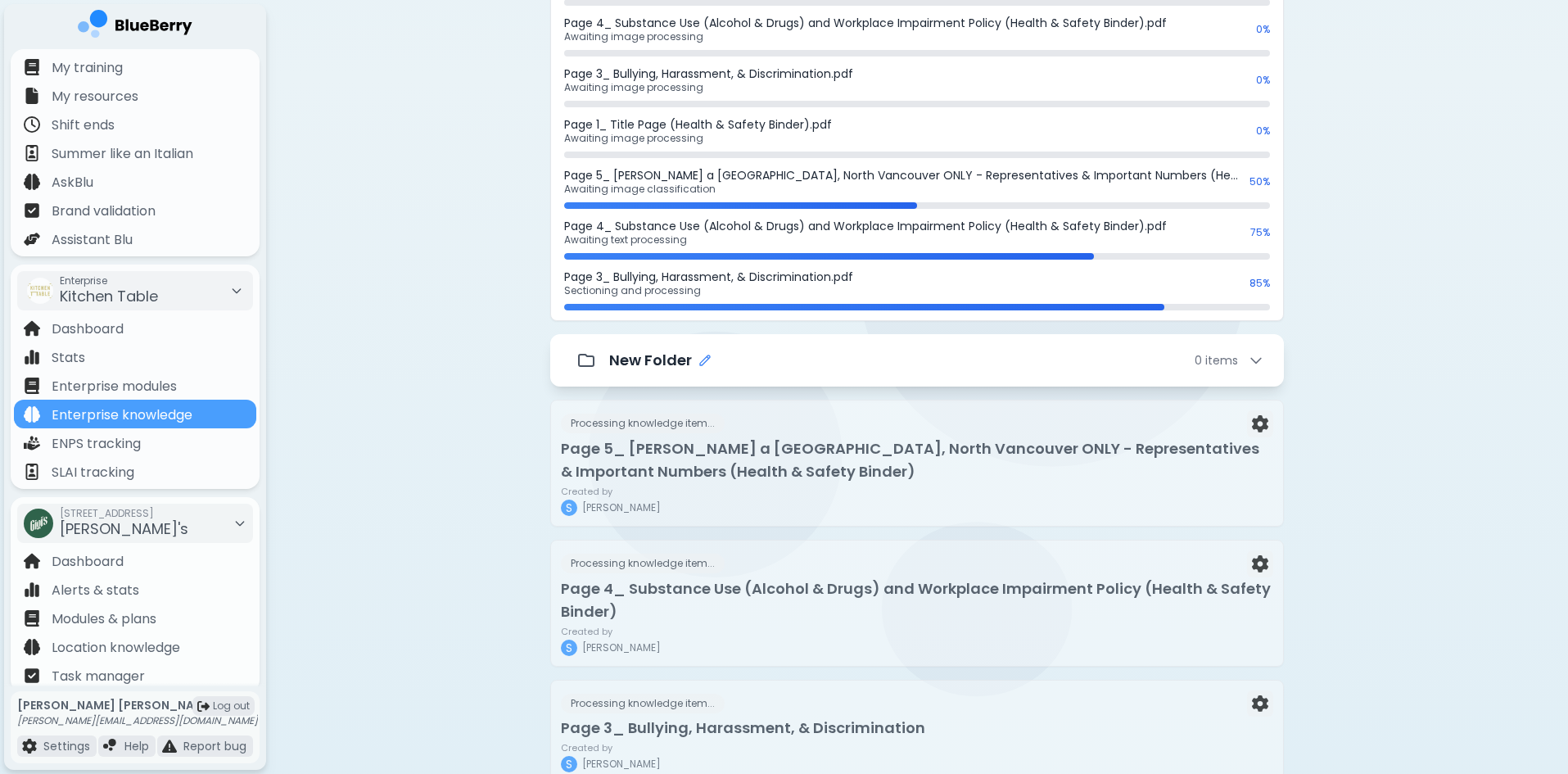
click at [705, 358] on icon "Edit folder name" at bounding box center [705, 360] width 13 height 13
click at [617, 359] on input "**********" at bounding box center [690, 361] width 162 height 31
click at [764, 357] on input "**********" at bounding box center [690, 361] width 162 height 31
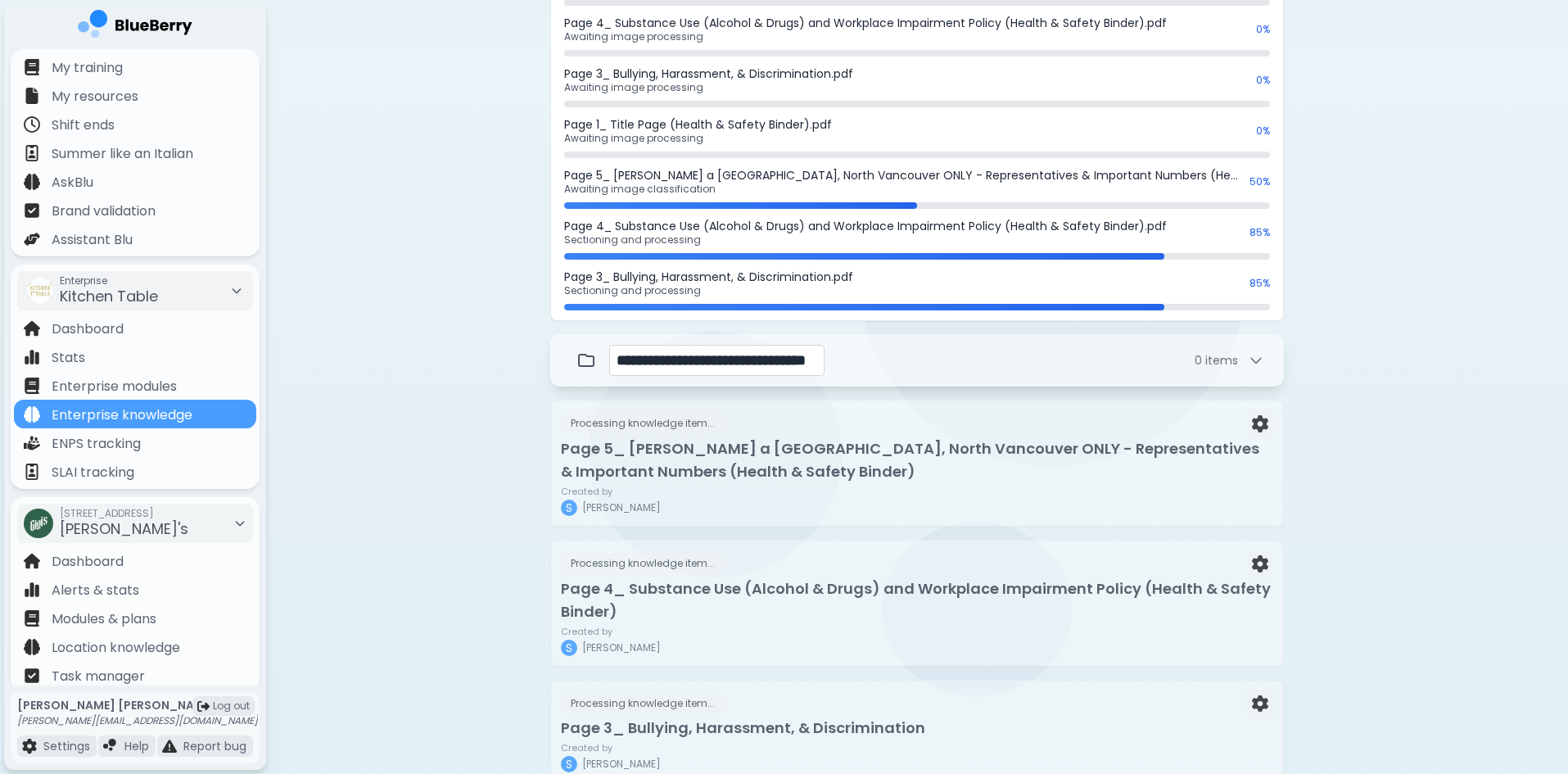
scroll to position [0, 65]
type input "**********"
click at [470, 372] on div "Knowledge bank New New Enterprise level knowledge is available to all locations…" at bounding box center [916, 77] width 1302 height 4085
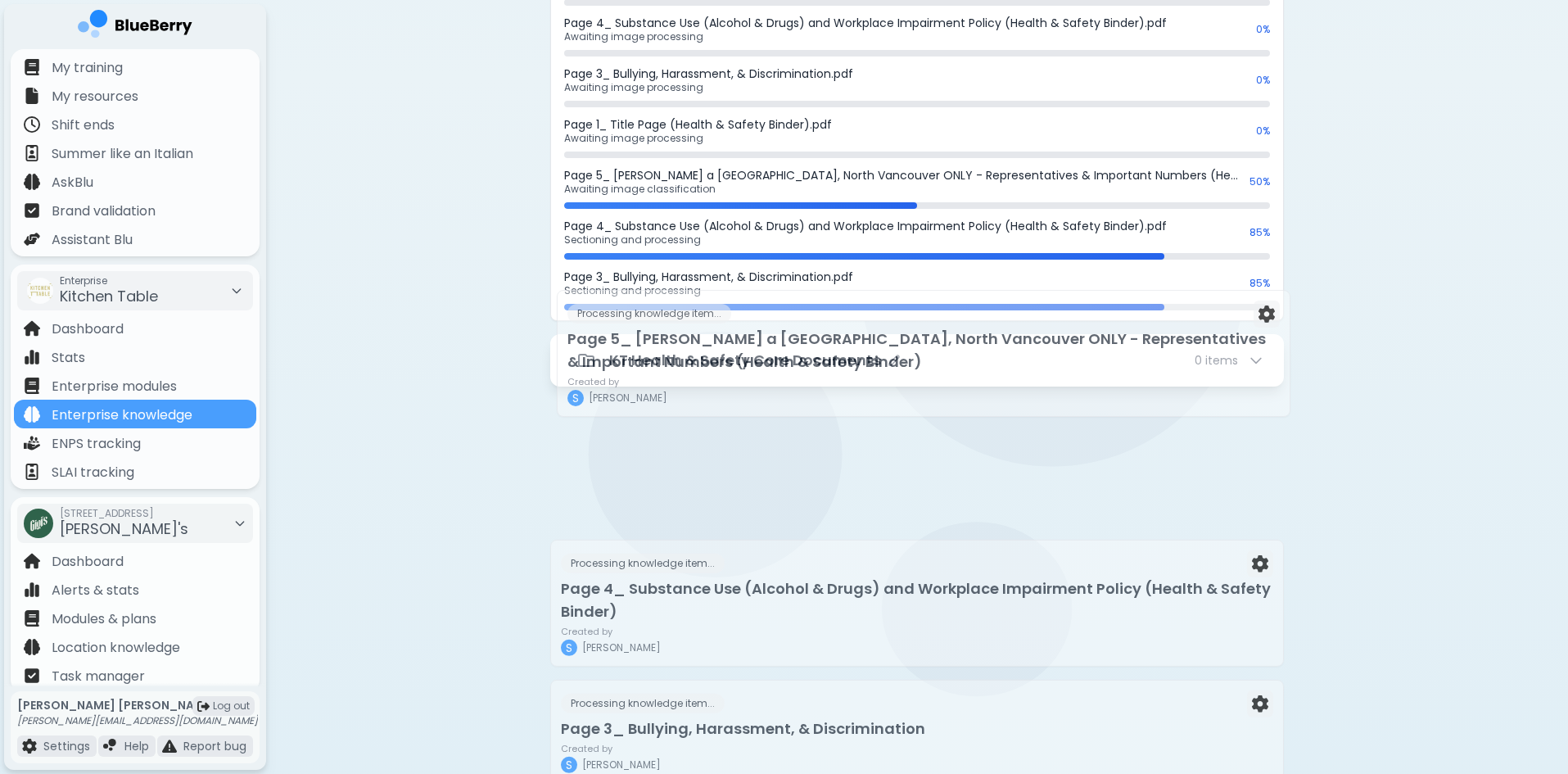
drag, startPoint x: 783, startPoint y: 473, endPoint x: 791, endPoint y: 355, distance: 118.3
click at [791, 355] on div "42 File s Processing 5 % Worksafe Bullying & Harassment Poster.pdf Awaiting ima…" at bounding box center [916, 110] width 734 height 3915
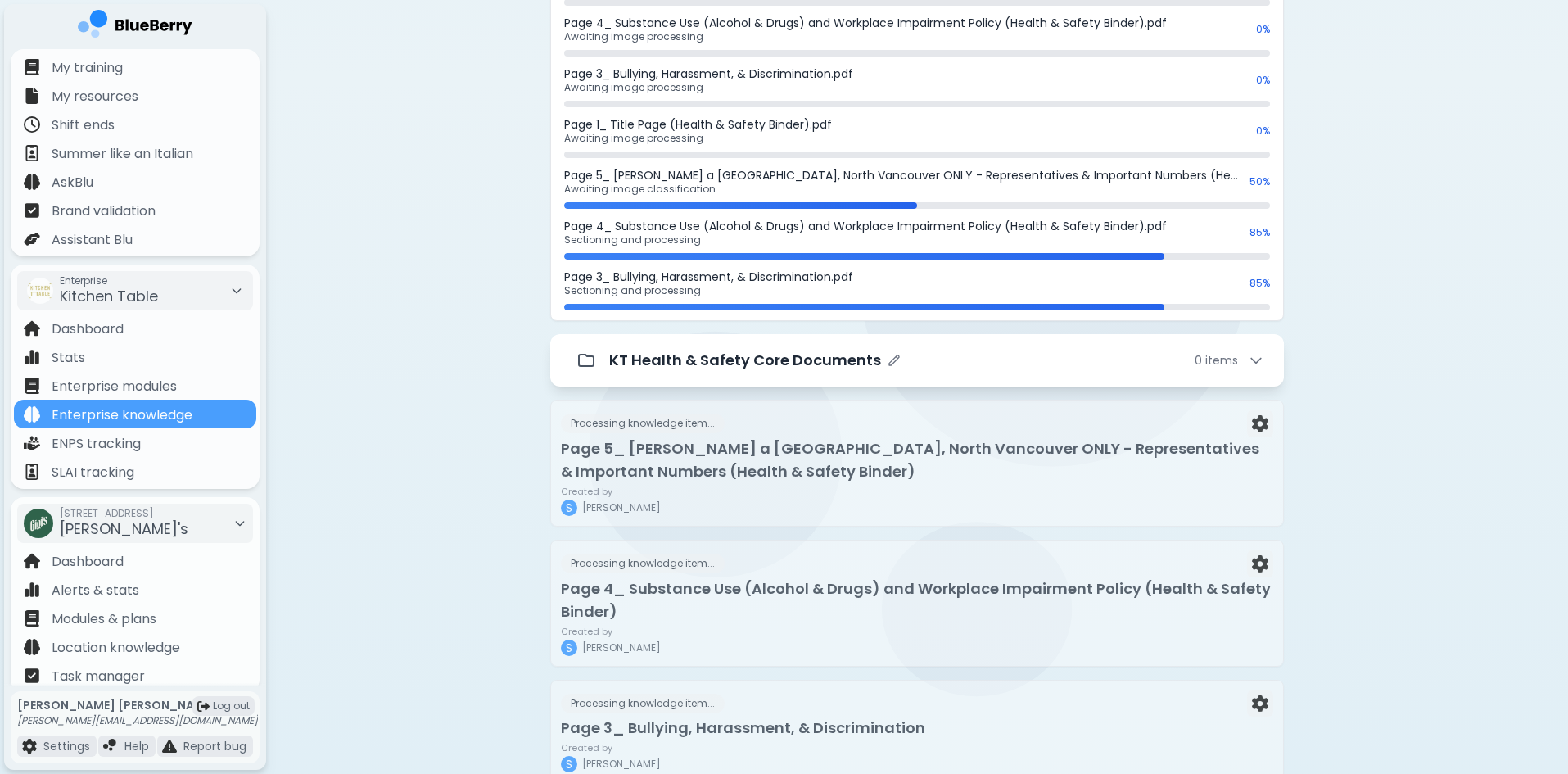
click at [1250, 359] on icon at bounding box center [1255, 360] width 17 height 17
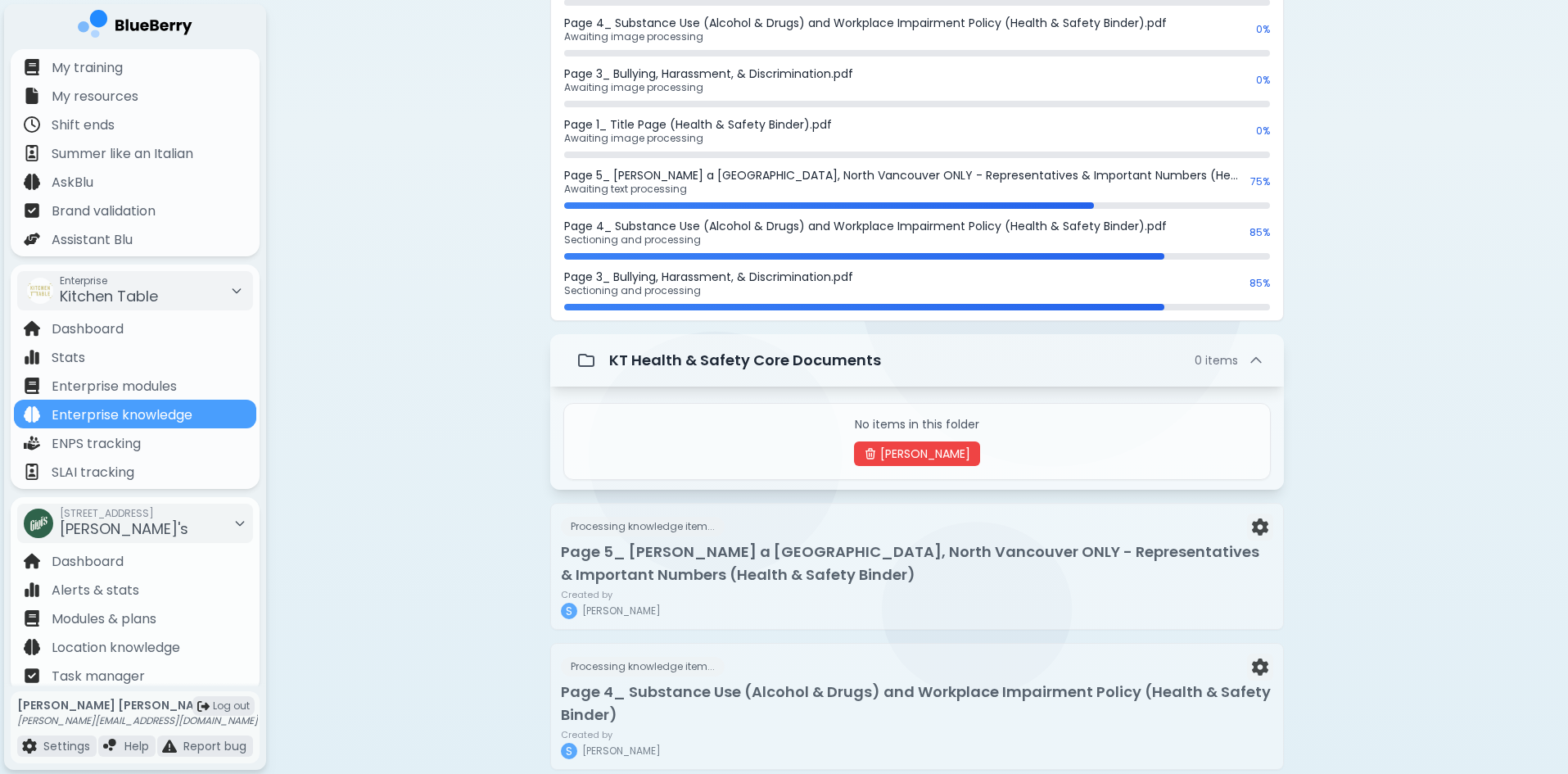
click at [414, 431] on div "Knowledge bank New New Enterprise level knowledge is available to all locations…" at bounding box center [916, 129] width 1302 height 4189
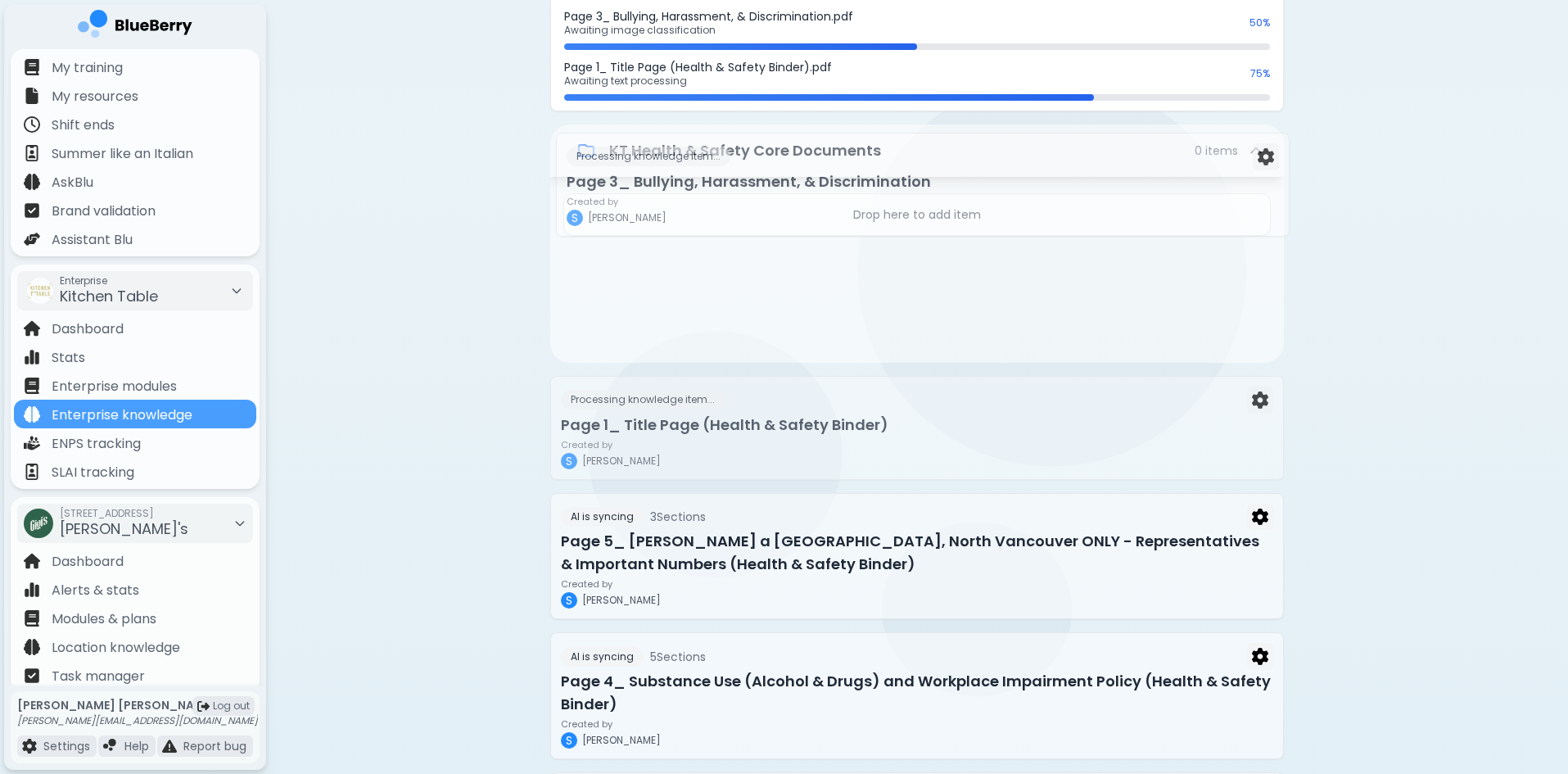
scroll to position [2019, 0]
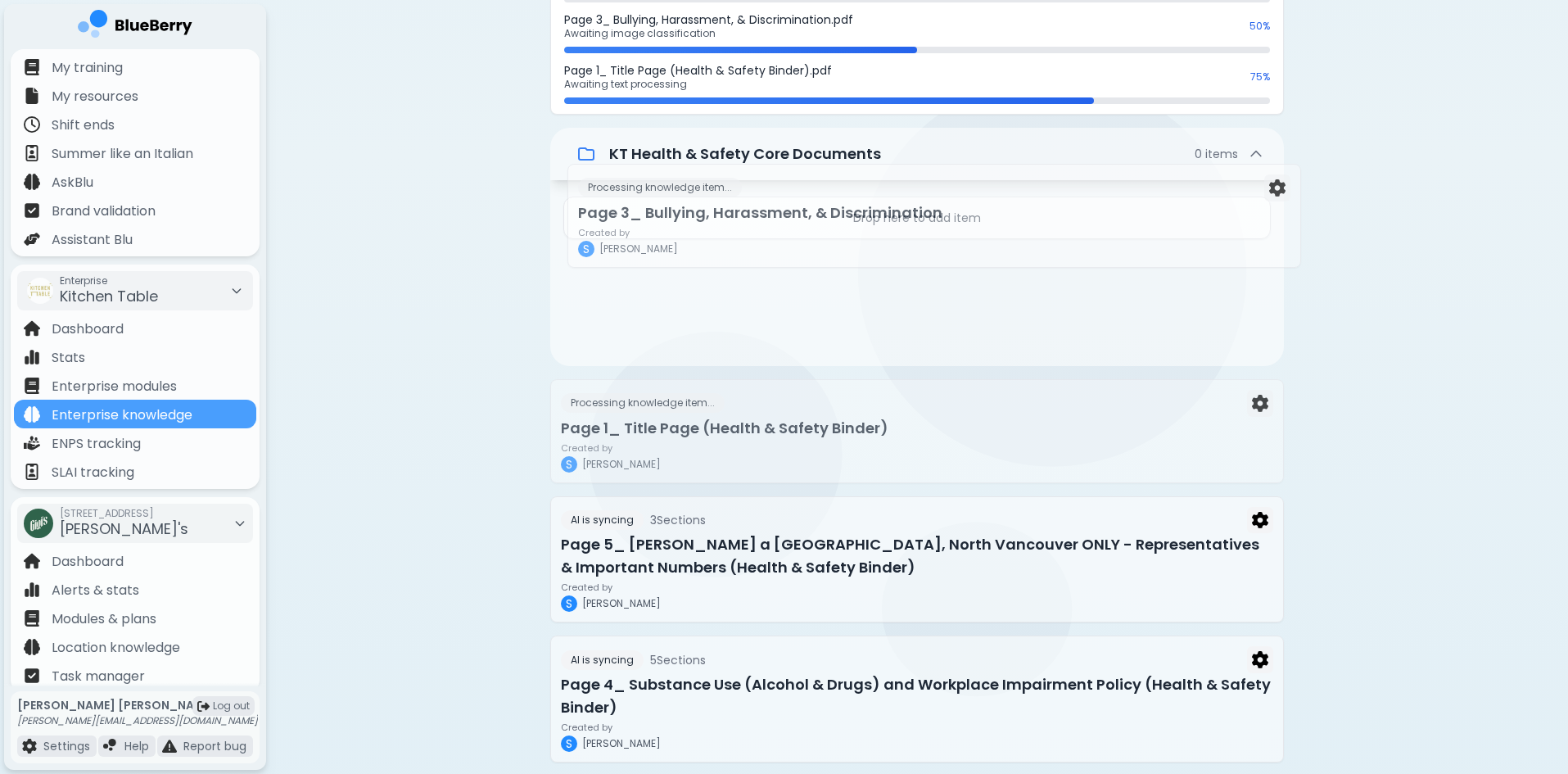
drag, startPoint x: 676, startPoint y: 333, endPoint x: 698, endPoint y: 221, distance: 114.1
click at [698, 221] on div "39 File s Processing 3 % Worksafe Bullying & Harassment Poster.pdf Awaiting ima…" at bounding box center [916, 189] width 734 height 4182
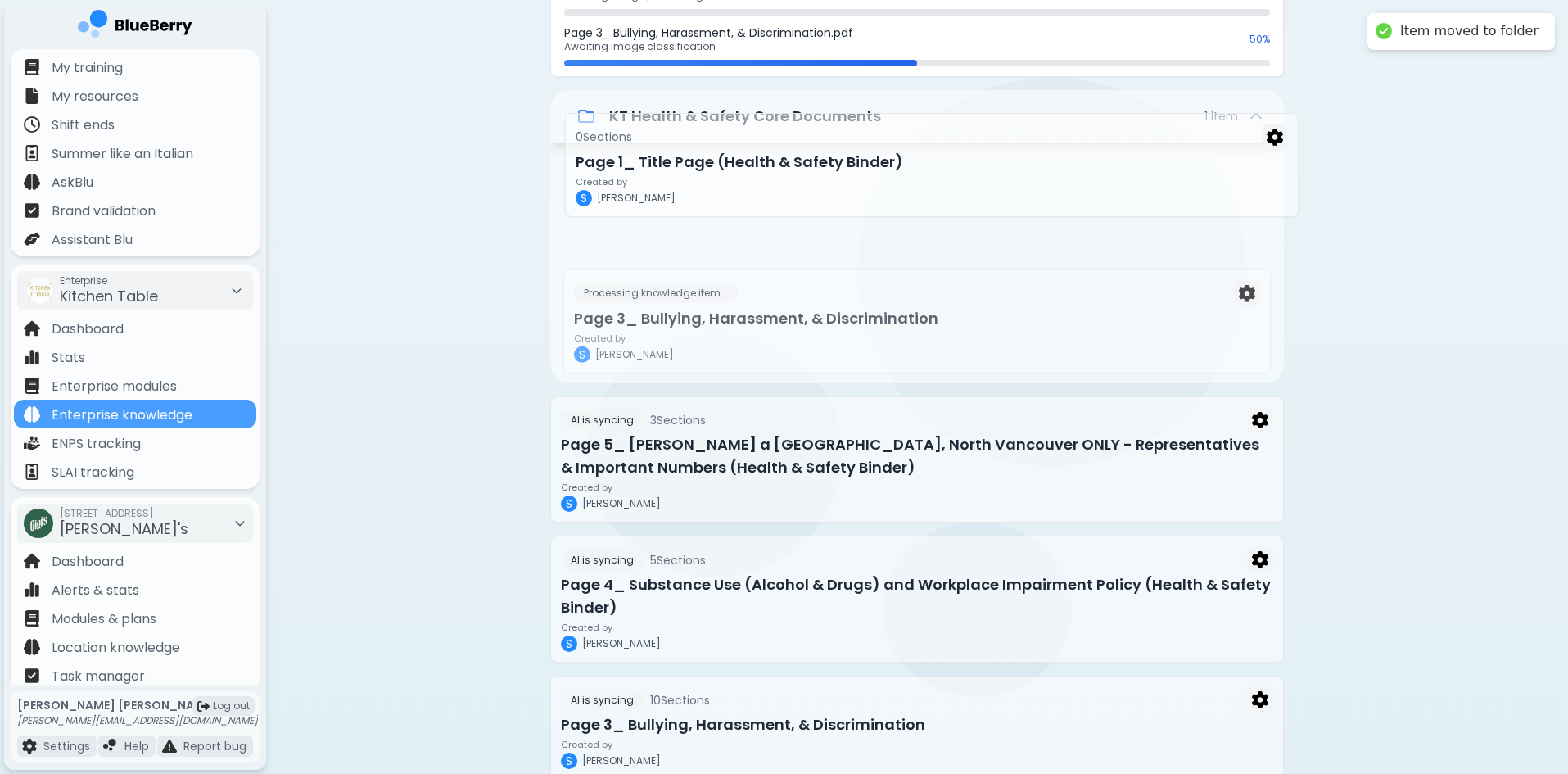
drag, startPoint x: 701, startPoint y: 321, endPoint x: 718, endPoint y: 164, distance: 157.9
click at [718, 164] on div "38 File s Processing 1 % Worksafe Bullying & Harassment Poster.pdf Awaiting ima…" at bounding box center [916, 147] width 734 height 4069
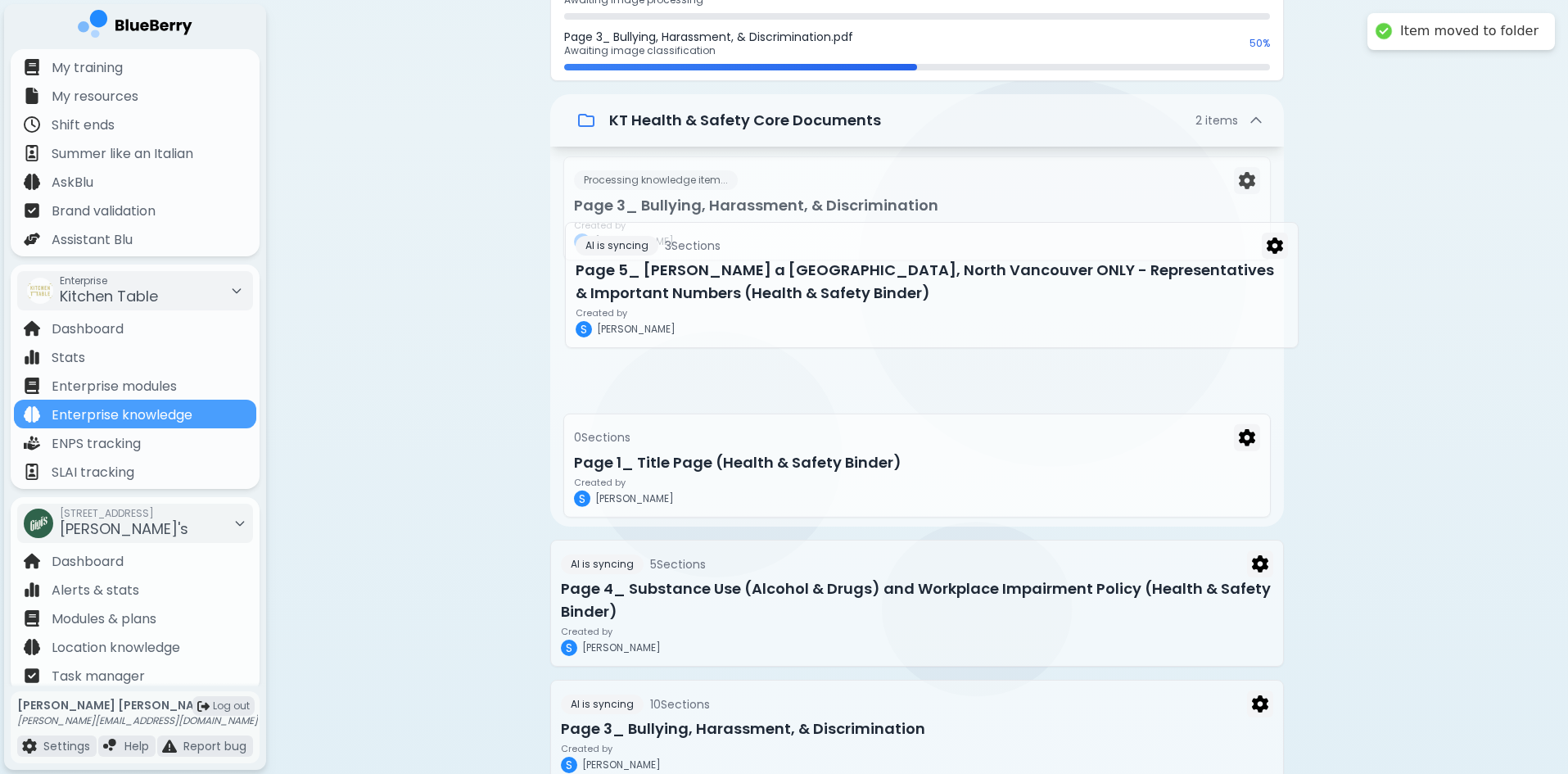
drag, startPoint x: 710, startPoint y: 440, endPoint x: 720, endPoint y: 263, distance: 177.3
click at [720, 264] on div "38 File s Processing 1 % Worksafe Bullying & Harassment Poster.pdf Awaiting ima…" at bounding box center [916, 162] width 734 height 4092
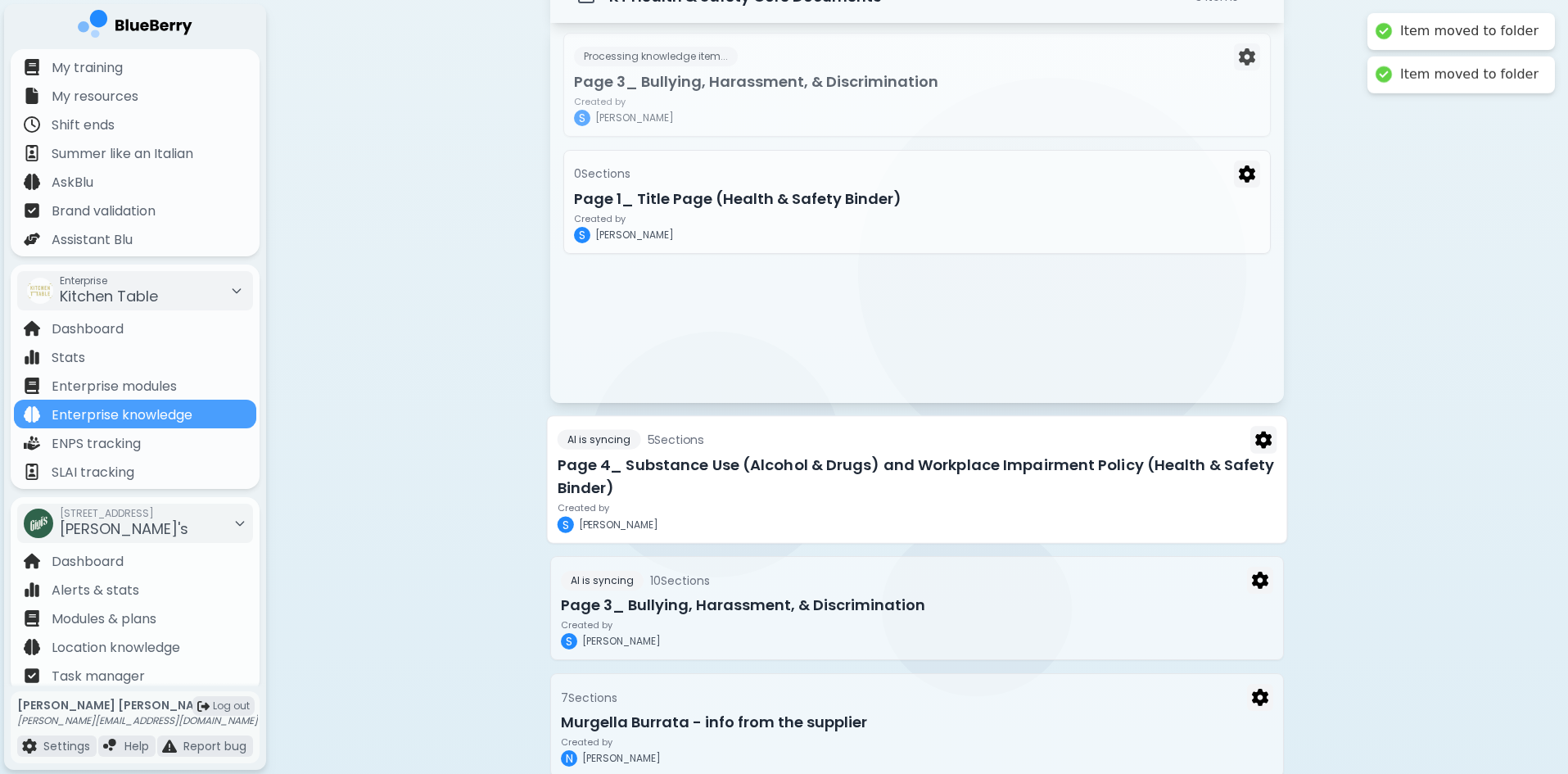
scroll to position [2166, 0]
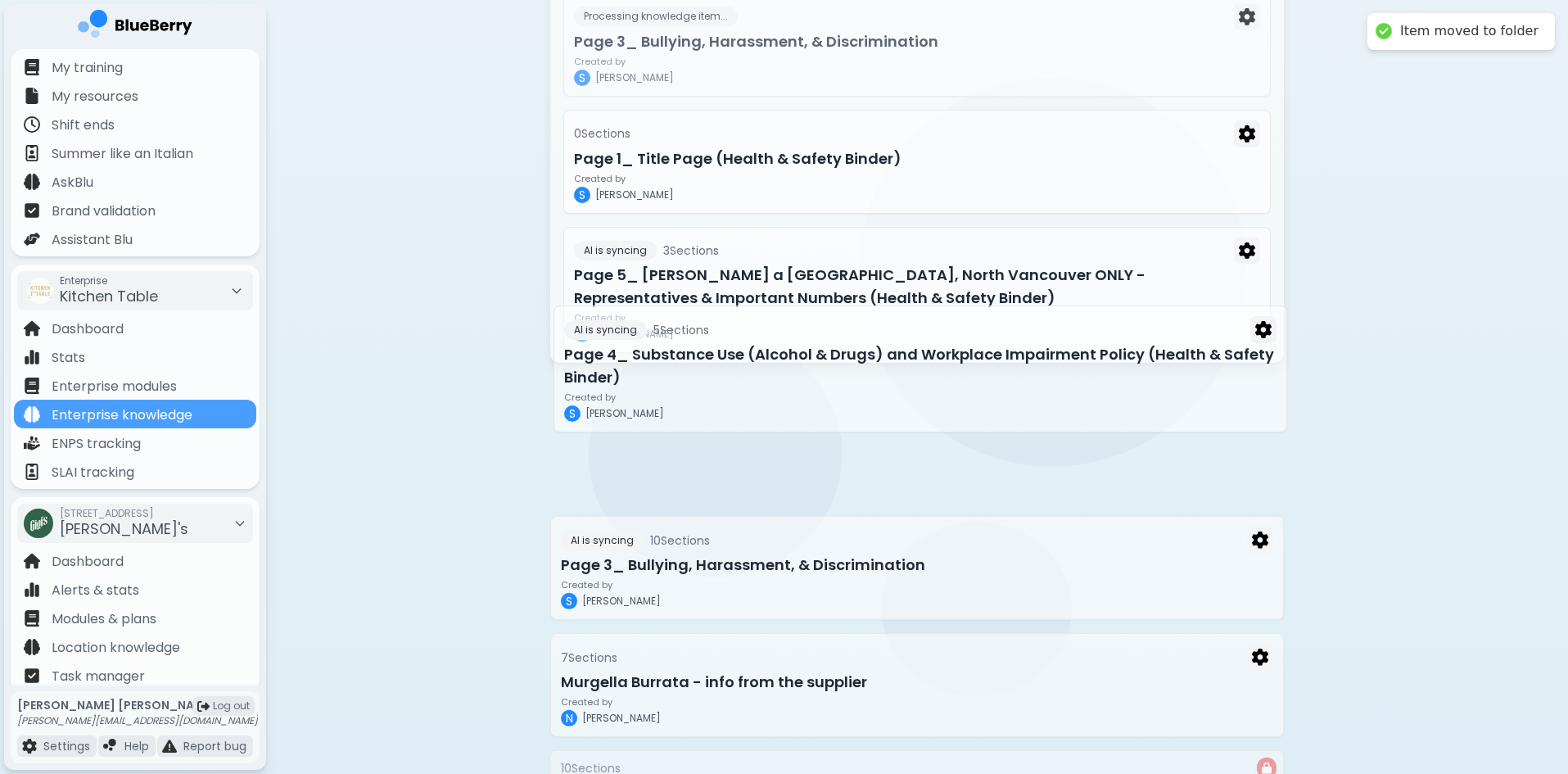
drag, startPoint x: 717, startPoint y: 413, endPoint x: 713, endPoint y: 233, distance: 180.0
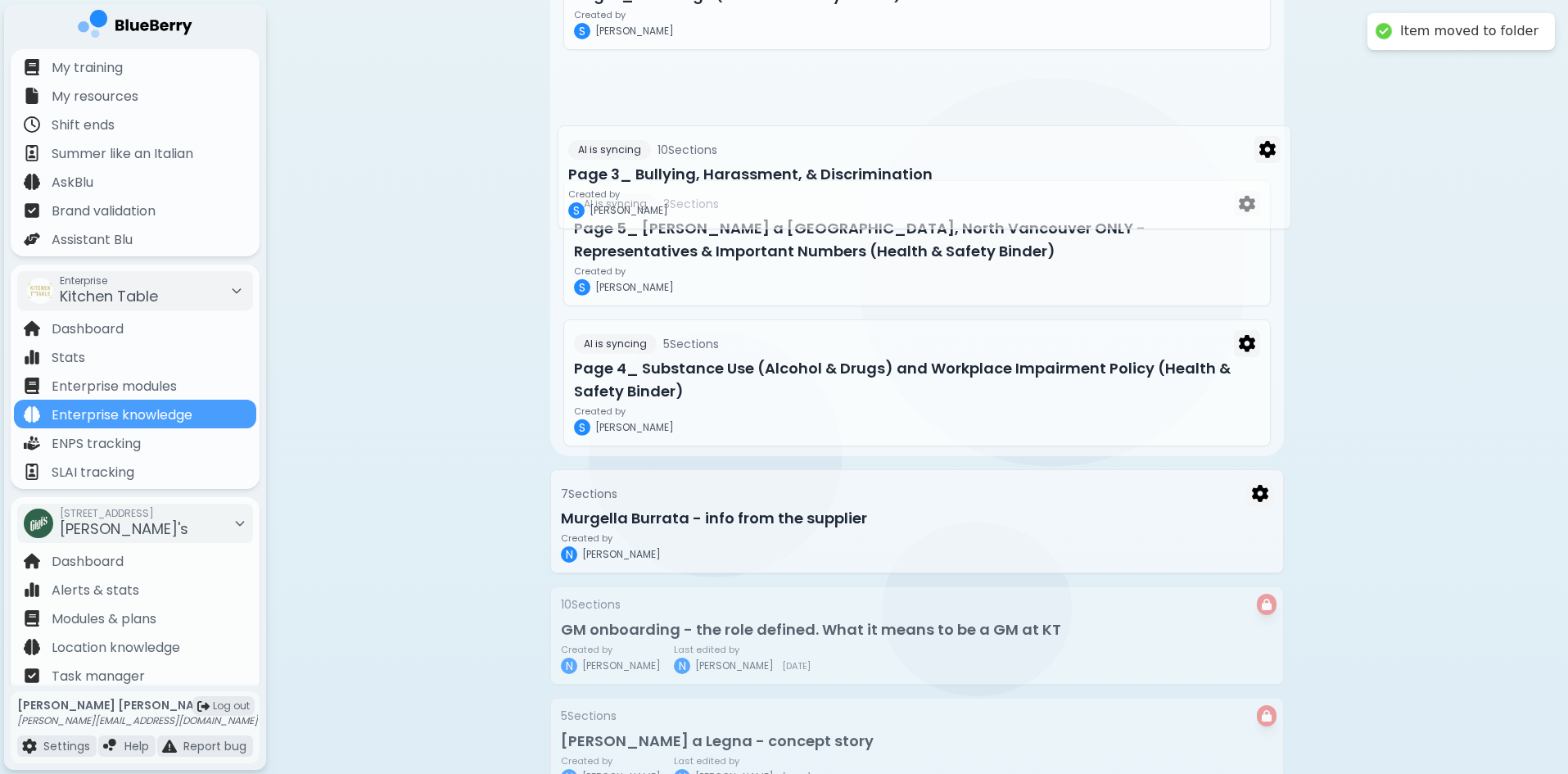
drag, startPoint x: 729, startPoint y: 286, endPoint x: 726, endPoint y: 156, distance: 130.0
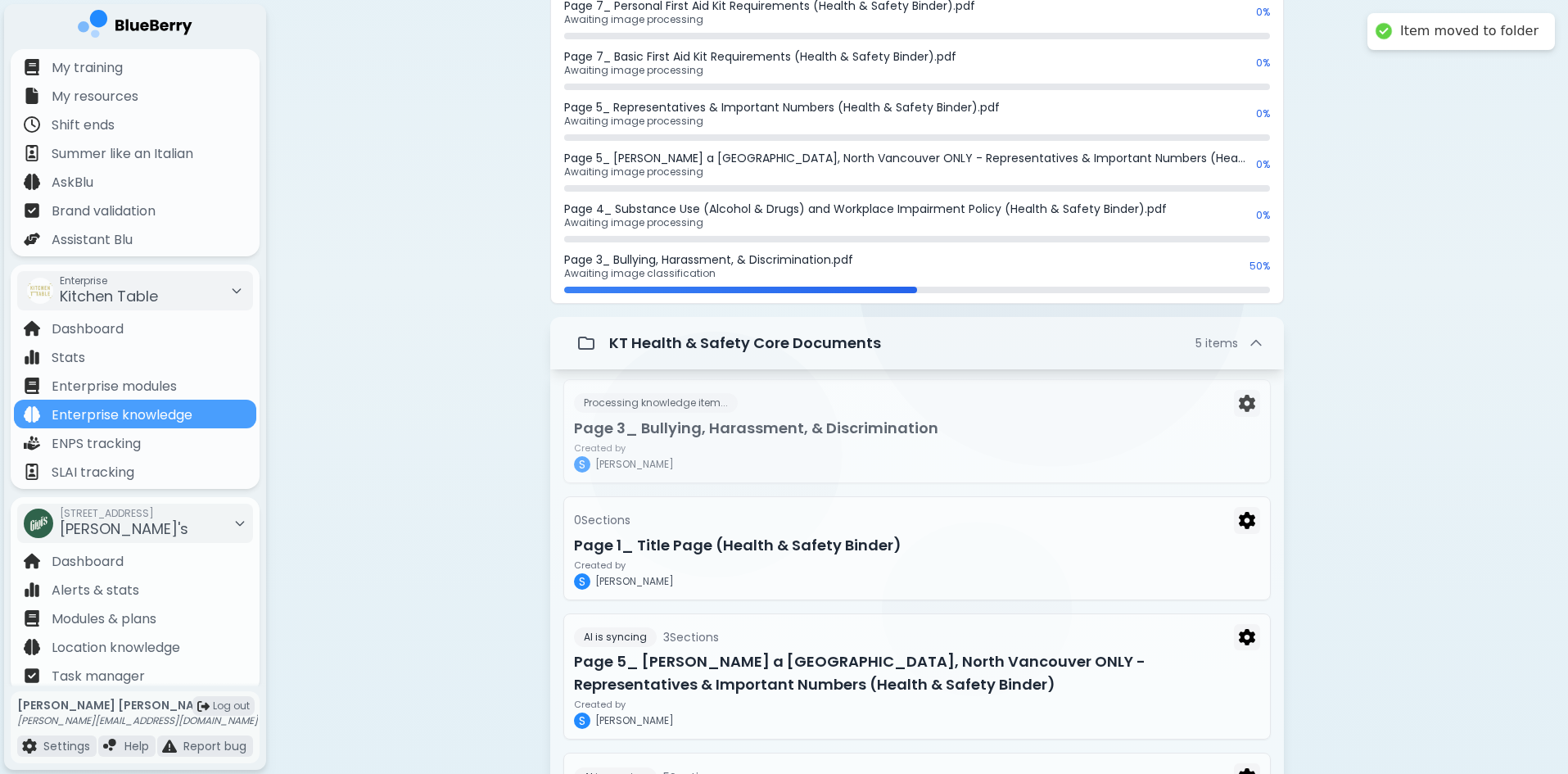
scroll to position [1750, 0]
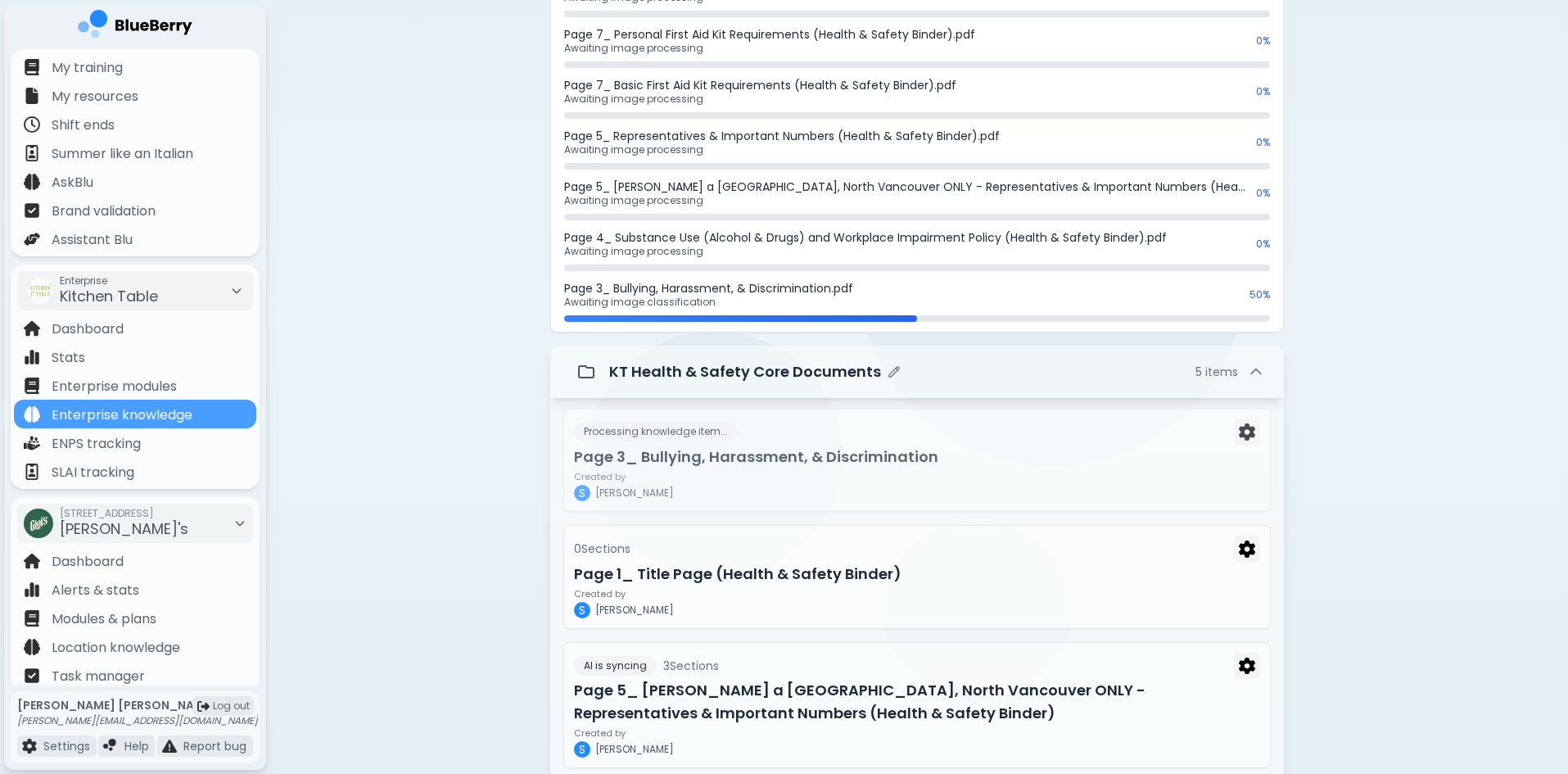
click at [1261, 374] on icon at bounding box center [1255, 371] width 17 height 17
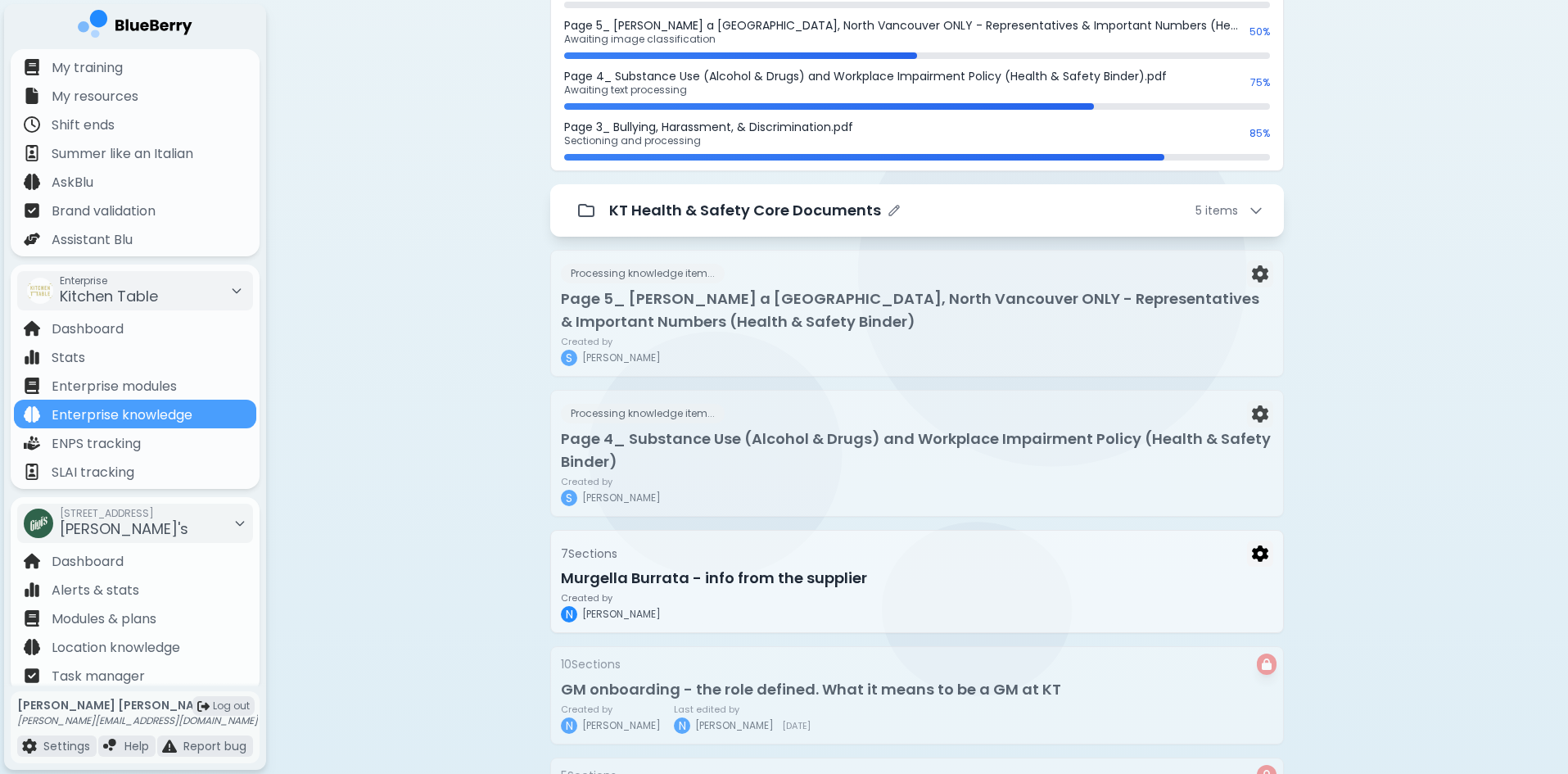
scroll to position [1883, 0]
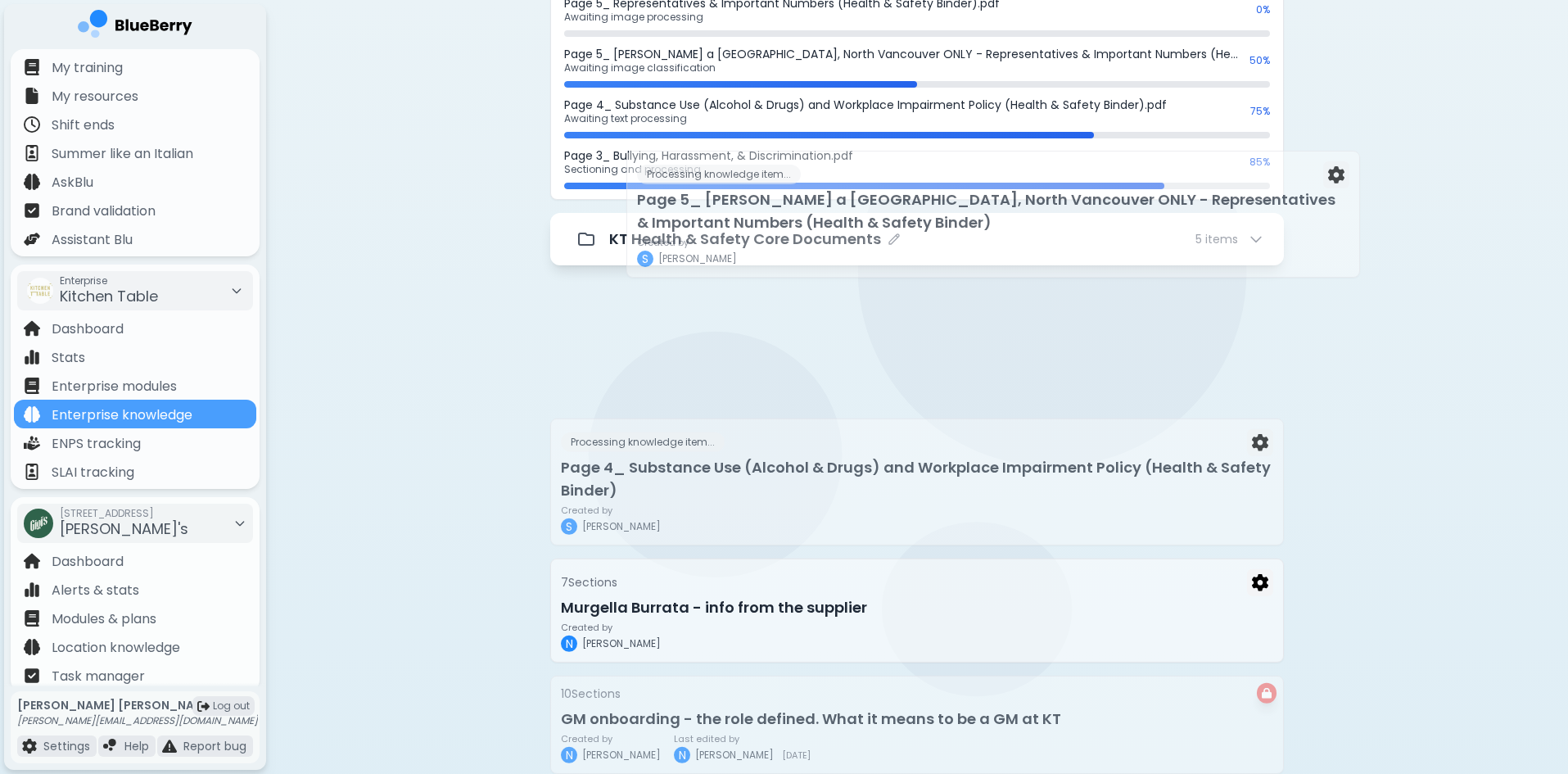
drag, startPoint x: 786, startPoint y: 356, endPoint x: 844, endPoint y: 230, distance: 138.7
click at [844, 230] on div "38 File s Processing 6 % Worksafe Bullying & Harassment Poster.pdf Awaiting ima…" at bounding box center [916, 32] width 734 height 3595
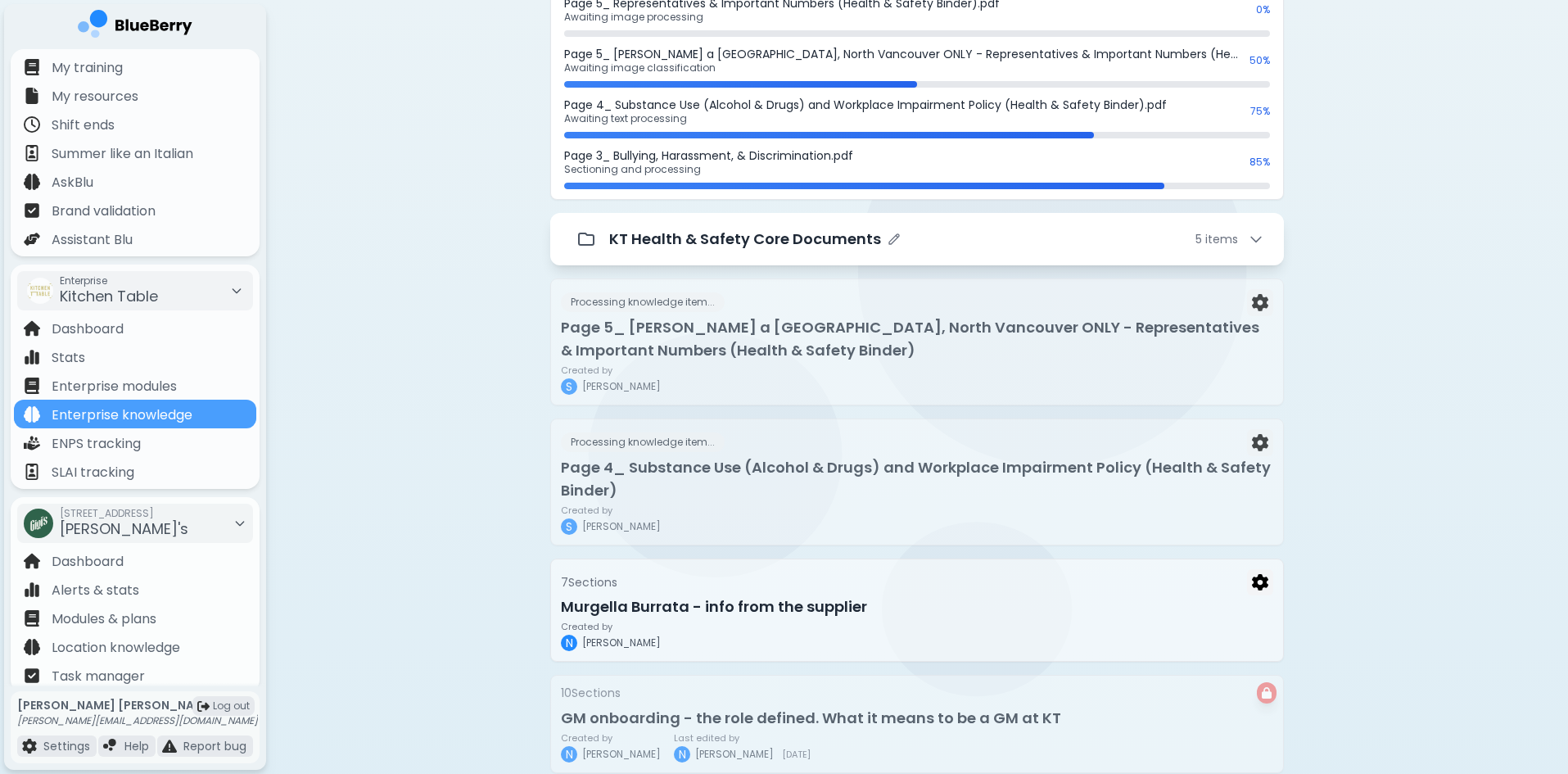
click at [1254, 241] on icon at bounding box center [1255, 240] width 10 height 5
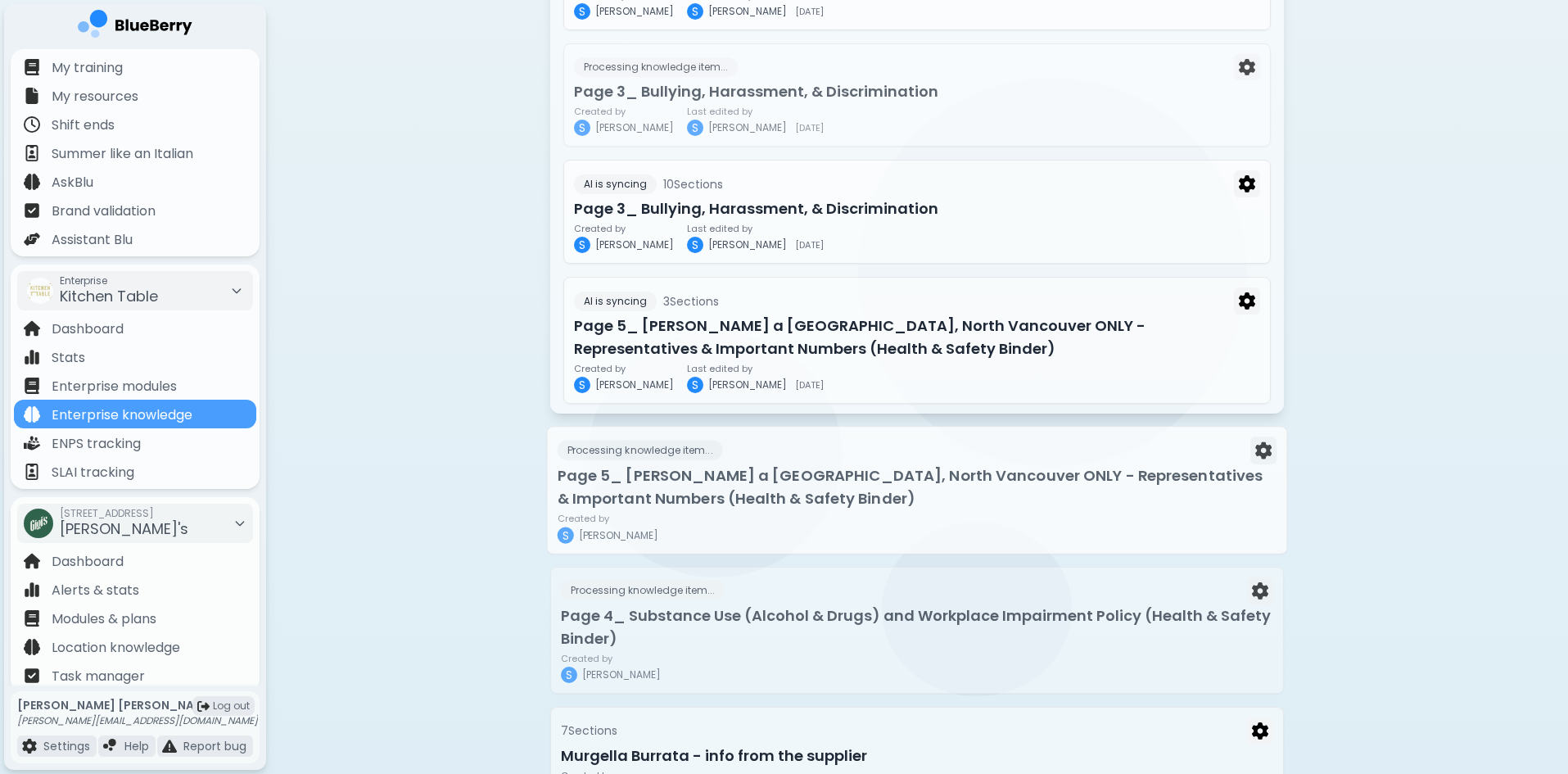
scroll to position [2374, 0]
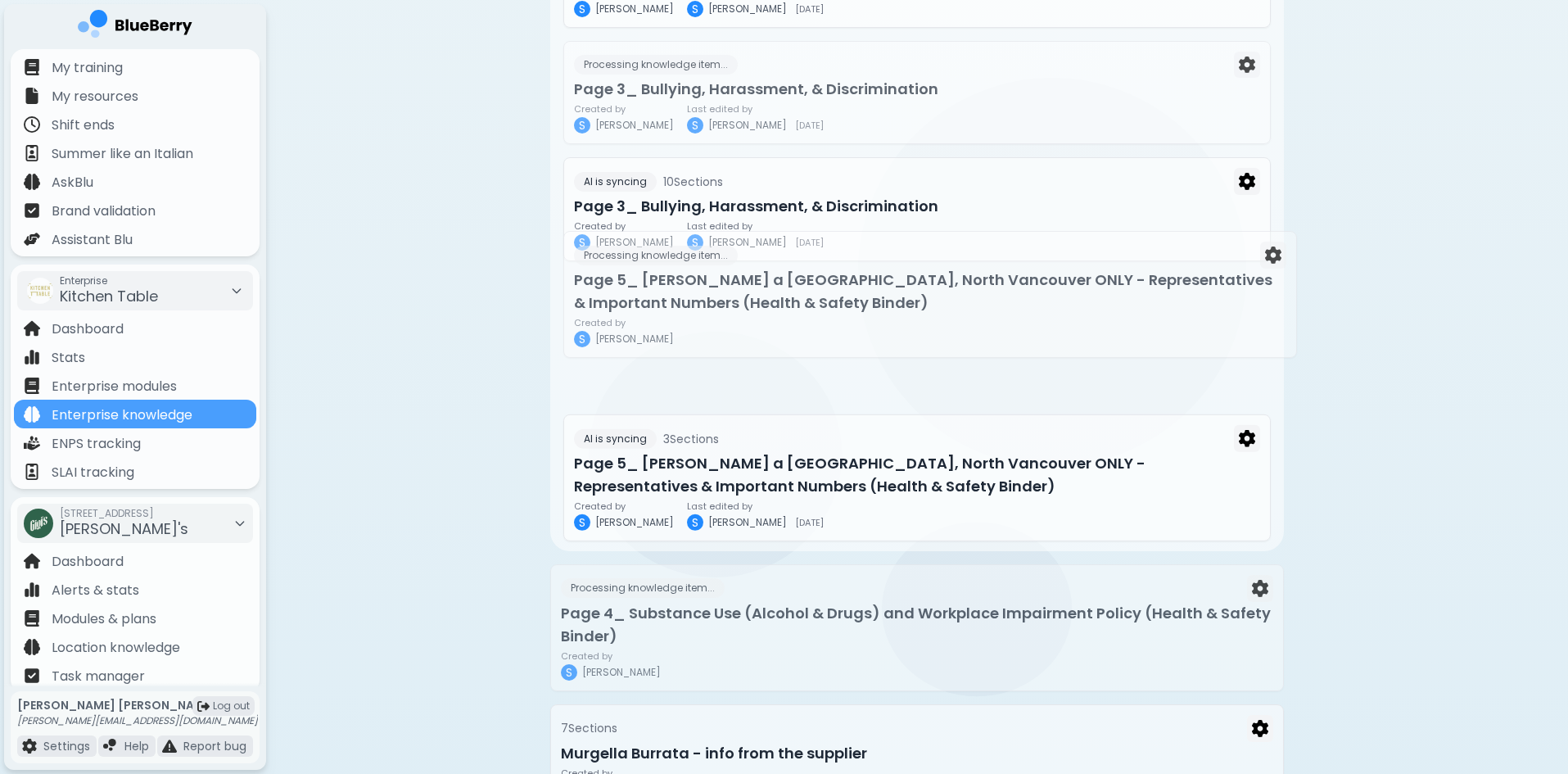
drag, startPoint x: 824, startPoint y: 512, endPoint x: 840, endPoint y: 307, distance: 205.6
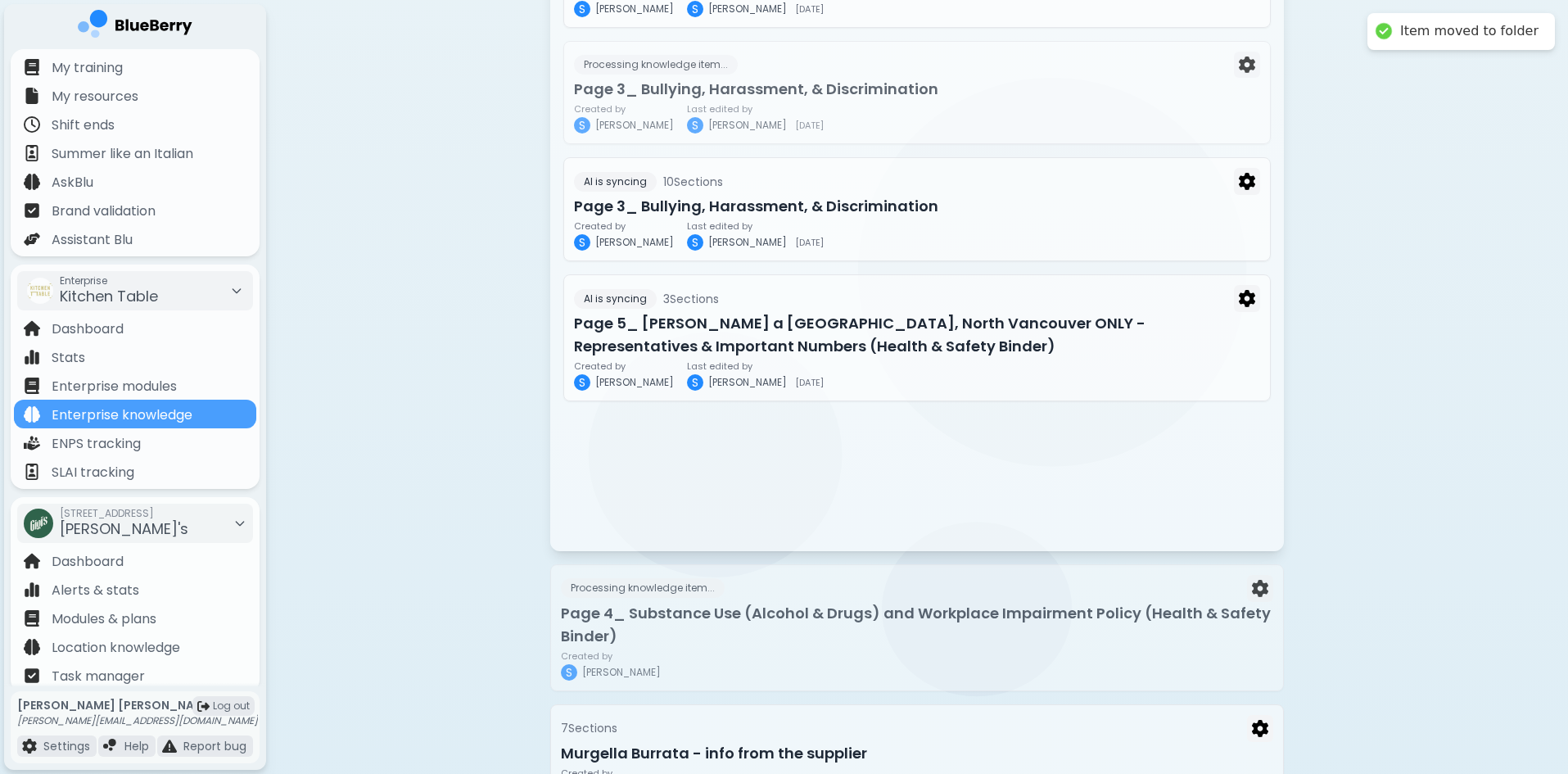
scroll to position [2378, 0]
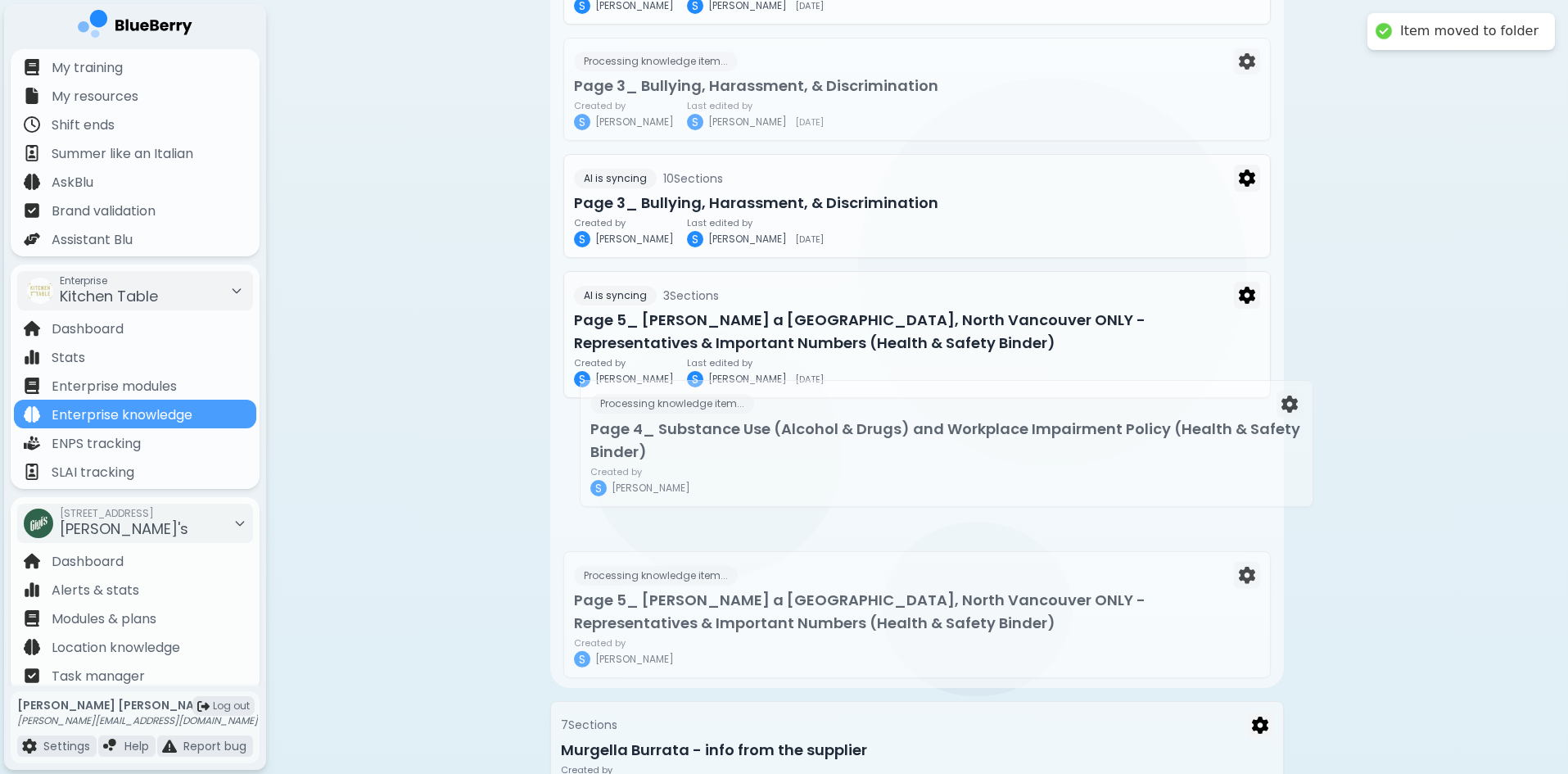
drag, startPoint x: 742, startPoint y: 634, endPoint x: 782, endPoint y: 370, distance: 267.0
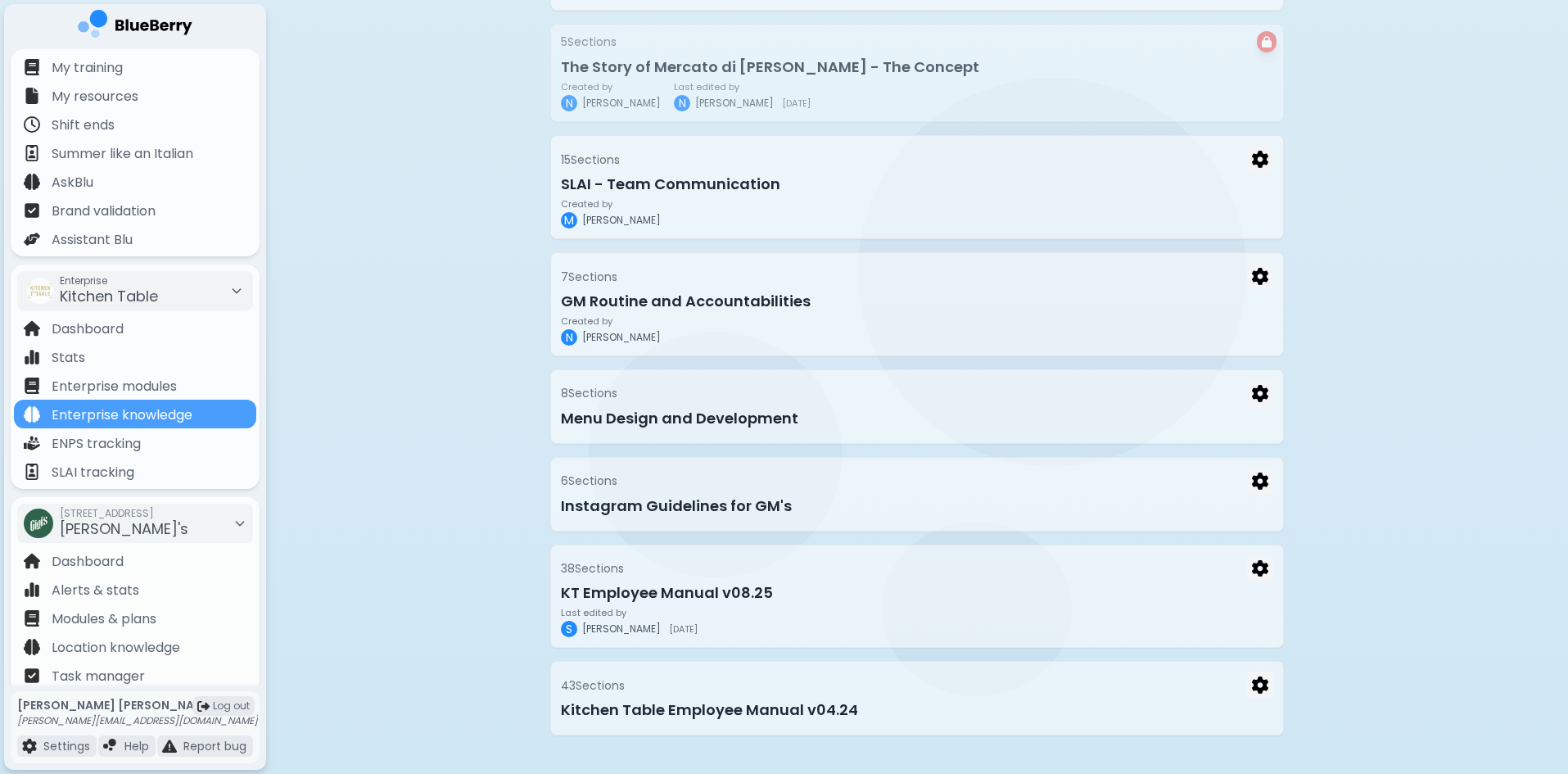
scroll to position [3629, 0]
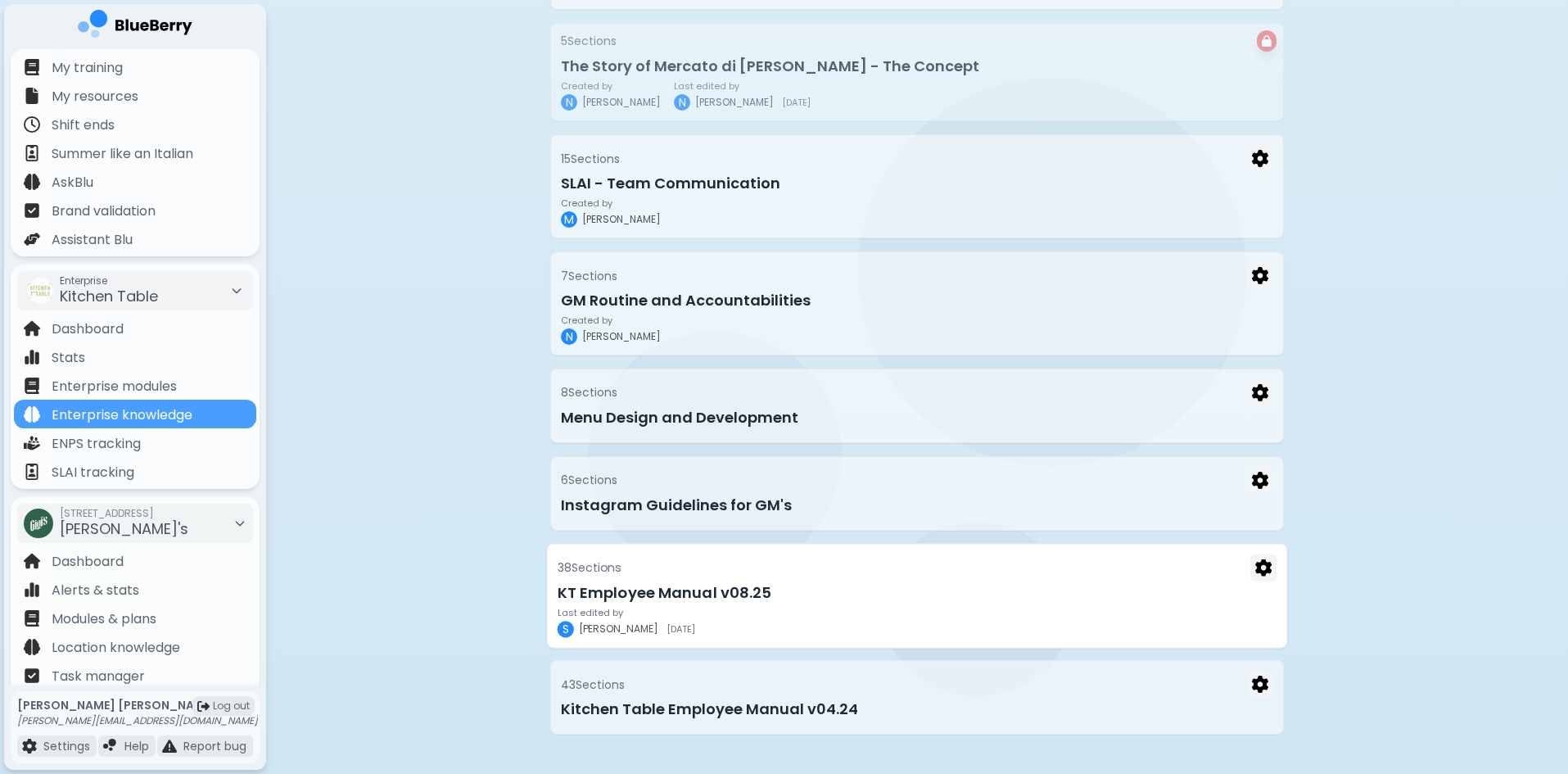
click at [820, 619] on div "Last edited by [PERSON_NAME] [DATE]" at bounding box center [917, 622] width 719 height 30
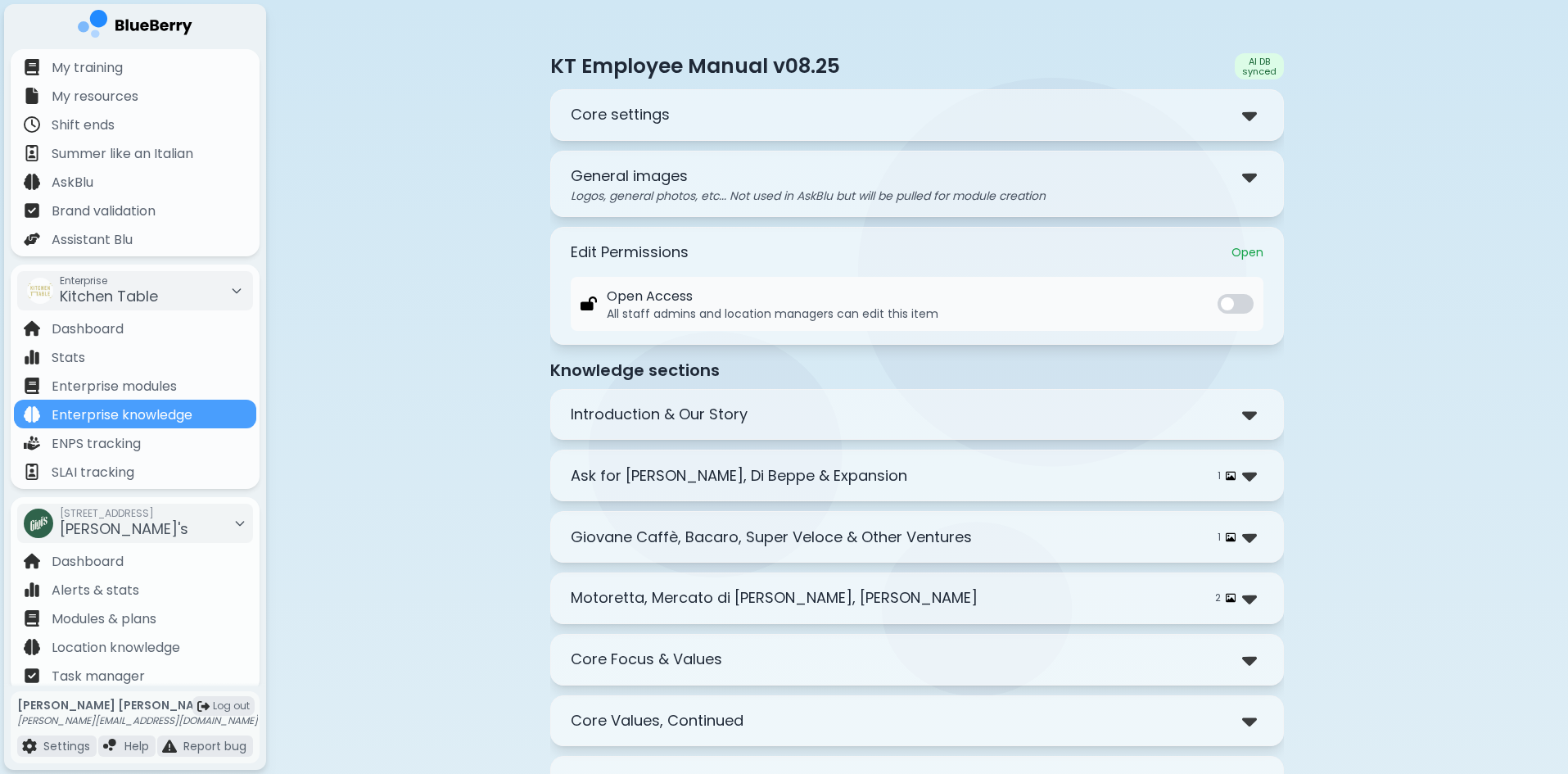
click at [880, 592] on div "Motoretta, Mercato di [PERSON_NAME], [PERSON_NAME] 2" at bounding box center [916, 598] width 692 height 23
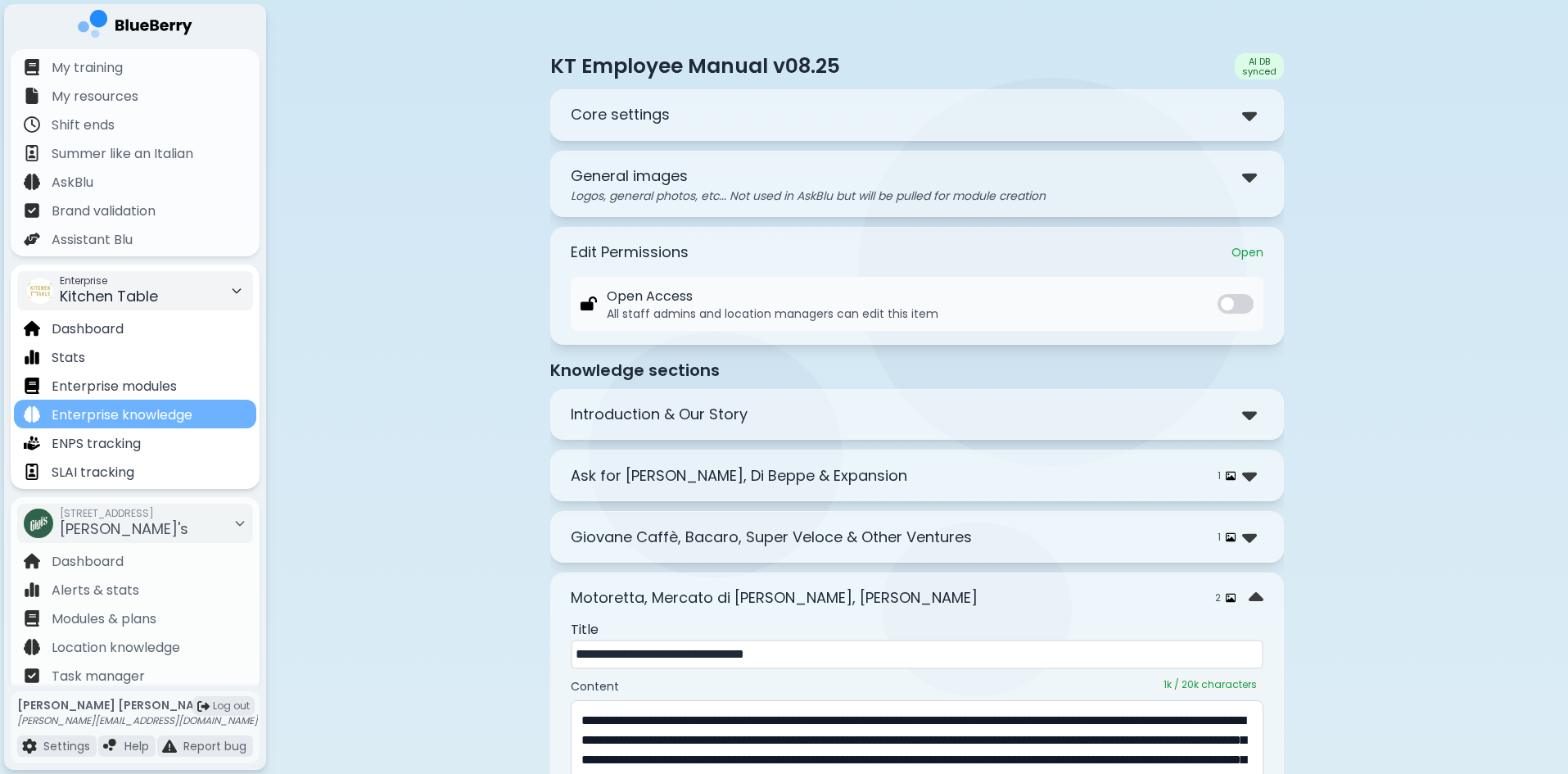
click at [103, 413] on p "Enterprise knowledge" at bounding box center [122, 415] width 141 height 20
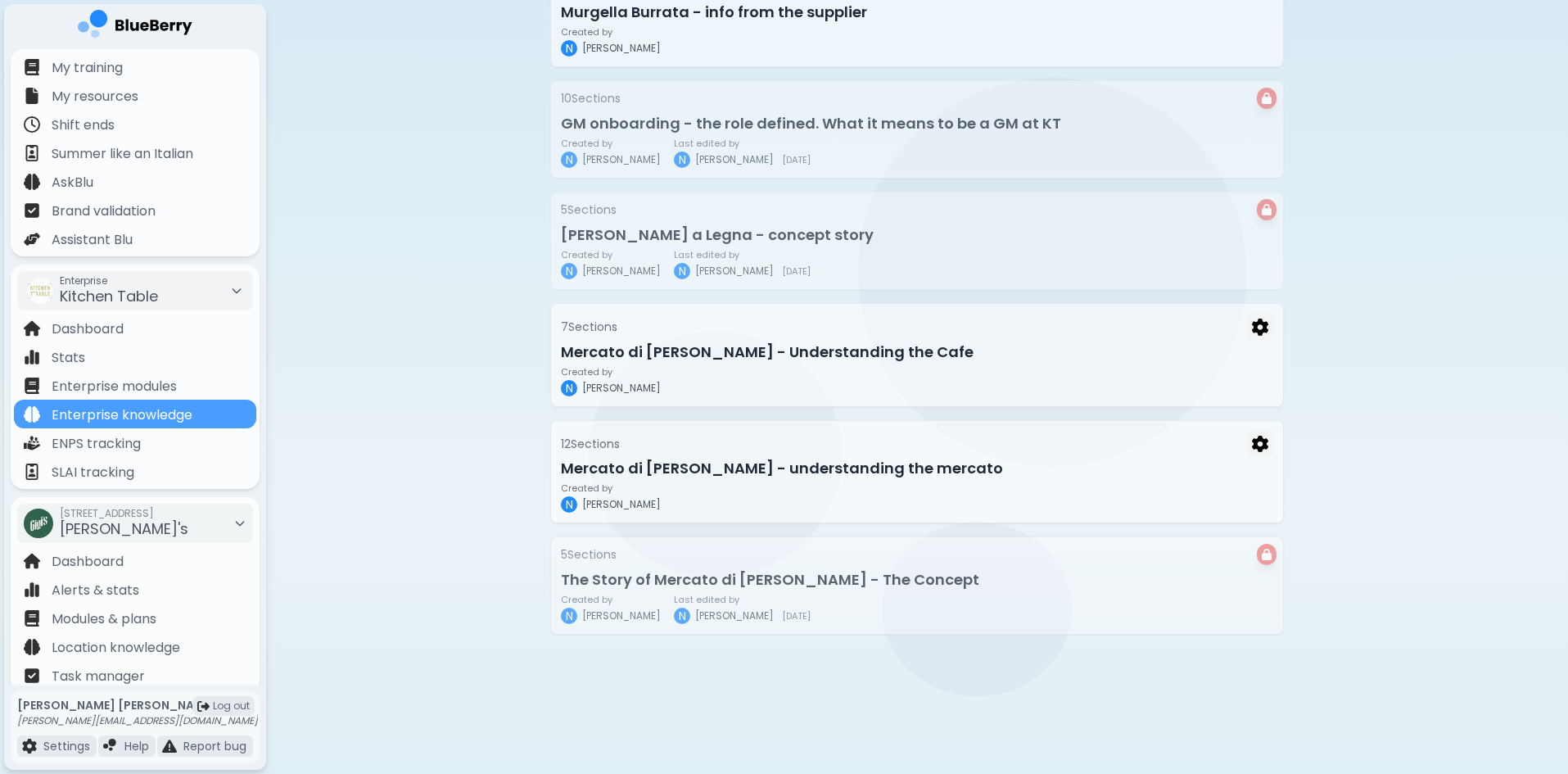
scroll to position [783, 0]
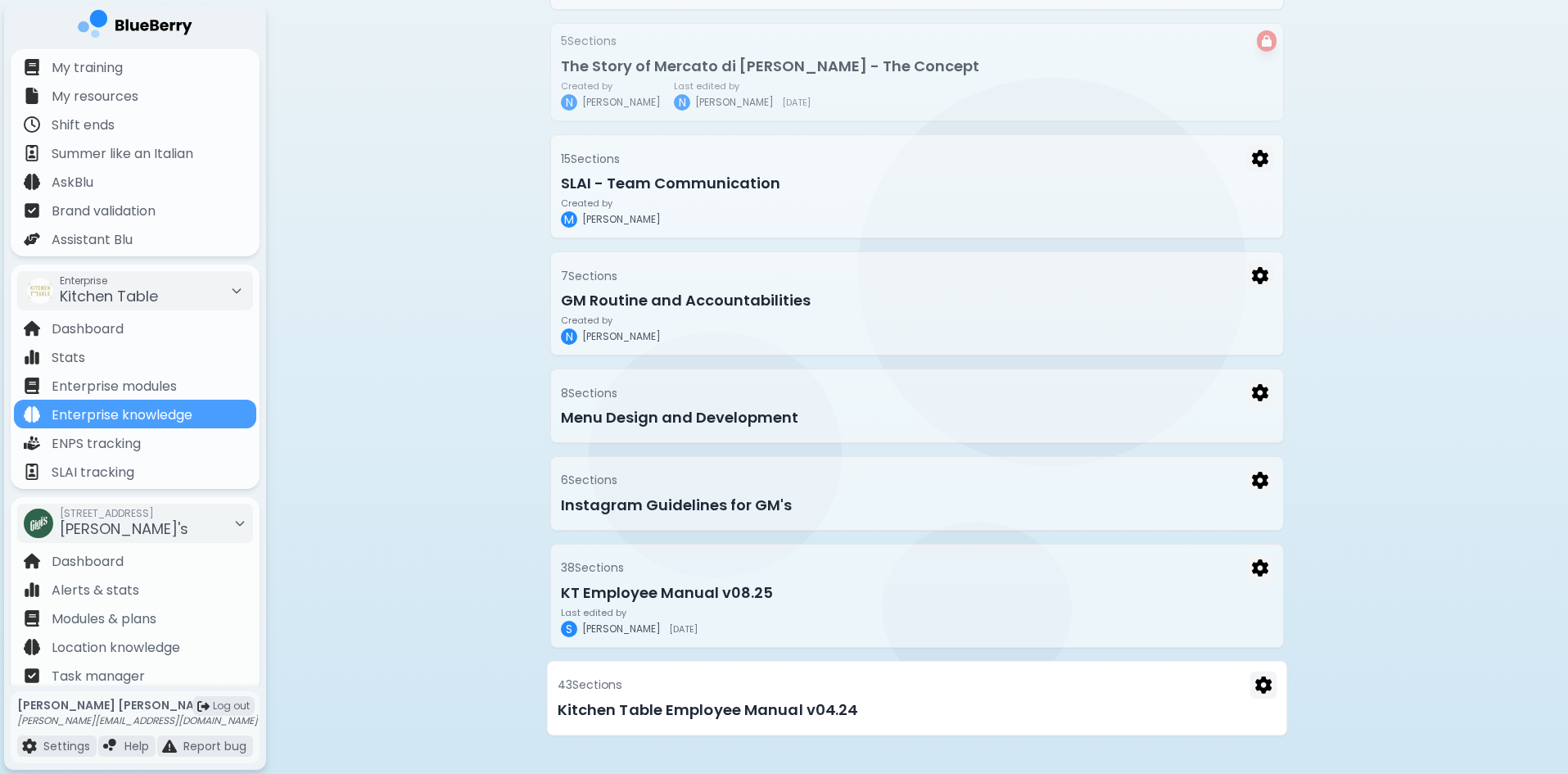
click at [705, 699] on h3 "Kitchen Table Employee Manual v04.24" at bounding box center [917, 709] width 719 height 23
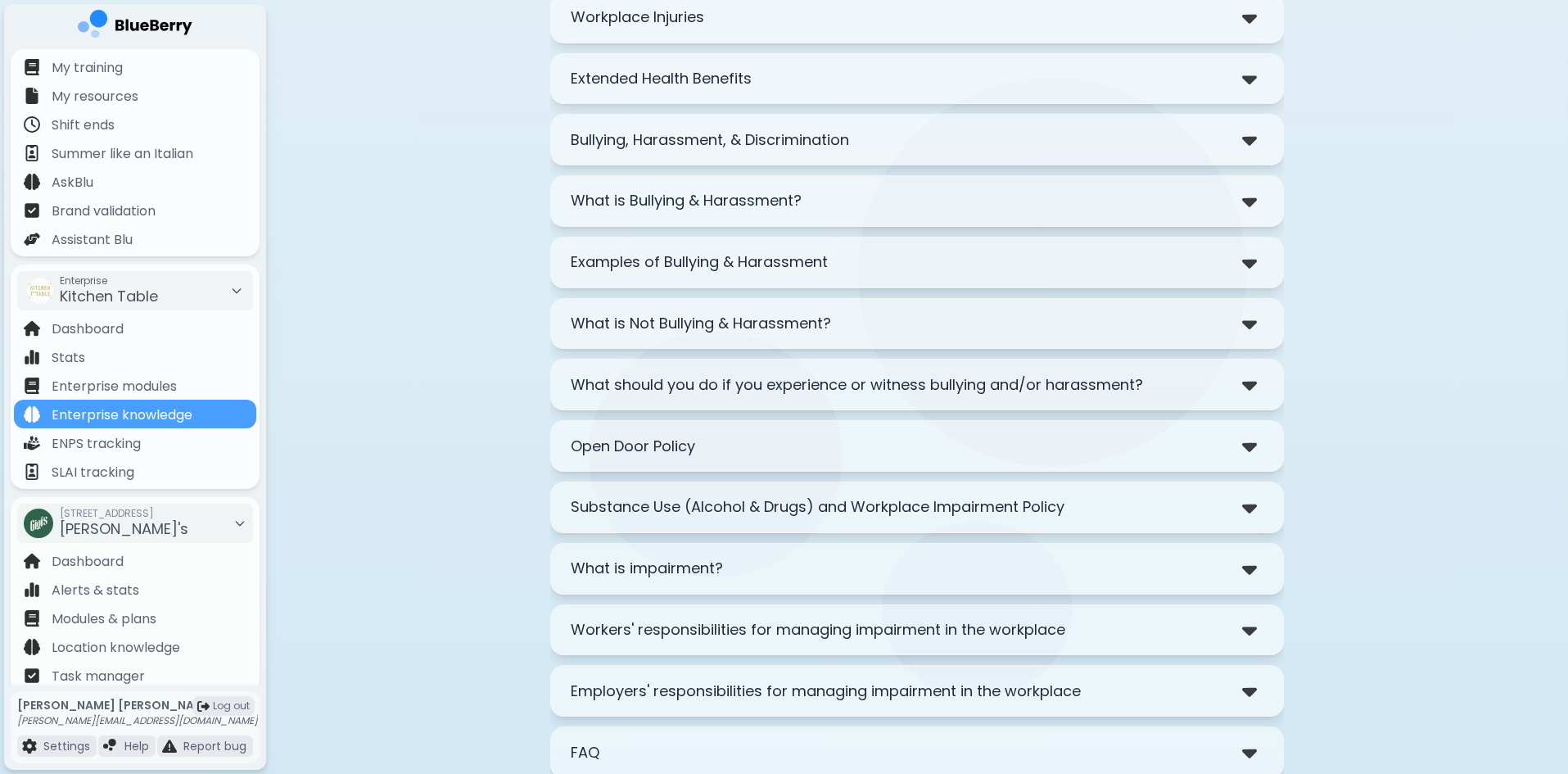
scroll to position [2348, 0]
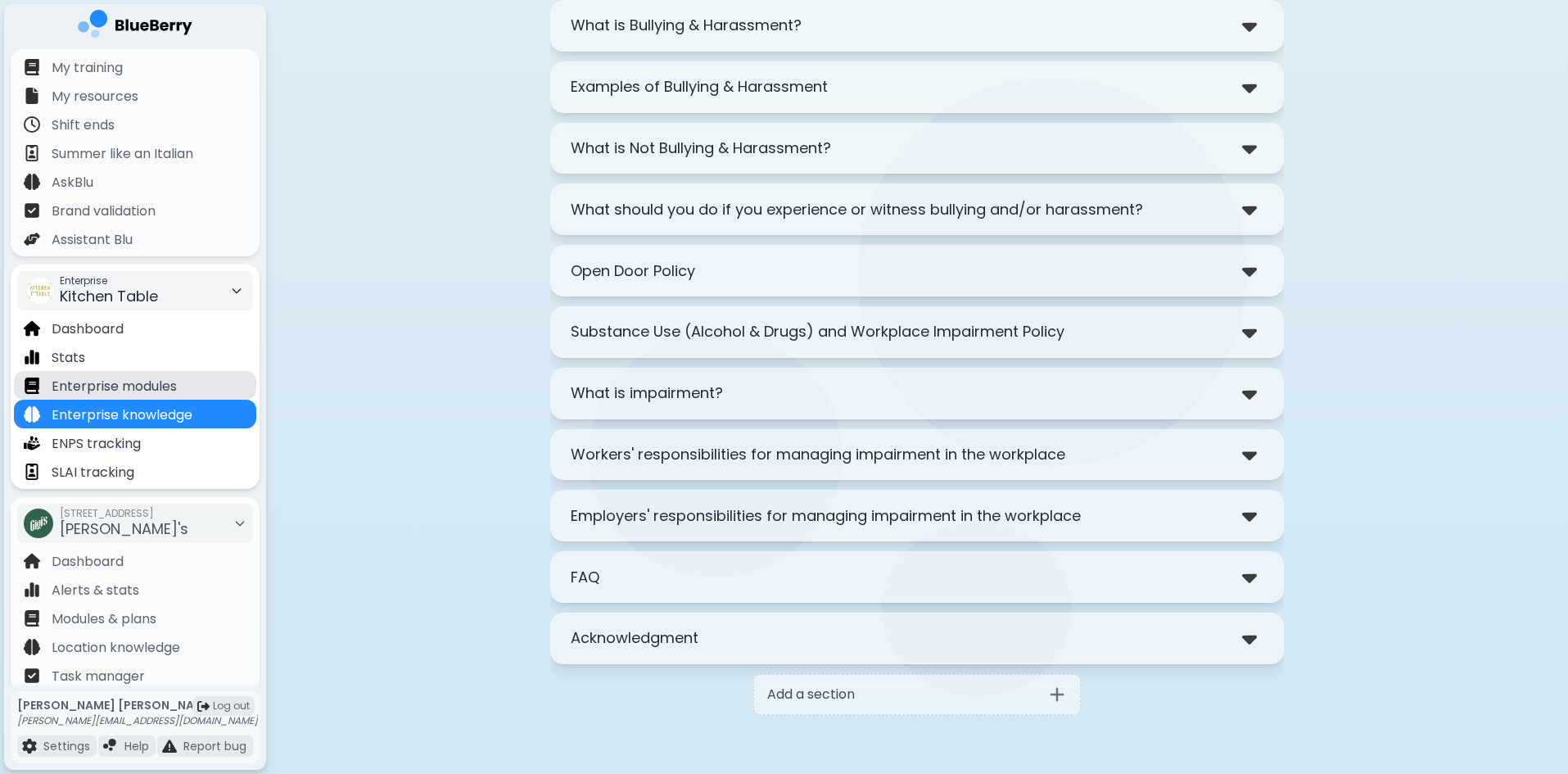
click at [113, 388] on p "Enterprise modules" at bounding box center [114, 387] width 125 height 20
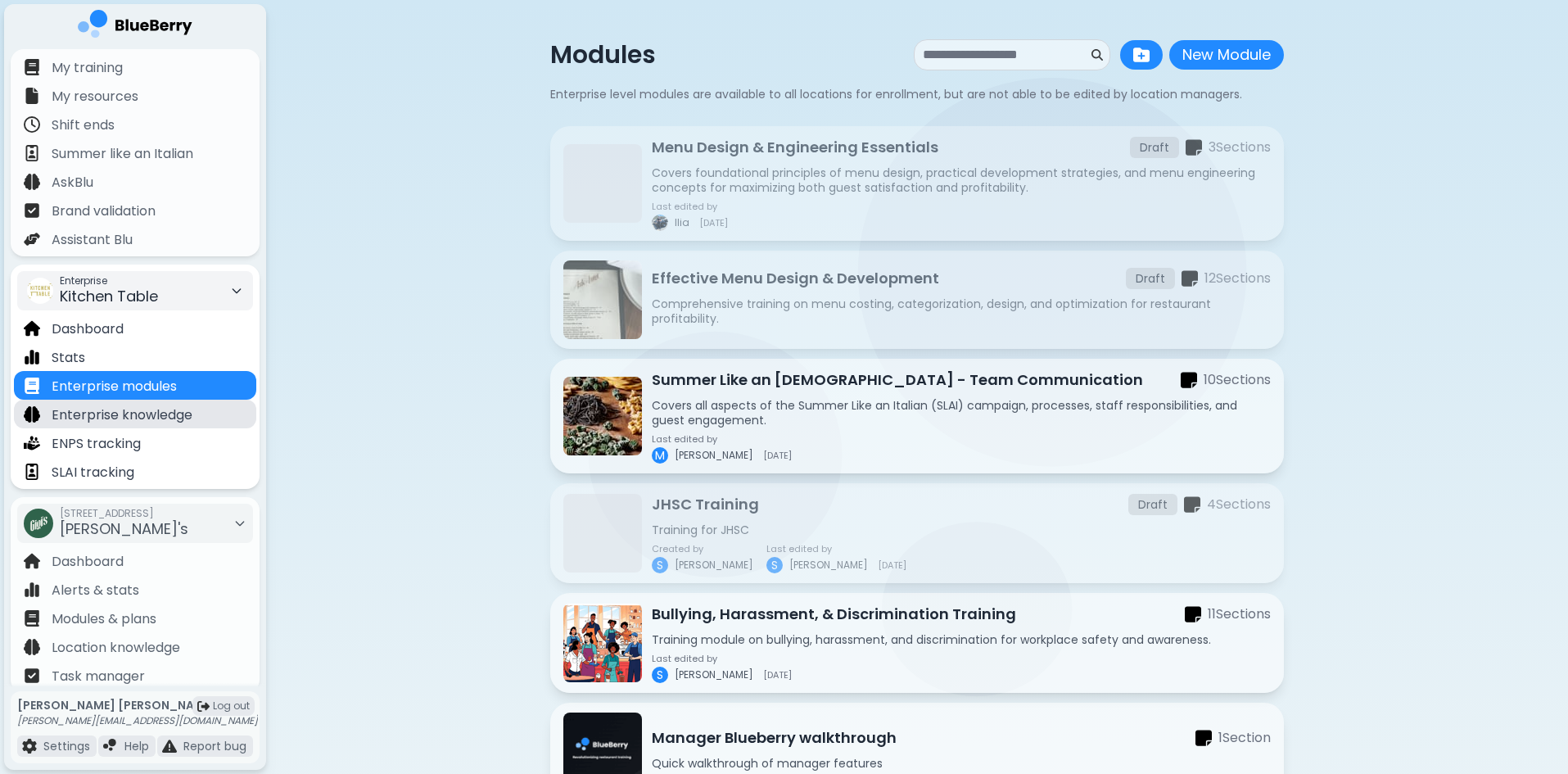
click at [121, 409] on p "Enterprise knowledge" at bounding box center [122, 415] width 141 height 20
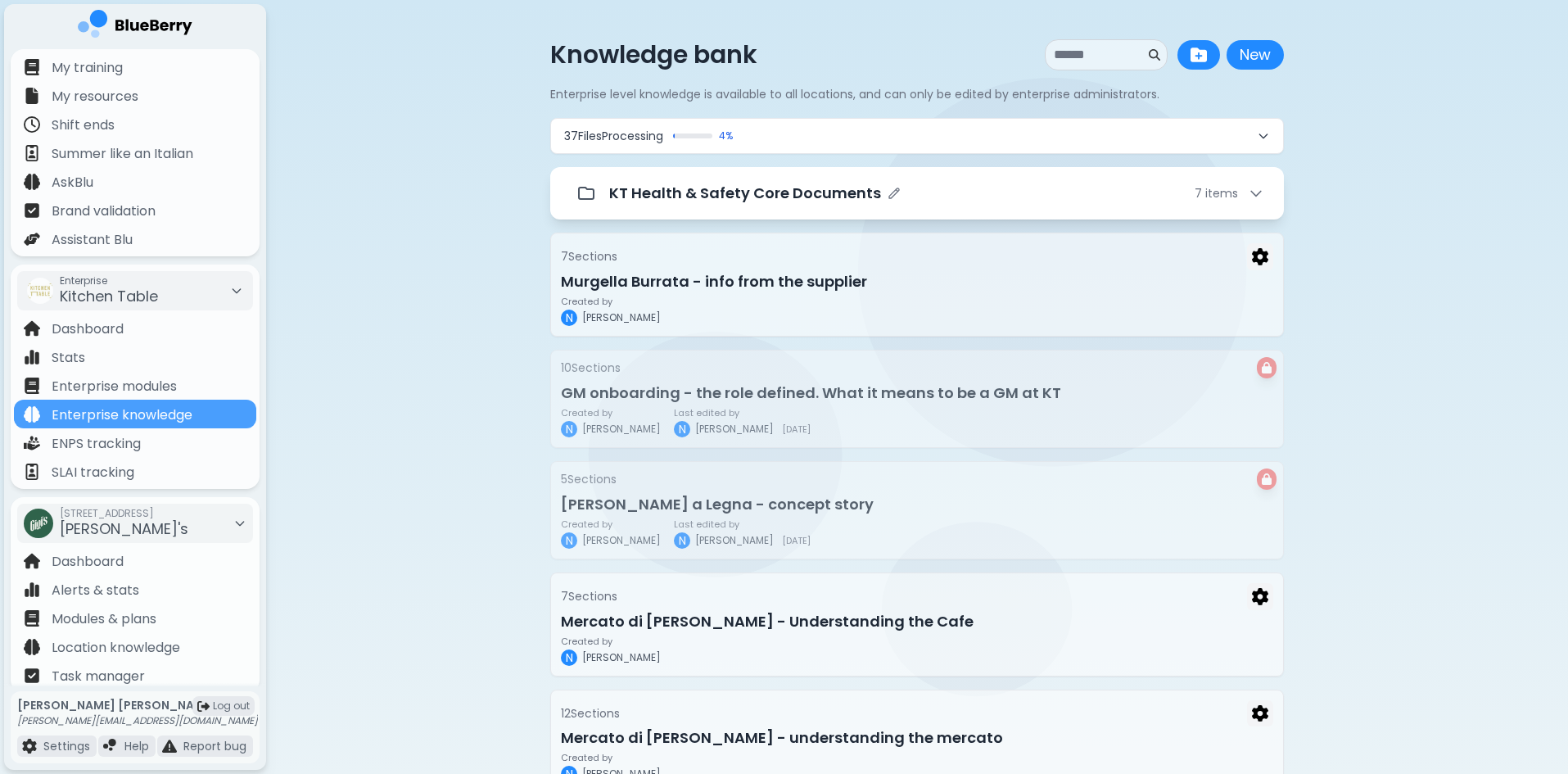
click at [918, 191] on div "KT Health & Safety Core Documents 7 item s" at bounding box center [936, 193] width 655 height 23
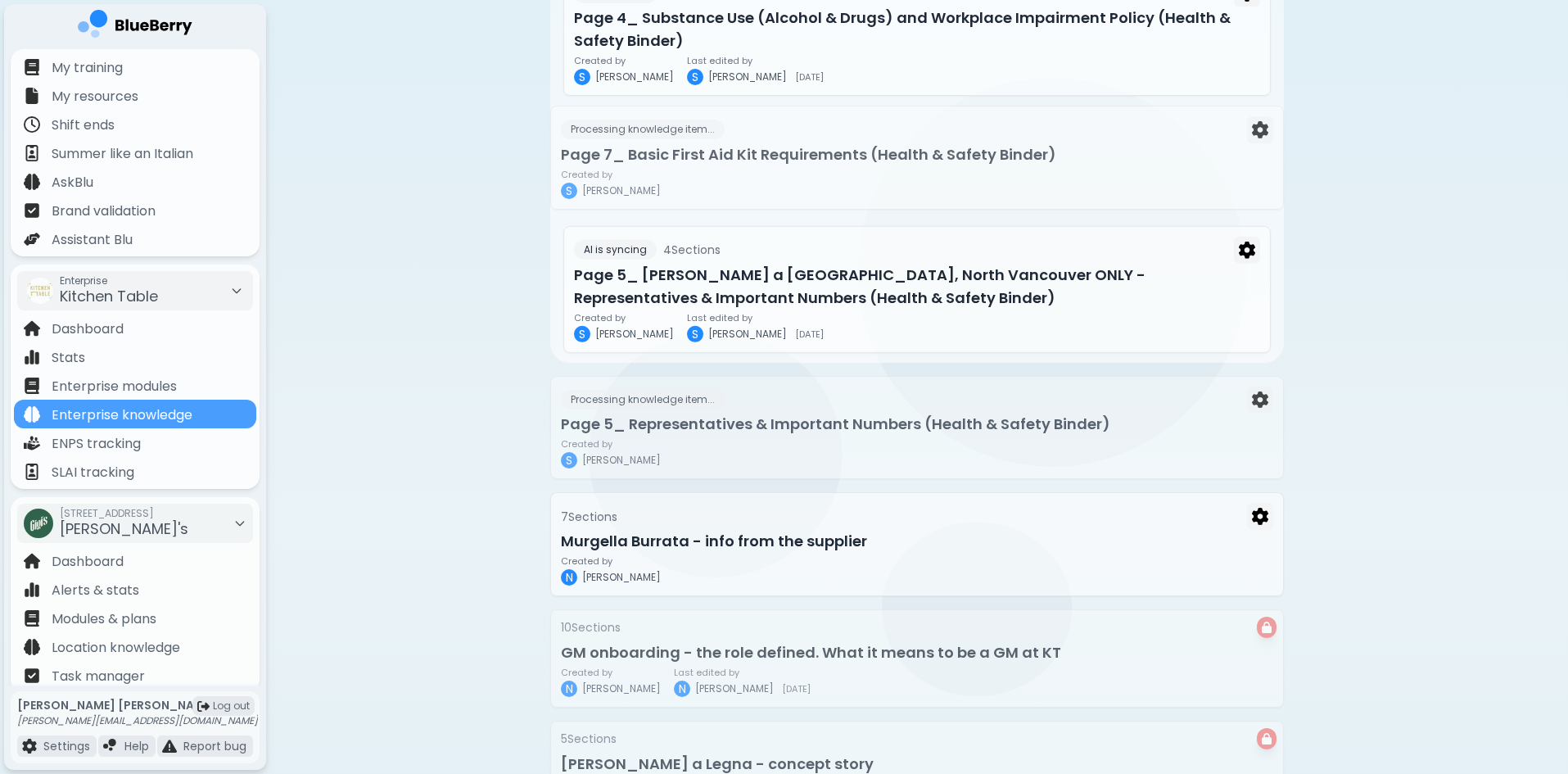
drag, startPoint x: 796, startPoint y: 315, endPoint x: 794, endPoint y: 164, distance: 151.0
click at [794, 164] on div "35 File s Processing 4 % KT Health & Safety Core Documents 7 item s 0 Section s…" at bounding box center [916, 554] width 734 height 2655
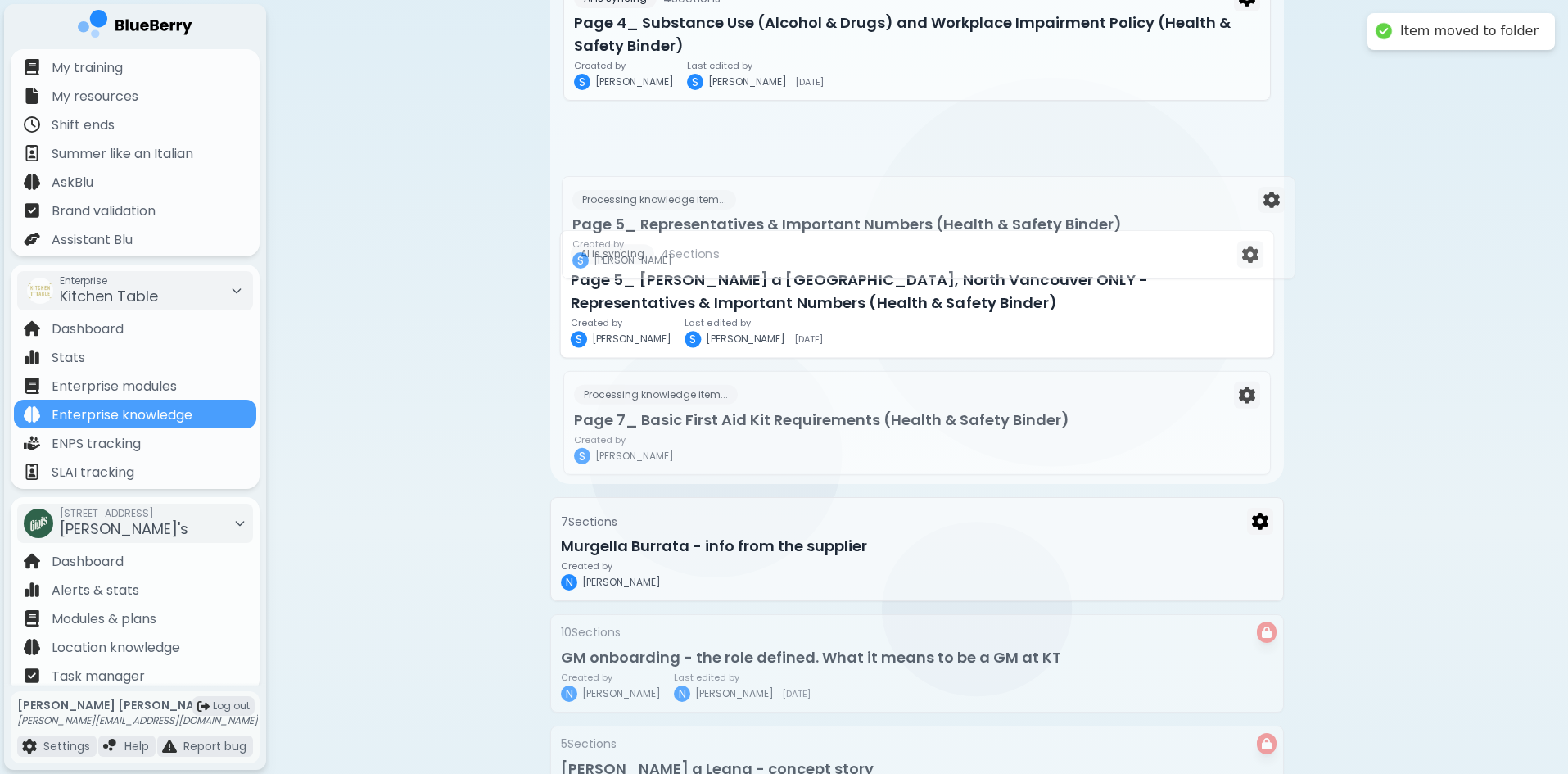
drag, startPoint x: 747, startPoint y: 448, endPoint x: 758, endPoint y: 235, distance: 213.3
click at [758, 235] on div "35 File s Processing 4 % KT Health & Safety Core Documents 8 item s 0 Section s…" at bounding box center [916, 559] width 734 height 2655
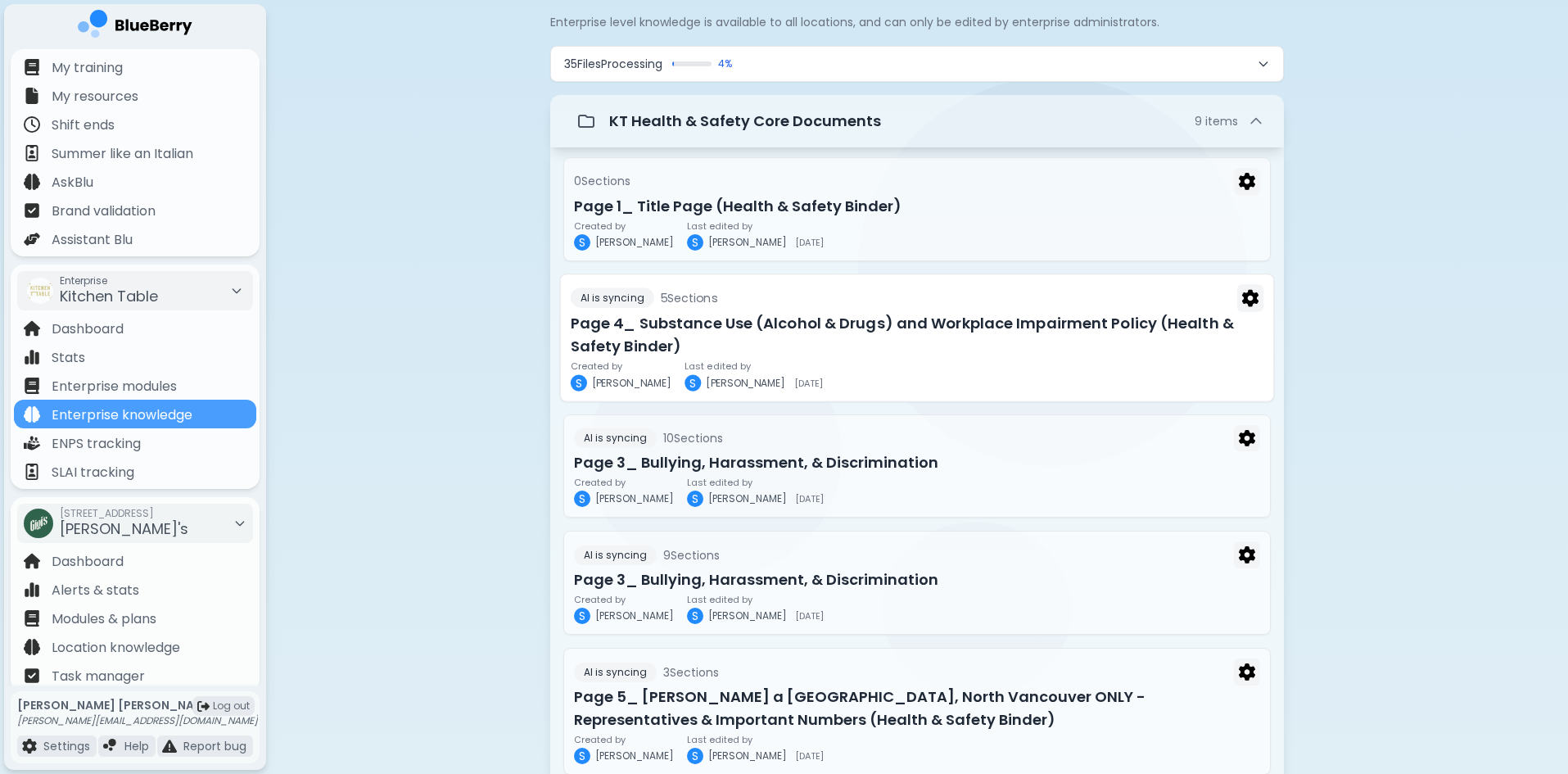
scroll to position [0, 0]
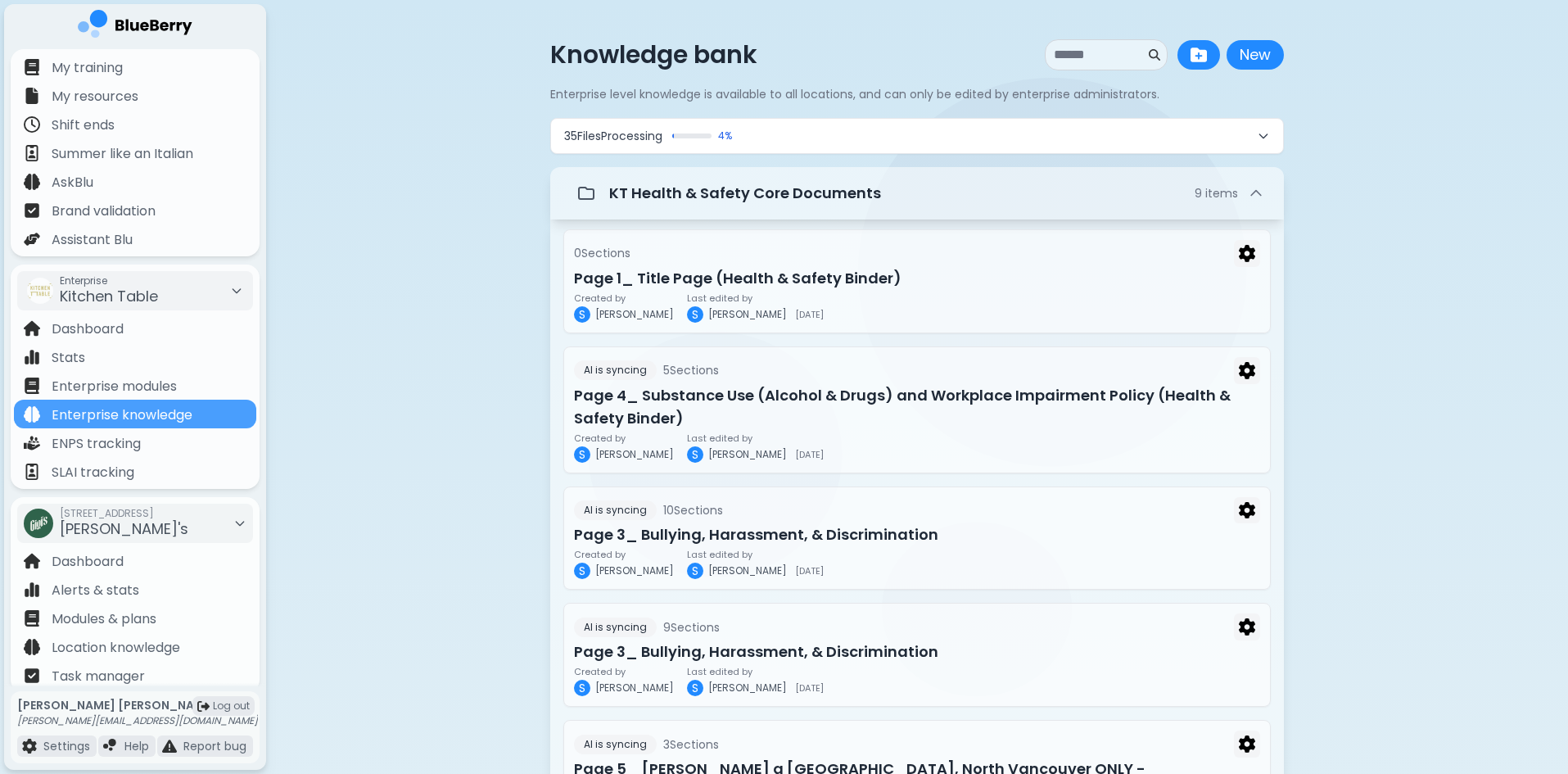
click at [891, 120] on button "35 File s Processing 4 %" at bounding box center [916, 136] width 732 height 35
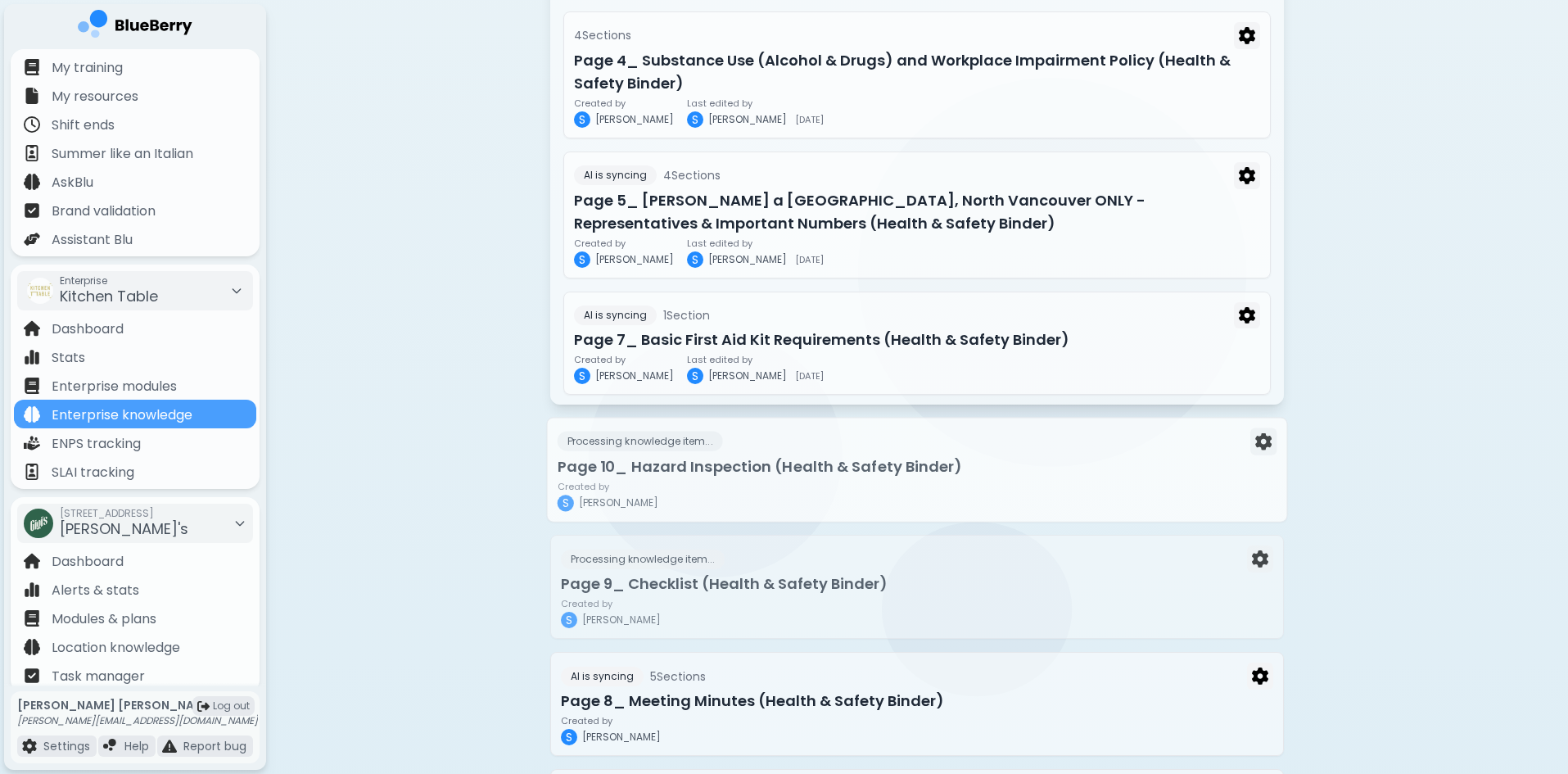
scroll to position [2538, 0]
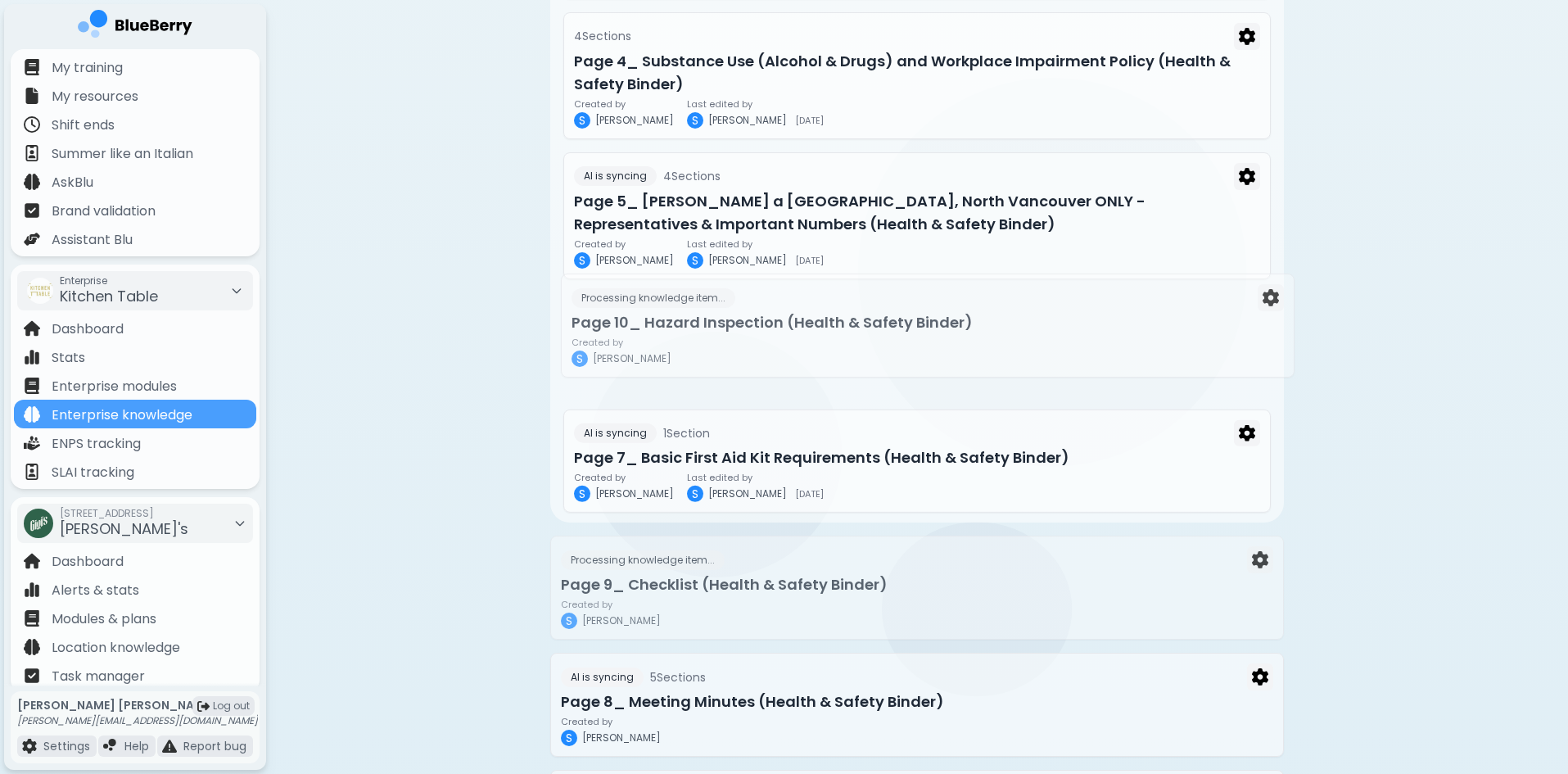
drag, startPoint x: 804, startPoint y: 480, endPoint x: 817, endPoint y: 322, distance: 158.5
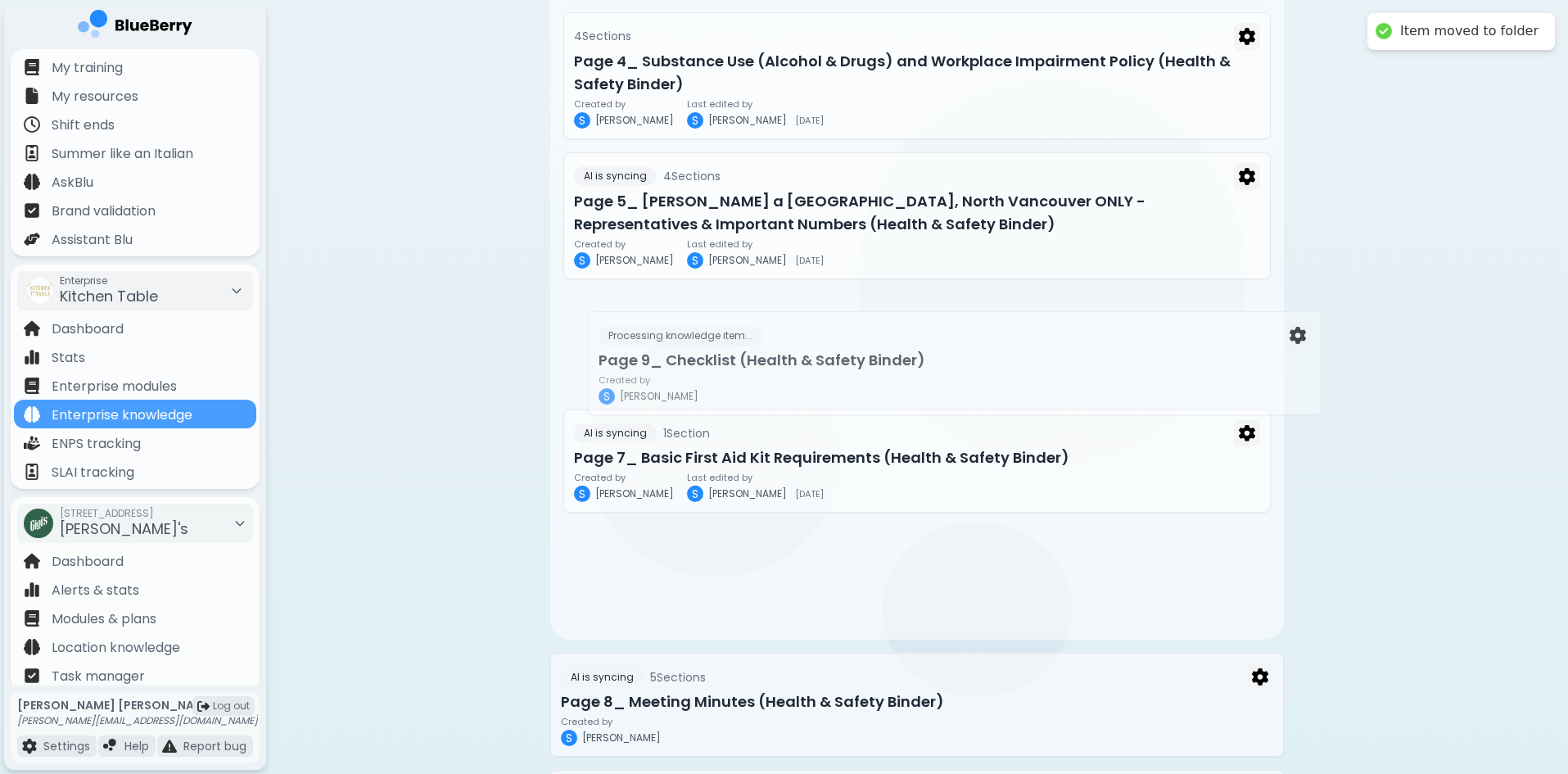
drag, startPoint x: 754, startPoint y: 577, endPoint x: 794, endPoint y: 363, distance: 217.7
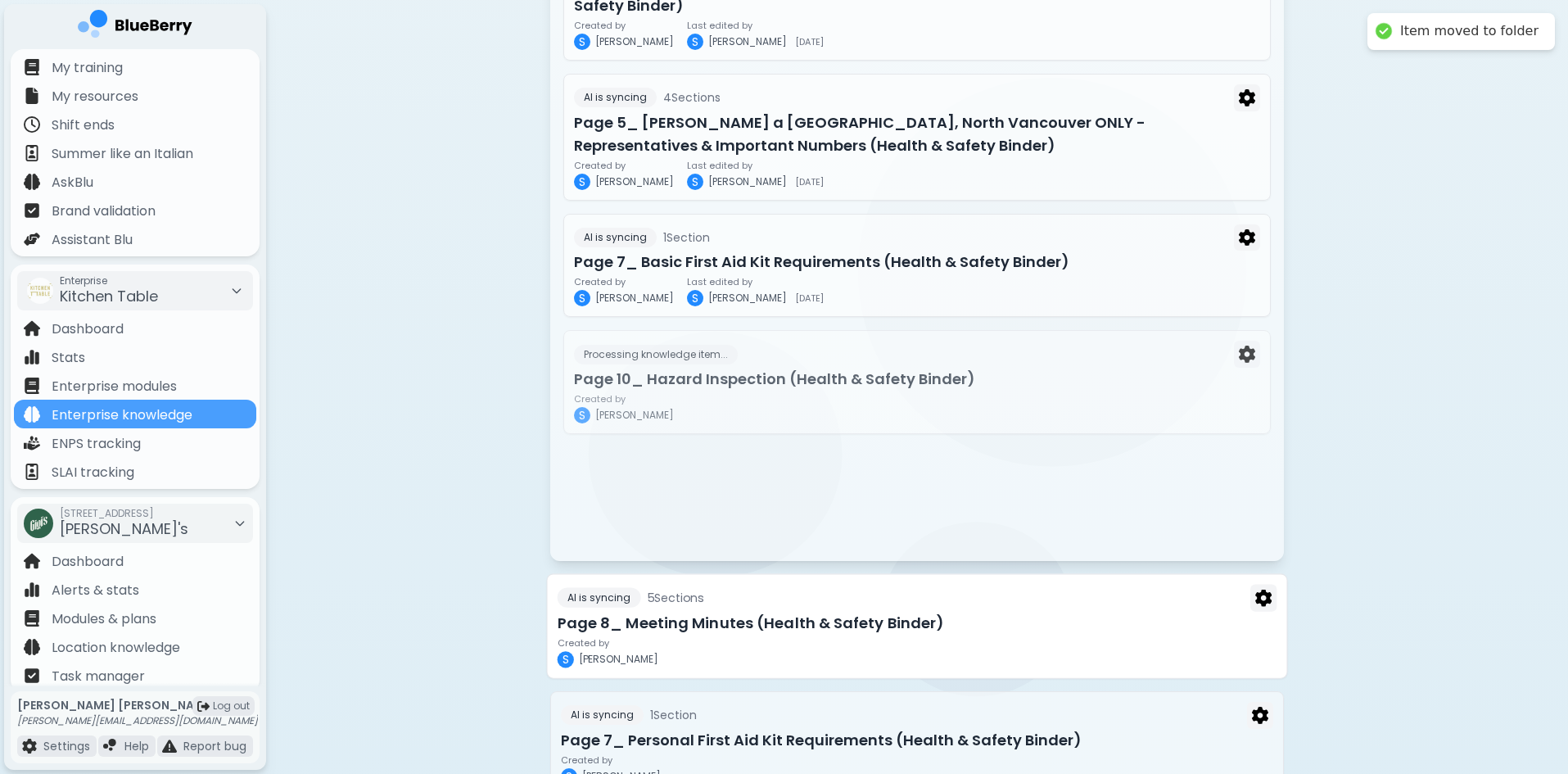
scroll to position [2702, 0]
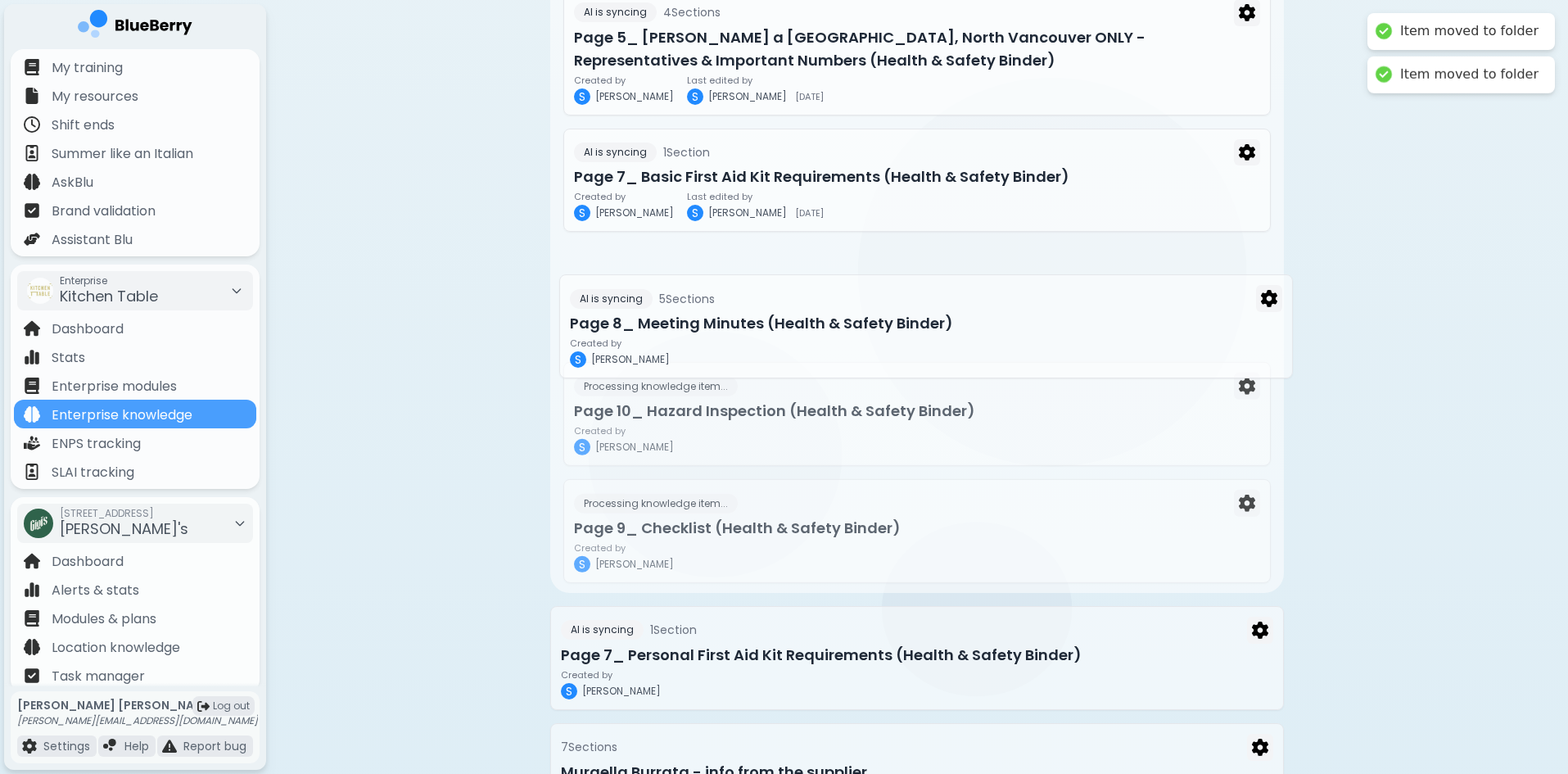
drag, startPoint x: 757, startPoint y: 533, endPoint x: 765, endPoint y: 307, distance: 226.1
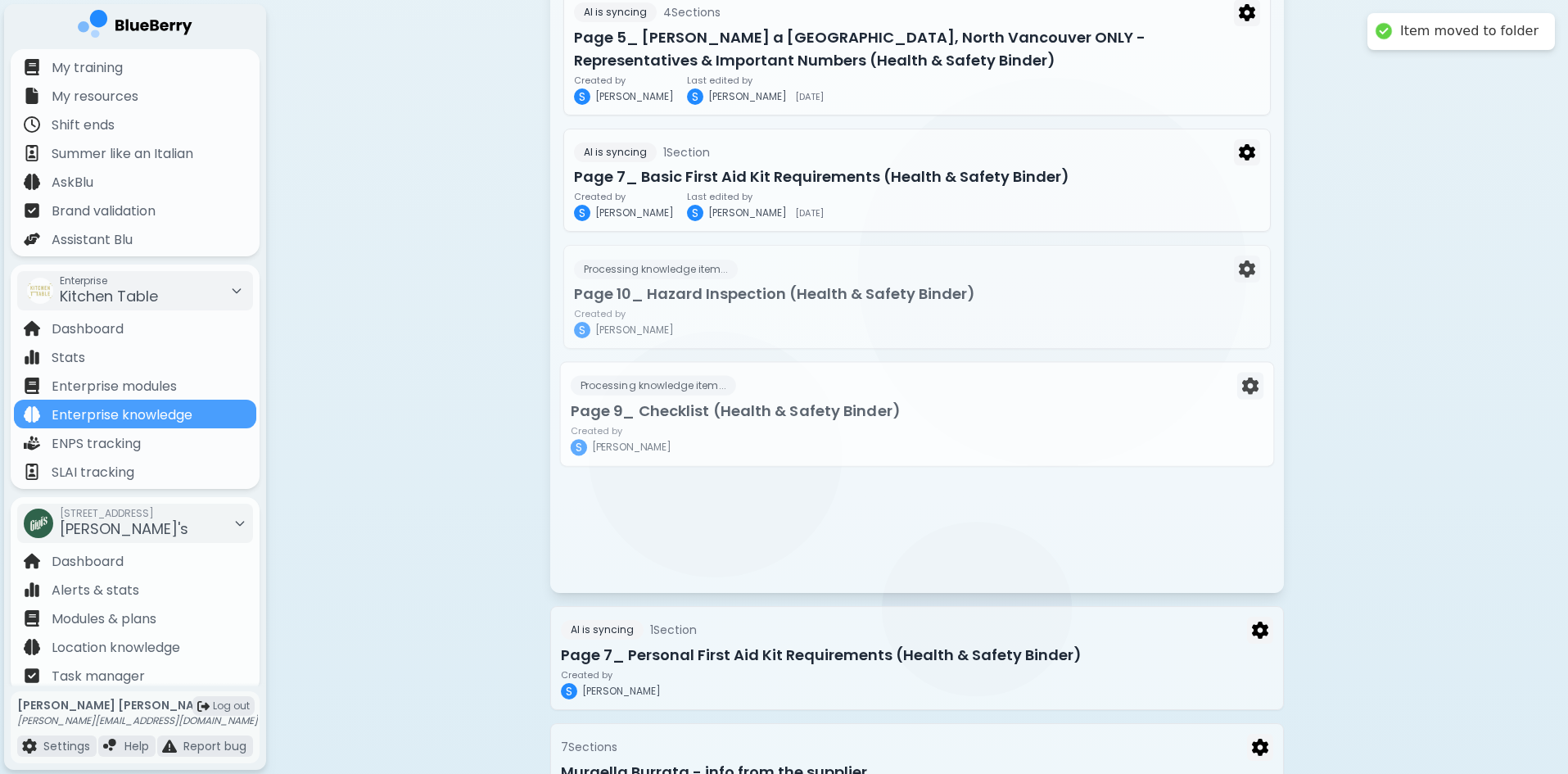
scroll to position [2866, 0]
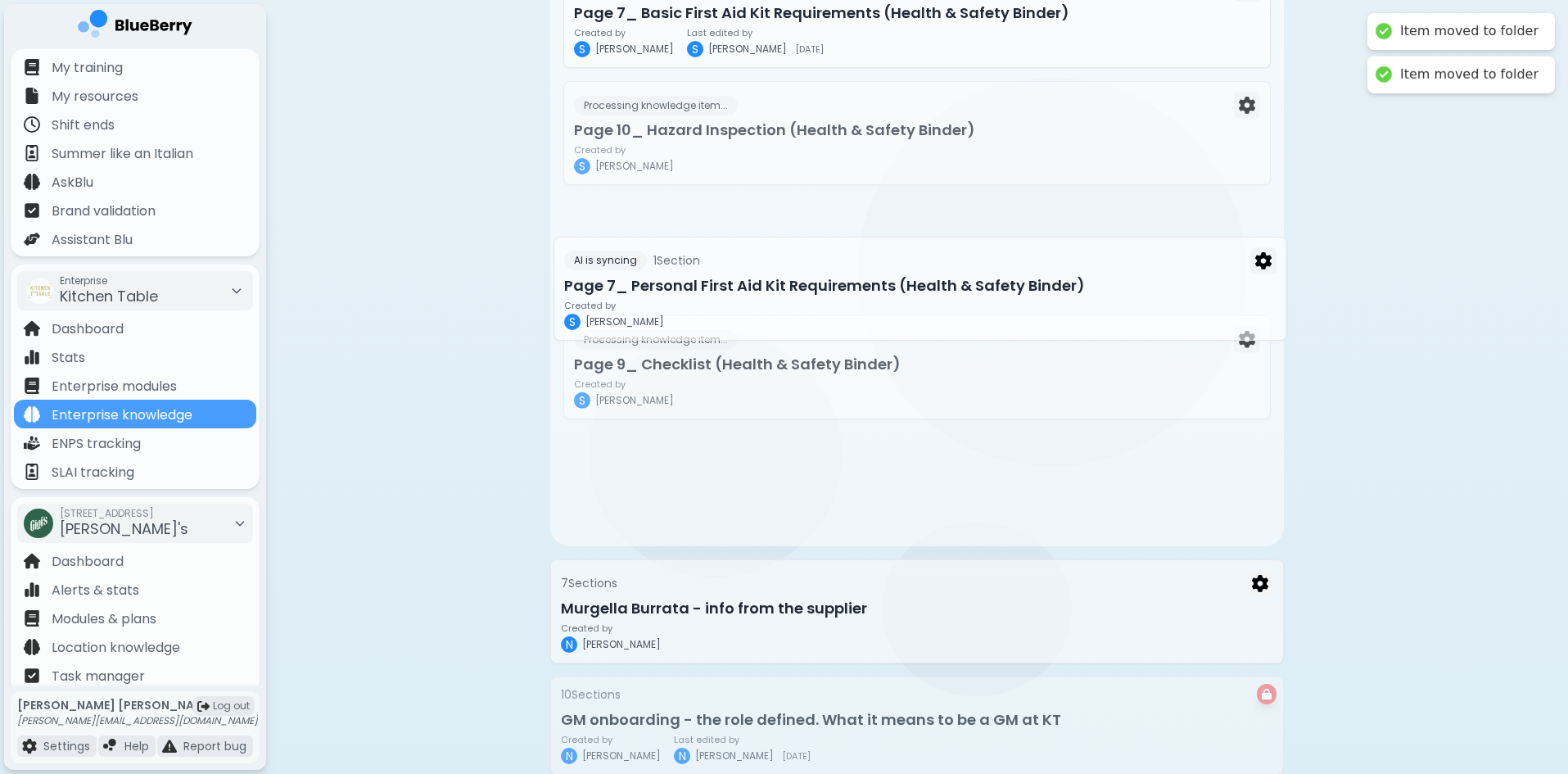
drag, startPoint x: 740, startPoint y: 499, endPoint x: 744, endPoint y: 307, distance: 192.0
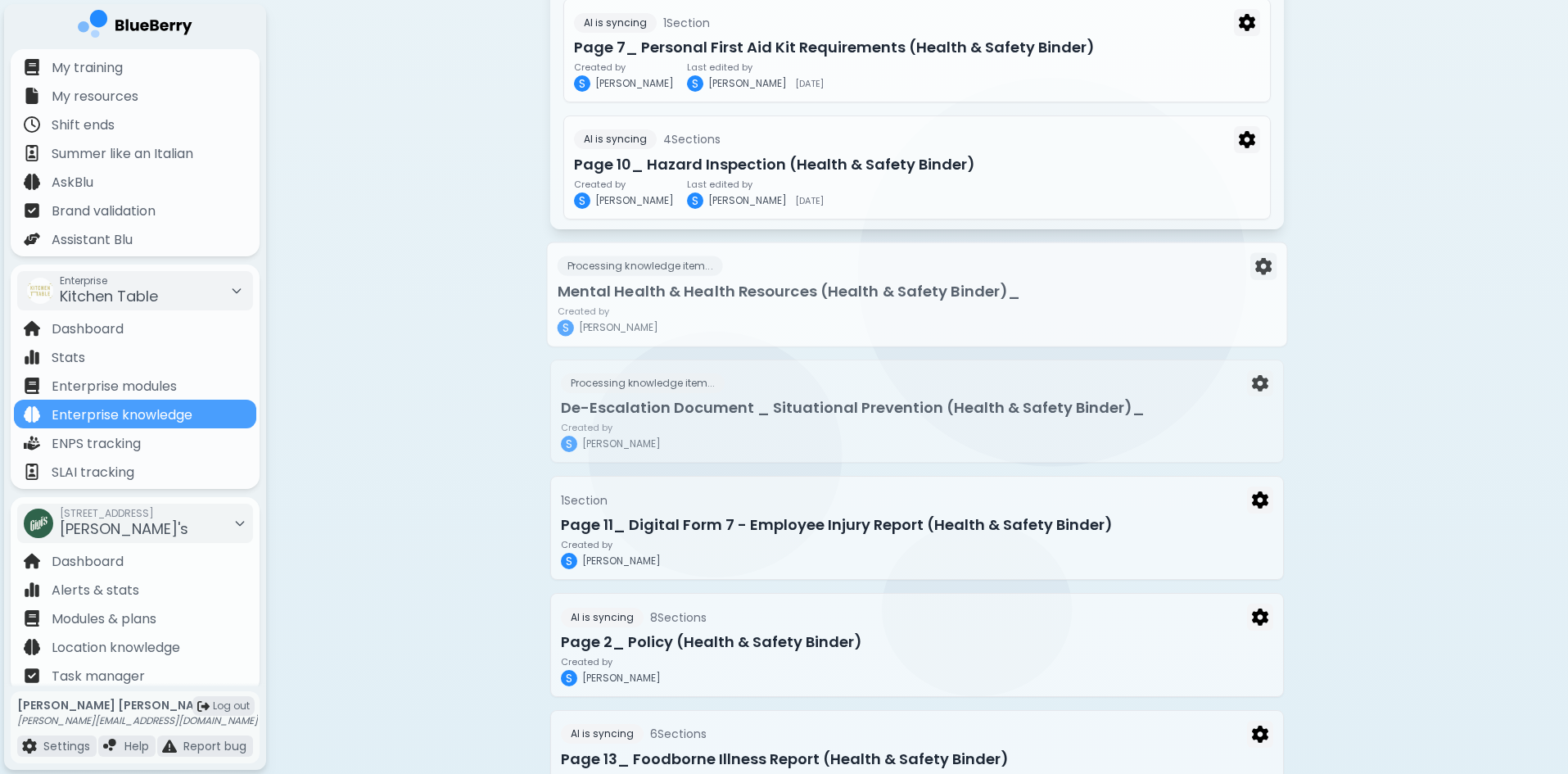
scroll to position [2784, 0]
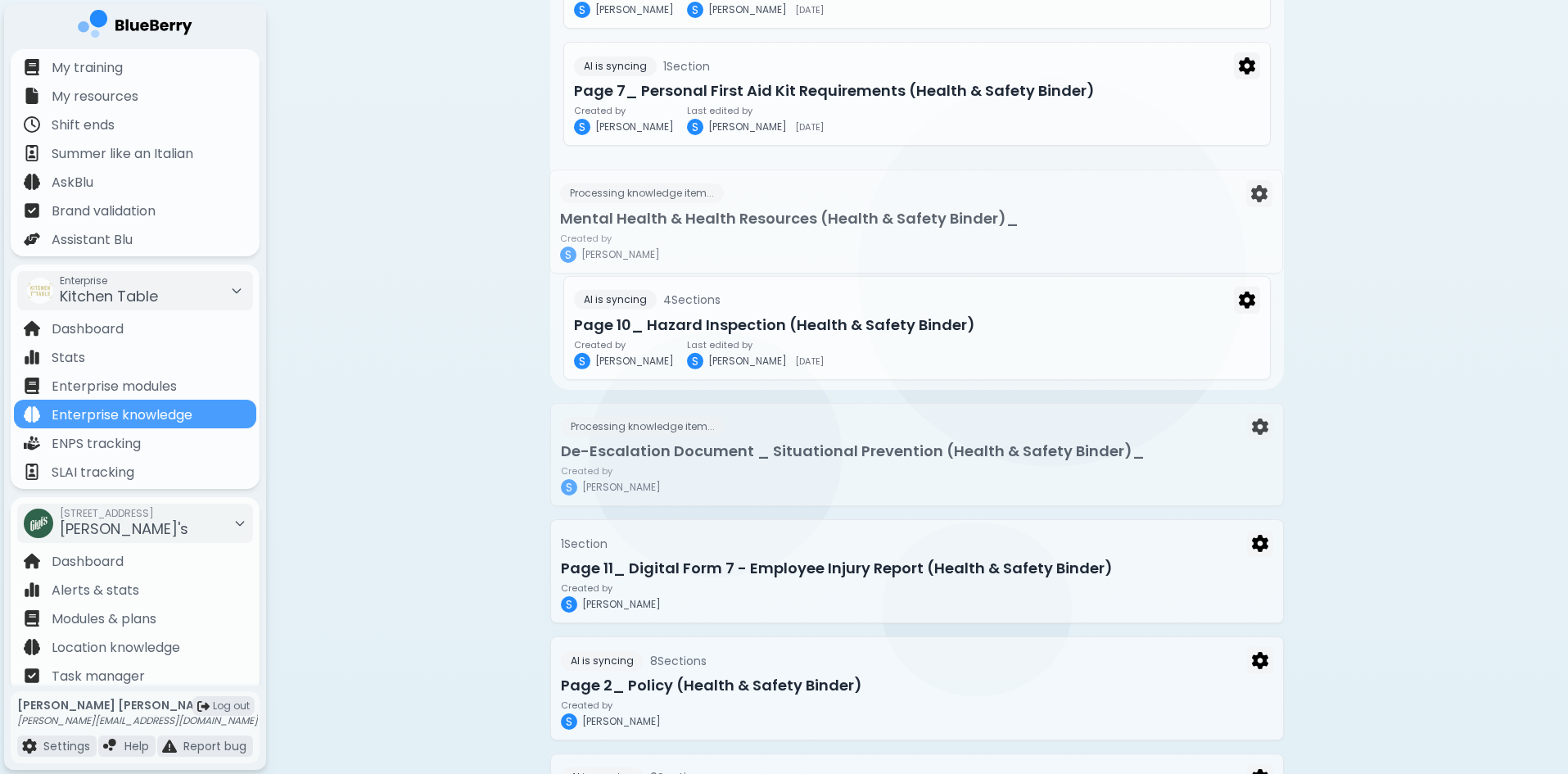
drag, startPoint x: 775, startPoint y: 358, endPoint x: 774, endPoint y: 237, distance: 121.0
click at [774, 237] on div "24 File s Processing 6 % Worksafe Bullying & Harassment Poster.pdf Awaiting ima…" at bounding box center [916, 30] width 734 height 5392
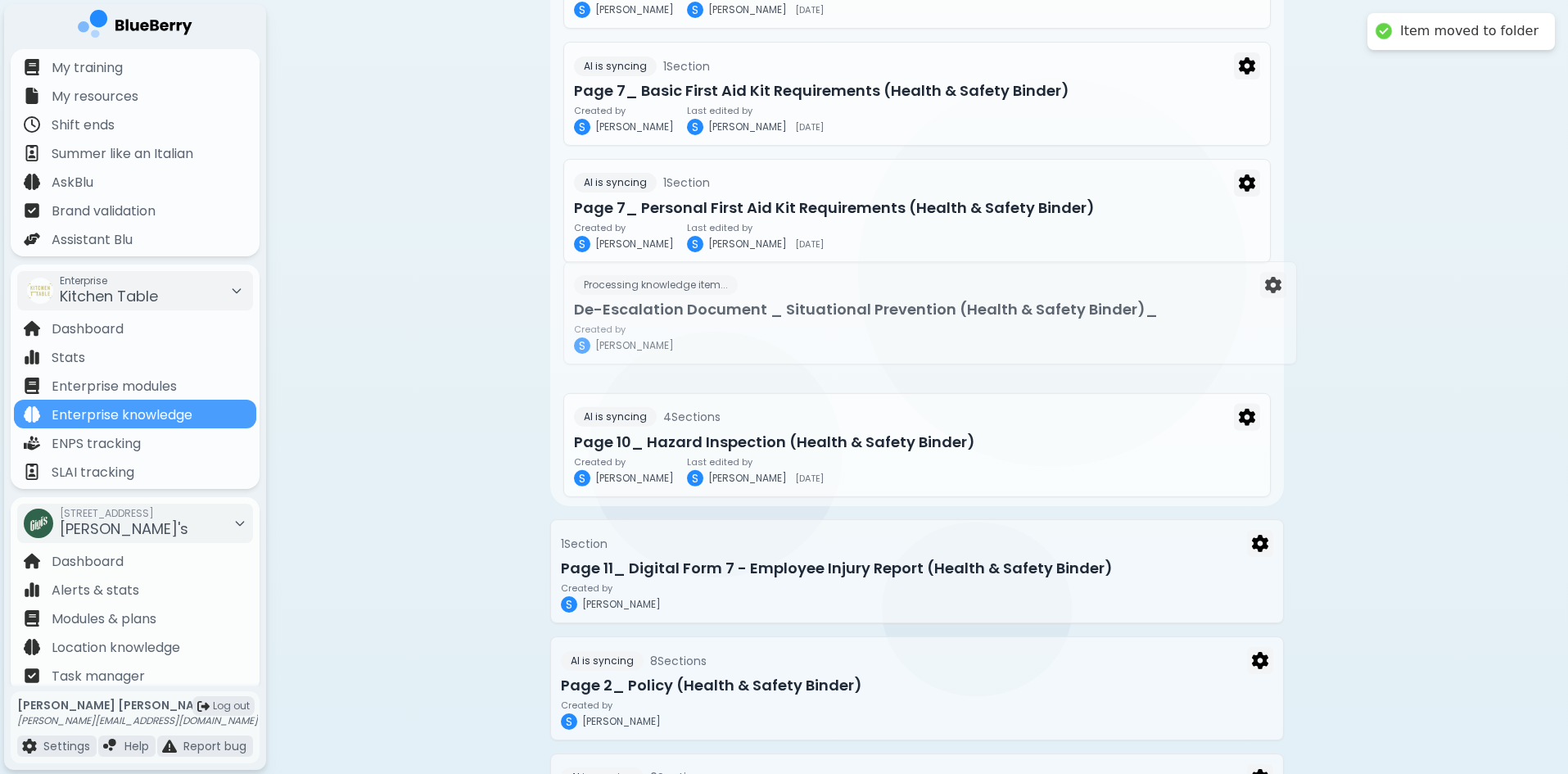
drag, startPoint x: 762, startPoint y: 457, endPoint x: 775, endPoint y: 311, distance: 146.6
click at [775, 311] on div "24 File s Processing 7 % Worksafe Bullying & Harassment Poster.pdf Awaiting ima…" at bounding box center [916, 30] width 734 height 5392
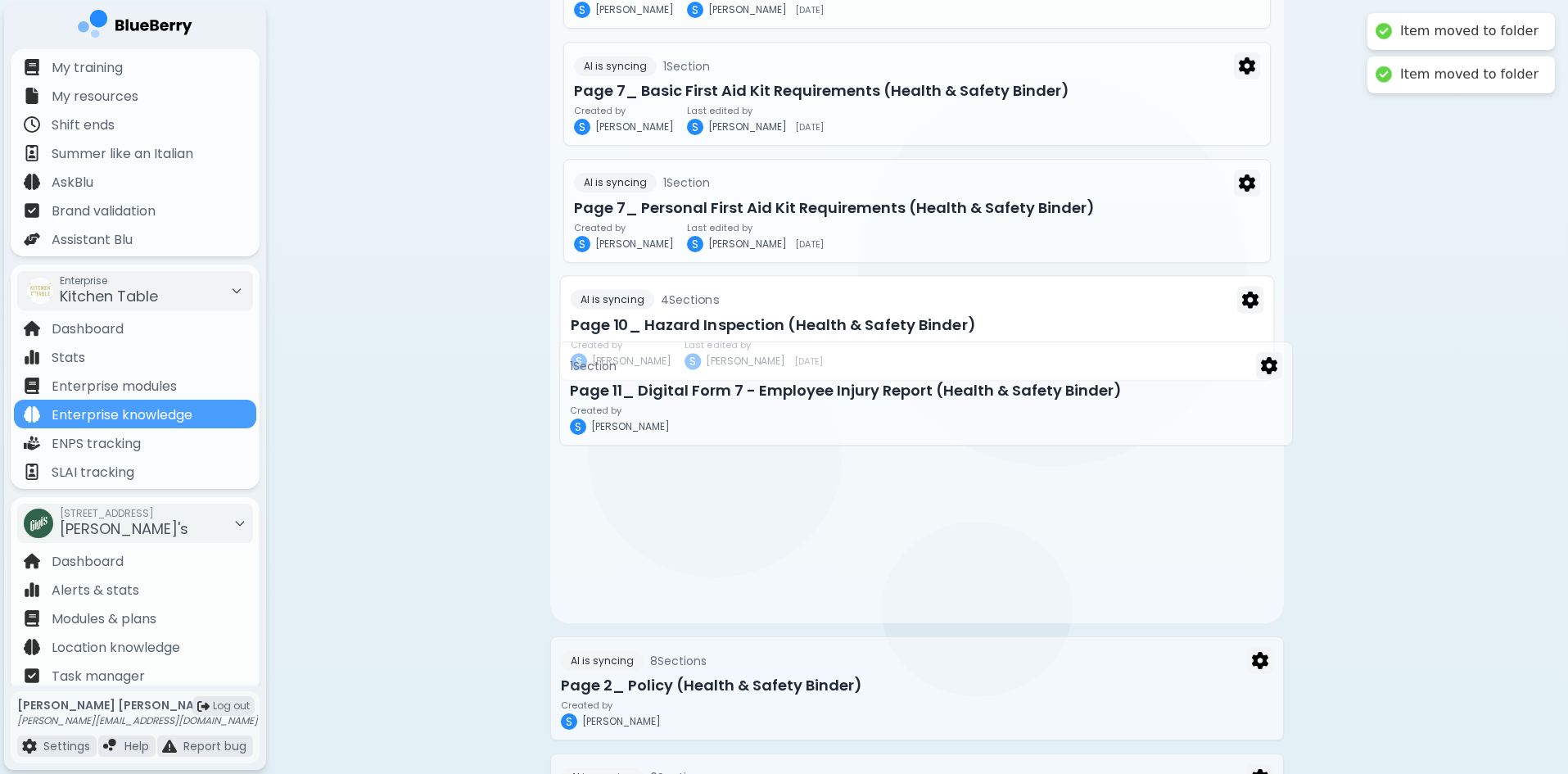
drag, startPoint x: 766, startPoint y: 559, endPoint x: 776, endPoint y: 372, distance: 187.3
click at [776, 373] on div "24 File s Processing 7 % Worksafe Bullying & Harassment Poster.pdf Awaiting ima…" at bounding box center [916, 30] width 734 height 5392
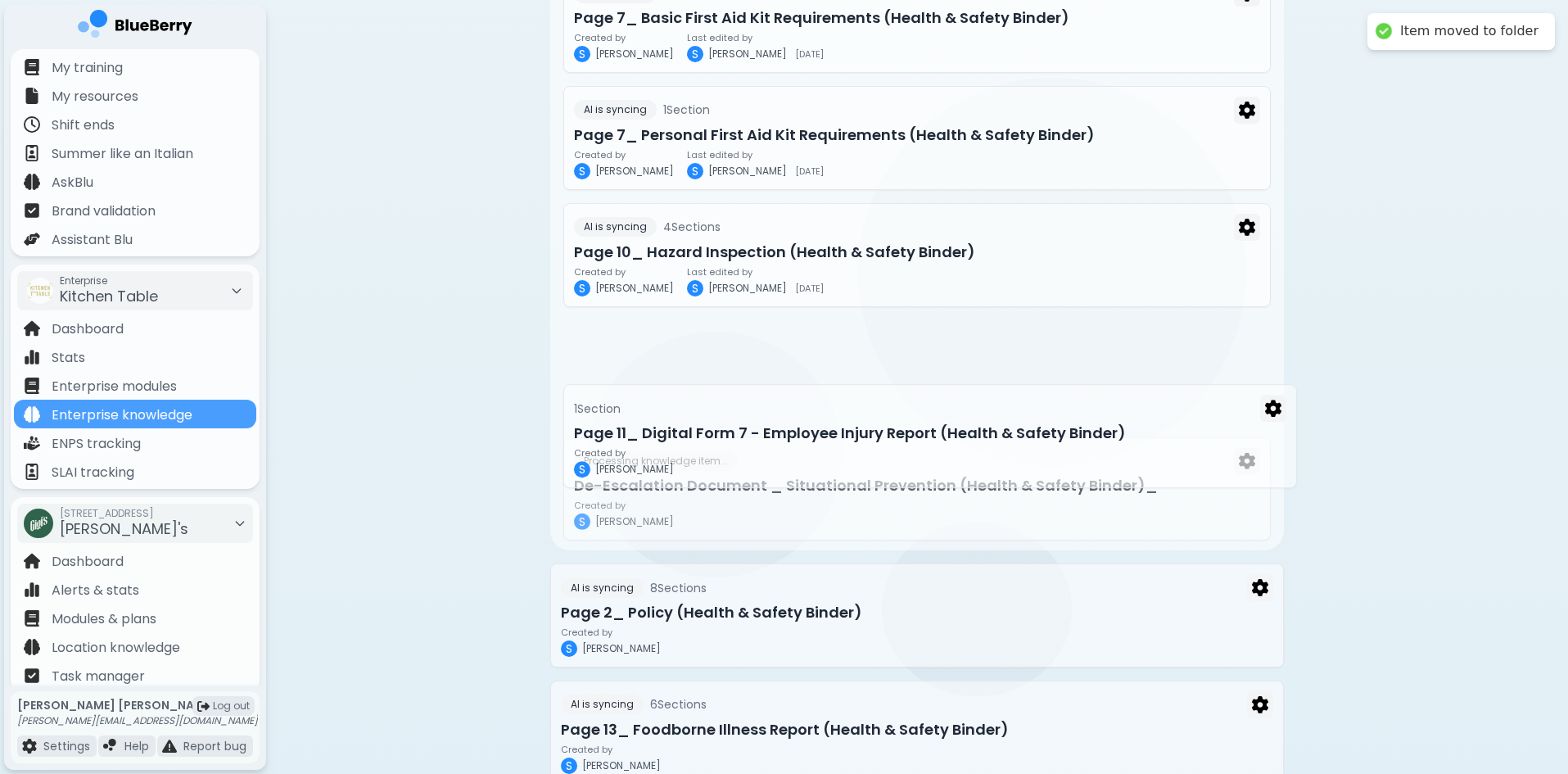
scroll to position [2947, 0]
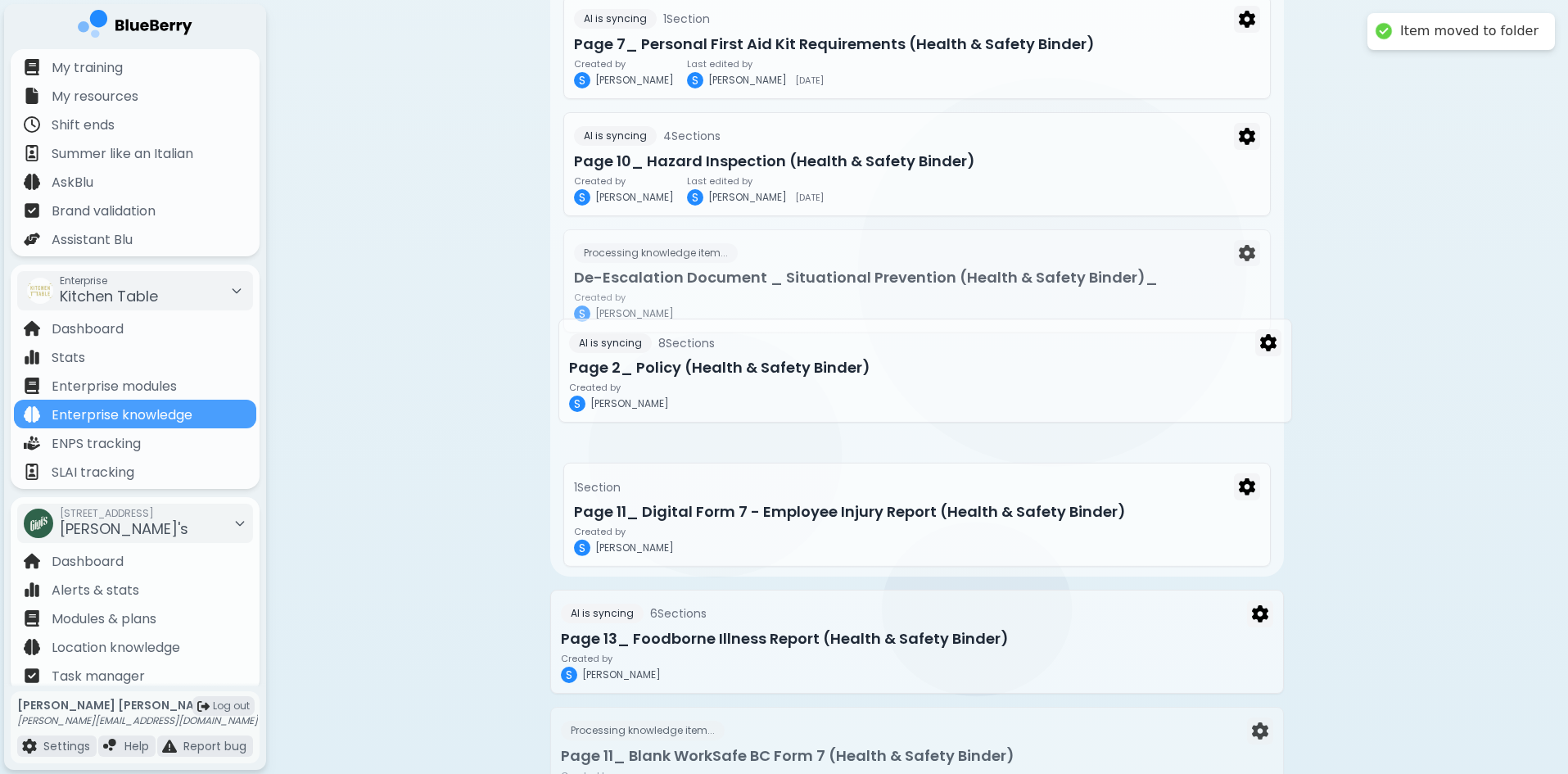
drag, startPoint x: 788, startPoint y: 542, endPoint x: 796, endPoint y: 378, distance: 164.2
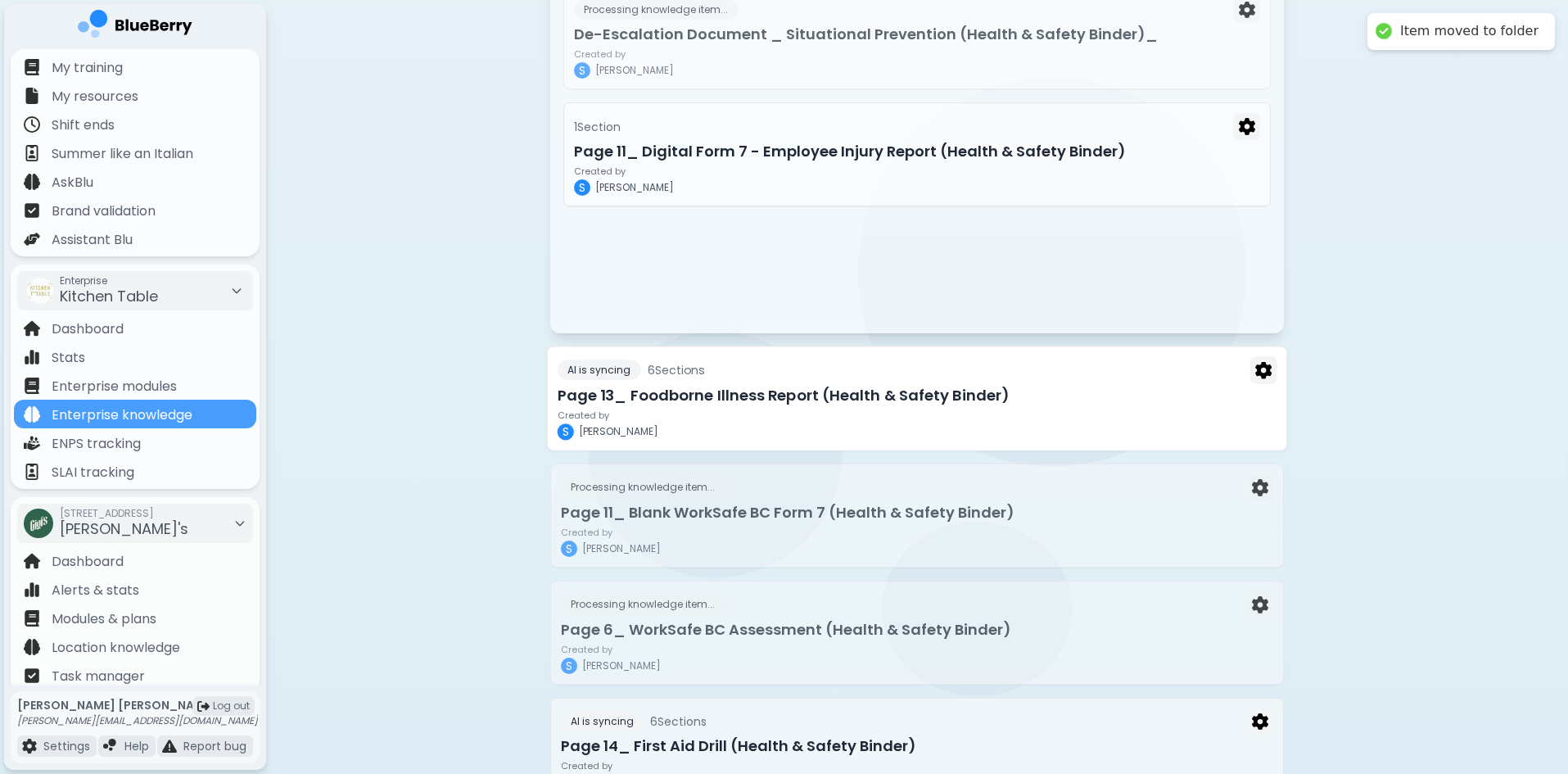
scroll to position [3193, 0]
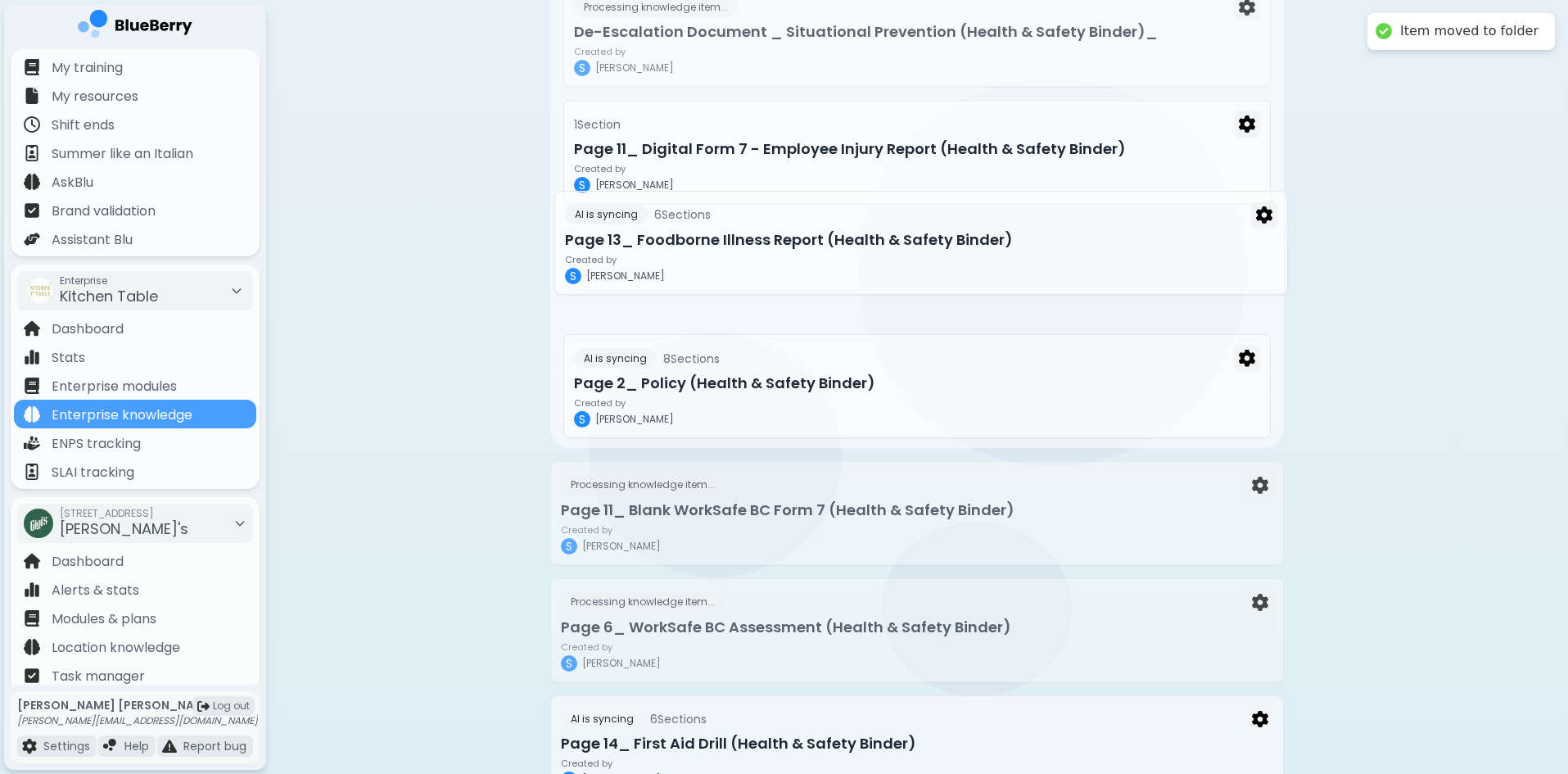
drag, startPoint x: 753, startPoint y: 394, endPoint x: 760, endPoint y: 239, distance: 155.2
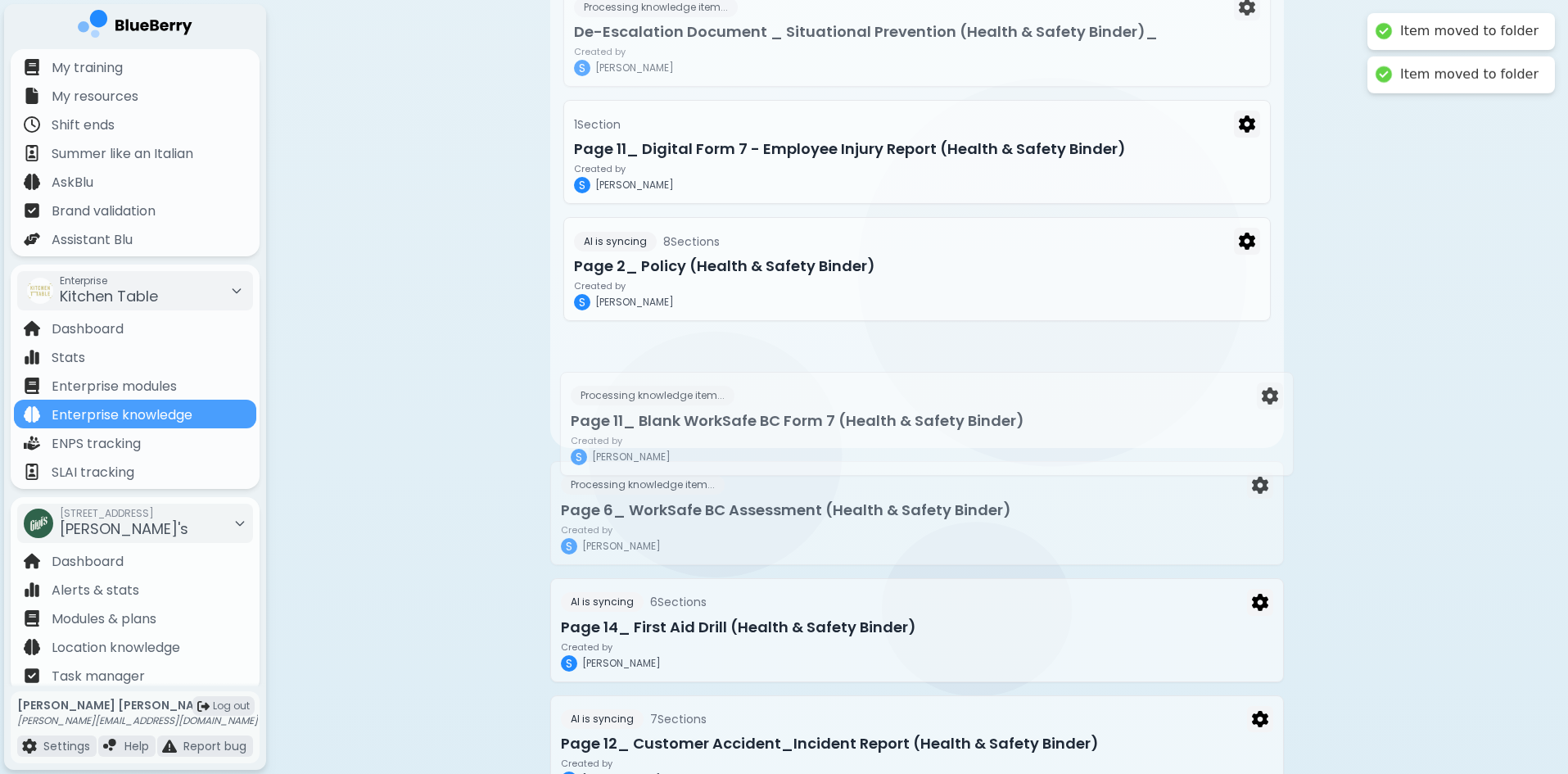
drag, startPoint x: 752, startPoint y: 519, endPoint x: 764, endPoint y: 349, distance: 170.4
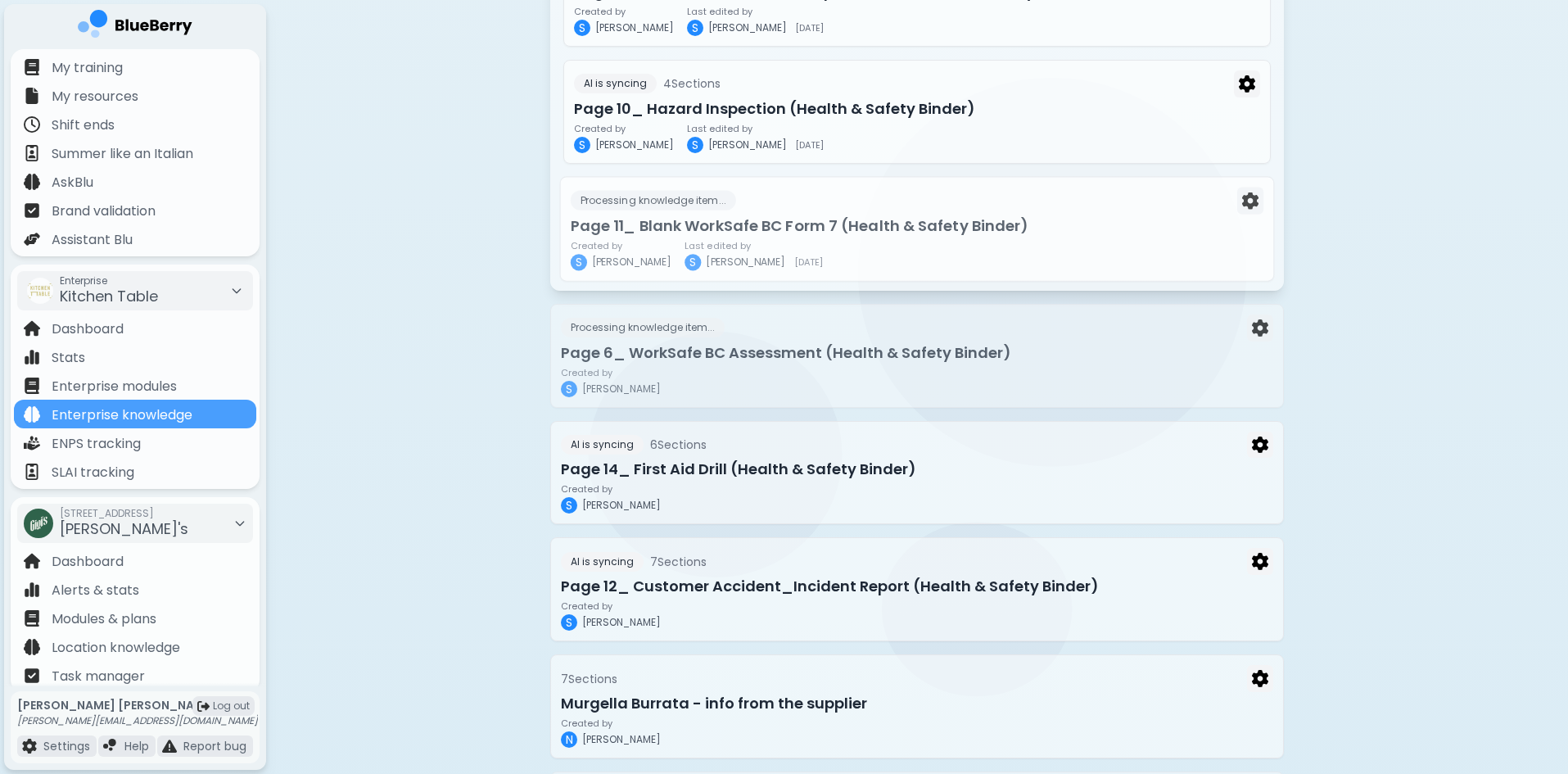
scroll to position [3439, 0]
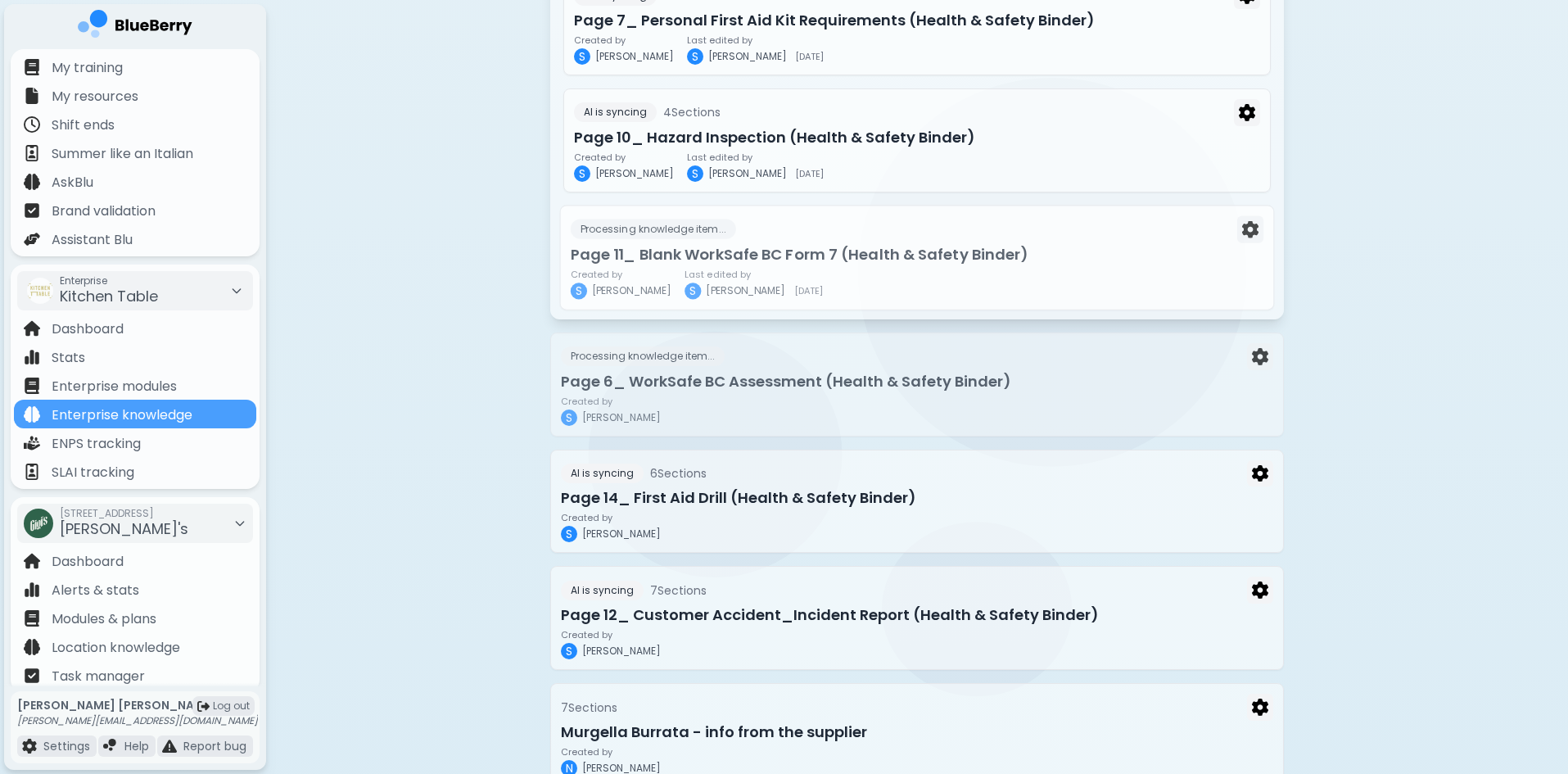
drag, startPoint x: 697, startPoint y: 309, endPoint x: 709, endPoint y: 215, distance: 94.8
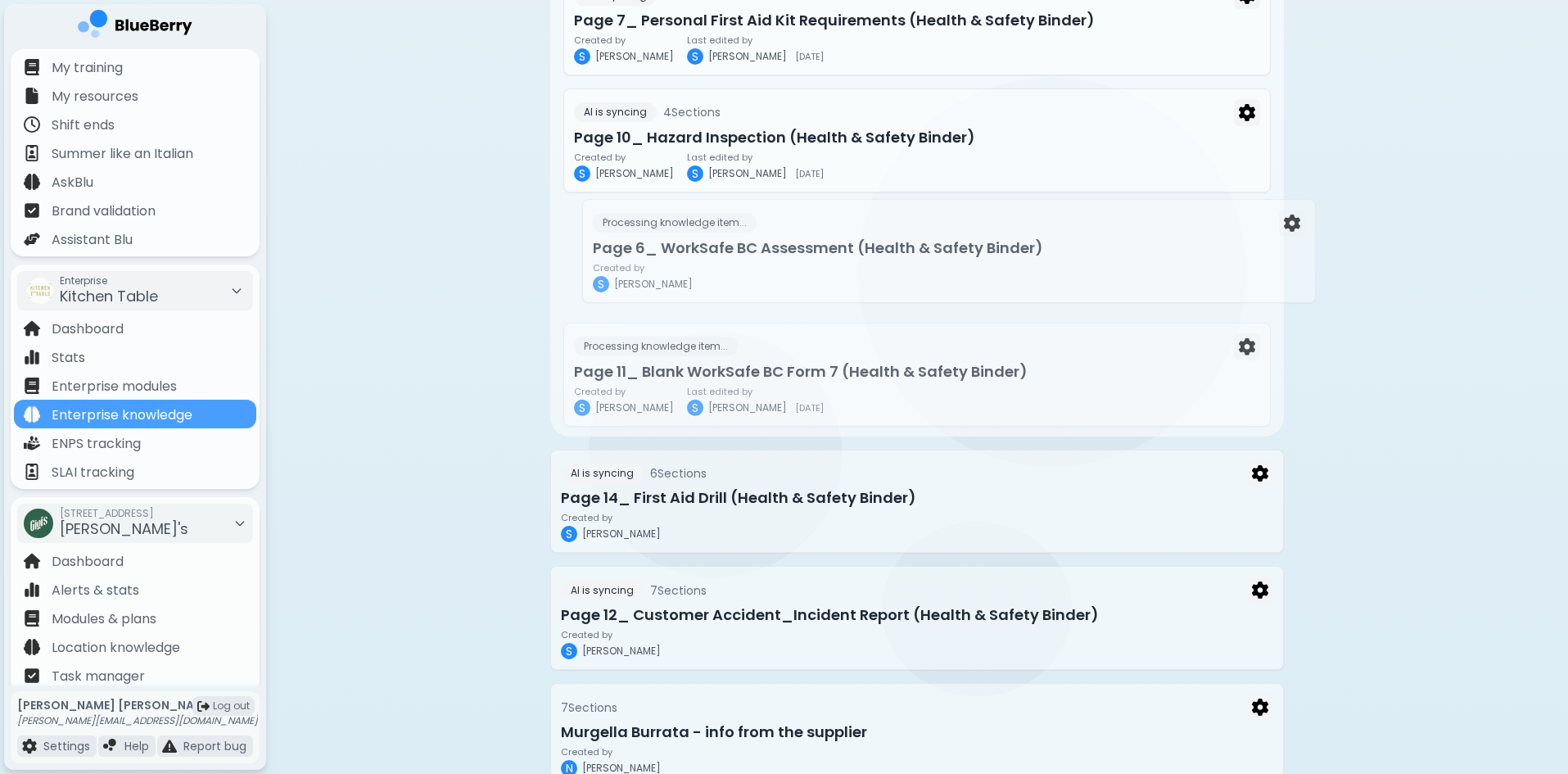
drag, startPoint x: 714, startPoint y: 391, endPoint x: 744, endPoint y: 199, distance: 194.3
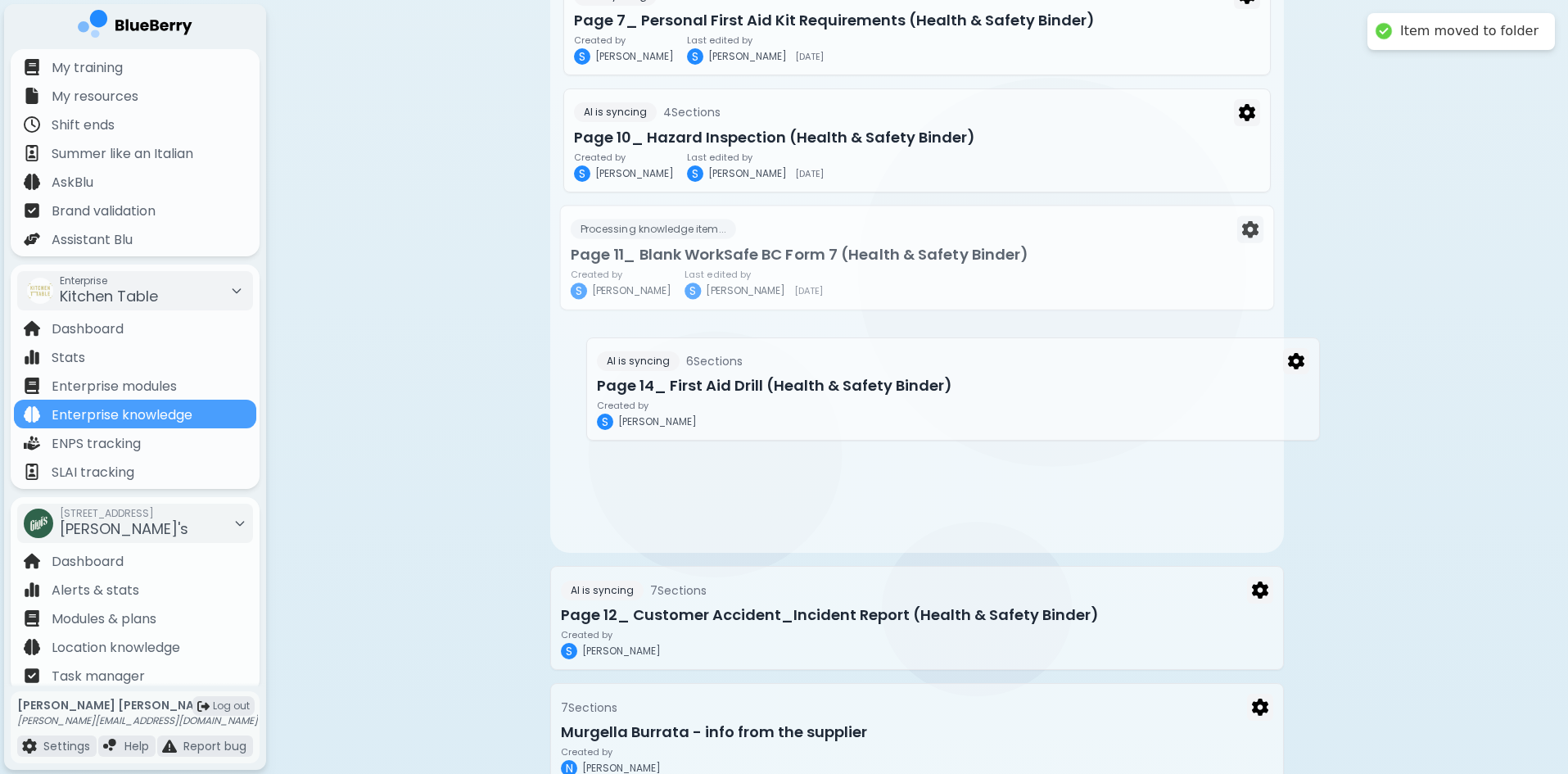
drag, startPoint x: 699, startPoint y: 485, endPoint x: 751, endPoint y: 266, distance: 225.1
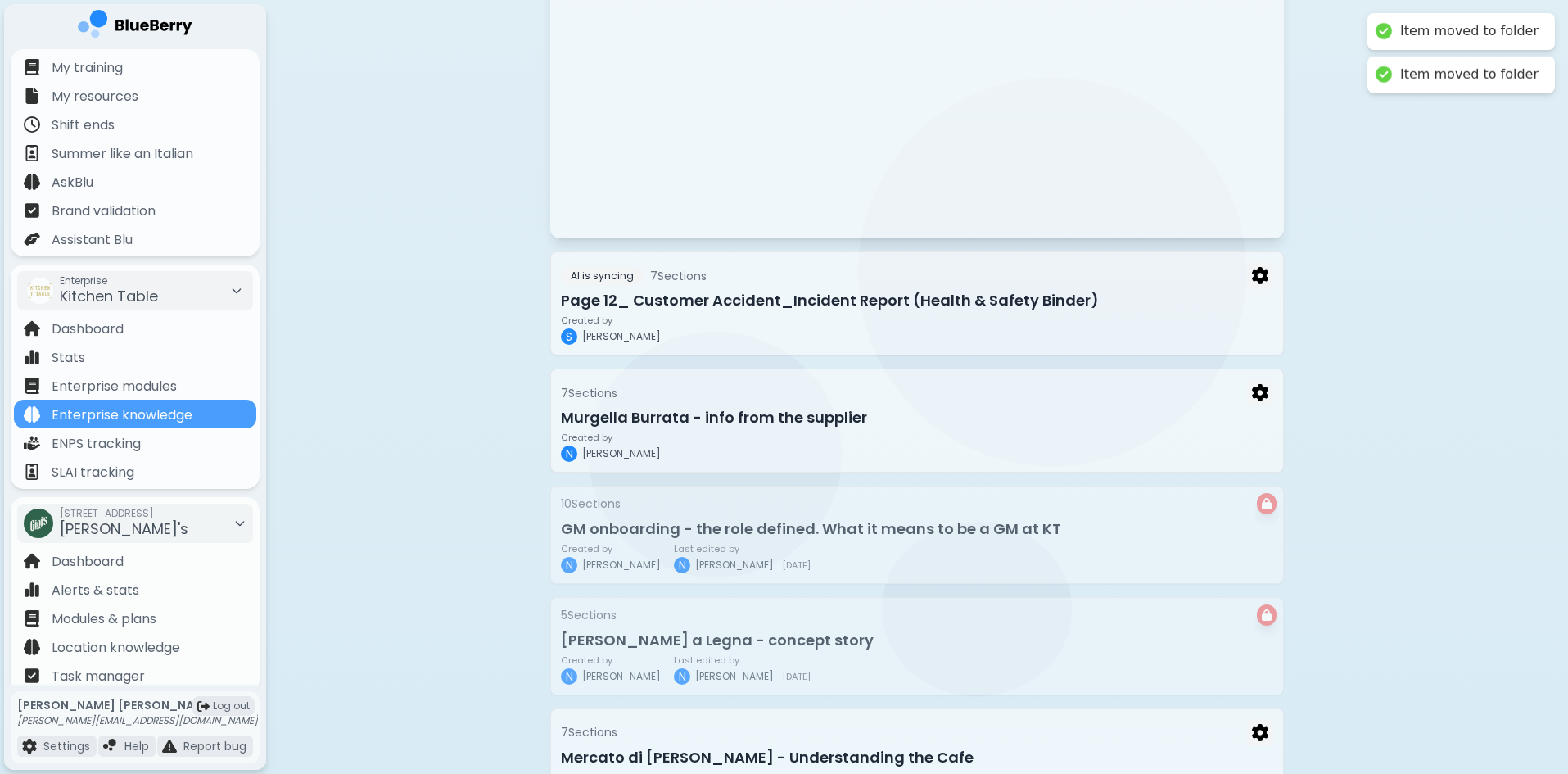
scroll to position [3767, 0]
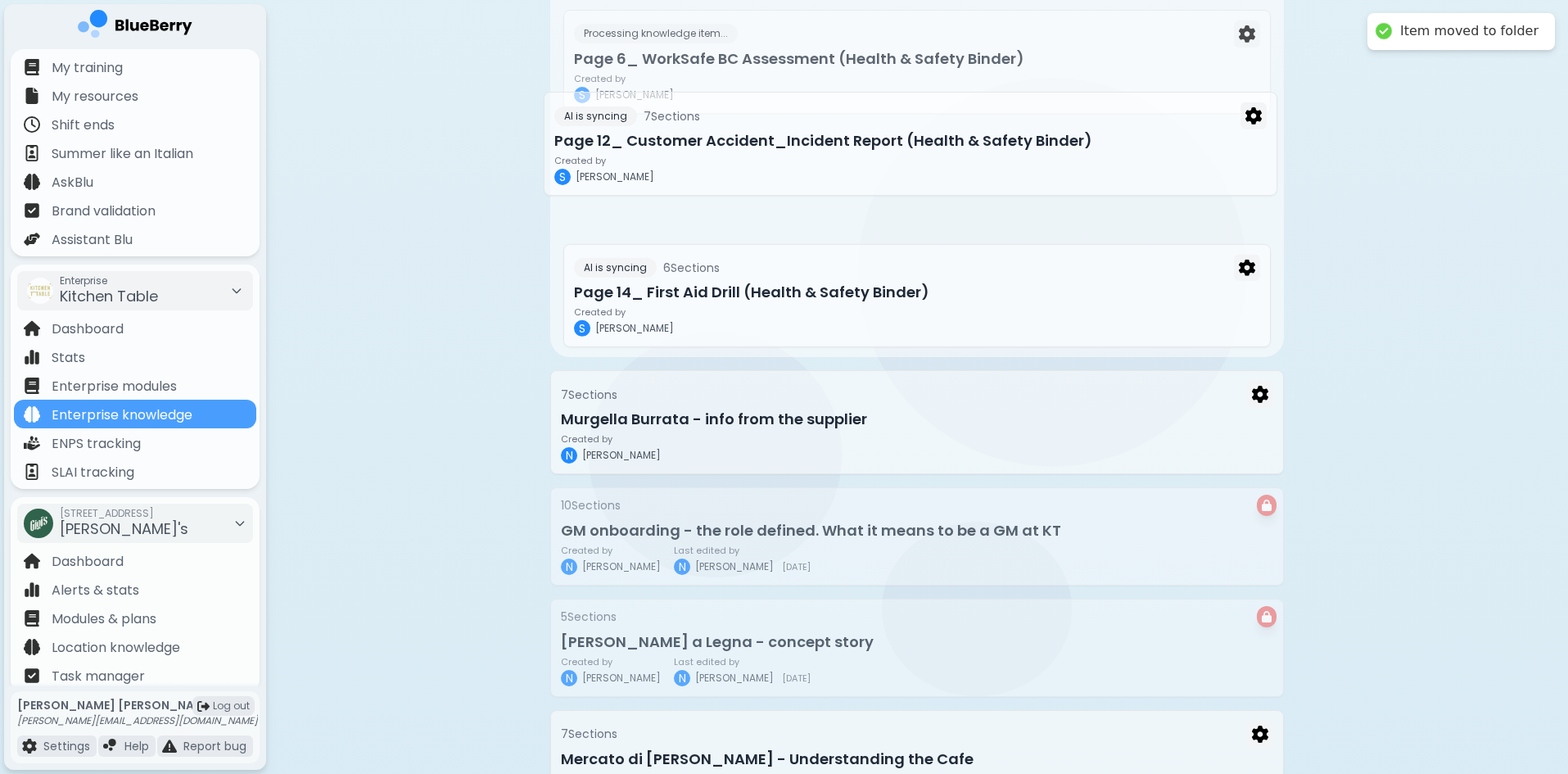
drag, startPoint x: 708, startPoint y: 301, endPoint x: 702, endPoint y: 149, distance: 152.1
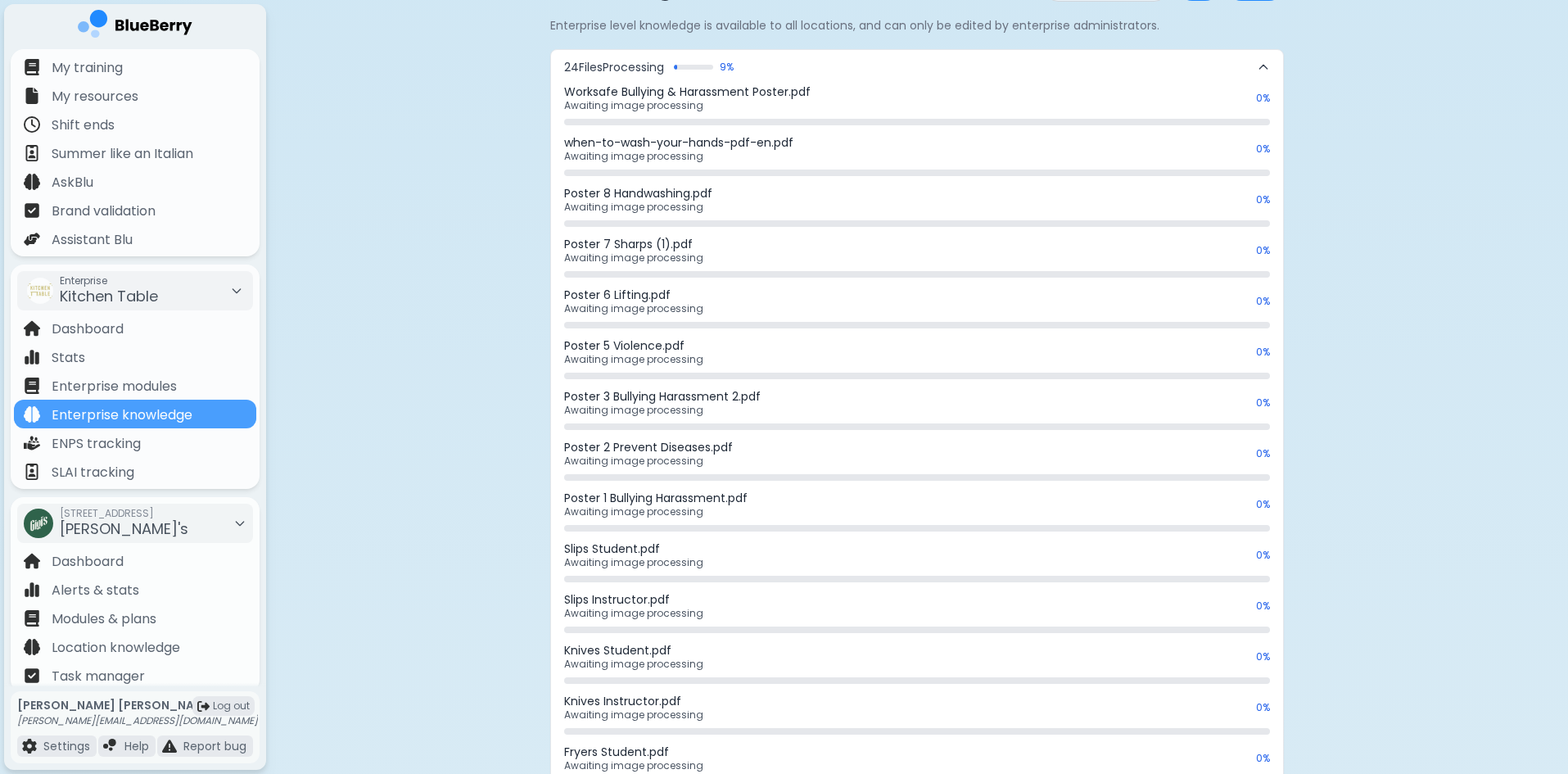
scroll to position [0, 0]
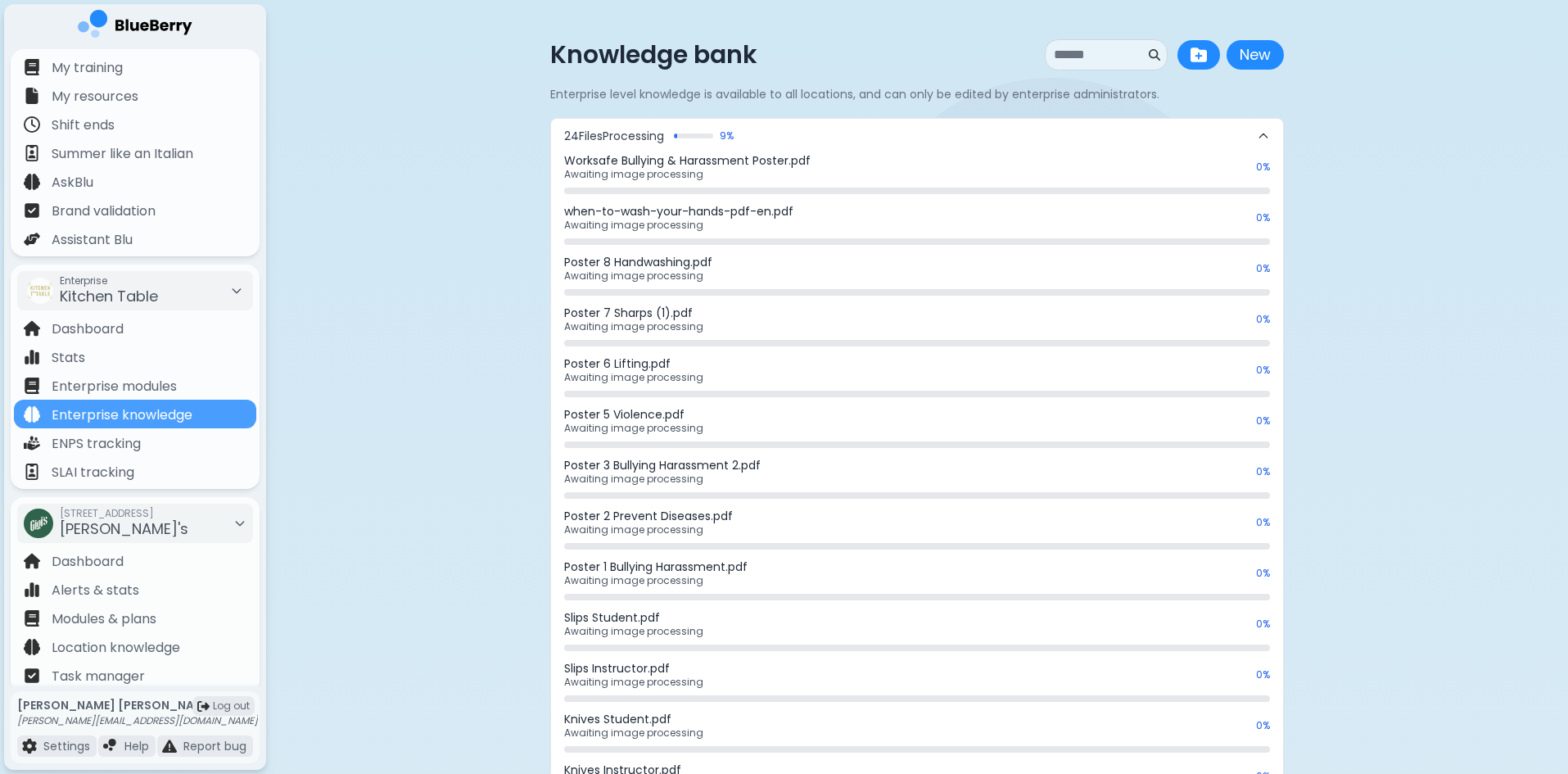
click at [705, 136] on div at bounding box center [693, 136] width 39 height 5
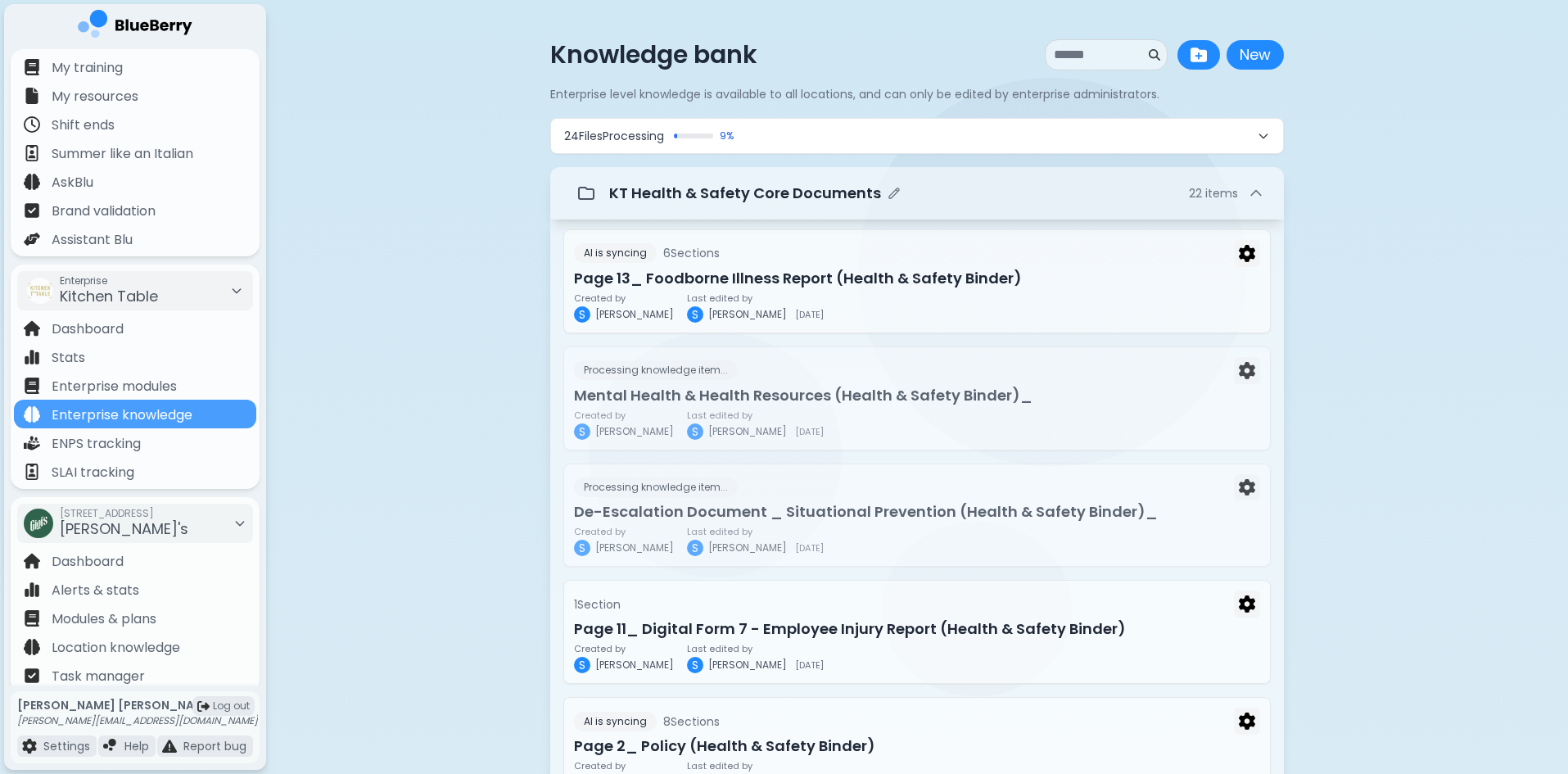
click at [1174, 205] on div "KT Health & Safety Core Documents 22 item s" at bounding box center [916, 194] width 694 height 33
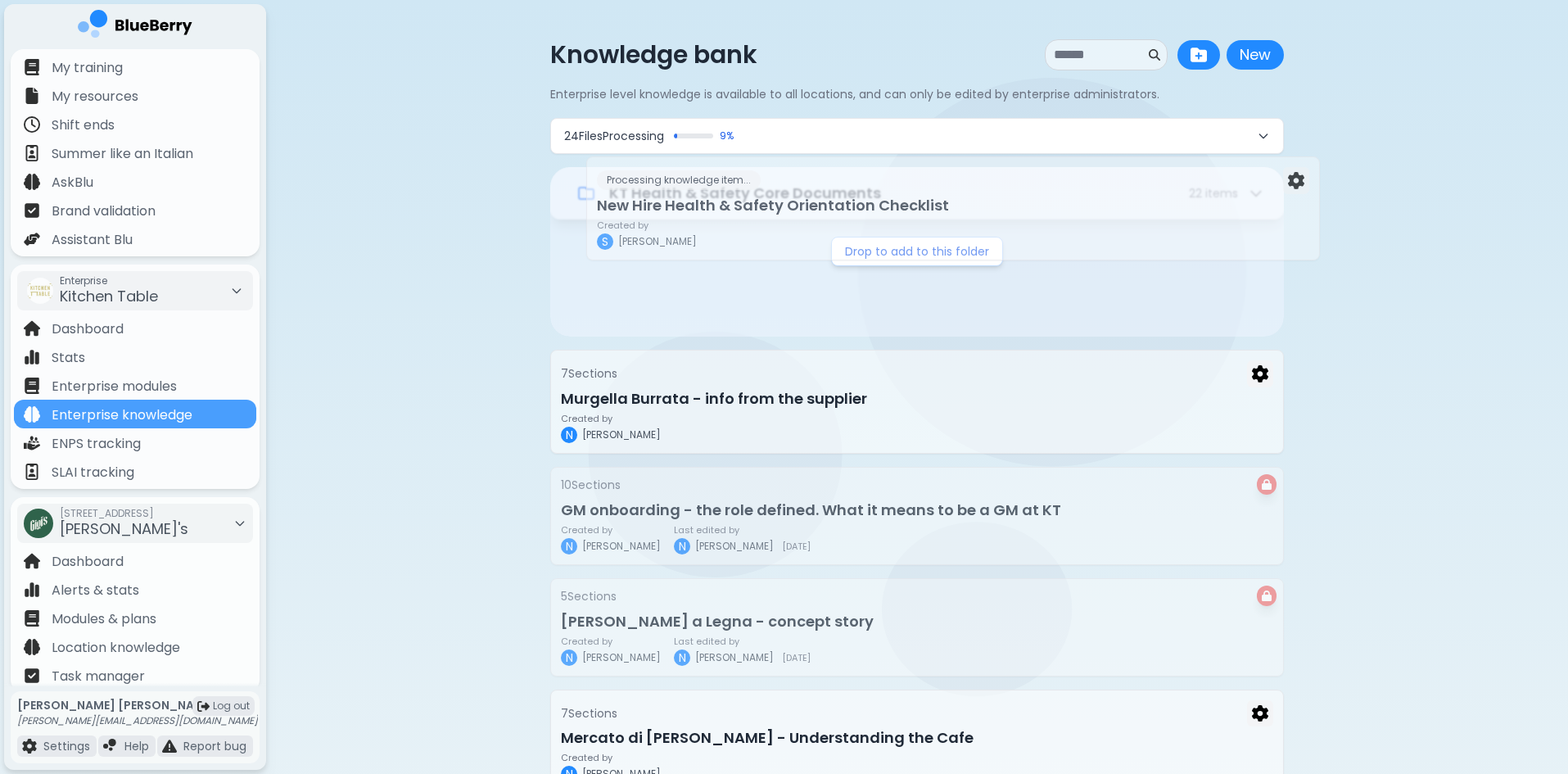
drag, startPoint x: 715, startPoint y: 302, endPoint x: 751, endPoint y: 221, distance: 88.6
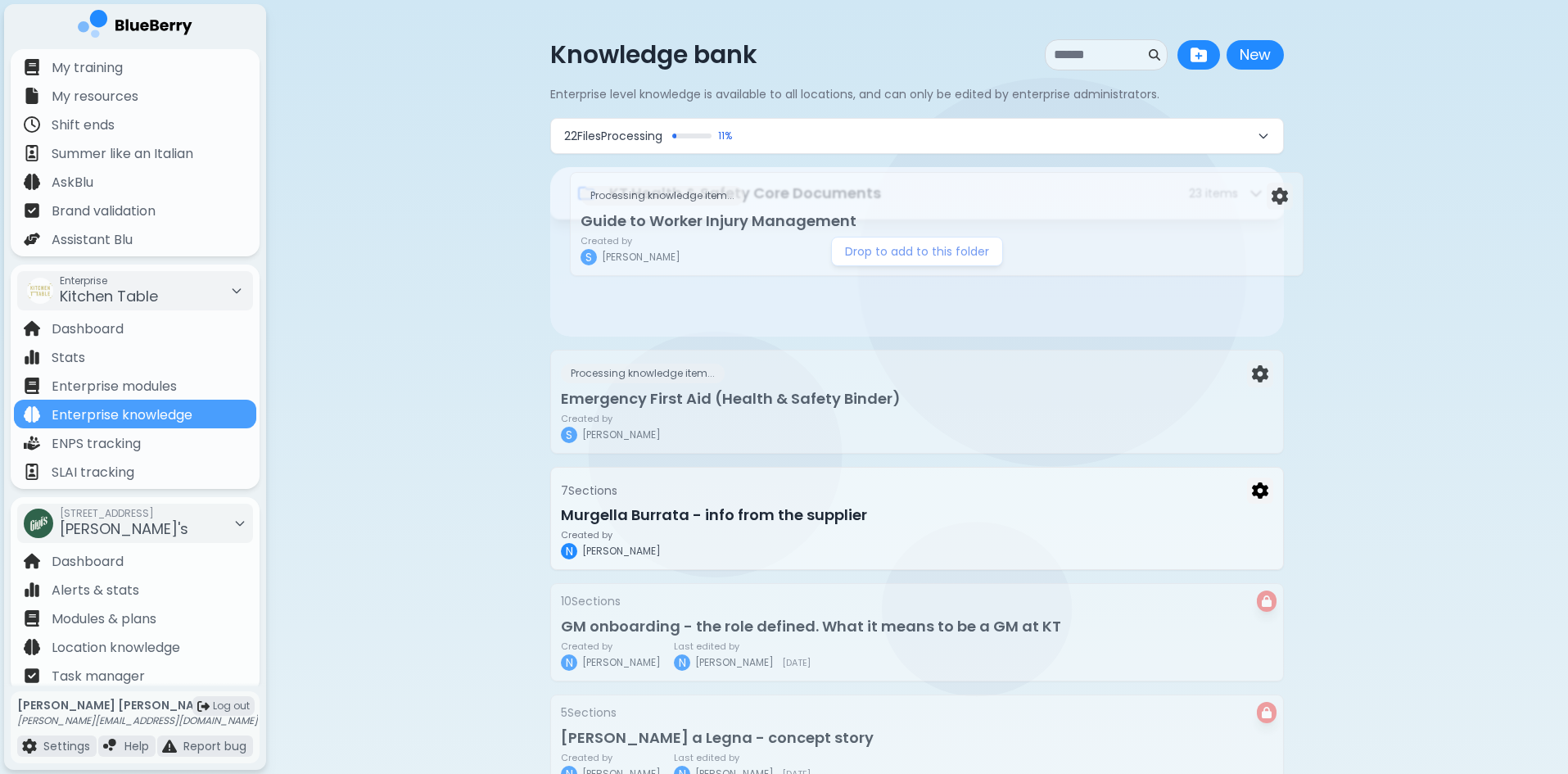
drag, startPoint x: 697, startPoint y: 292, endPoint x: 718, endPoint y: 223, distance: 72.1
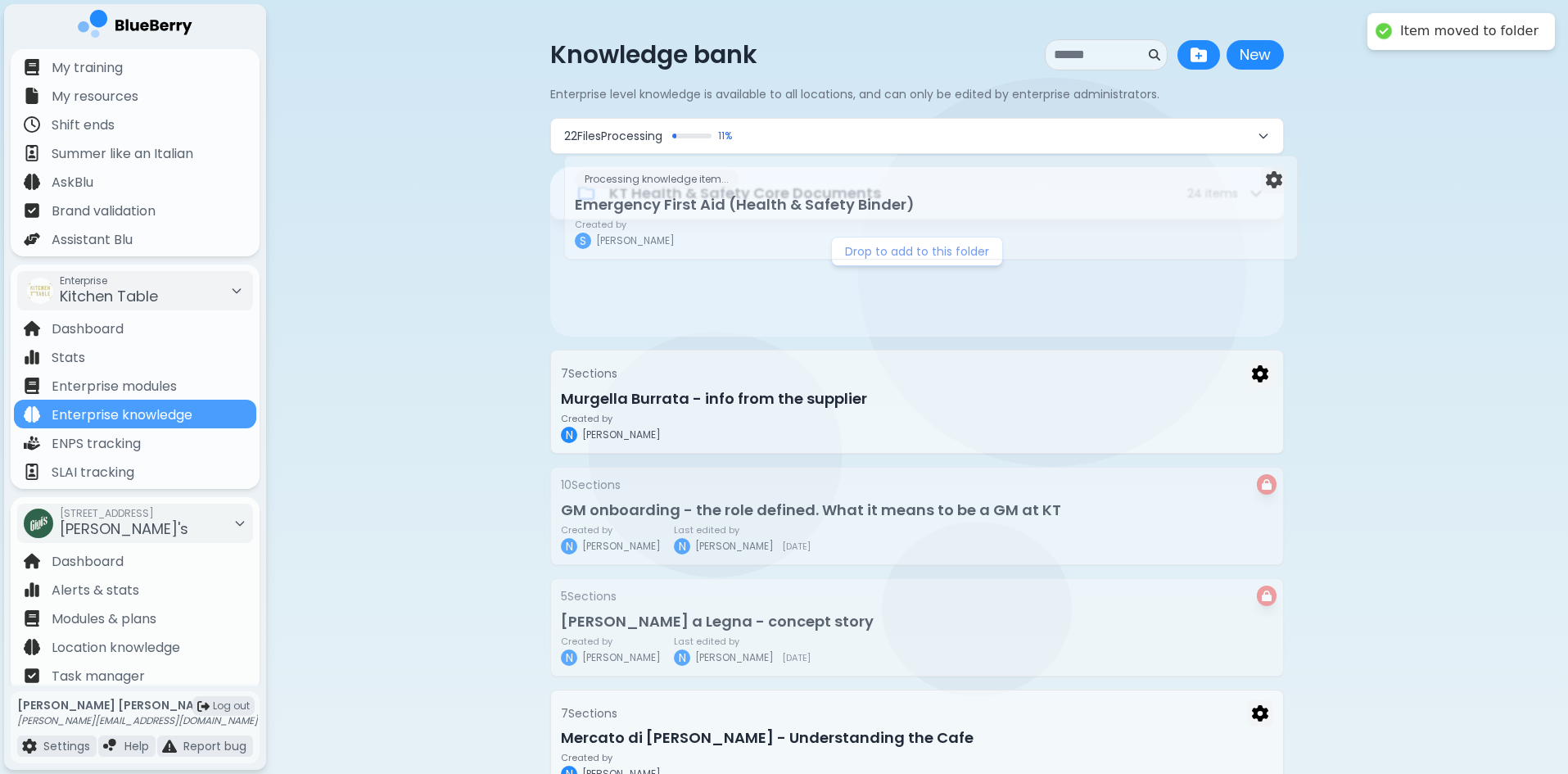
drag, startPoint x: 716, startPoint y: 307, endPoint x: 731, endPoint y: 225, distance: 83.4
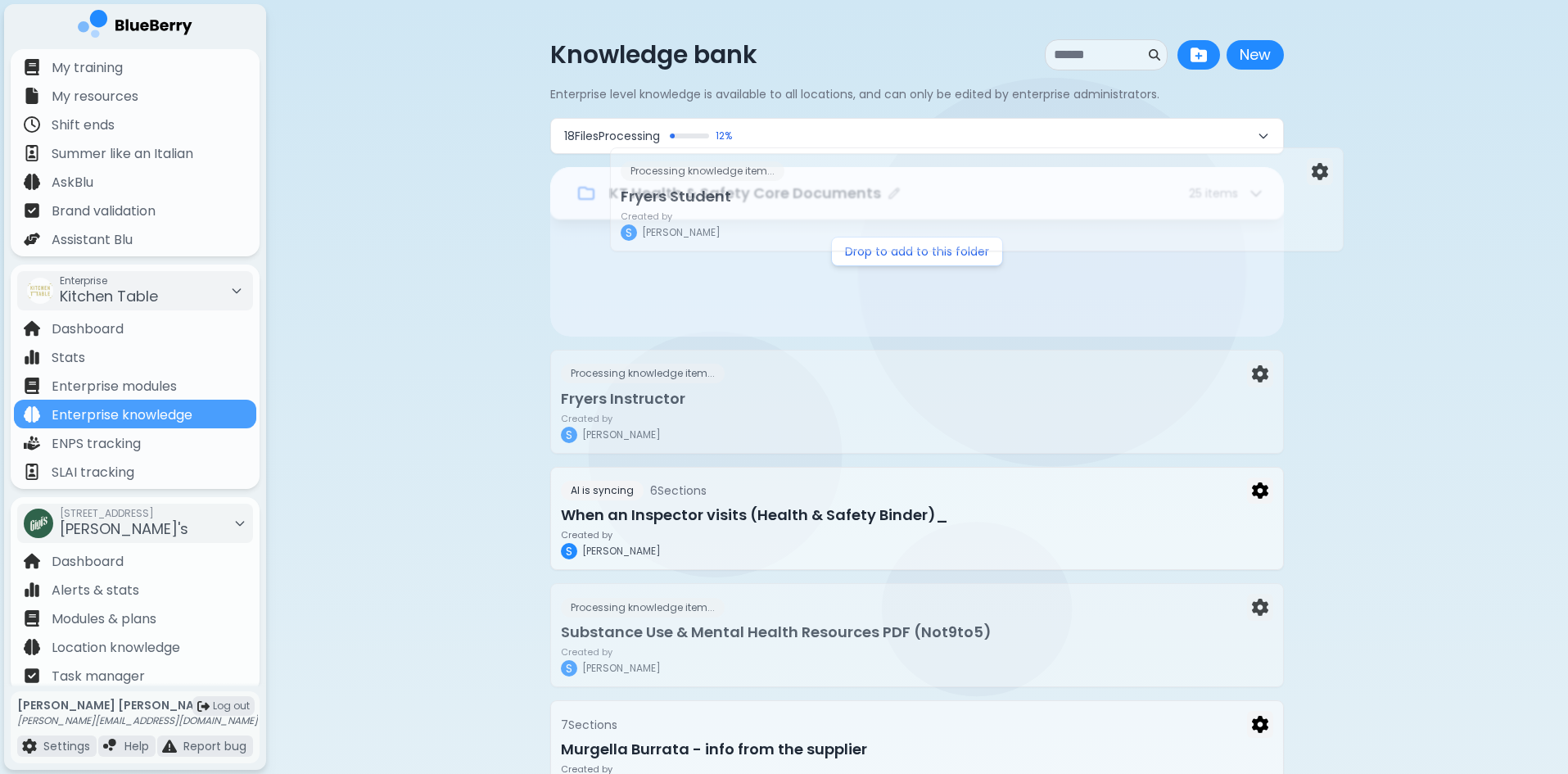
drag, startPoint x: 664, startPoint y: 302, endPoint x: 726, endPoint y: 213, distance: 108.5
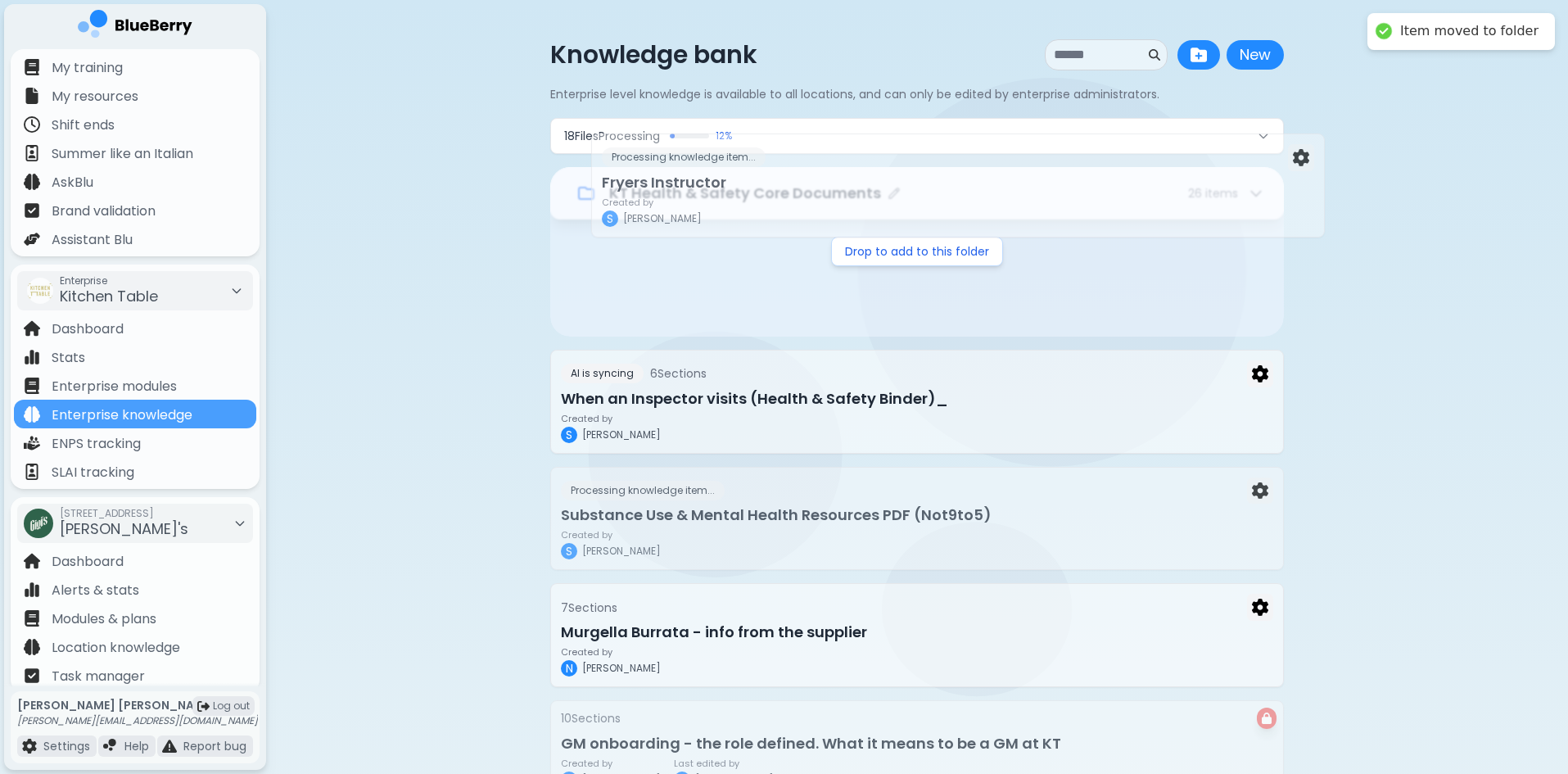
drag, startPoint x: 645, startPoint y: 307, endPoint x: 691, endPoint y: 206, distance: 111.0
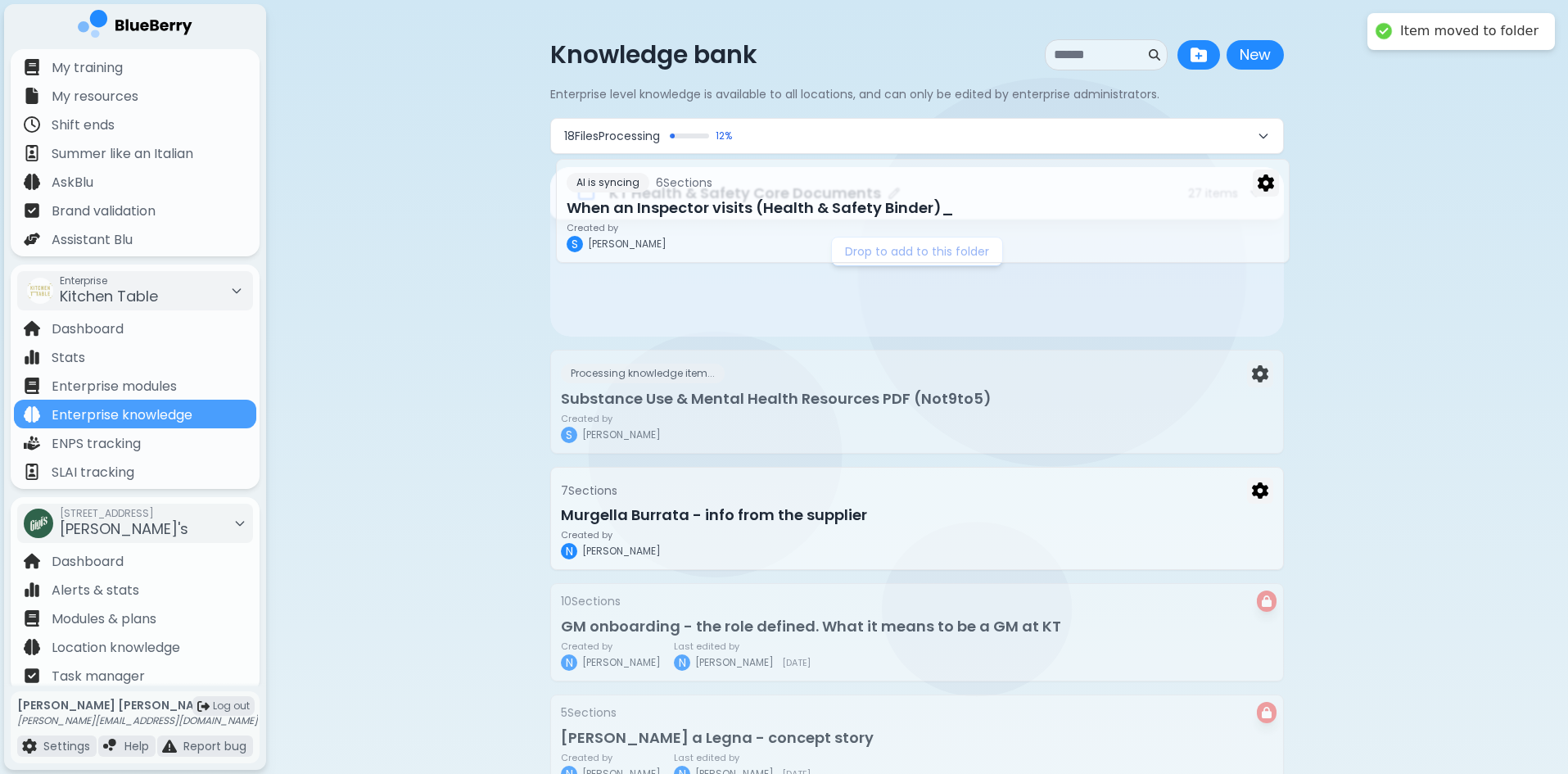
drag, startPoint x: 665, startPoint y: 300, endPoint x: 672, endPoint y: 213, distance: 87.3
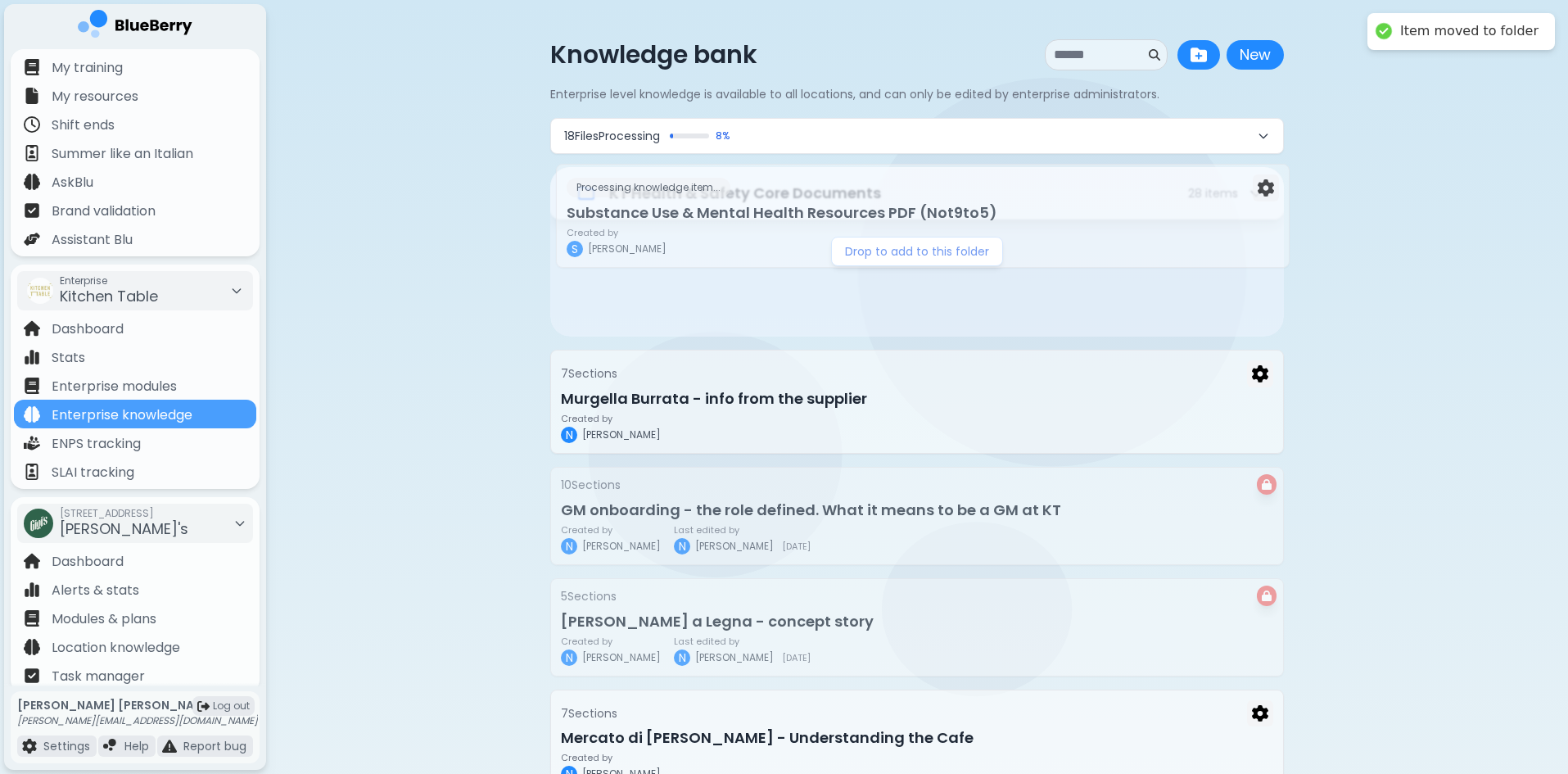
drag, startPoint x: 678, startPoint y: 302, endPoint x: 684, endPoint y: 228, distance: 74.2
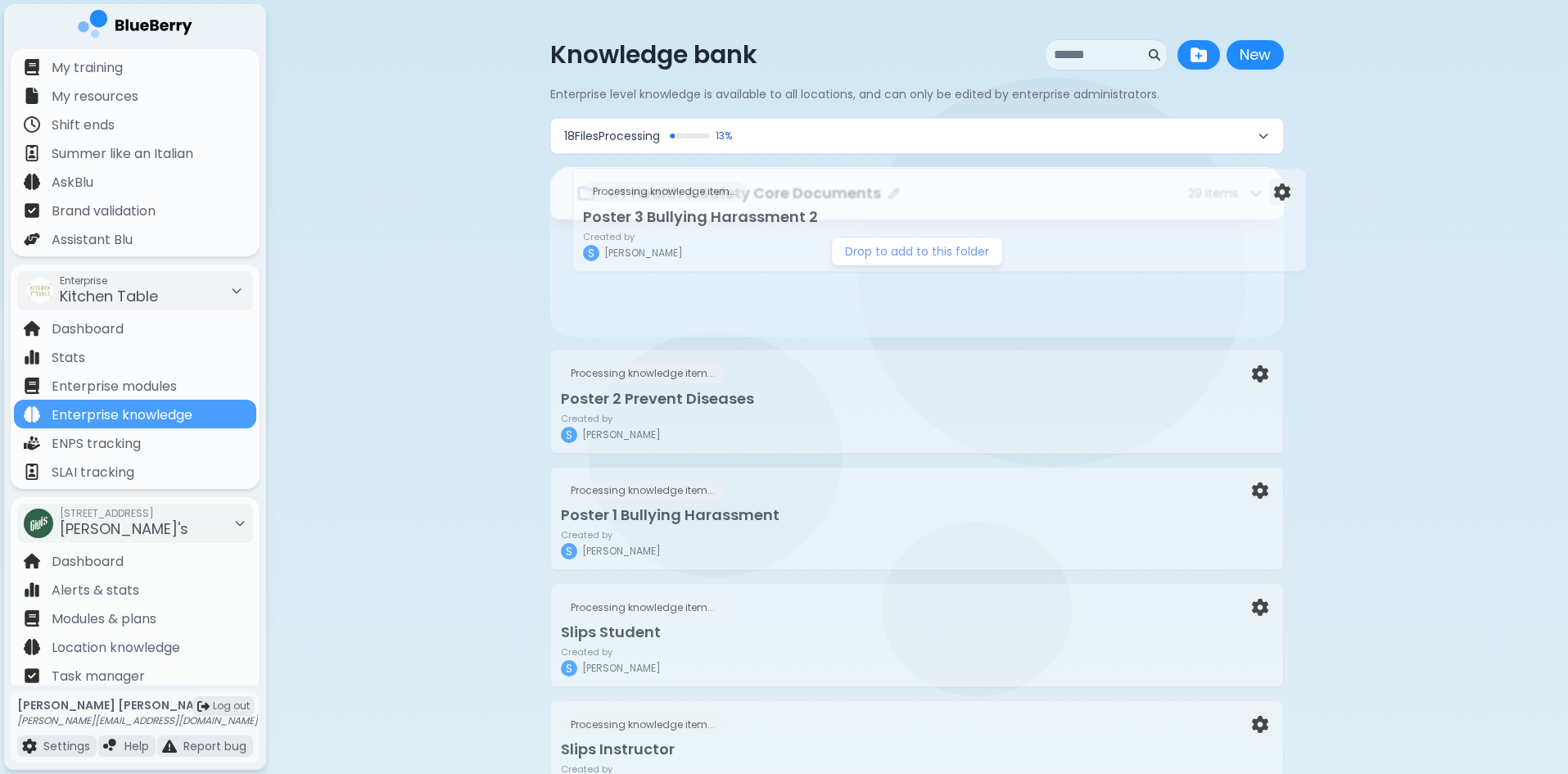
drag, startPoint x: 751, startPoint y: 291, endPoint x: 777, endPoint y: 218, distance: 77.5
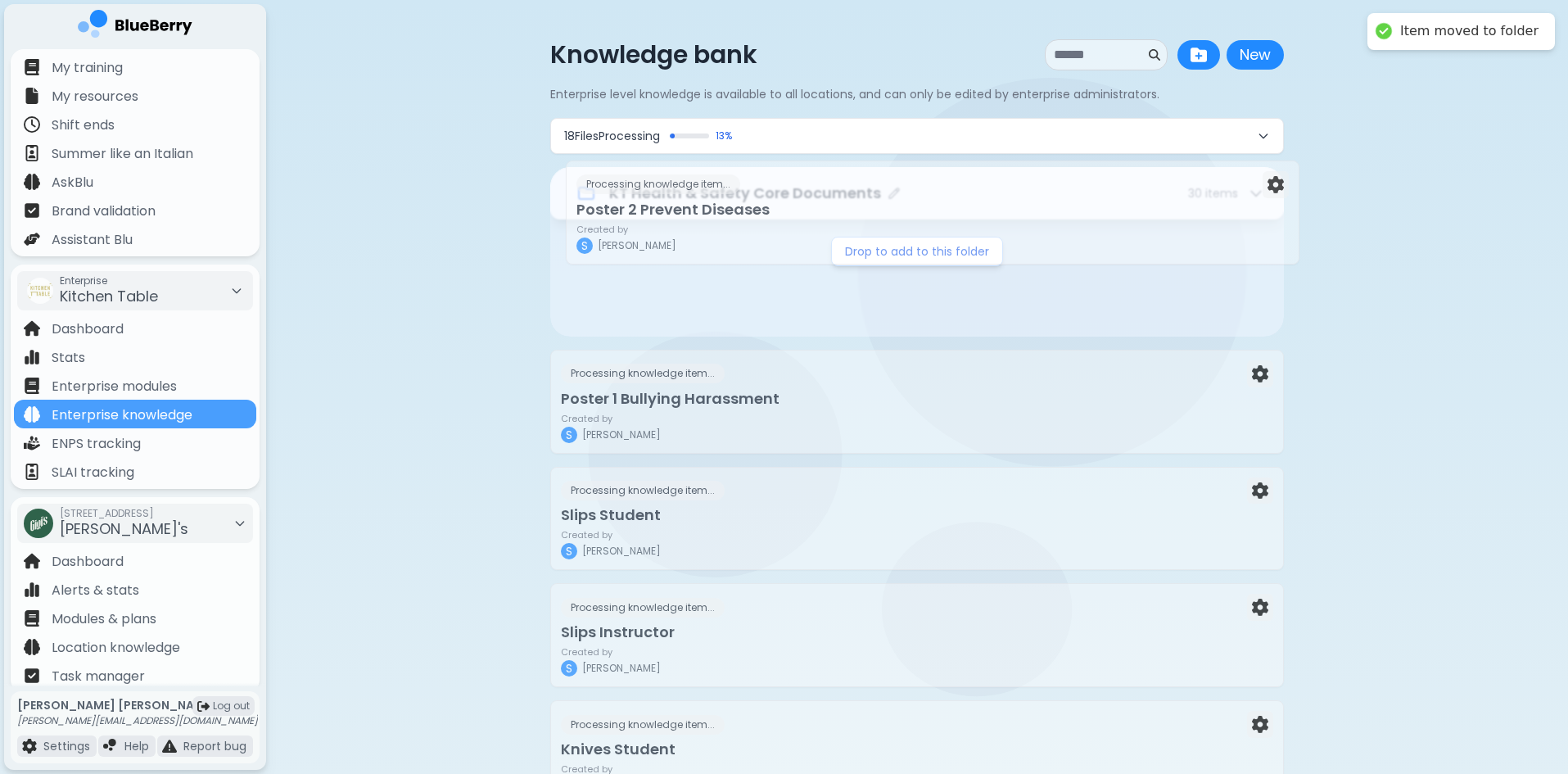
drag, startPoint x: 743, startPoint y: 294, endPoint x: 761, endPoint y: 213, distance: 83.0
drag, startPoint x: 729, startPoint y: 307, endPoint x: 744, endPoint y: 210, distance: 98.2
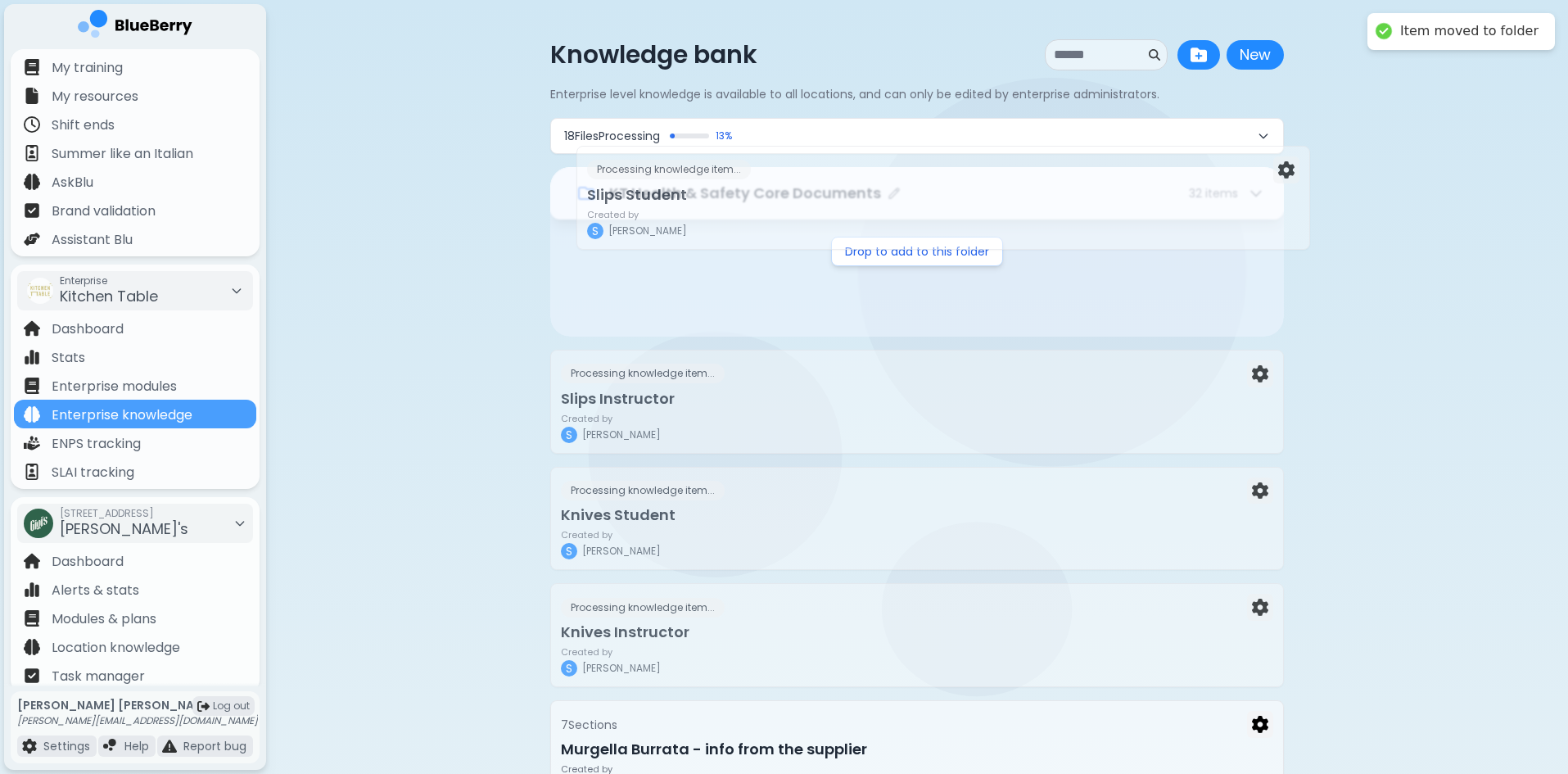
drag, startPoint x: 713, startPoint y: 280, endPoint x: 733, endPoint y: 208, distance: 74.7
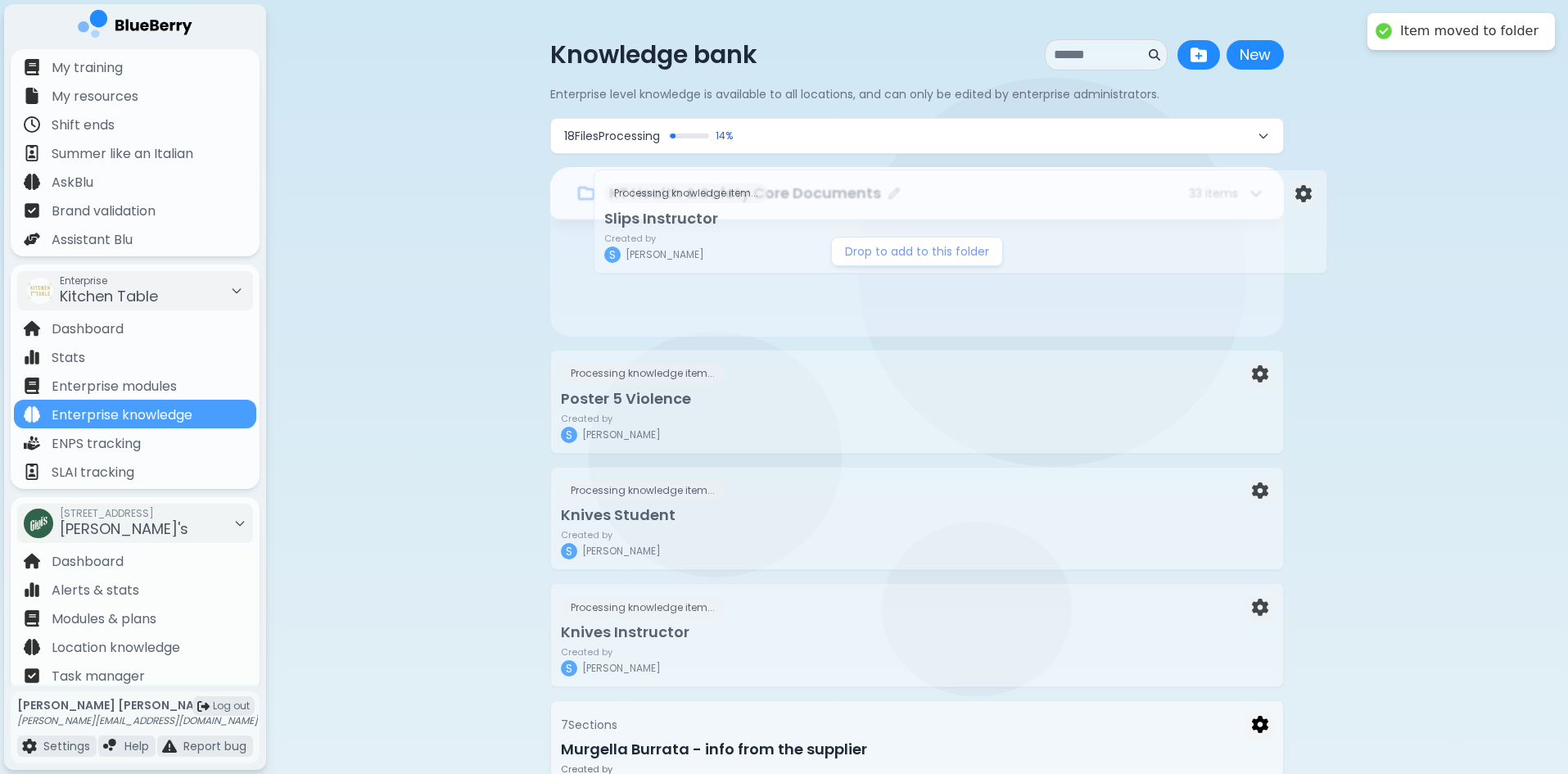
drag, startPoint x: 673, startPoint y: 392, endPoint x: 719, endPoint y: 207, distance: 190.6
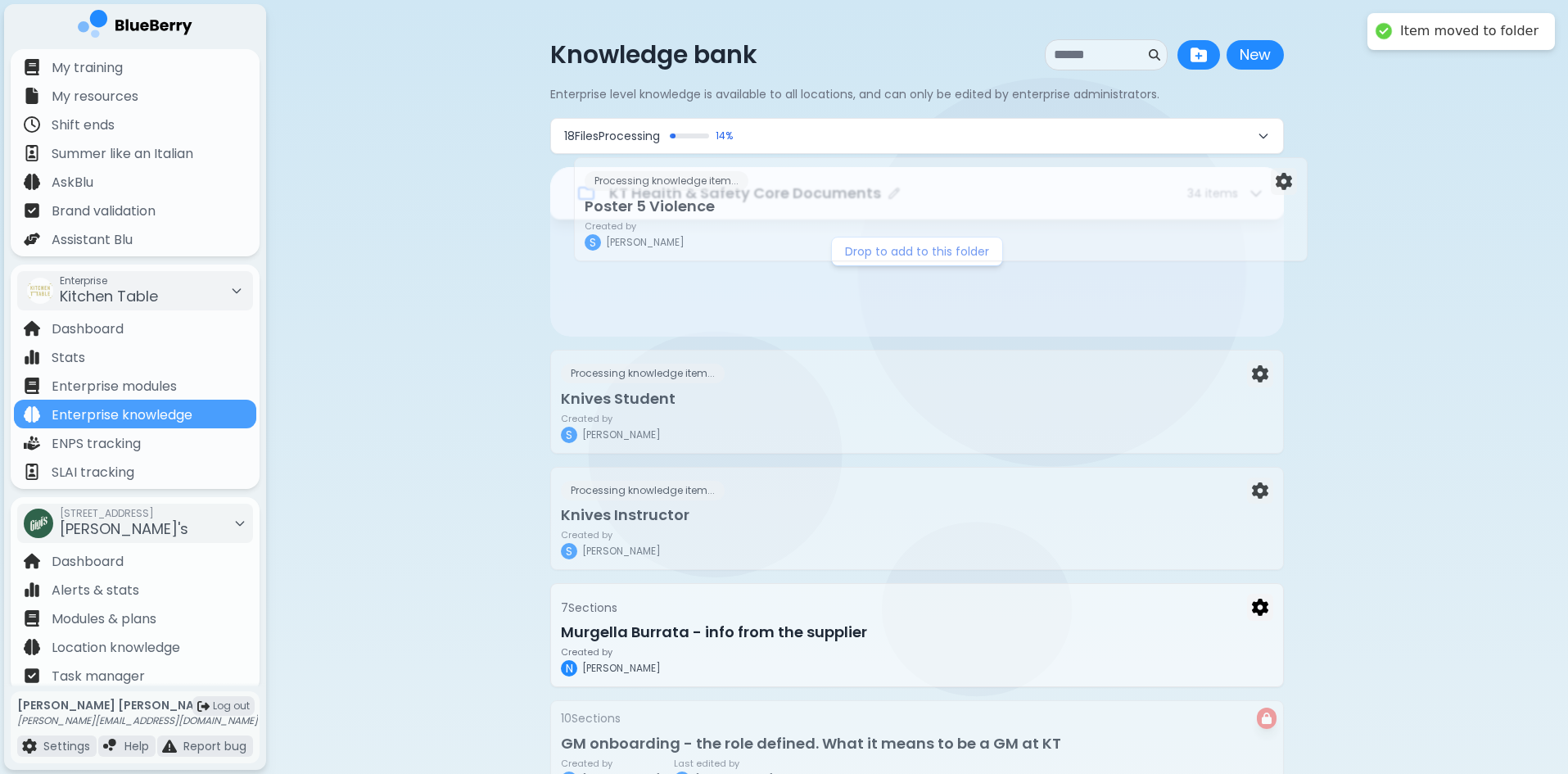
drag, startPoint x: 663, startPoint y: 281, endPoint x: 686, endPoint y: 201, distance: 83.2
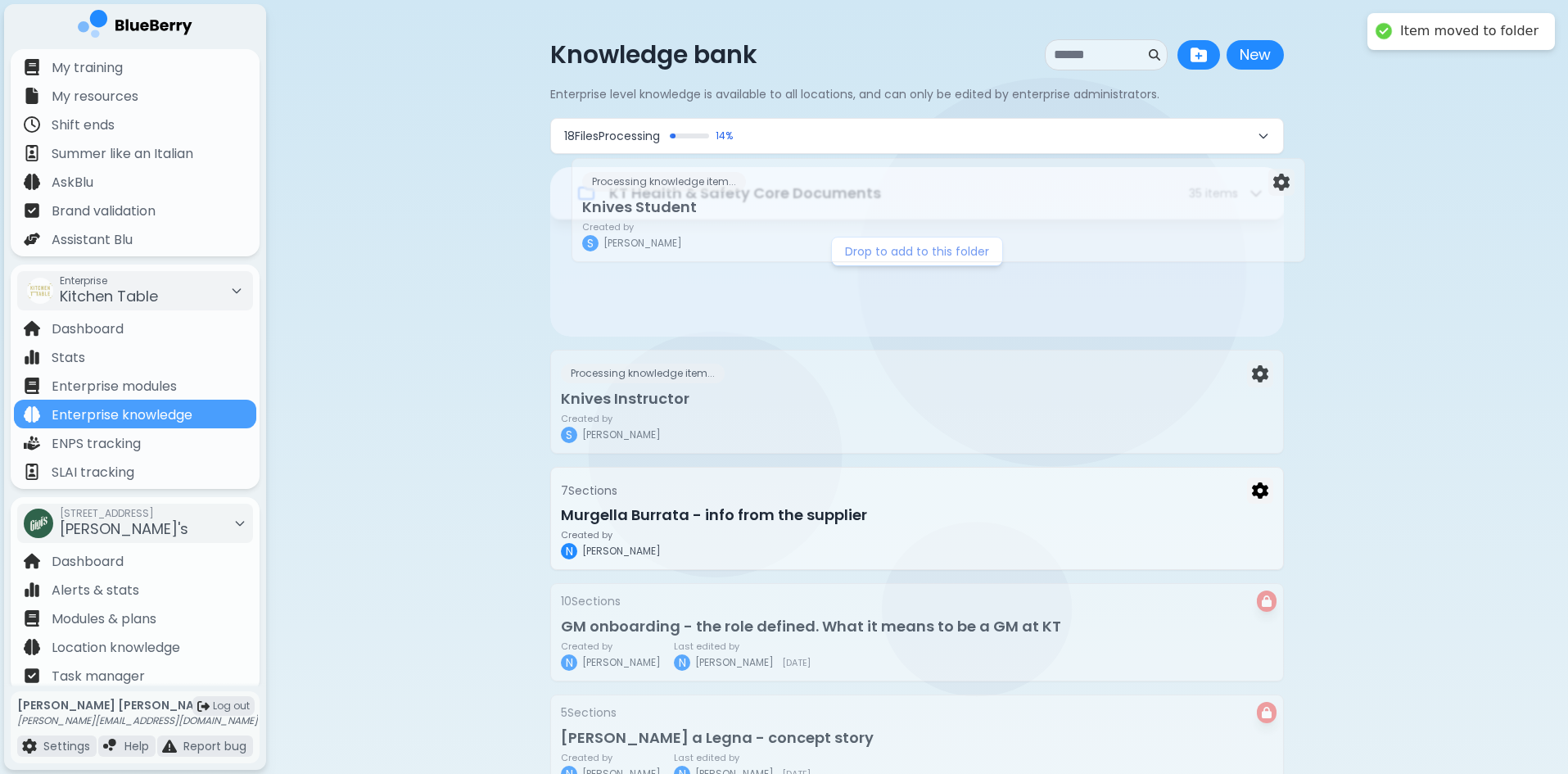
drag, startPoint x: 695, startPoint y: 278, endPoint x: 703, endPoint y: 235, distance: 43.7
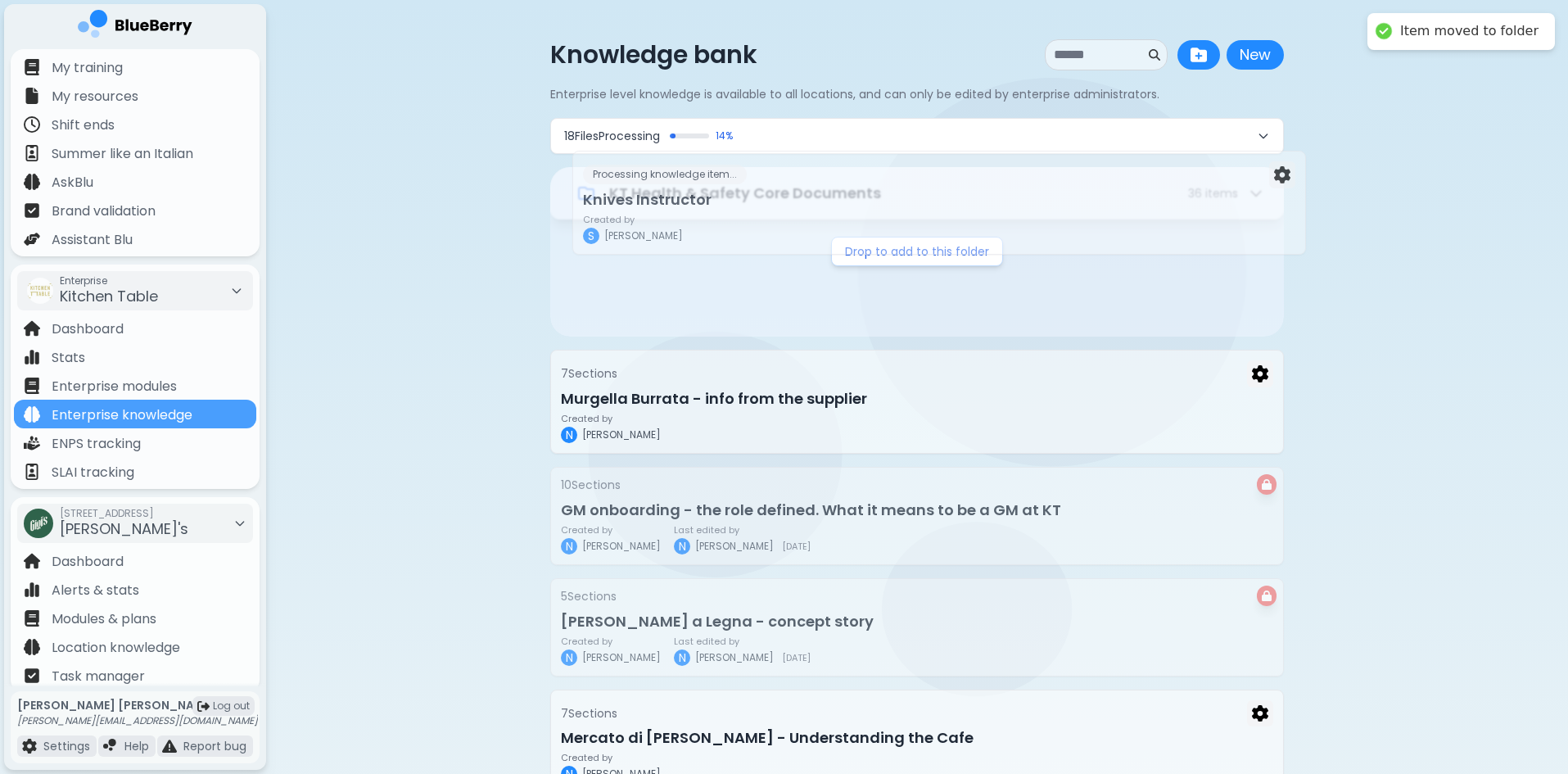
drag, startPoint x: 685, startPoint y: 322, endPoint x: 713, endPoint y: 235, distance: 91.4
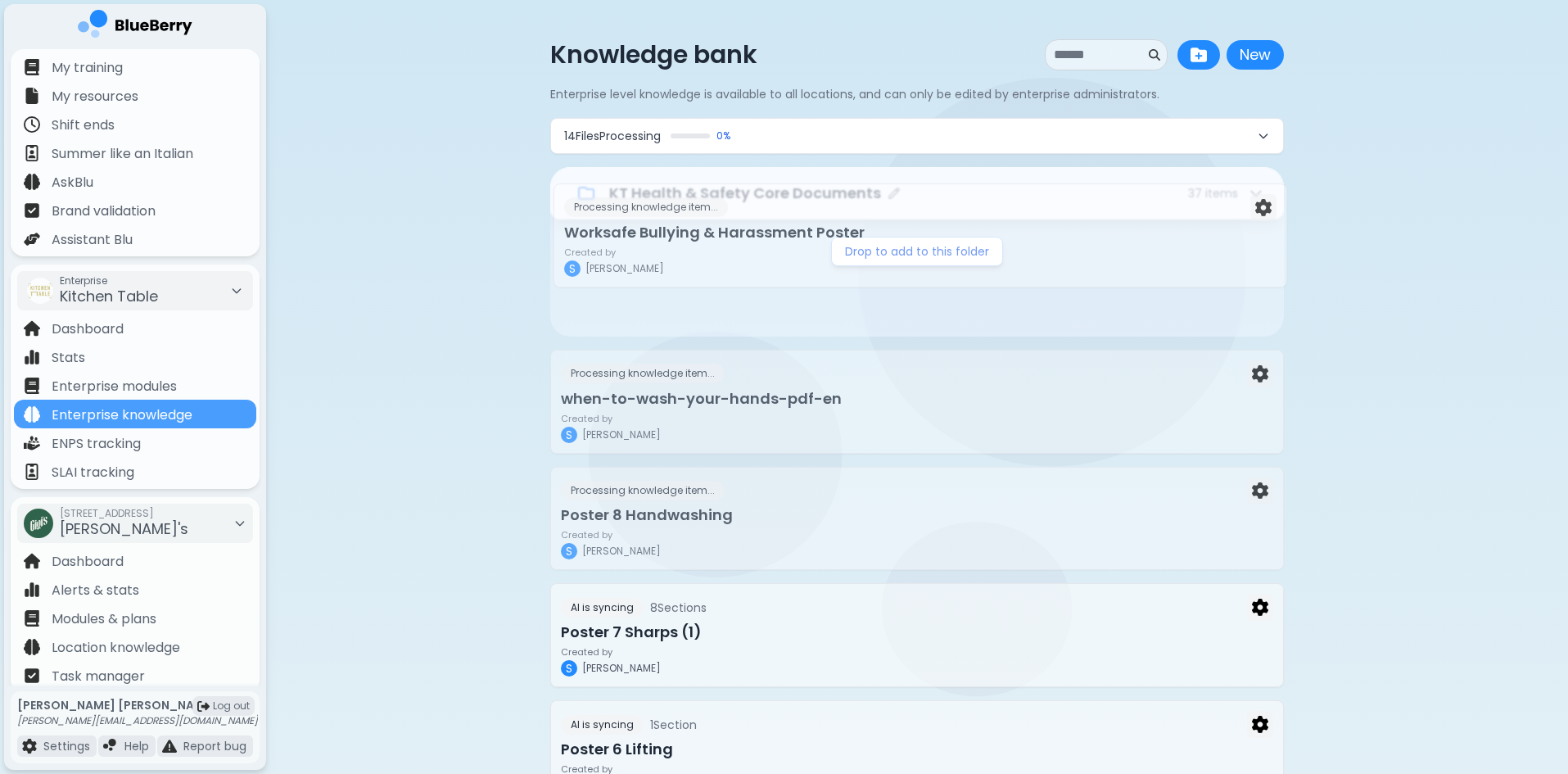
drag, startPoint x: 769, startPoint y: 278, endPoint x: 771, endPoint y: 206, distance: 72.0
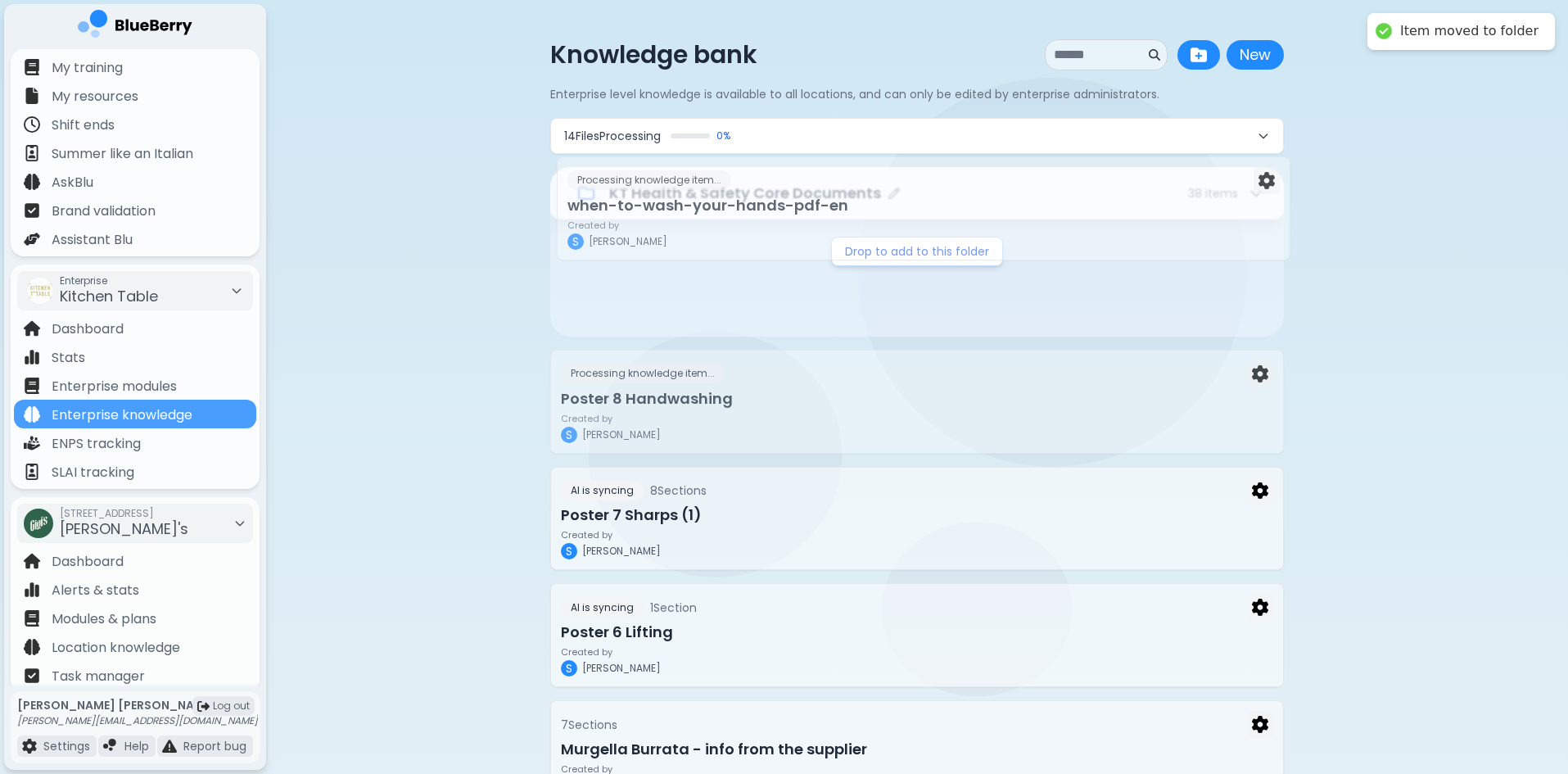
drag, startPoint x: 748, startPoint y: 301, endPoint x: 755, endPoint y: 215, distance: 86.3
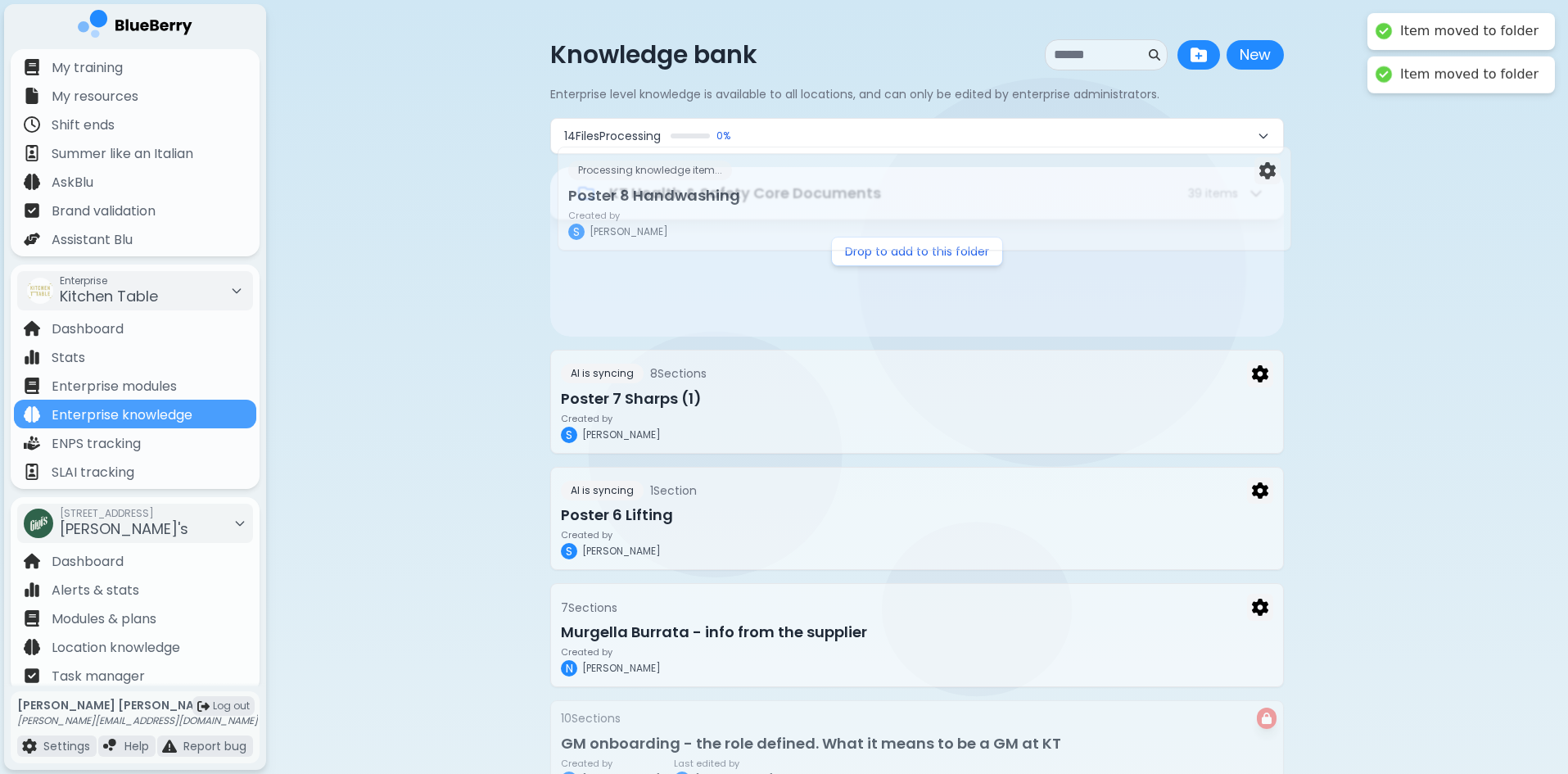
drag, startPoint x: 726, startPoint y: 323, endPoint x: 734, endPoint y: 228, distance: 95.3
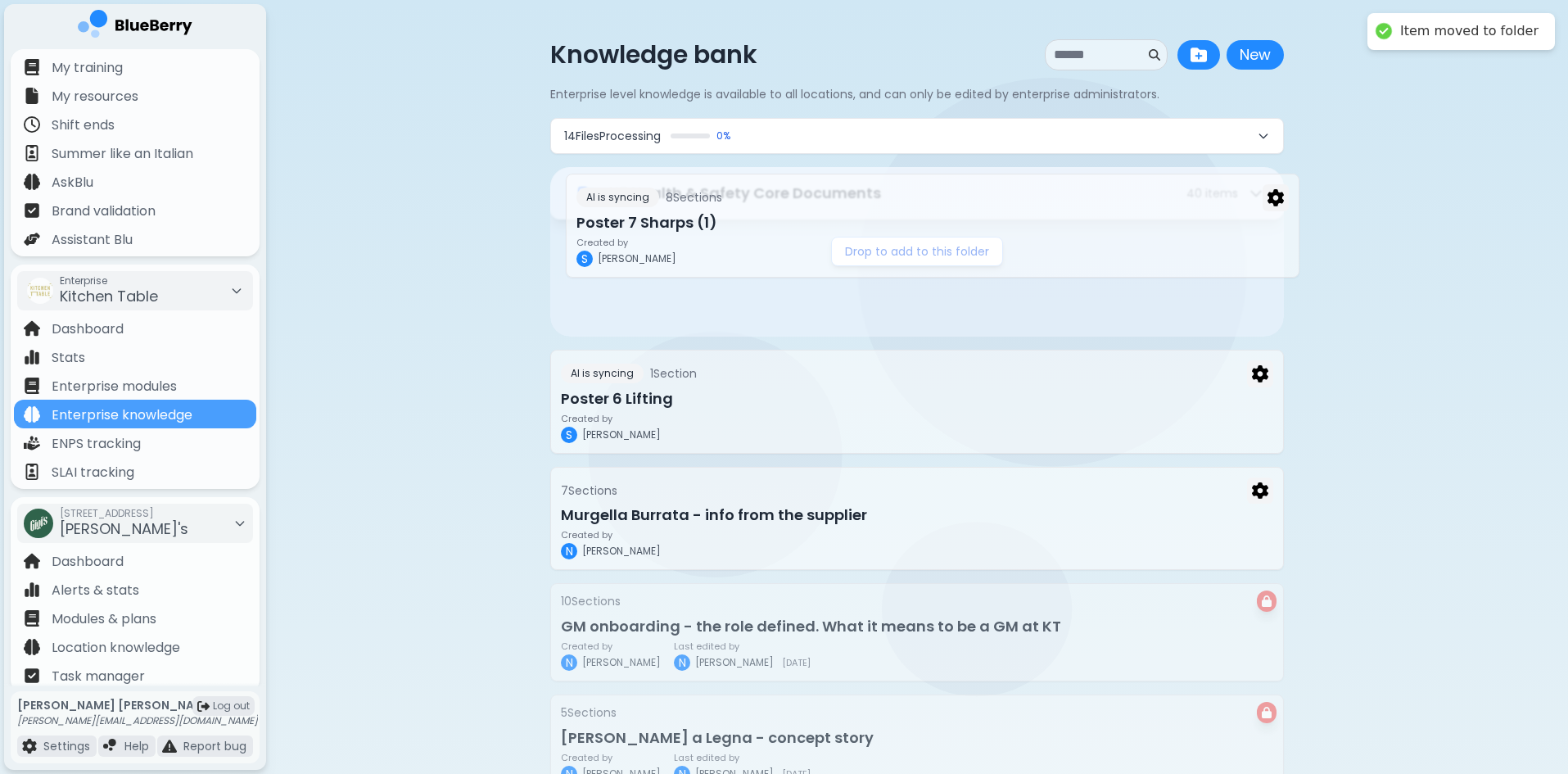
drag, startPoint x: 711, startPoint y: 306, endPoint x: 727, endPoint y: 241, distance: 66.9
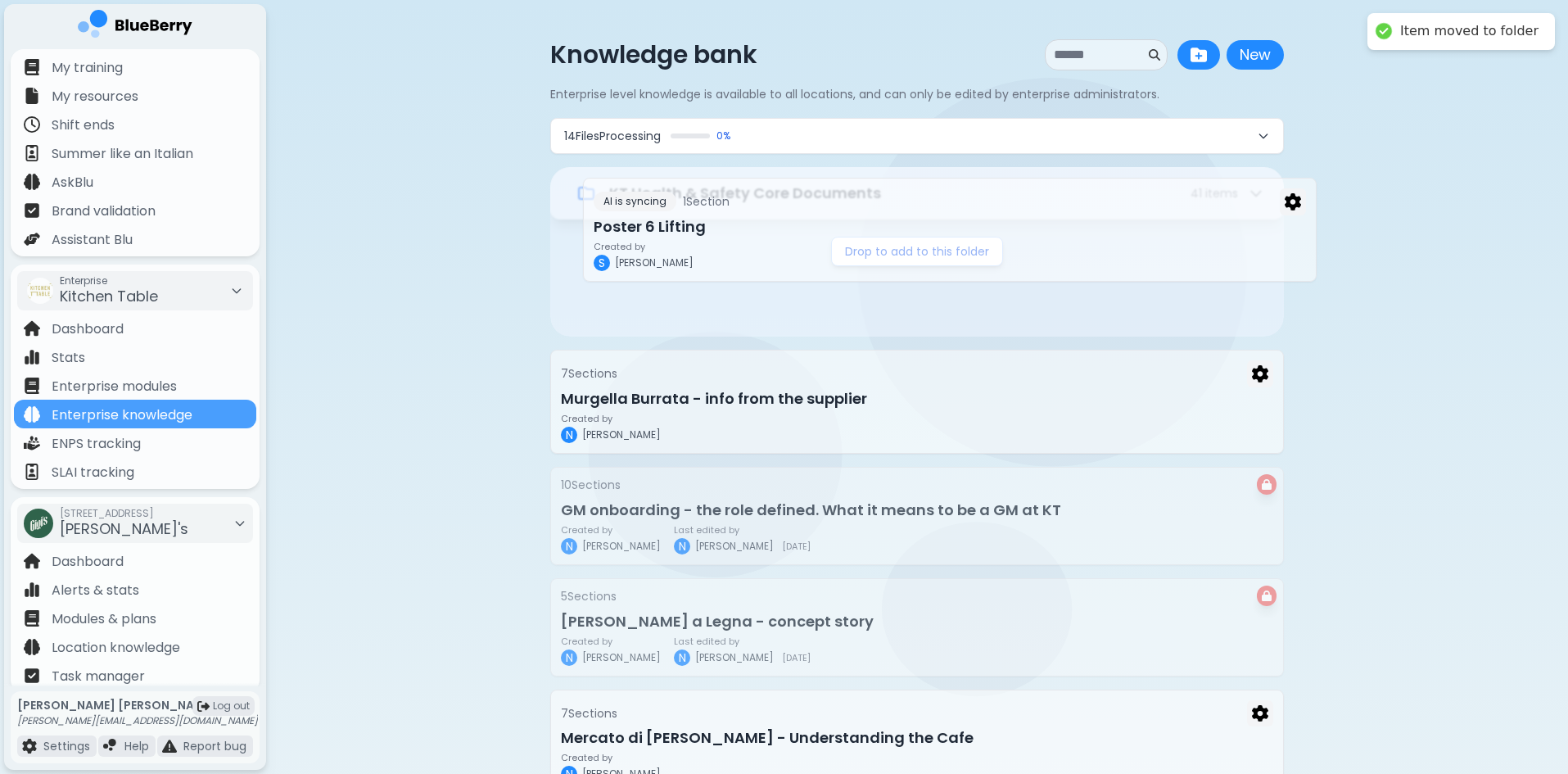
drag, startPoint x: 718, startPoint y: 319, endPoint x: 751, endPoint y: 257, distance: 70.2
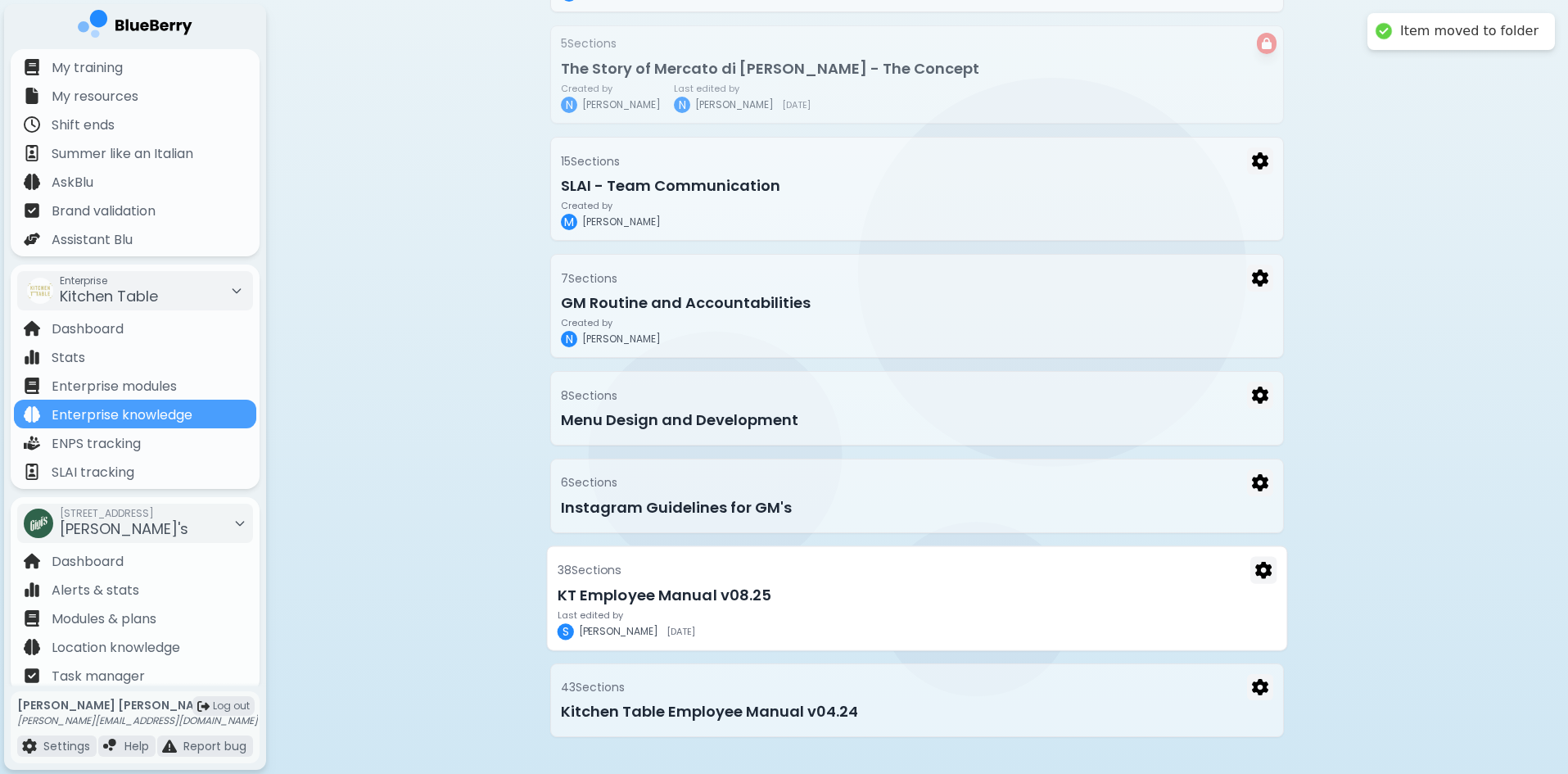
scroll to position [783, 0]
click at [870, 605] on div "38 Section s KT Employee Manual v08.25 Last edited by [PERSON_NAME] [DATE]" at bounding box center [917, 595] width 741 height 105
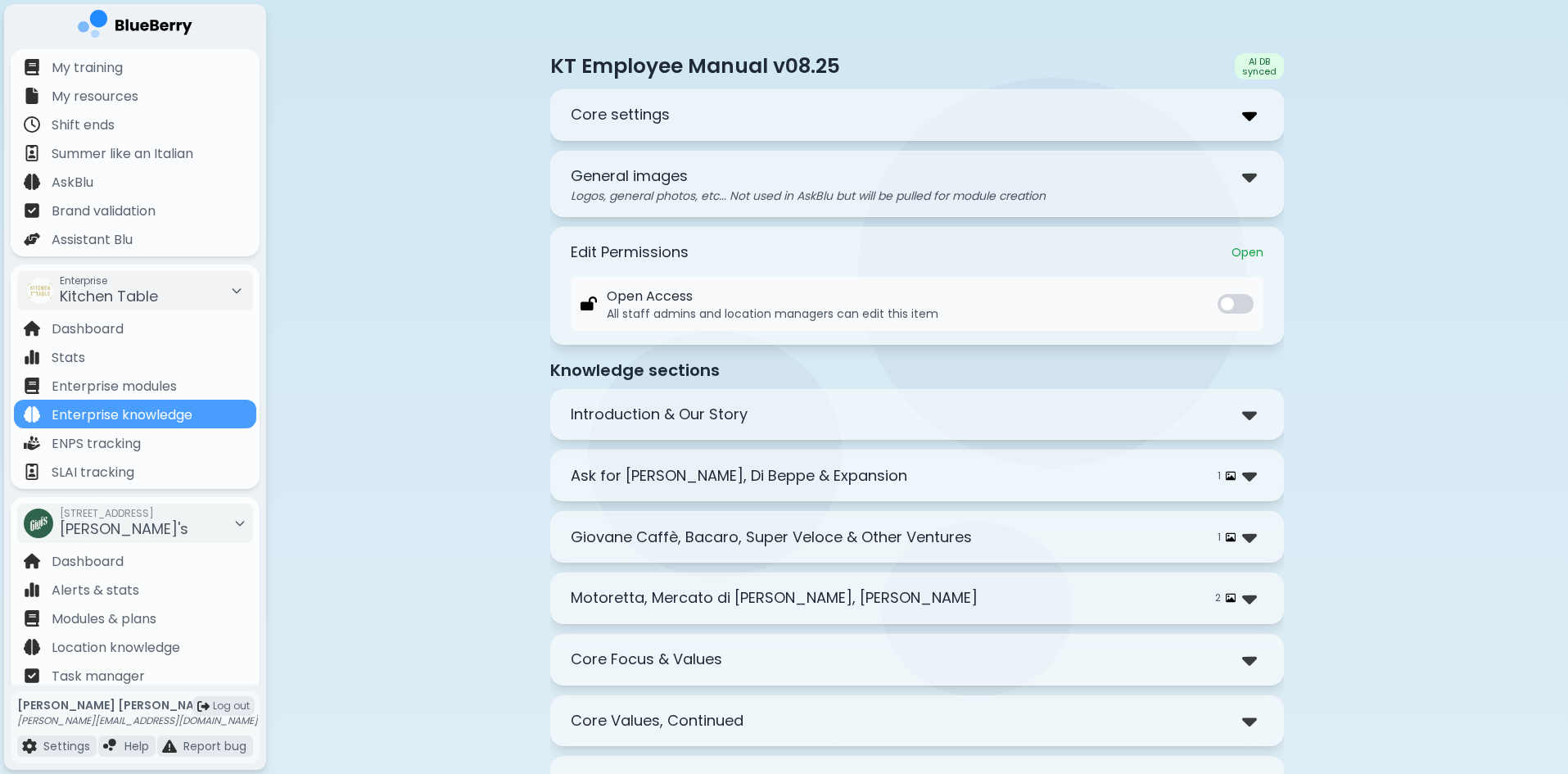
click at [1256, 116] on img at bounding box center [1249, 115] width 15 height 23
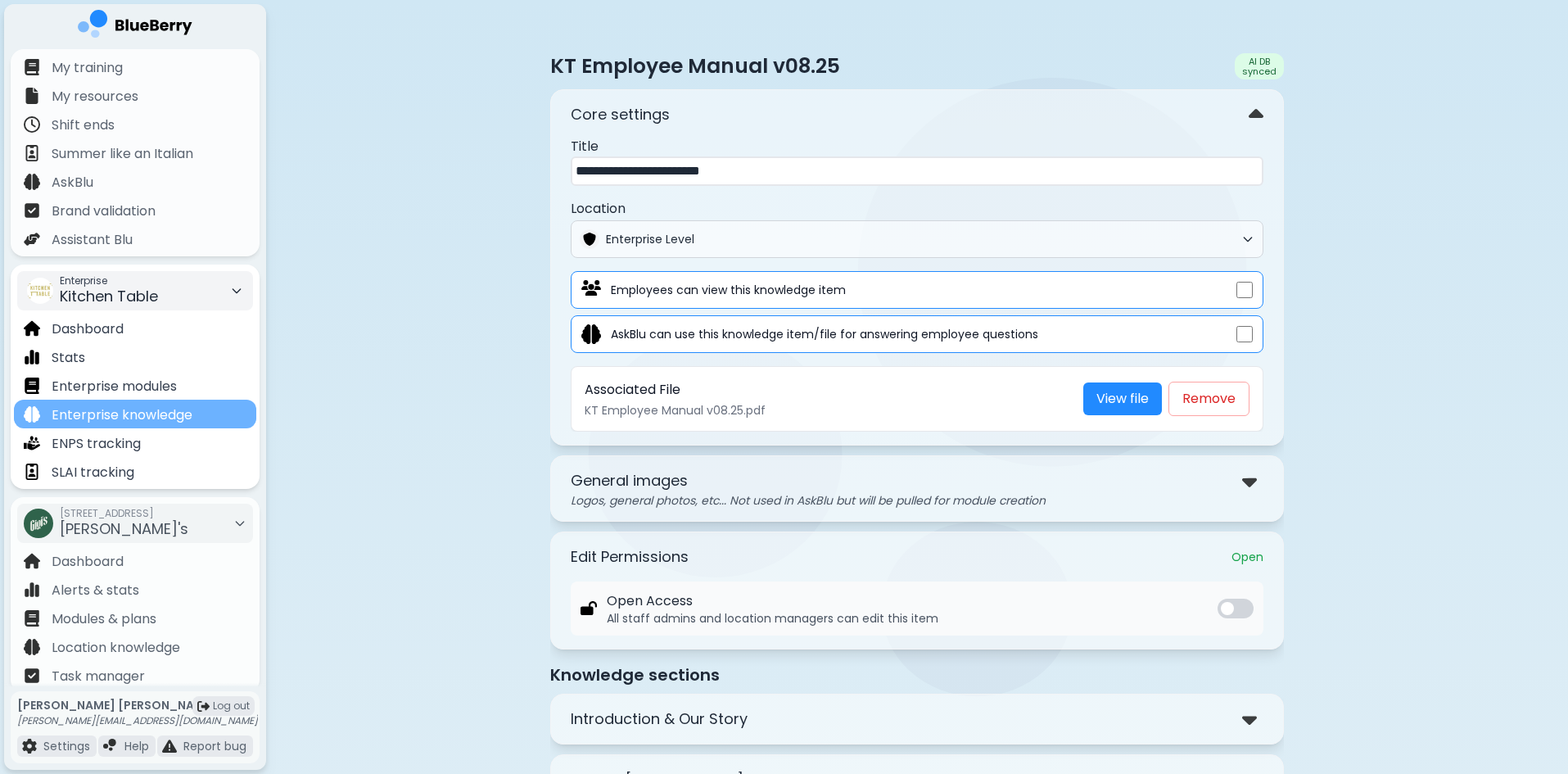
click at [175, 422] on p "Enterprise knowledge" at bounding box center [122, 415] width 141 height 20
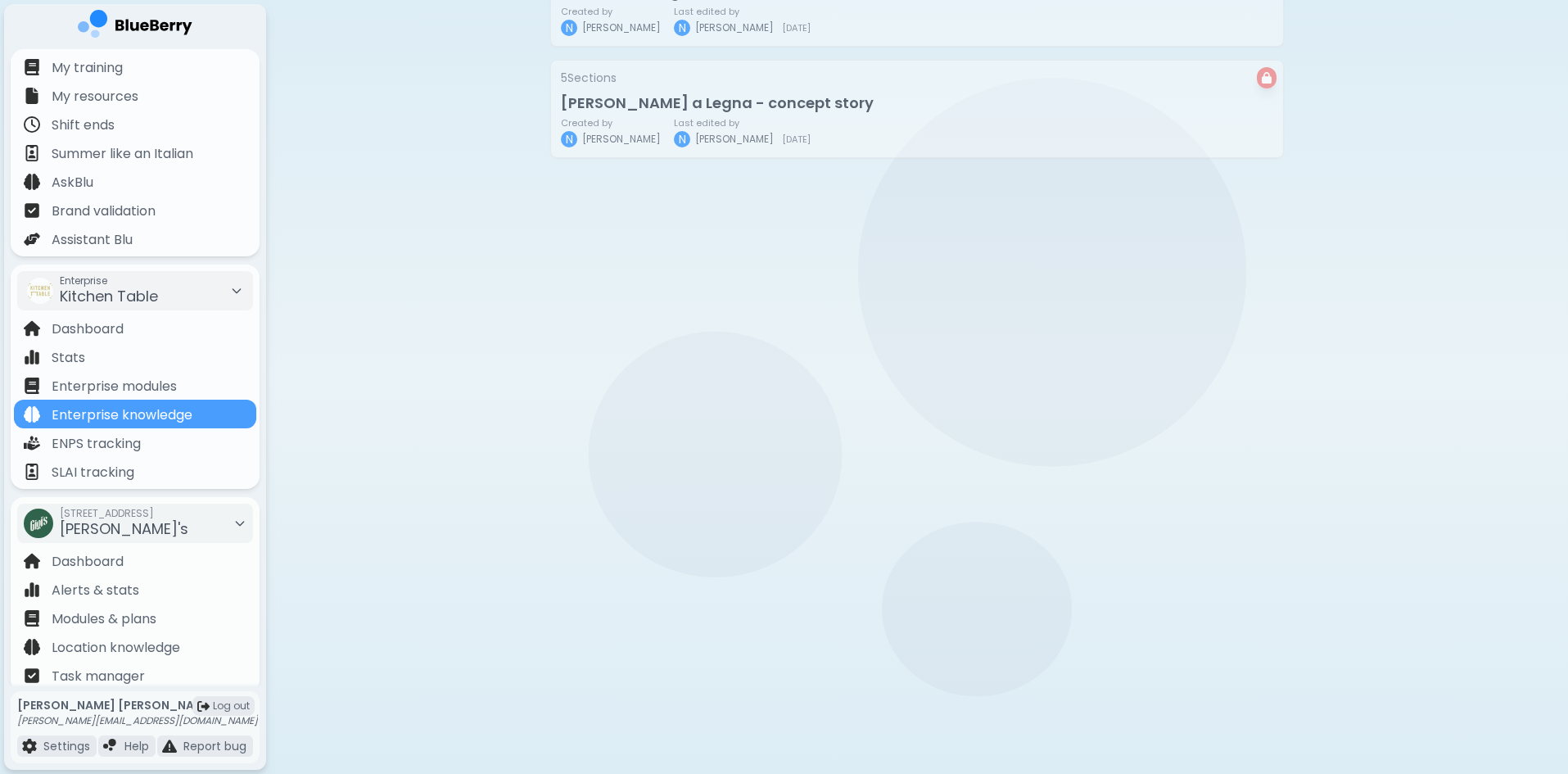
scroll to position [783, 0]
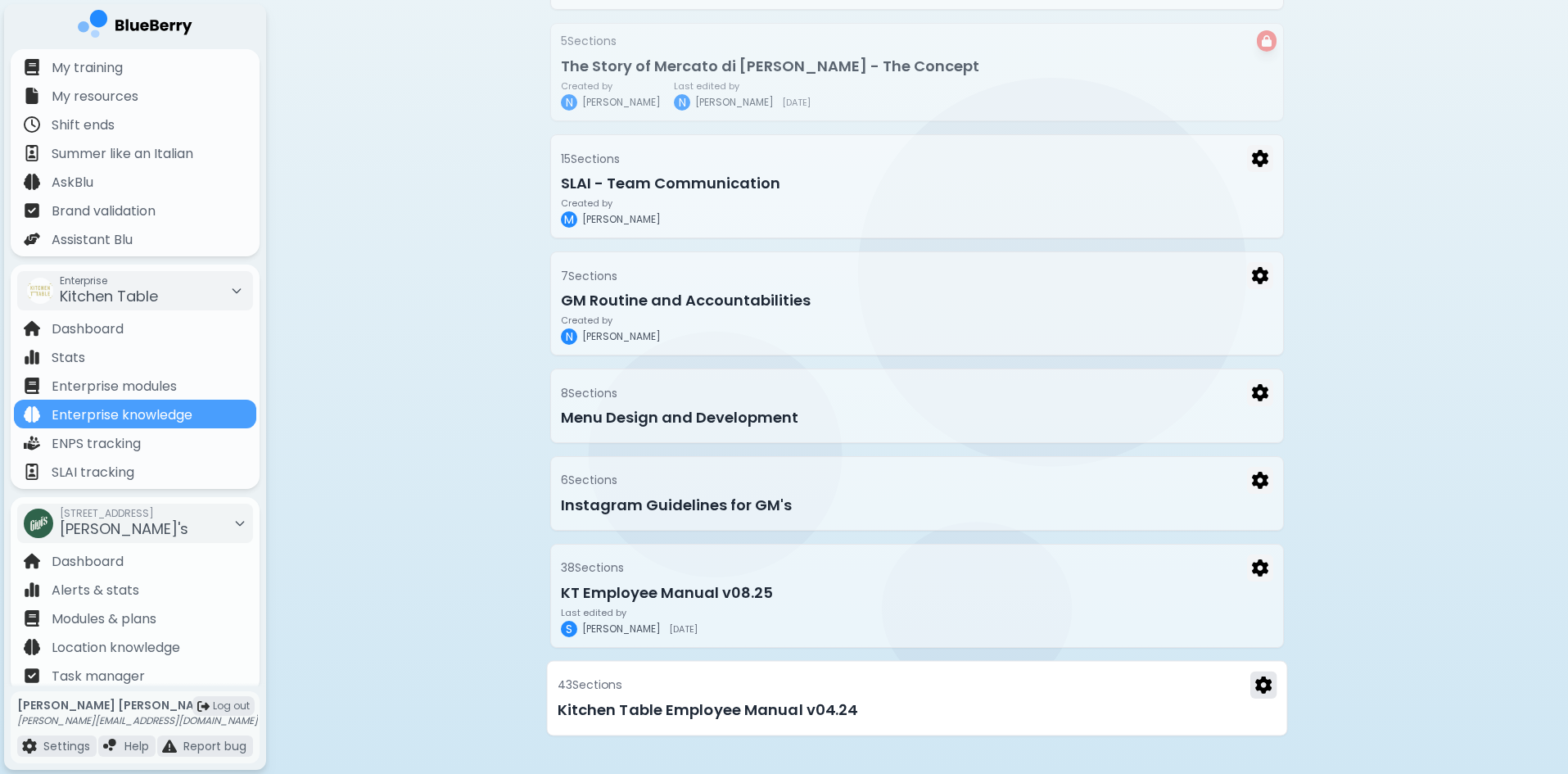
click at [1265, 685] on img at bounding box center [1263, 685] width 17 height 17
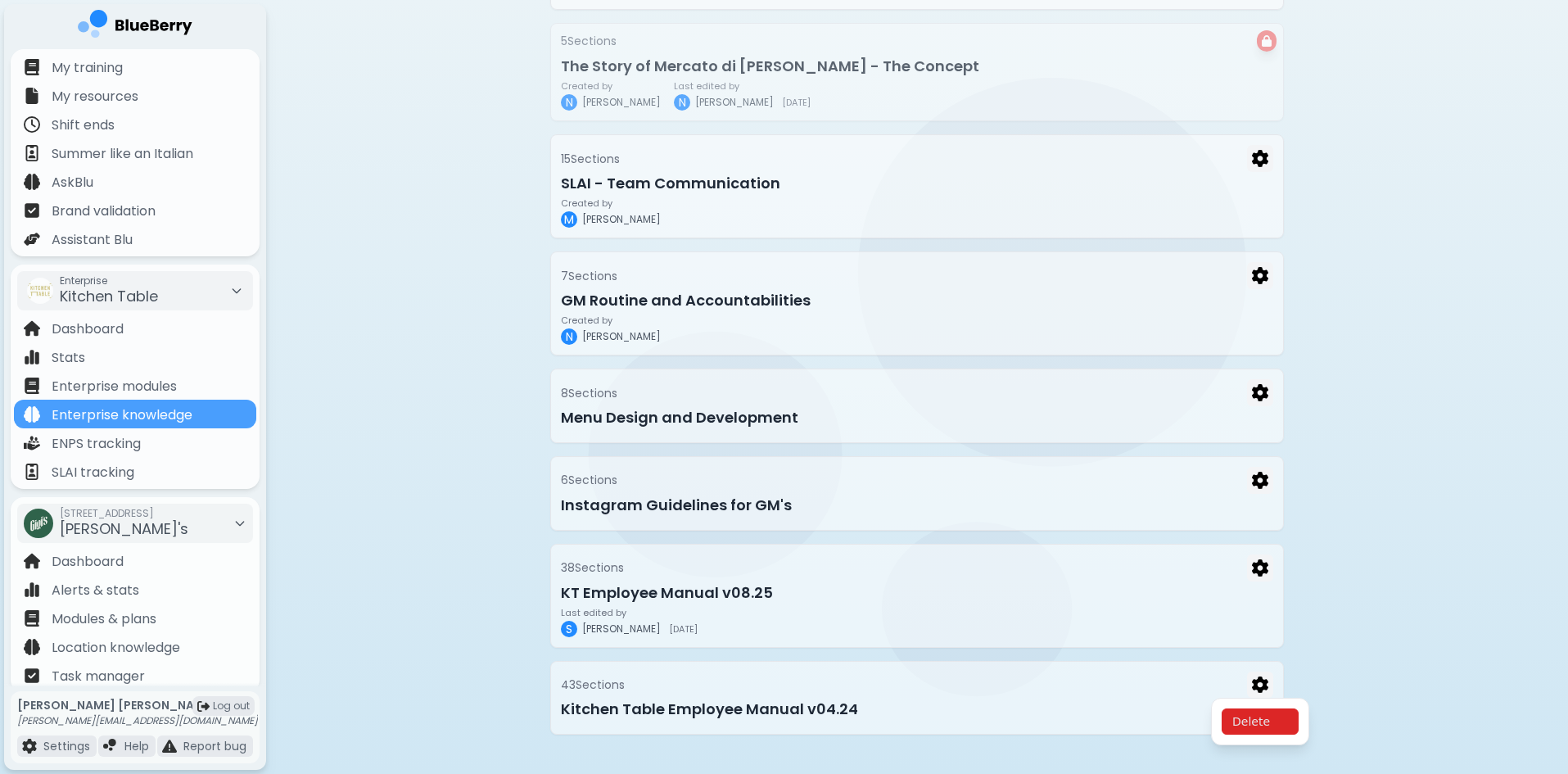
click at [1269, 726] on button "Delete" at bounding box center [1260, 721] width 77 height 26
click at [1278, 744] on button "Confirm" at bounding box center [1297, 742] width 64 height 24
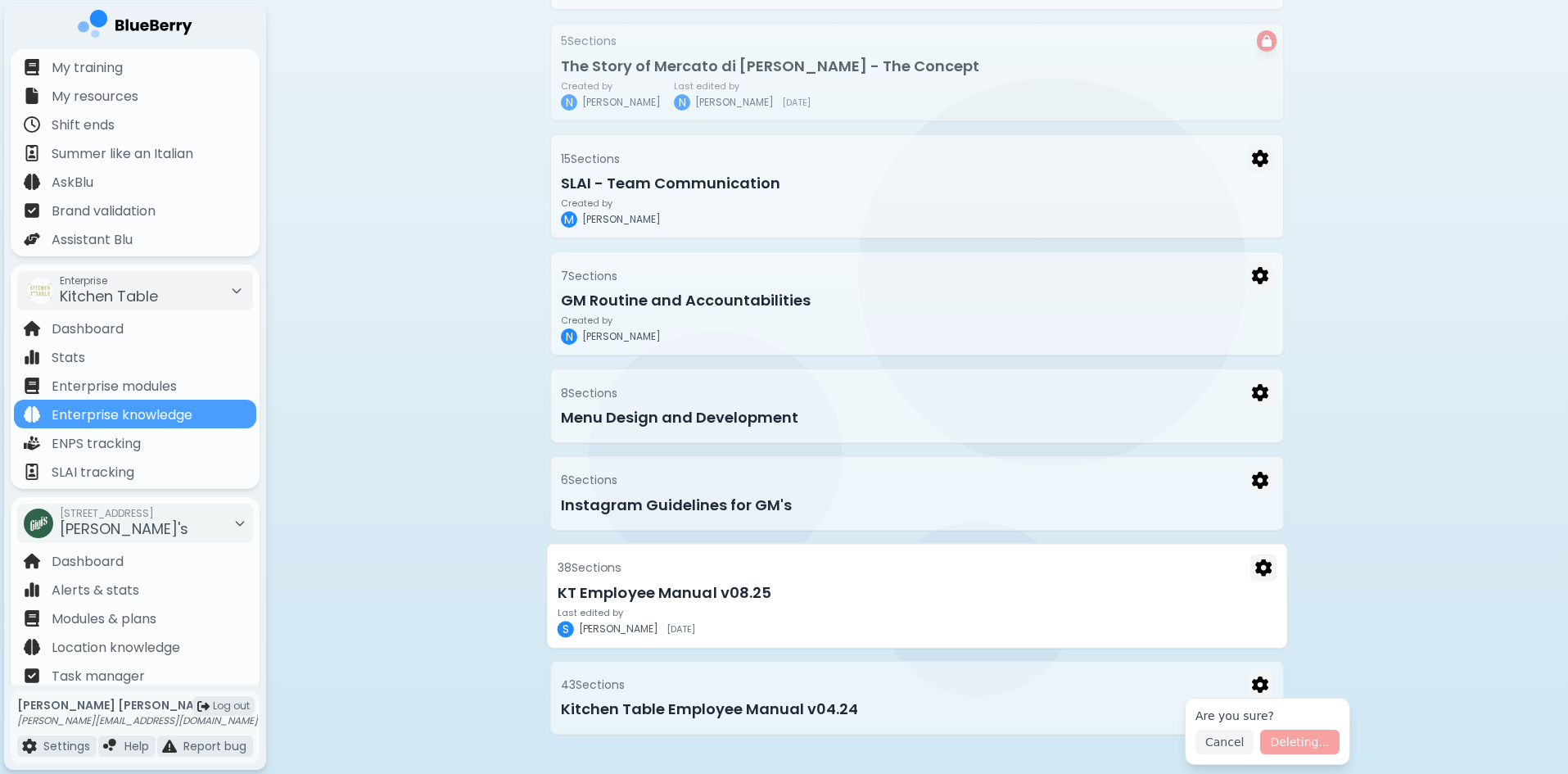
scroll to position [696, 0]
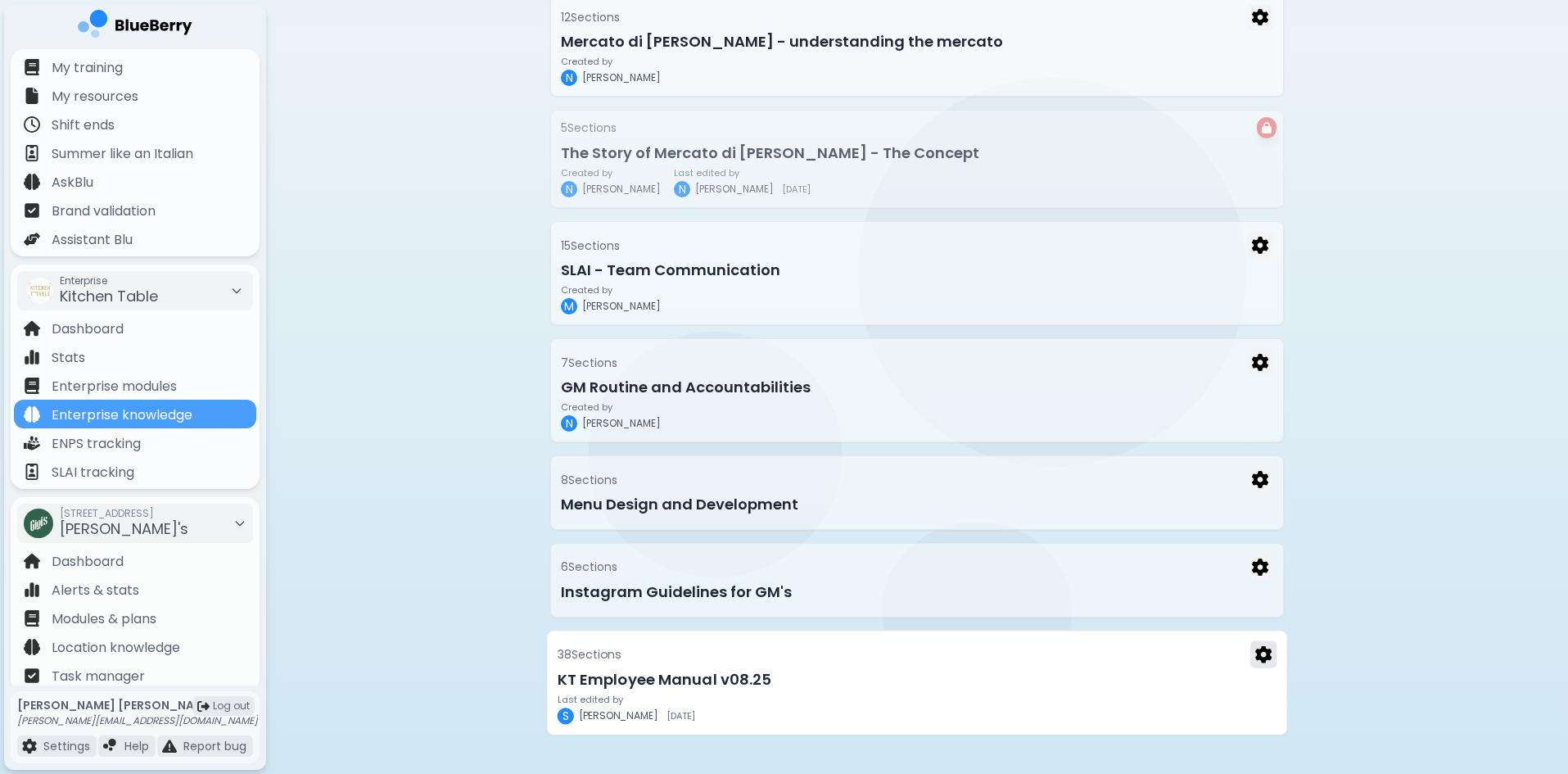
click at [1263, 654] on img at bounding box center [1263, 654] width 17 height 17
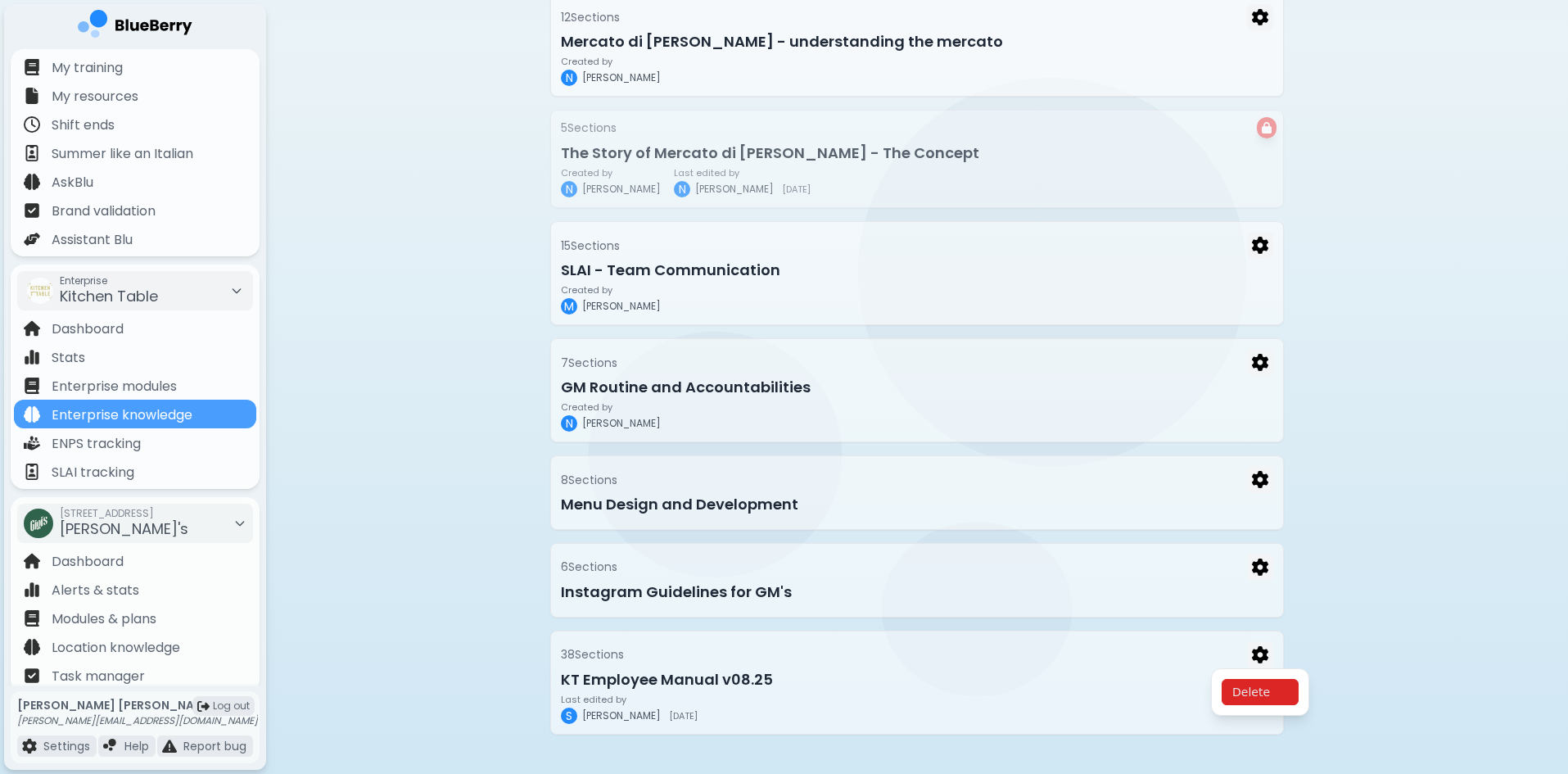
click at [1267, 700] on button "Delete" at bounding box center [1260, 691] width 77 height 26
click at [1273, 713] on button "Confirm" at bounding box center [1297, 712] width 64 height 24
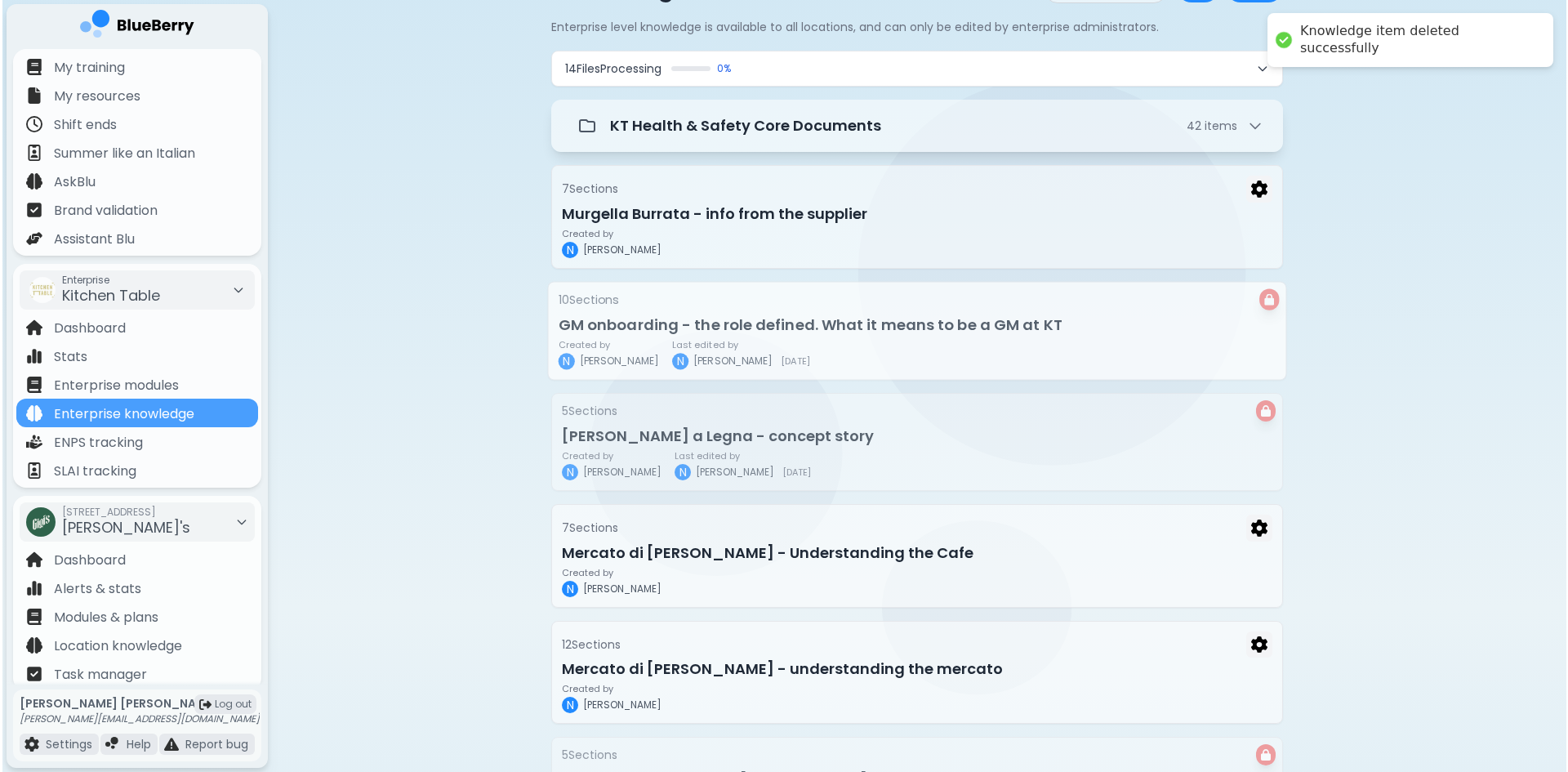
scroll to position [0, 0]
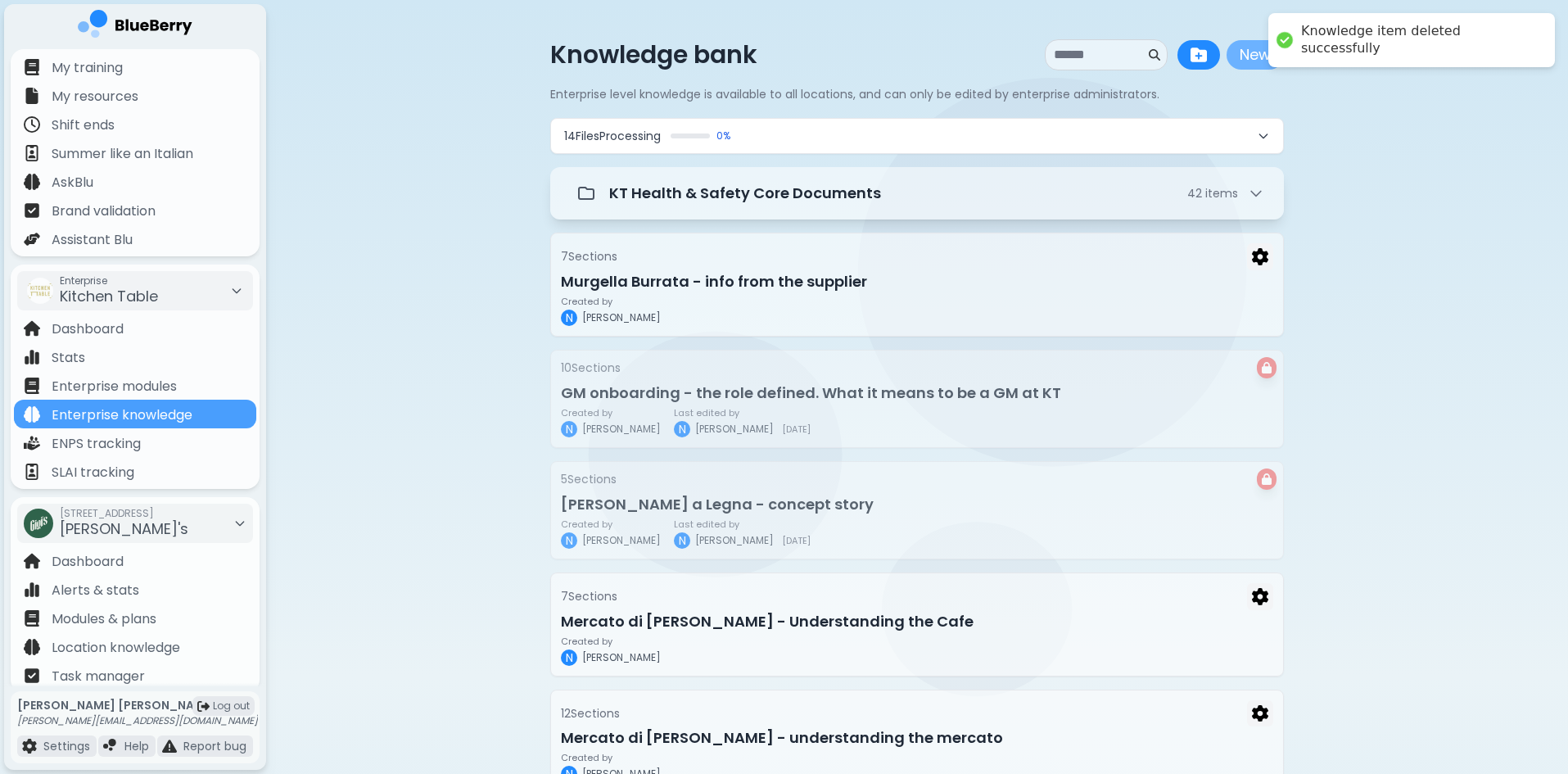
click at [1269, 52] on button "New" at bounding box center [1255, 55] width 57 height 30
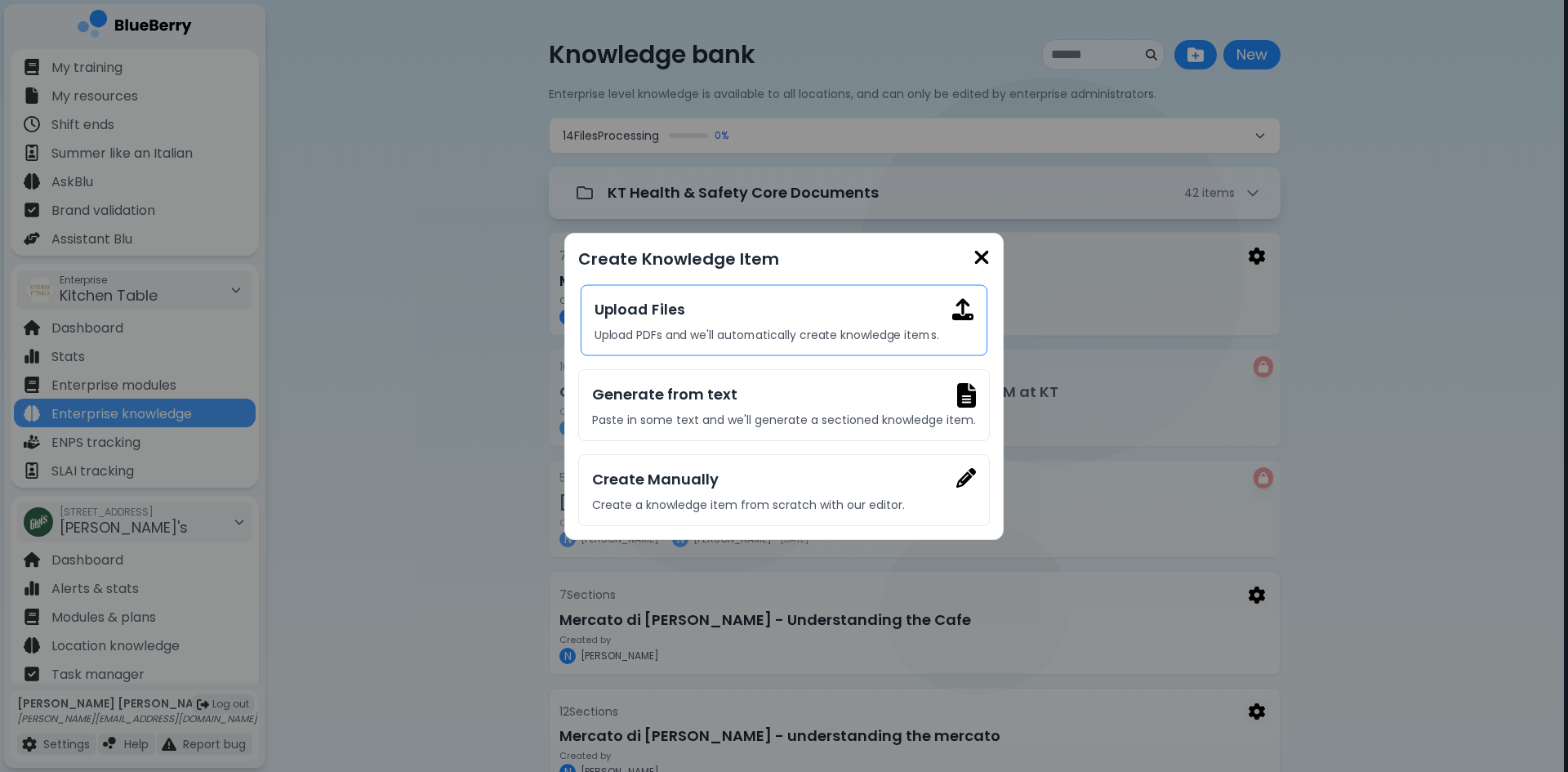
click at [861, 329] on p "Upload PDFs and we'll automatically create knowledge items." at bounding box center [784, 334] width 379 height 15
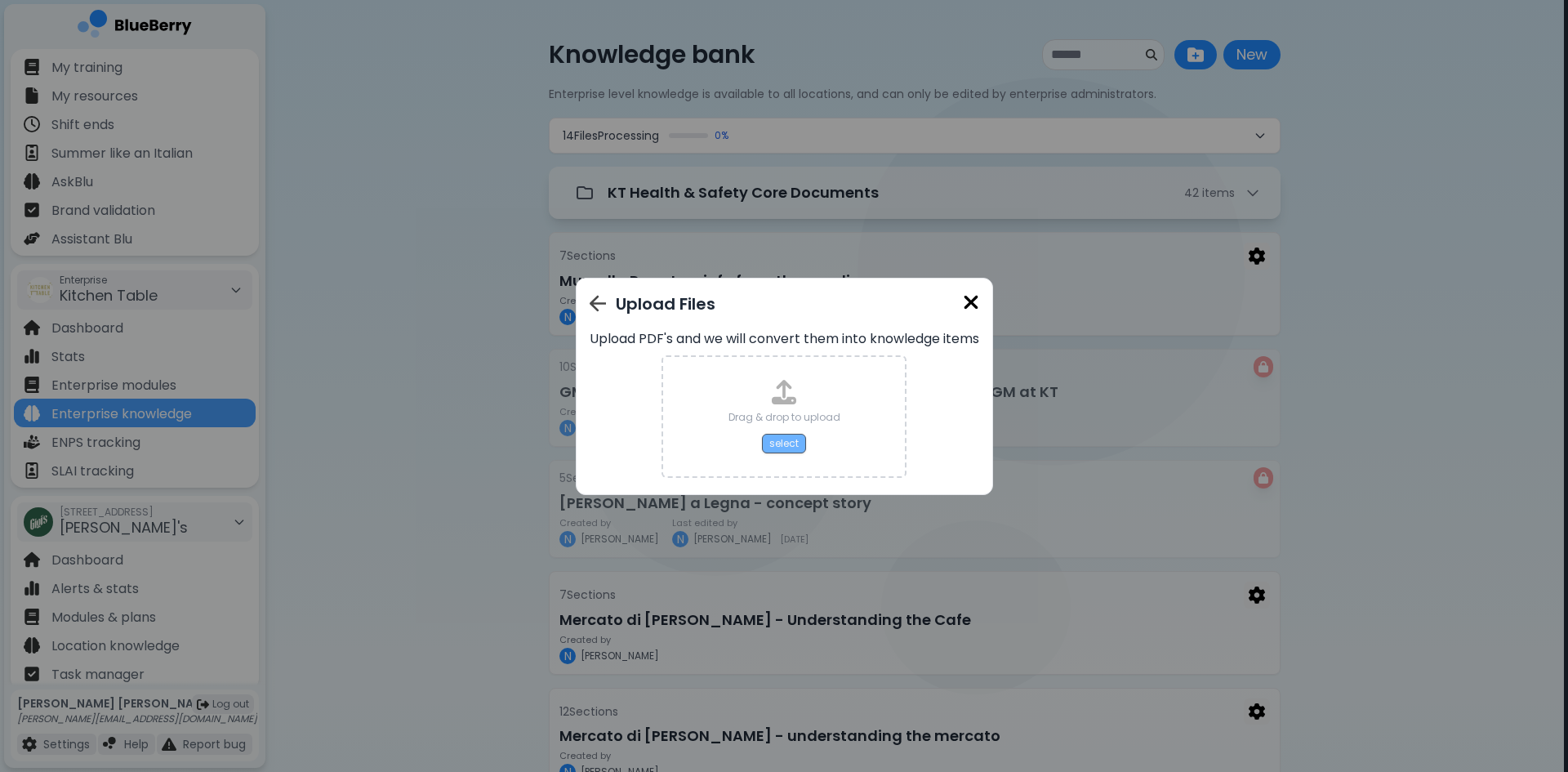
click at [777, 442] on button "select" at bounding box center [783, 443] width 44 height 20
type input "**********"
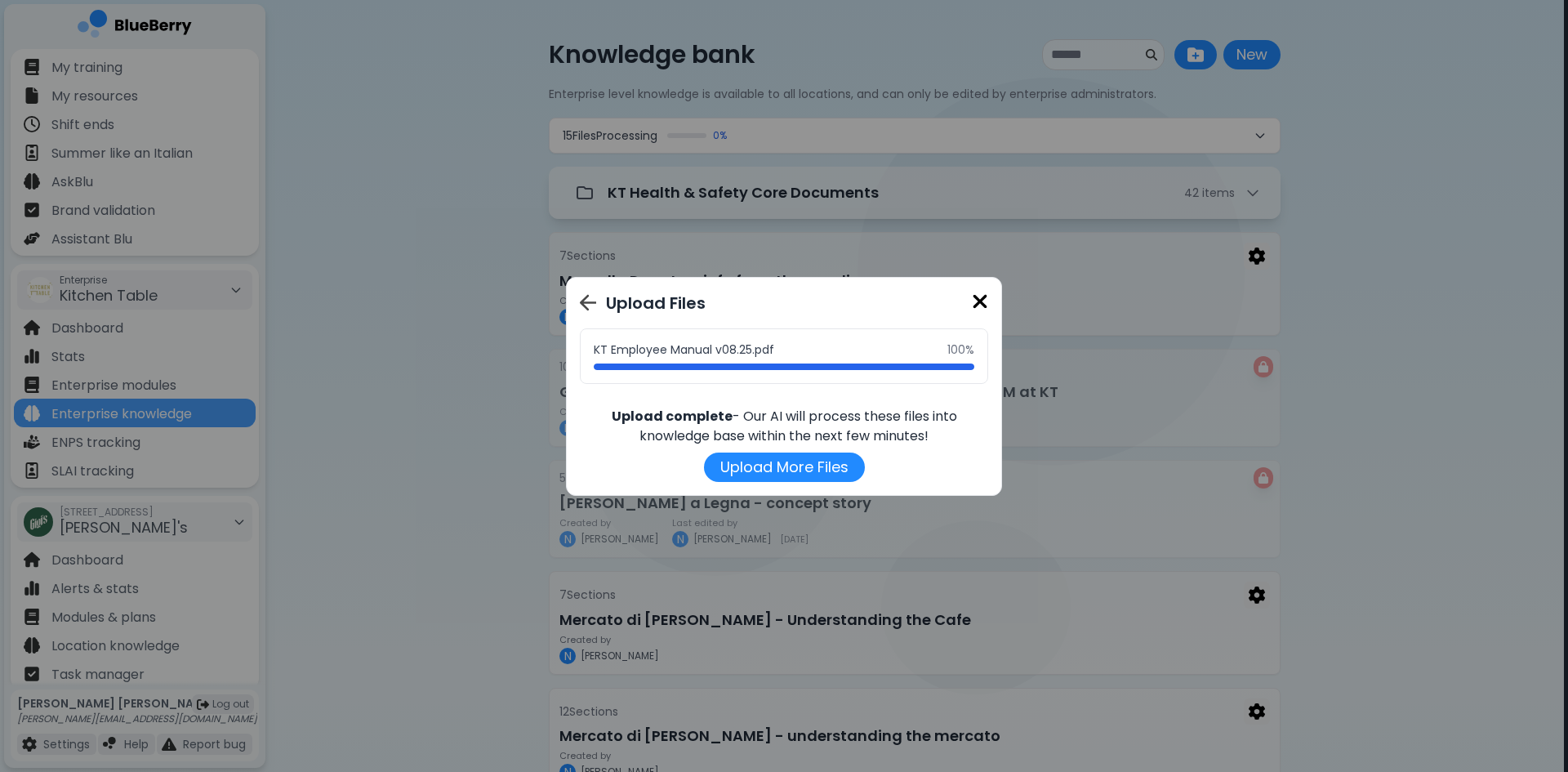
click at [982, 300] on img at bounding box center [980, 302] width 16 height 22
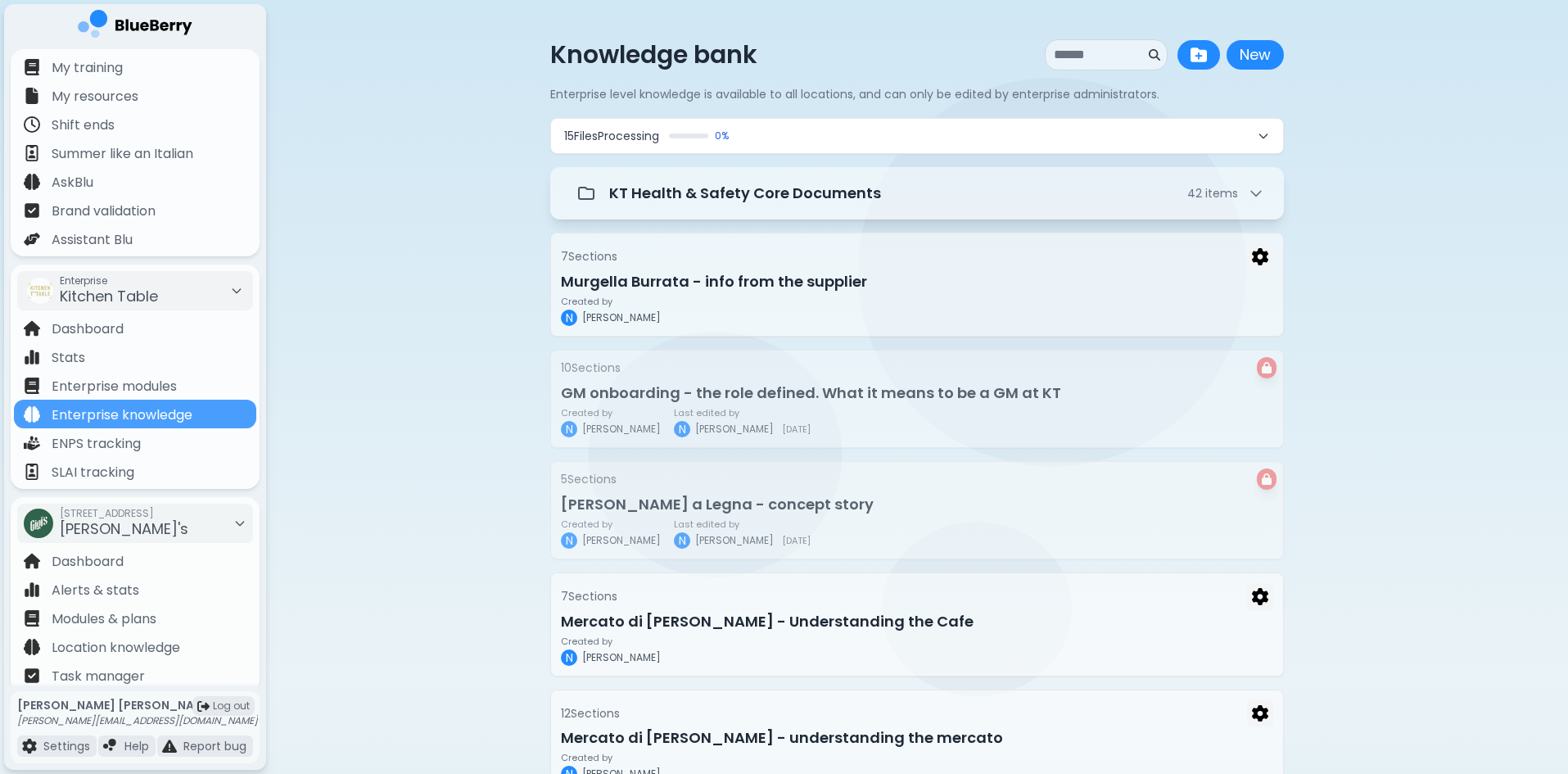
click at [847, 135] on button "15 File s Processing 0 %" at bounding box center [916, 136] width 732 height 35
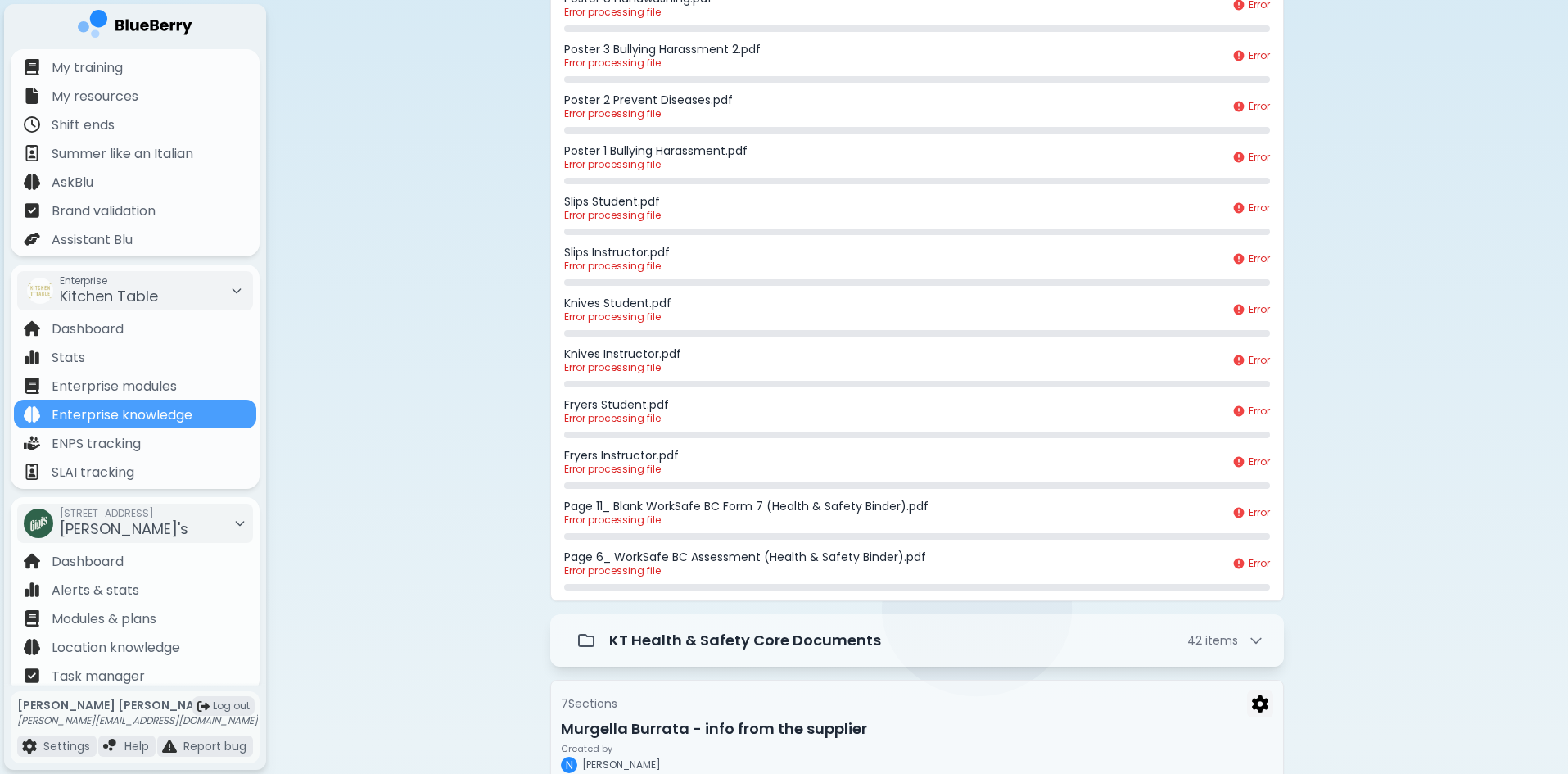
scroll to position [573, 0]
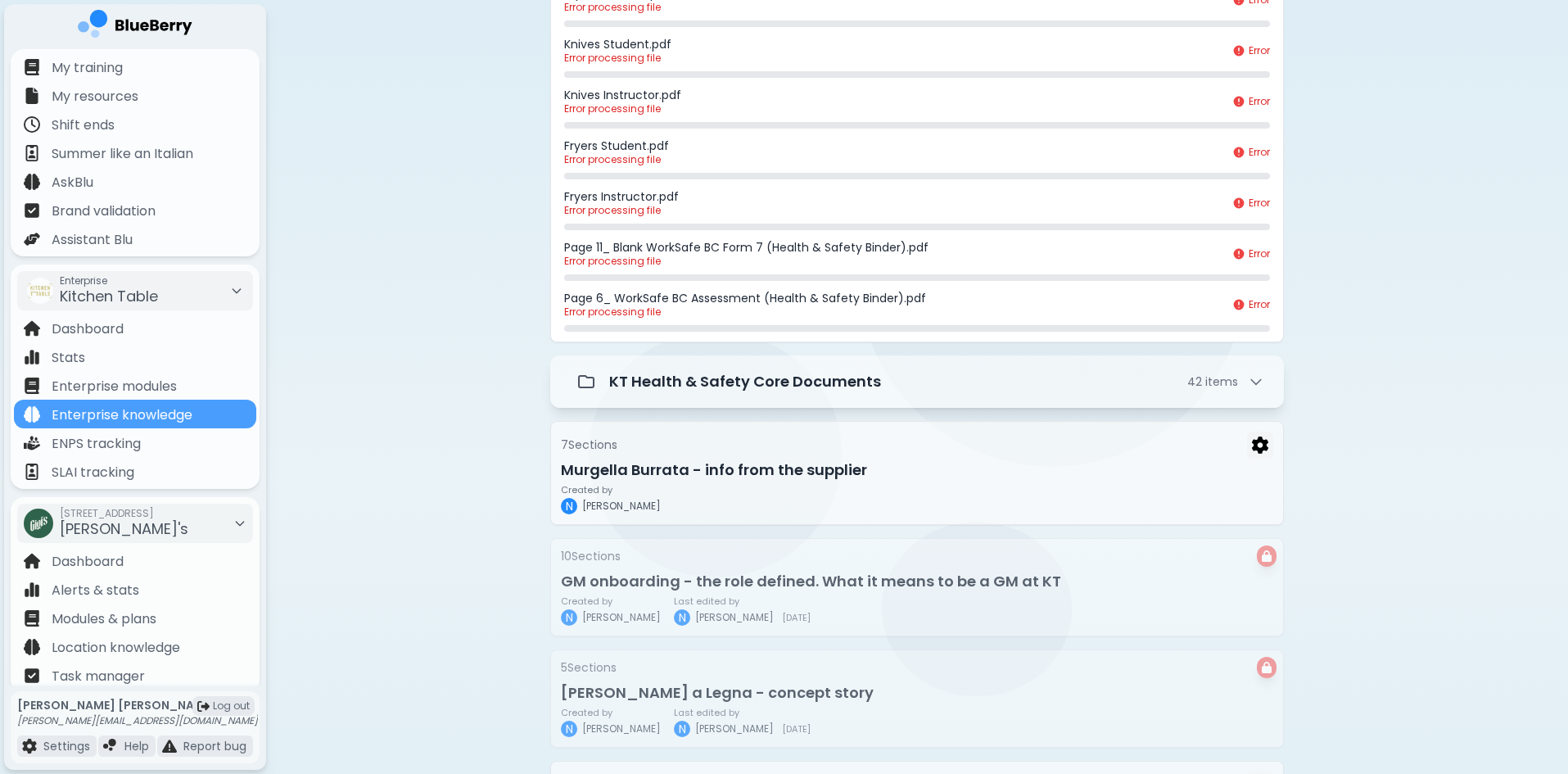
click at [697, 292] on p "Page 6_ WorkSafe BC Assessment (Health & Safety Binder).pdf" at bounding box center [893, 298] width 658 height 15
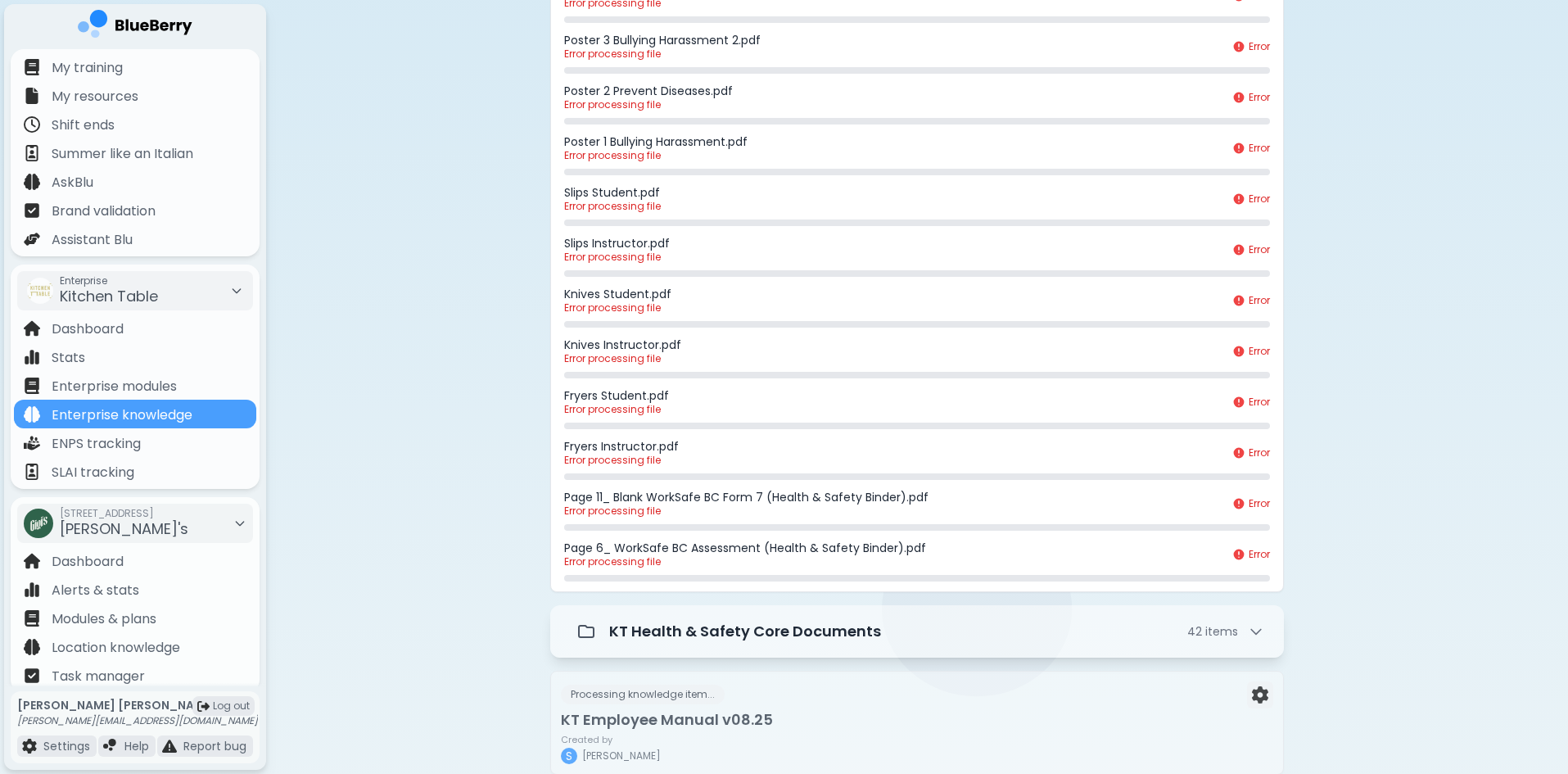
scroll to position [327, 0]
click at [636, 460] on p "Error processing file" at bounding box center [893, 455] width 658 height 13
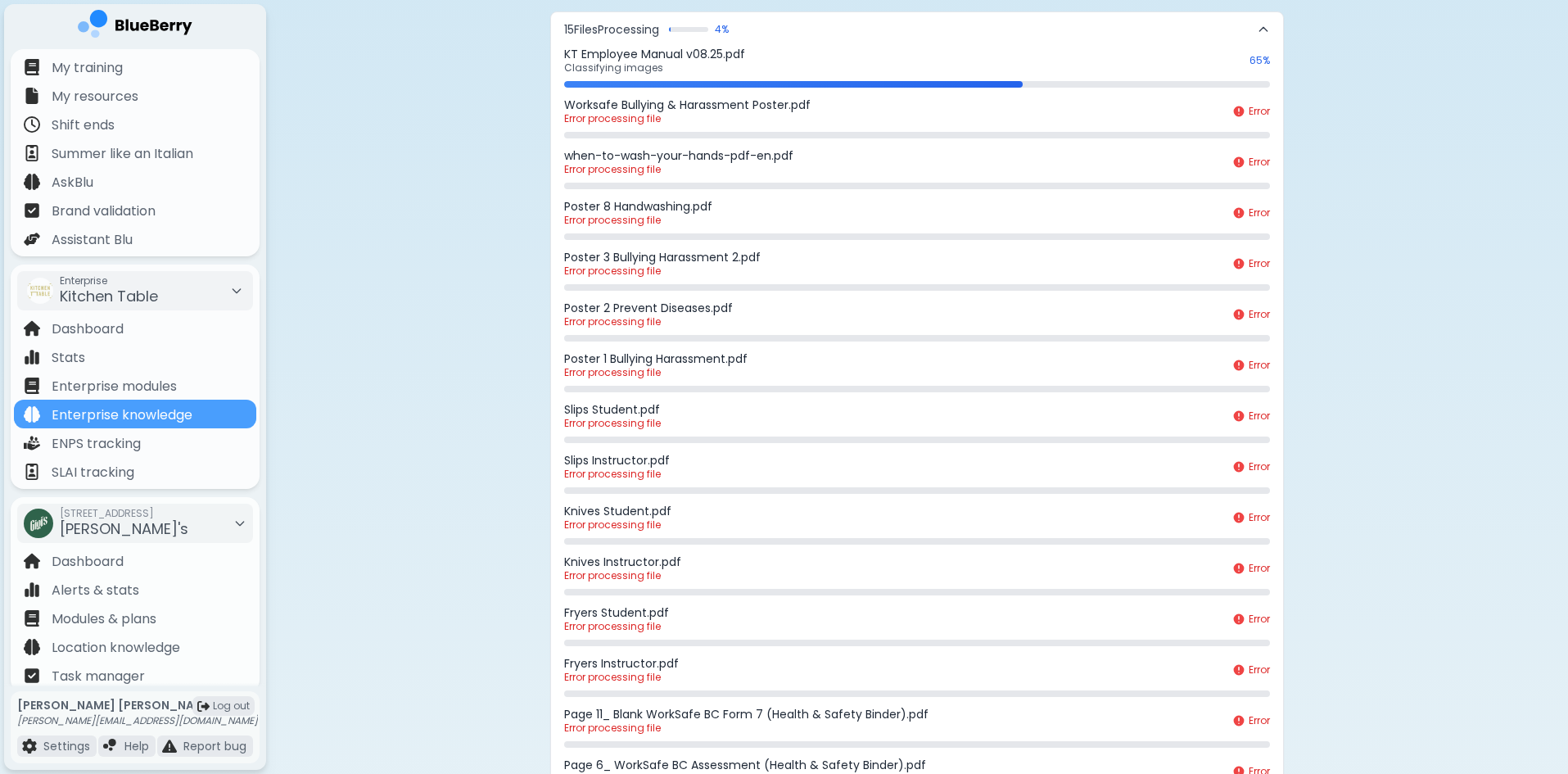
scroll to position [0, 0]
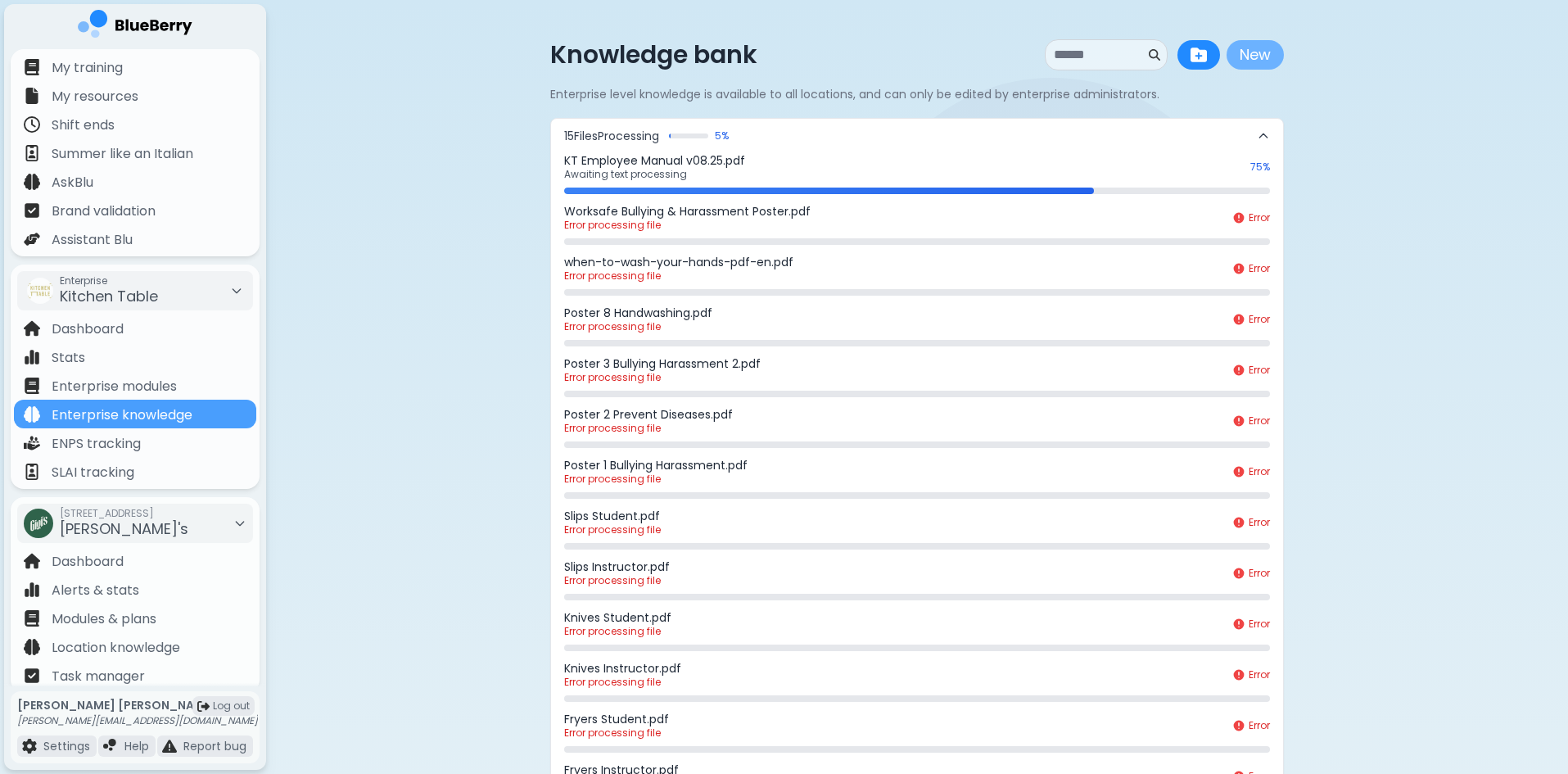
click at [1259, 61] on button "New" at bounding box center [1255, 55] width 57 height 30
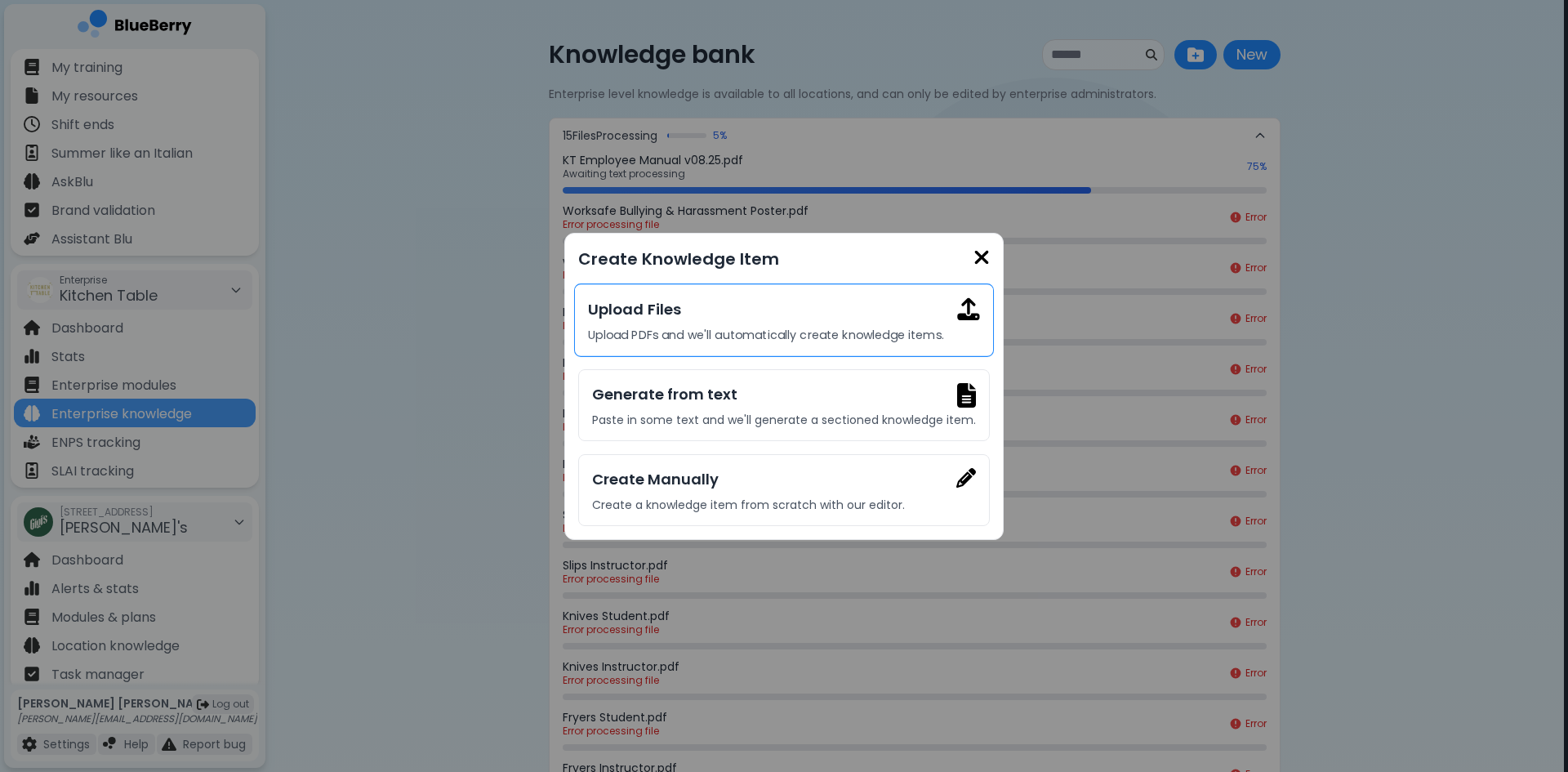
click at [726, 315] on h3 "Upload Files" at bounding box center [783, 308] width 391 height 23
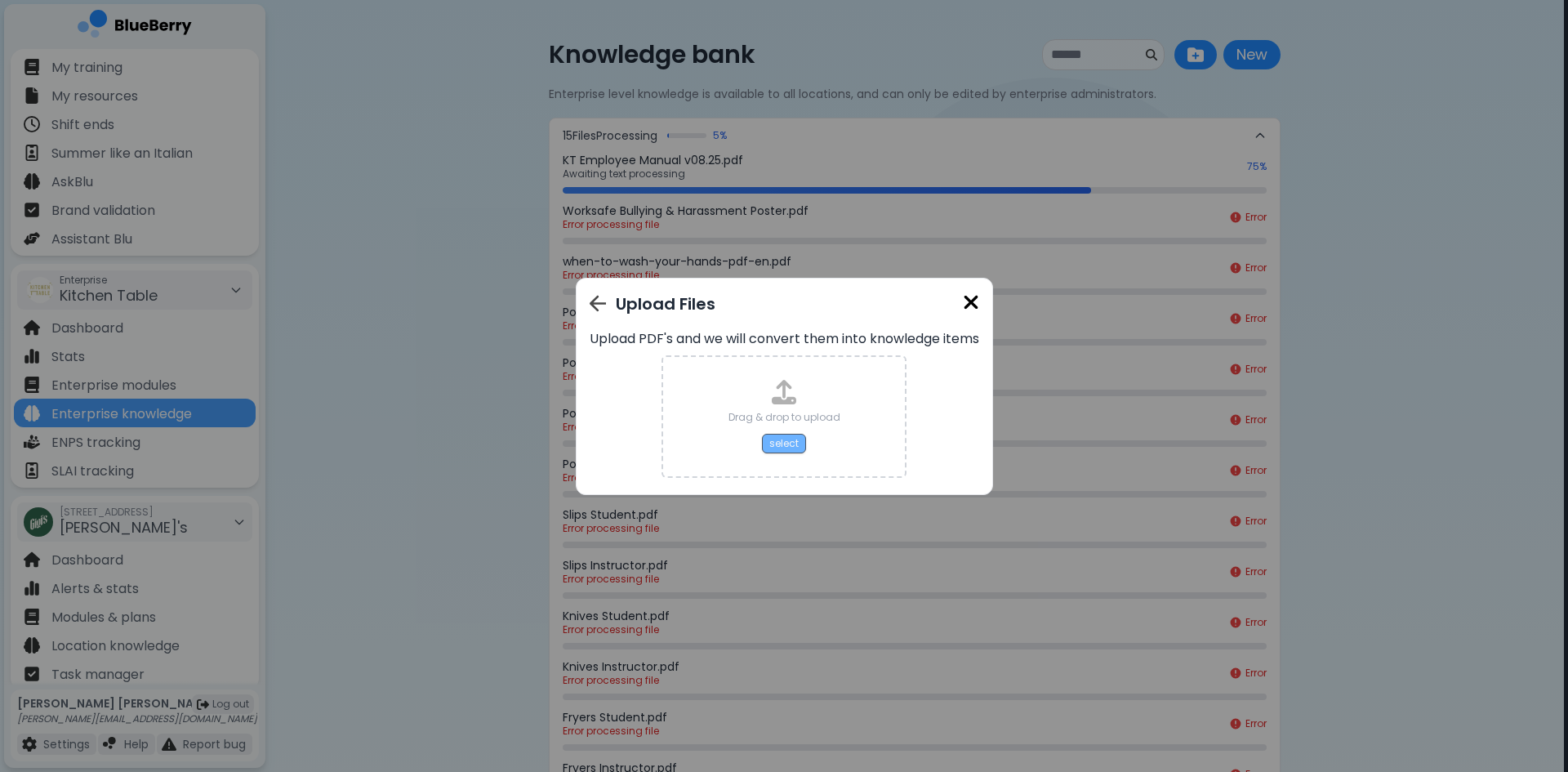
click at [782, 438] on button "select" at bounding box center [783, 443] width 44 height 20
type input "**********"
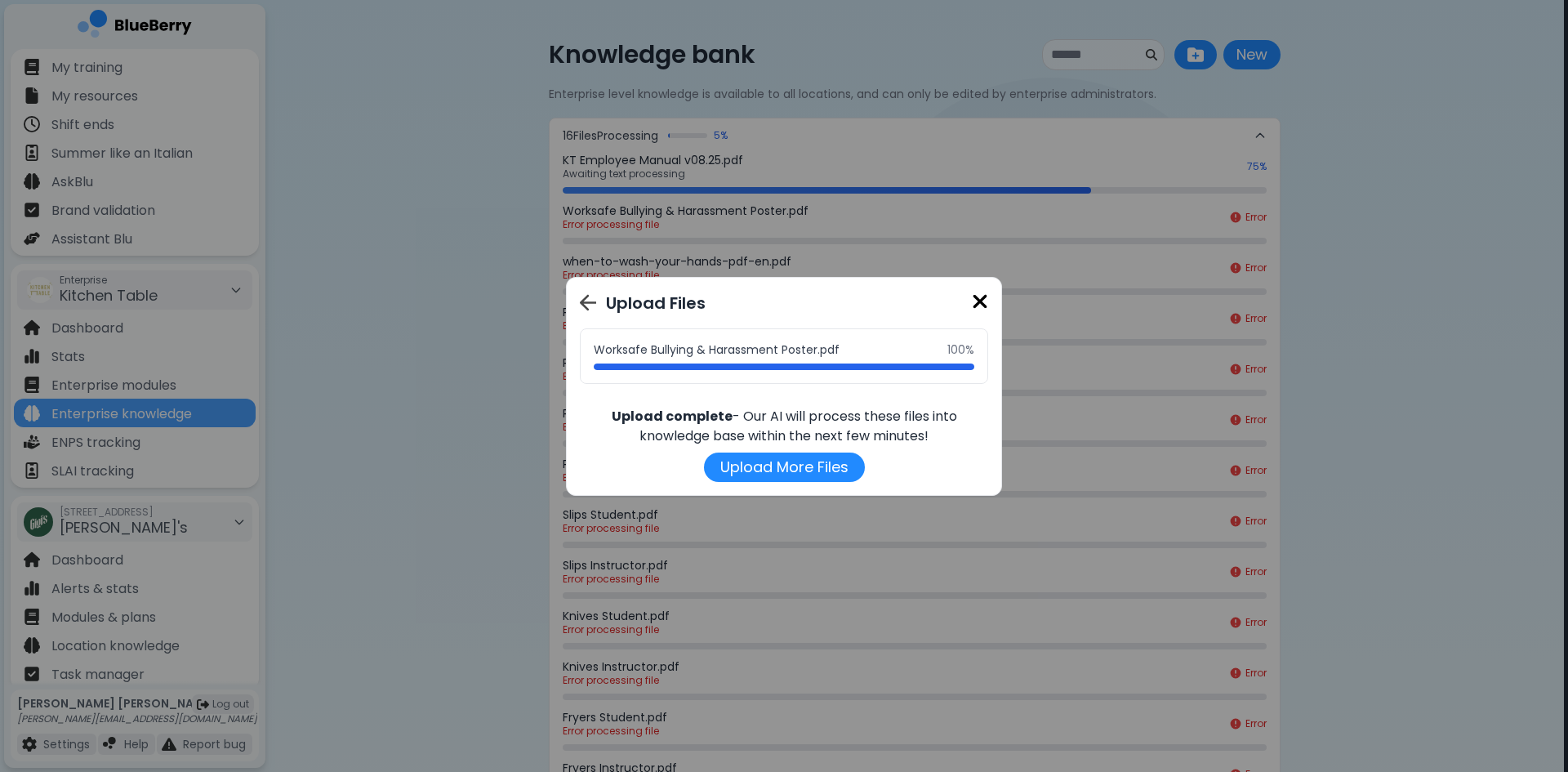
click at [981, 302] on img at bounding box center [980, 302] width 16 height 22
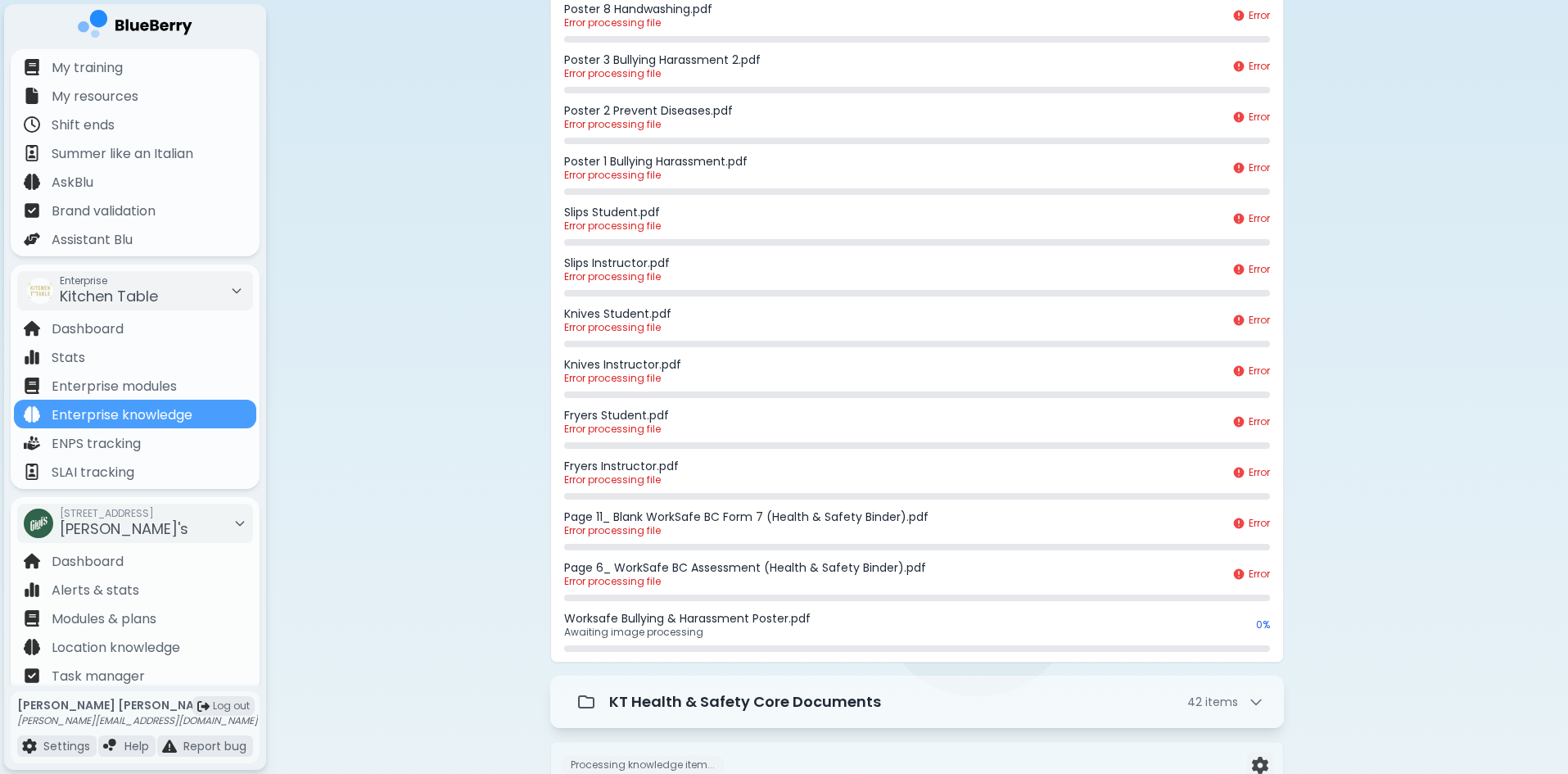
scroll to position [409, 0]
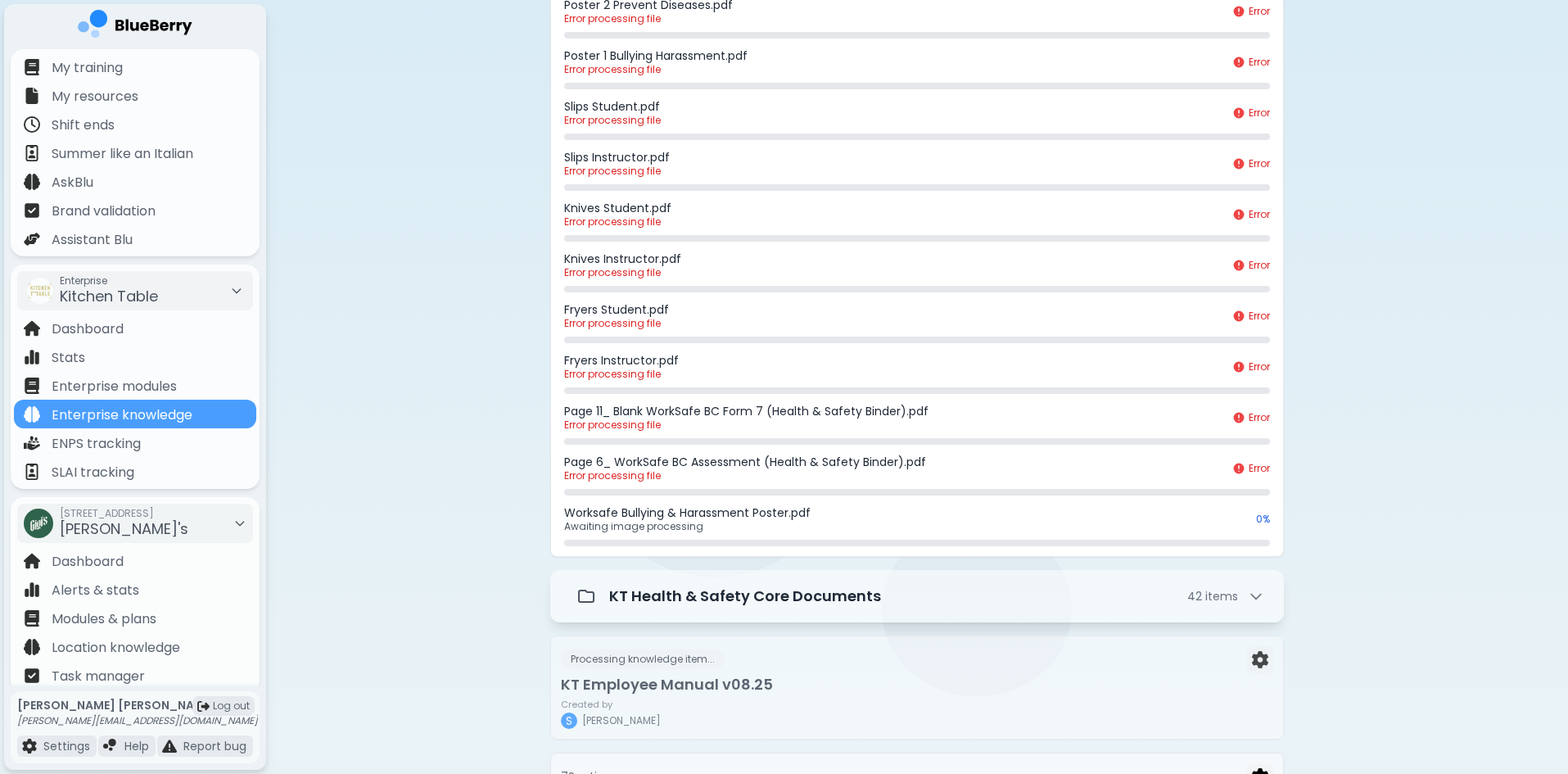
drag, startPoint x: 1253, startPoint y: 461, endPoint x: 1274, endPoint y: 468, distance: 22.1
click at [1272, 468] on div "KT Employee Manual v08.25.pdf Awaiting text processing 75 % Worksafe Bullying &…" at bounding box center [916, 149] width 732 height 812
click at [1295, 471] on div "Knowledge bank New New Enterprise level knowledge is available to all locations…" at bounding box center [916, 731] width 1302 height 2282
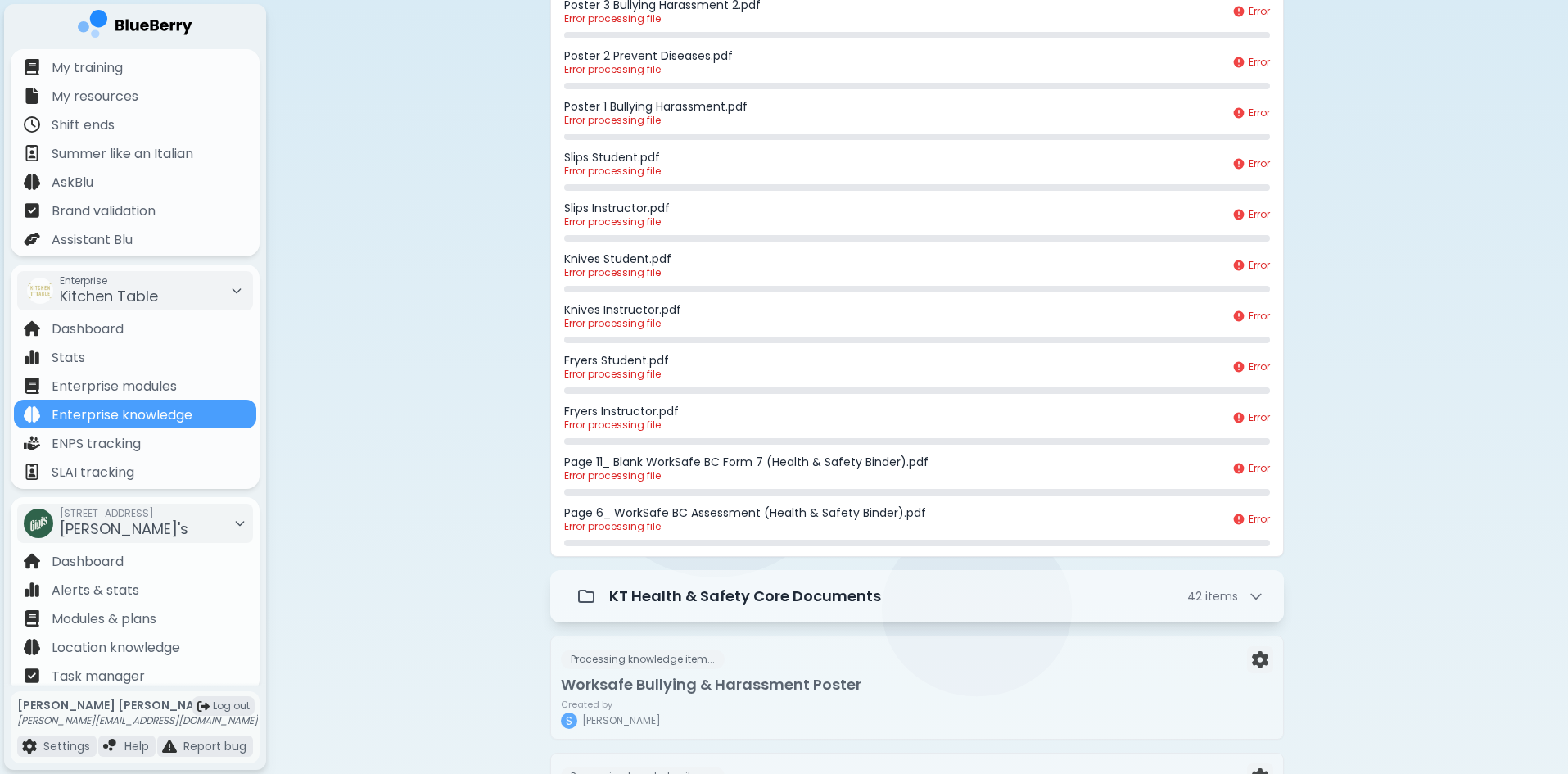
click at [1214, 460] on p "Page 11_ Blank WorkSafe BC Form 7 (Health & Safety Binder).pdf" at bounding box center [893, 461] width 658 height 15
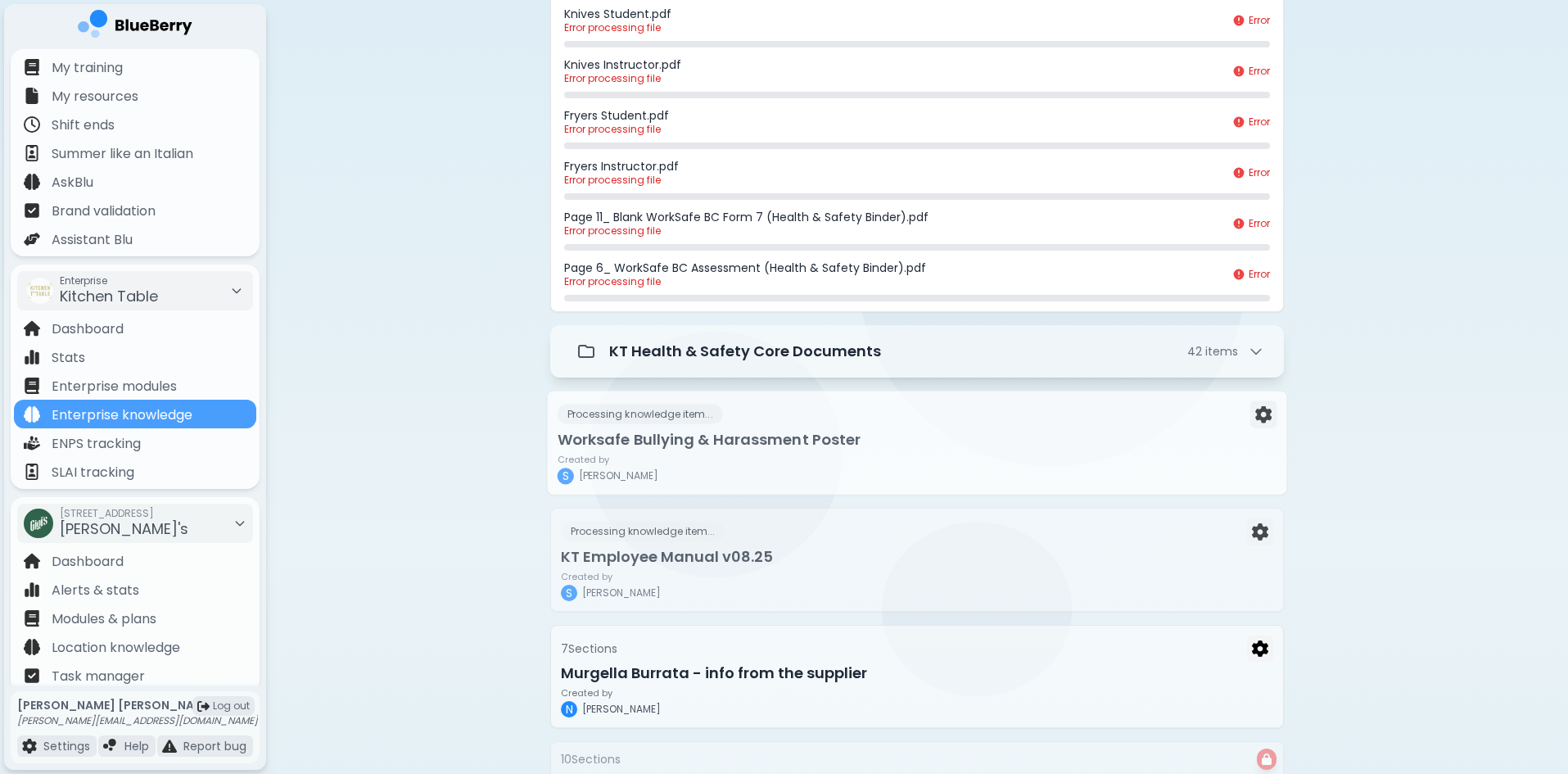
scroll to position [655, 0]
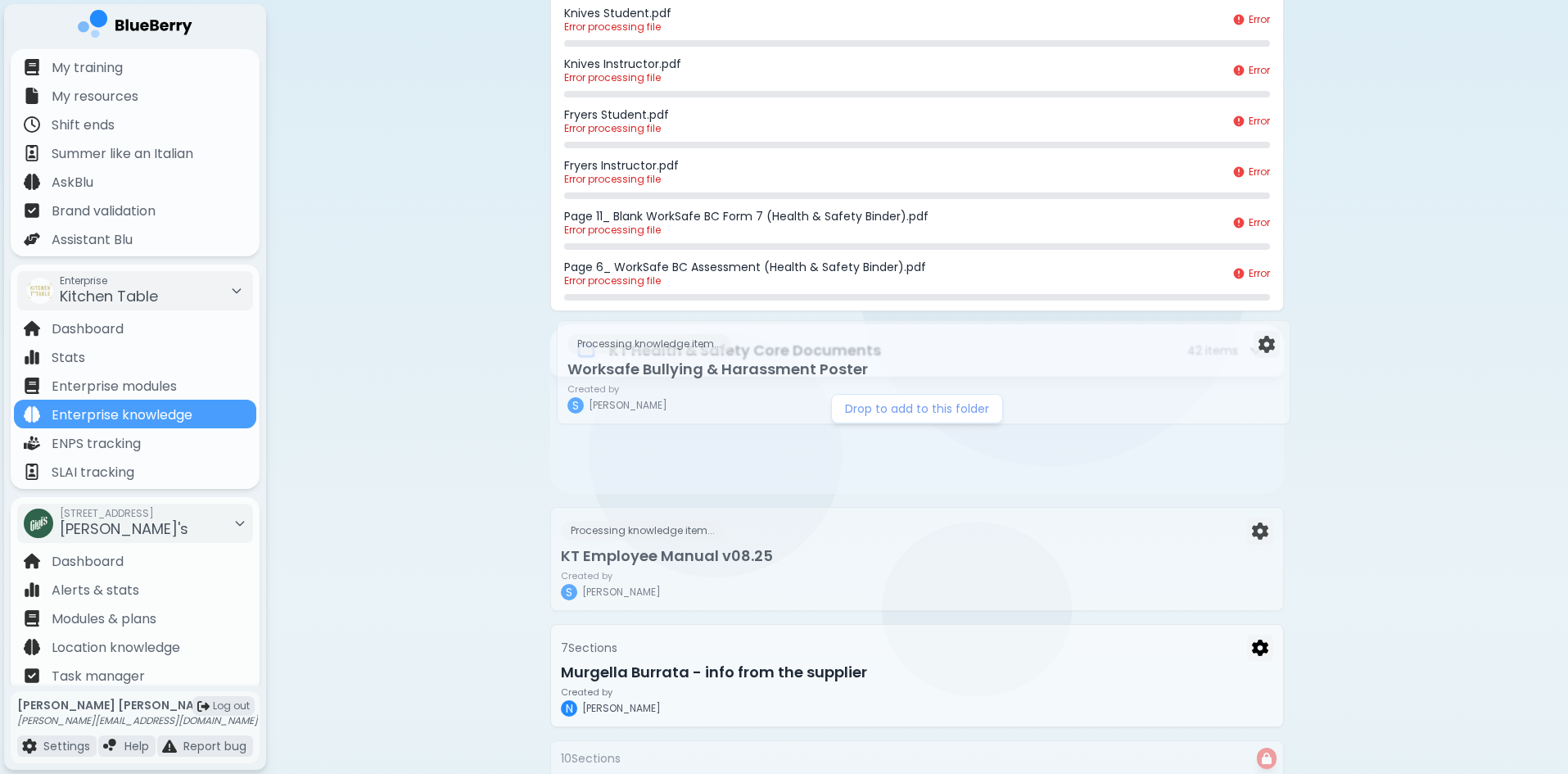
drag, startPoint x: 778, startPoint y: 460, endPoint x: 784, endPoint y: 382, distance: 78.2
click at [784, 382] on div "16 File s Processing 8 % Worksafe Bullying & Harassment Poster.pdf Awaiting ima…" at bounding box center [916, 635] width 734 height 2345
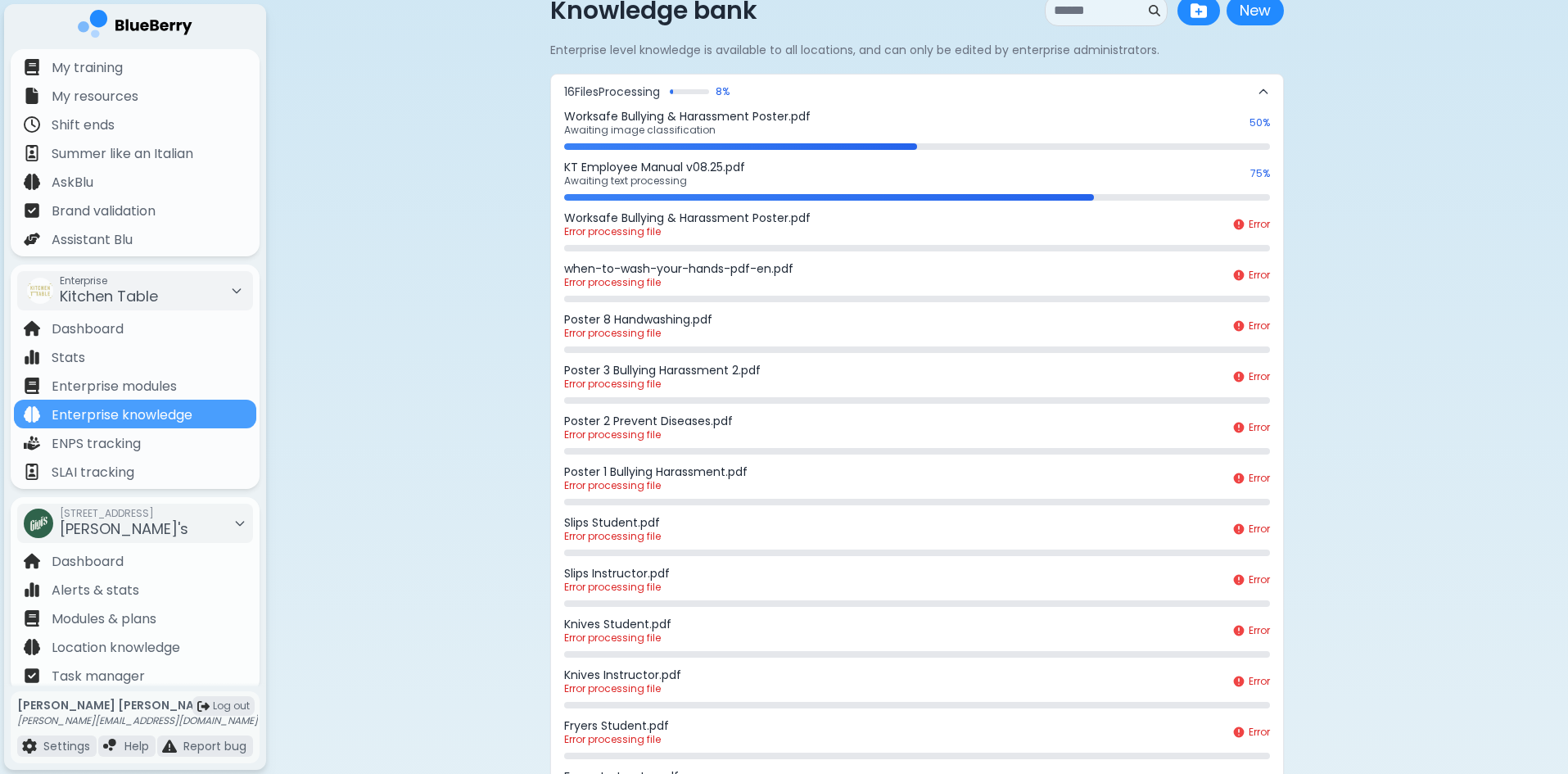
scroll to position [0, 0]
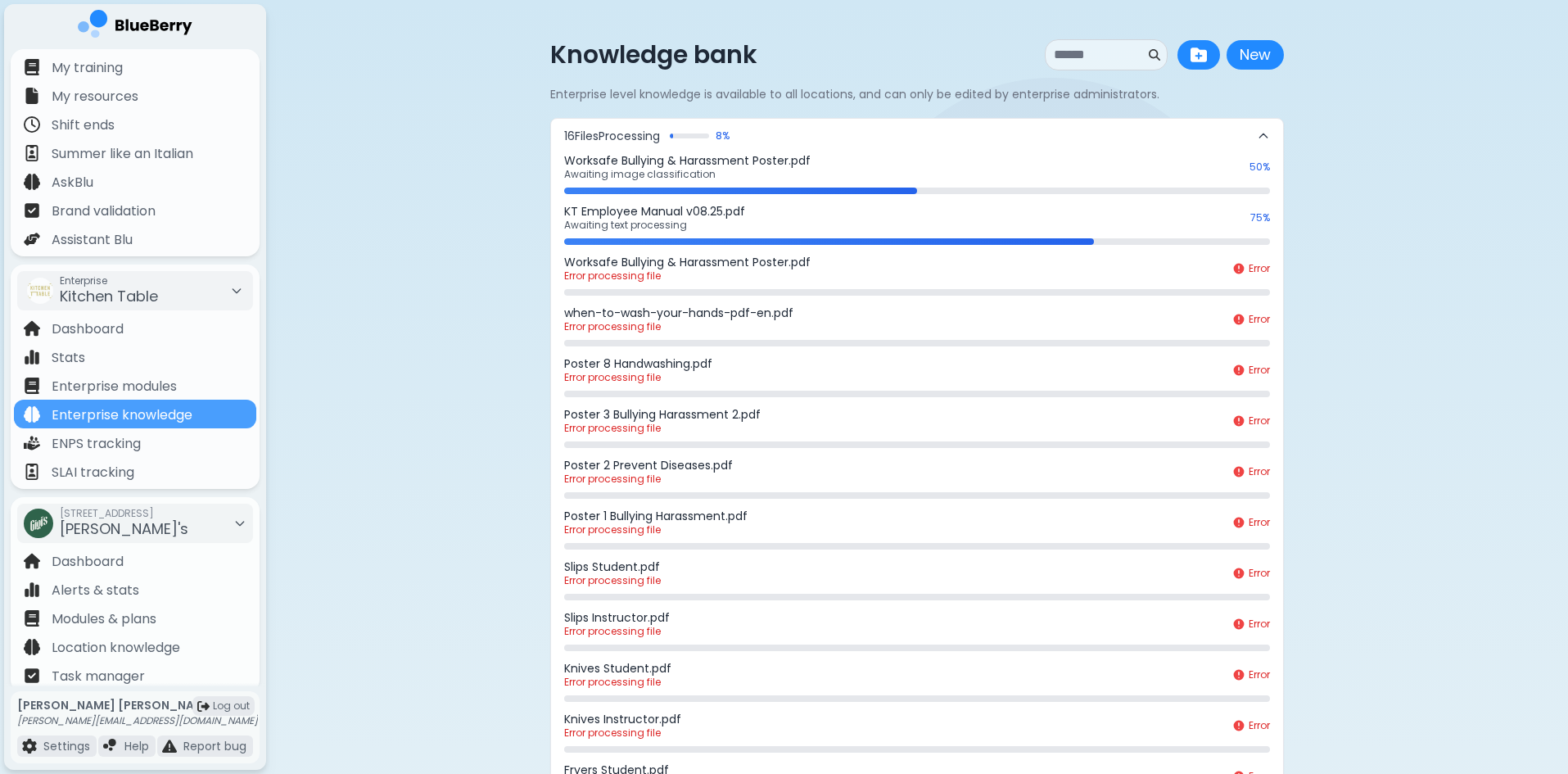
click at [1243, 315] on icon at bounding box center [1238, 319] width 13 height 13
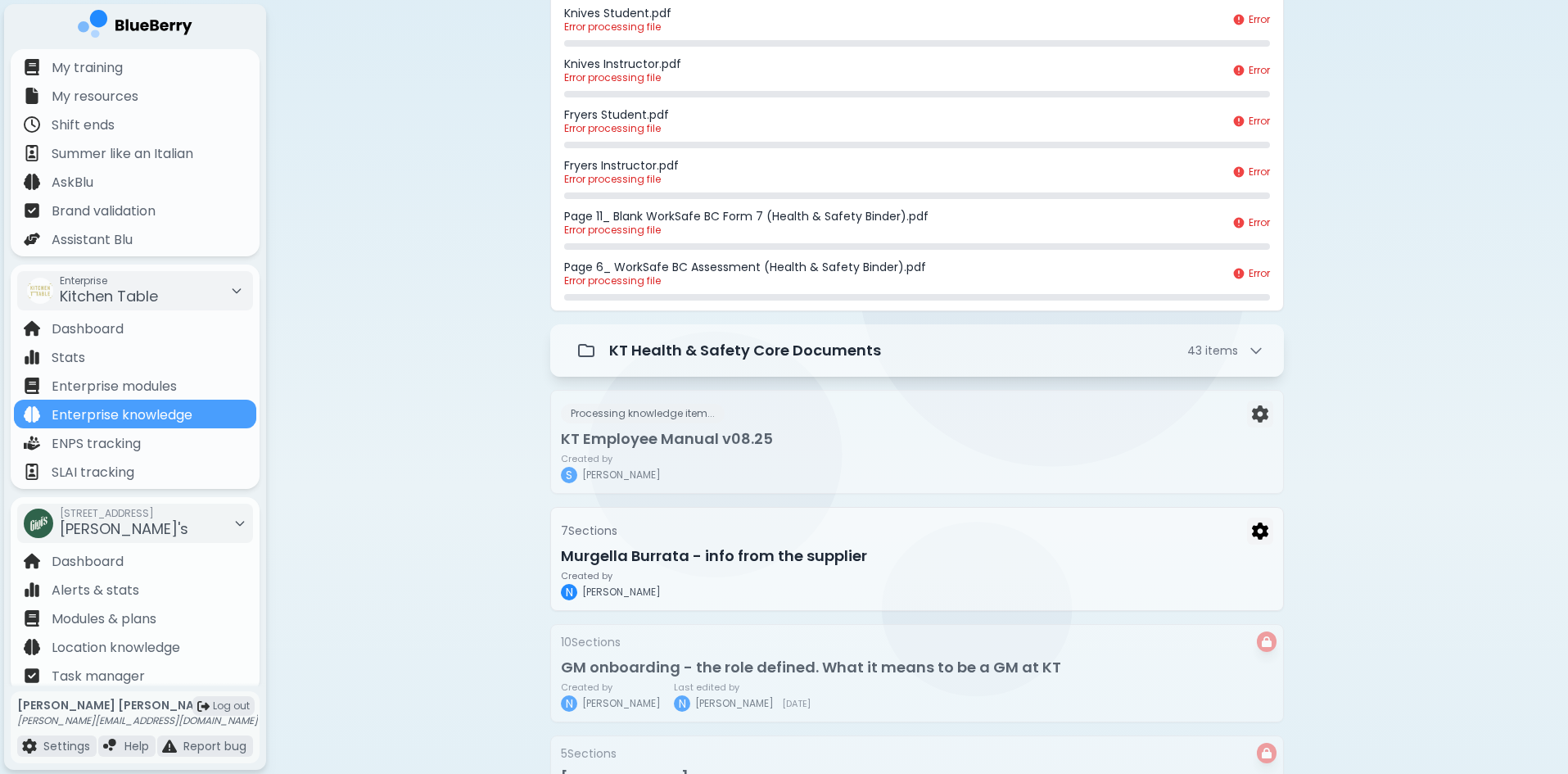
scroll to position [819, 0]
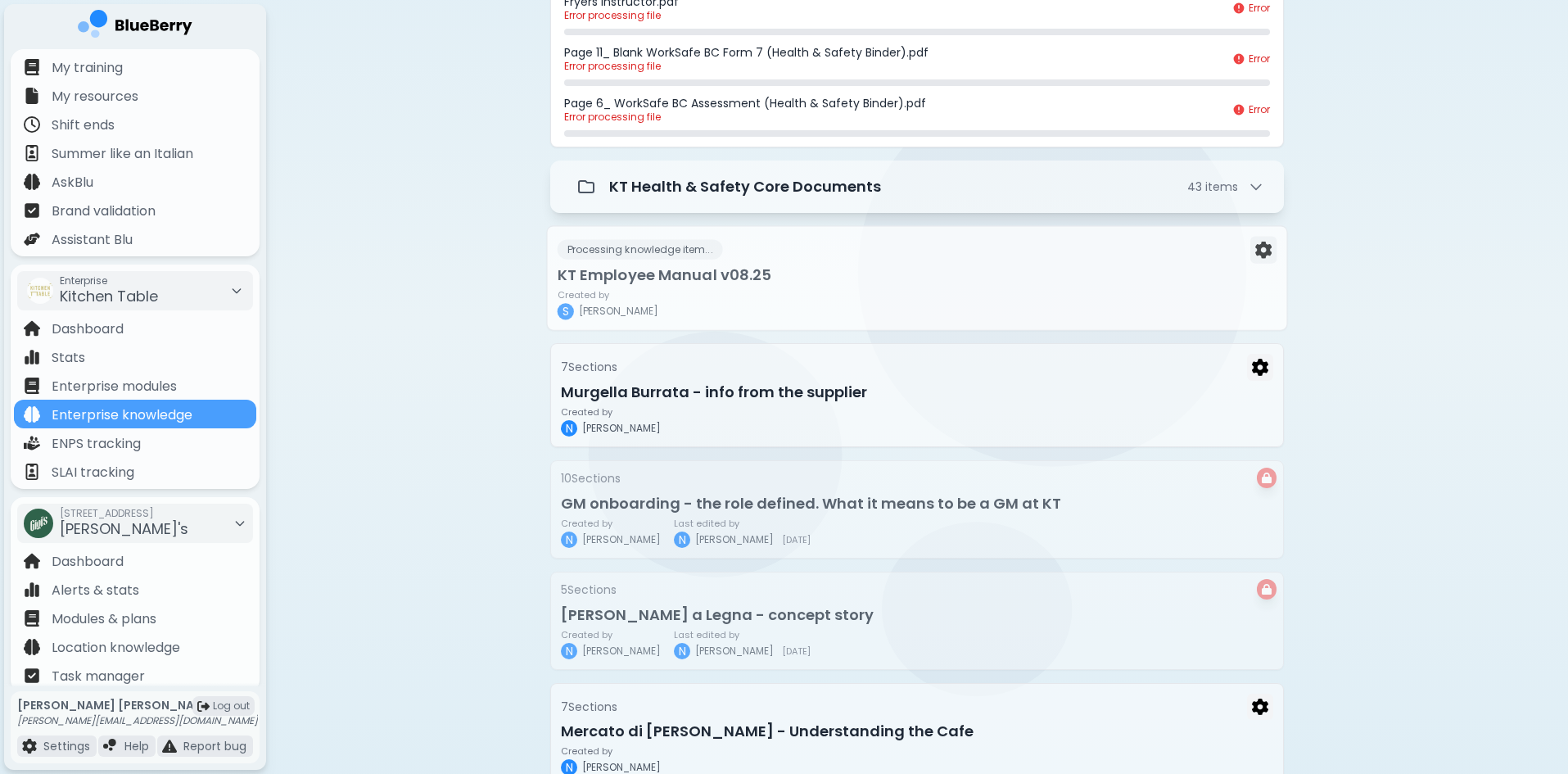
click at [1117, 280] on h3 "KT Employee Manual v08.25" at bounding box center [917, 275] width 719 height 23
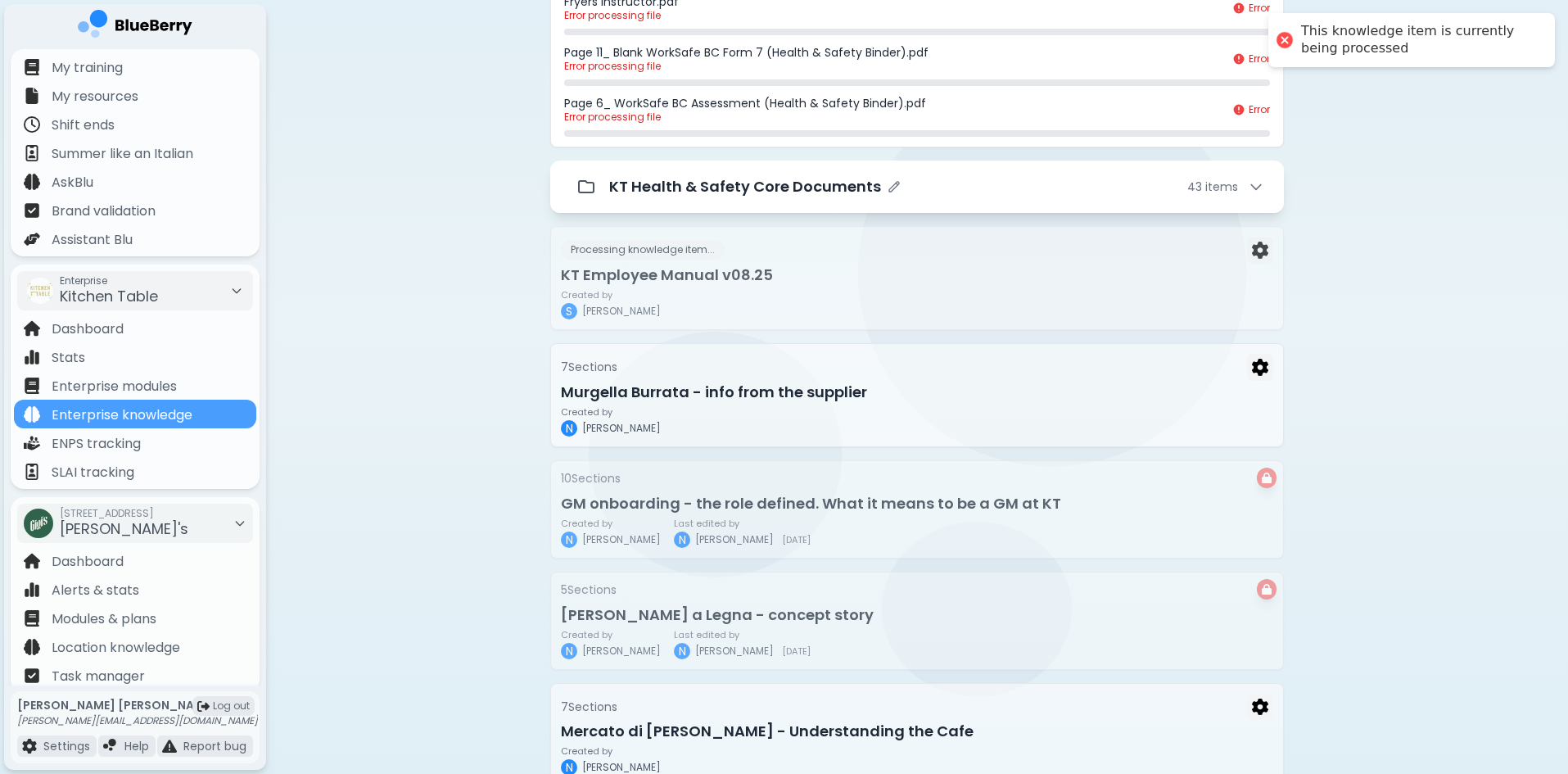
click at [1258, 185] on icon at bounding box center [1255, 186] width 17 height 17
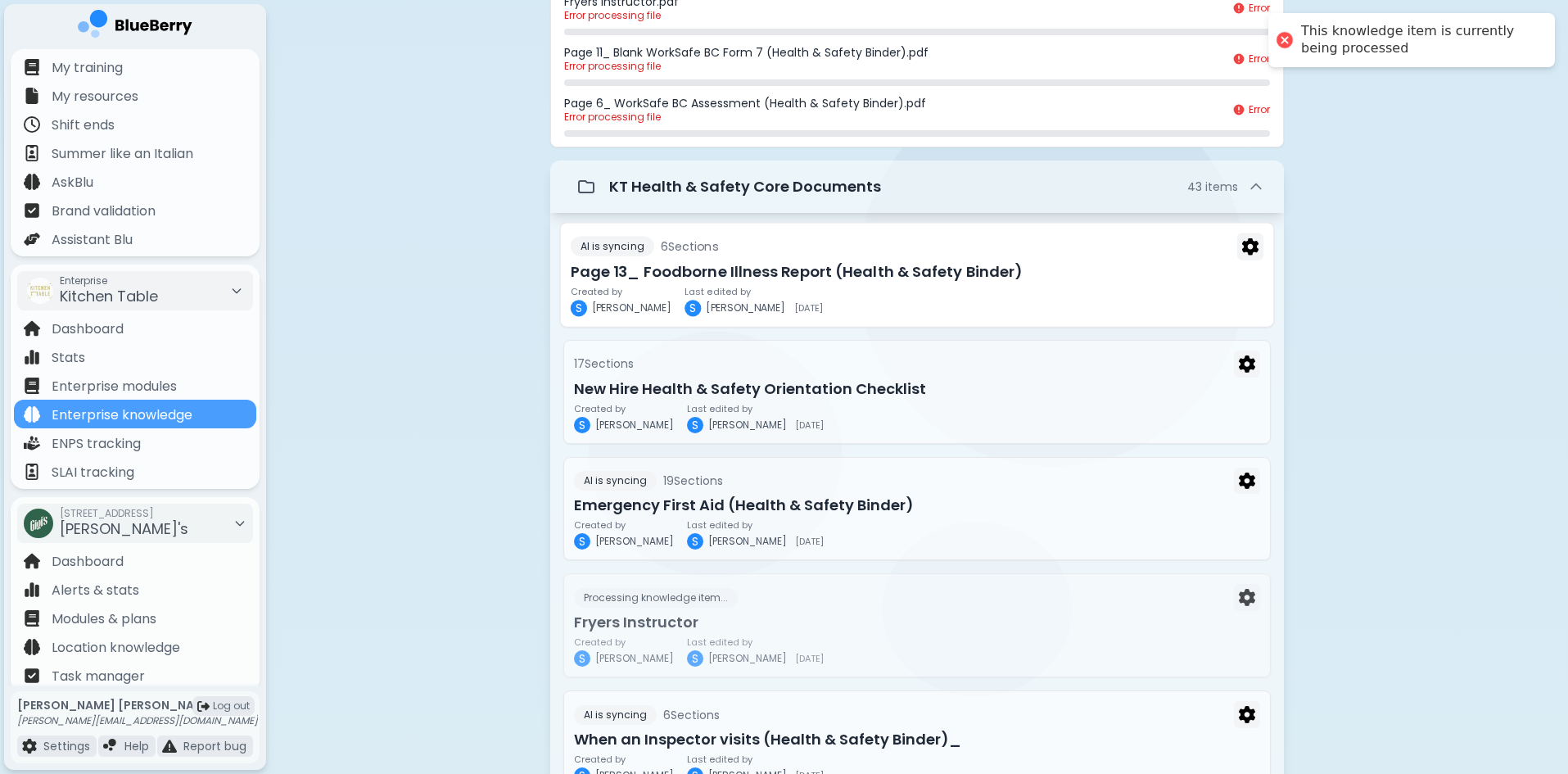
click at [1185, 266] on h3 "Page 13_ Foodborne Illness Report (Health & Safety Binder)" at bounding box center [916, 272] width 692 height 23
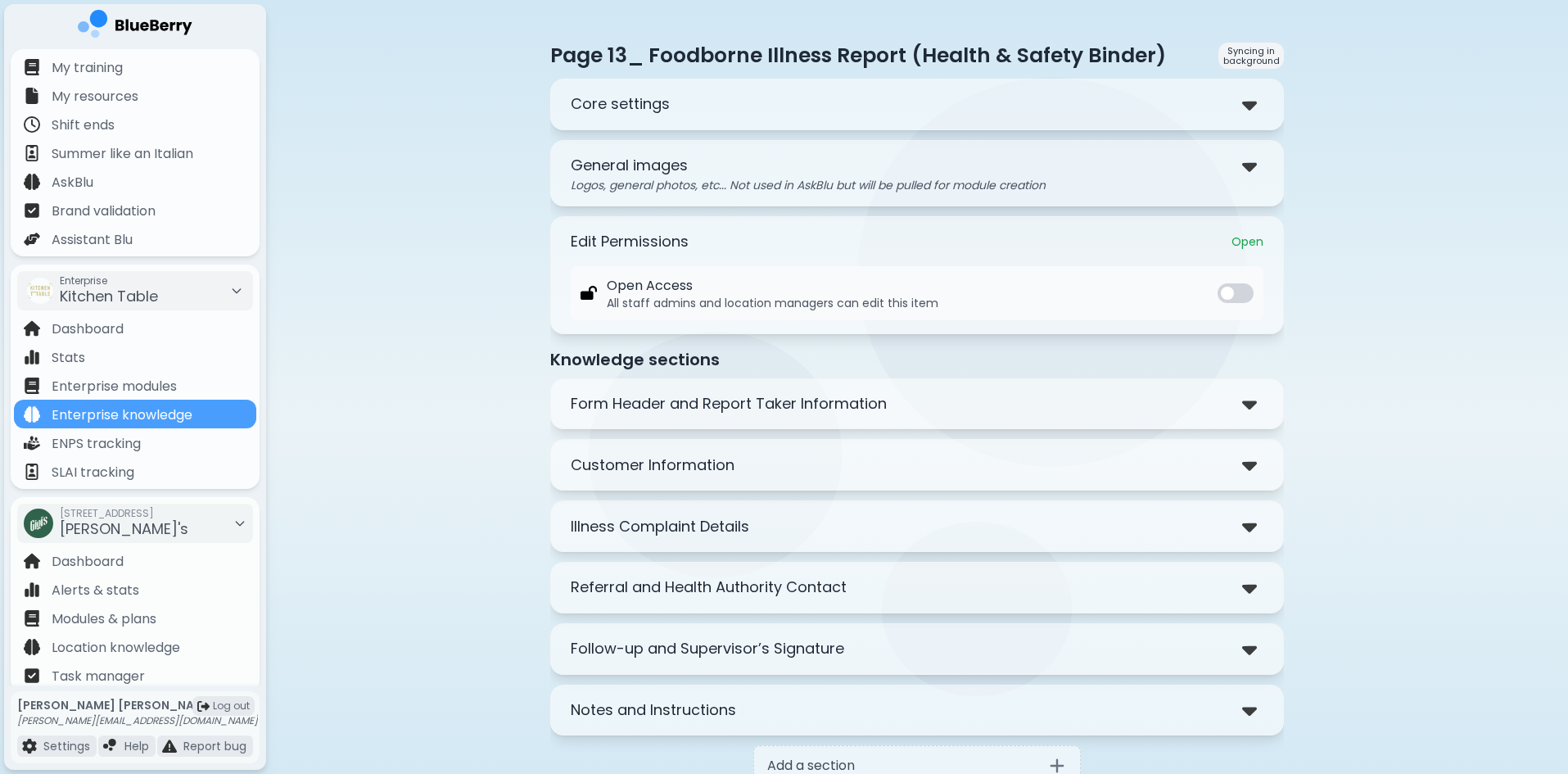
scroll to position [82, 0]
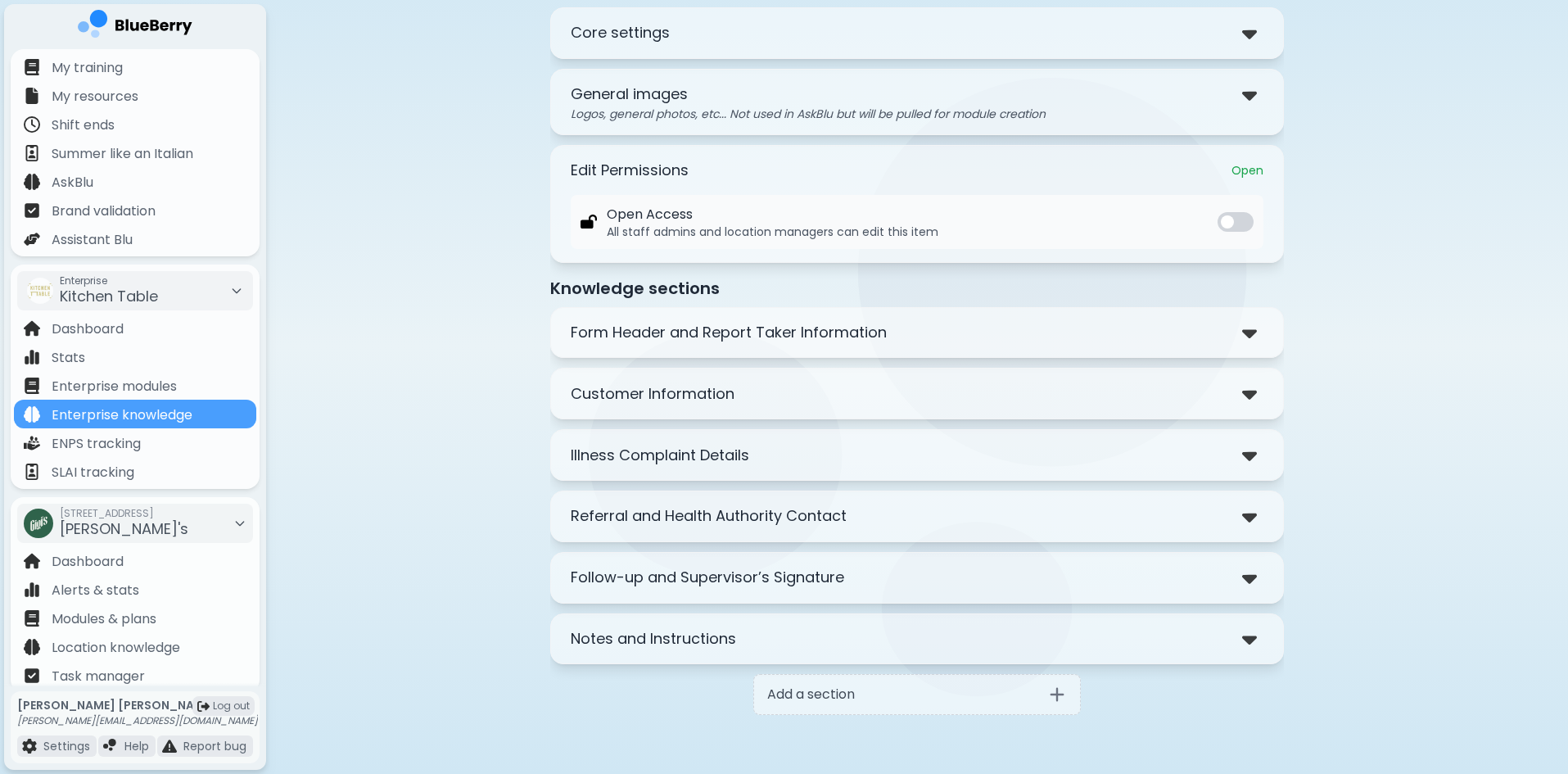
click at [731, 644] on p "Notes and Instructions" at bounding box center [653, 638] width 165 height 23
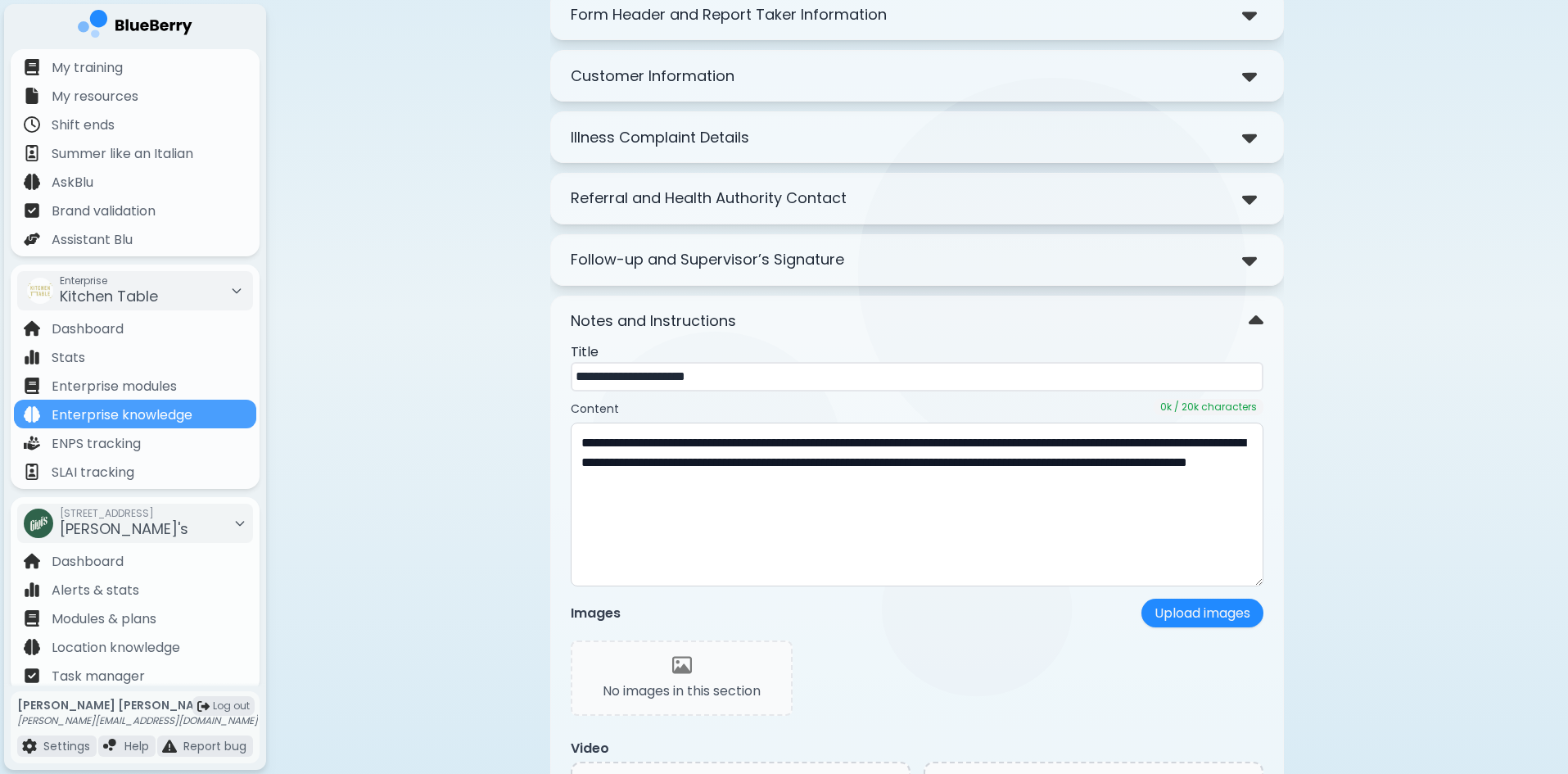
scroll to position [409, 0]
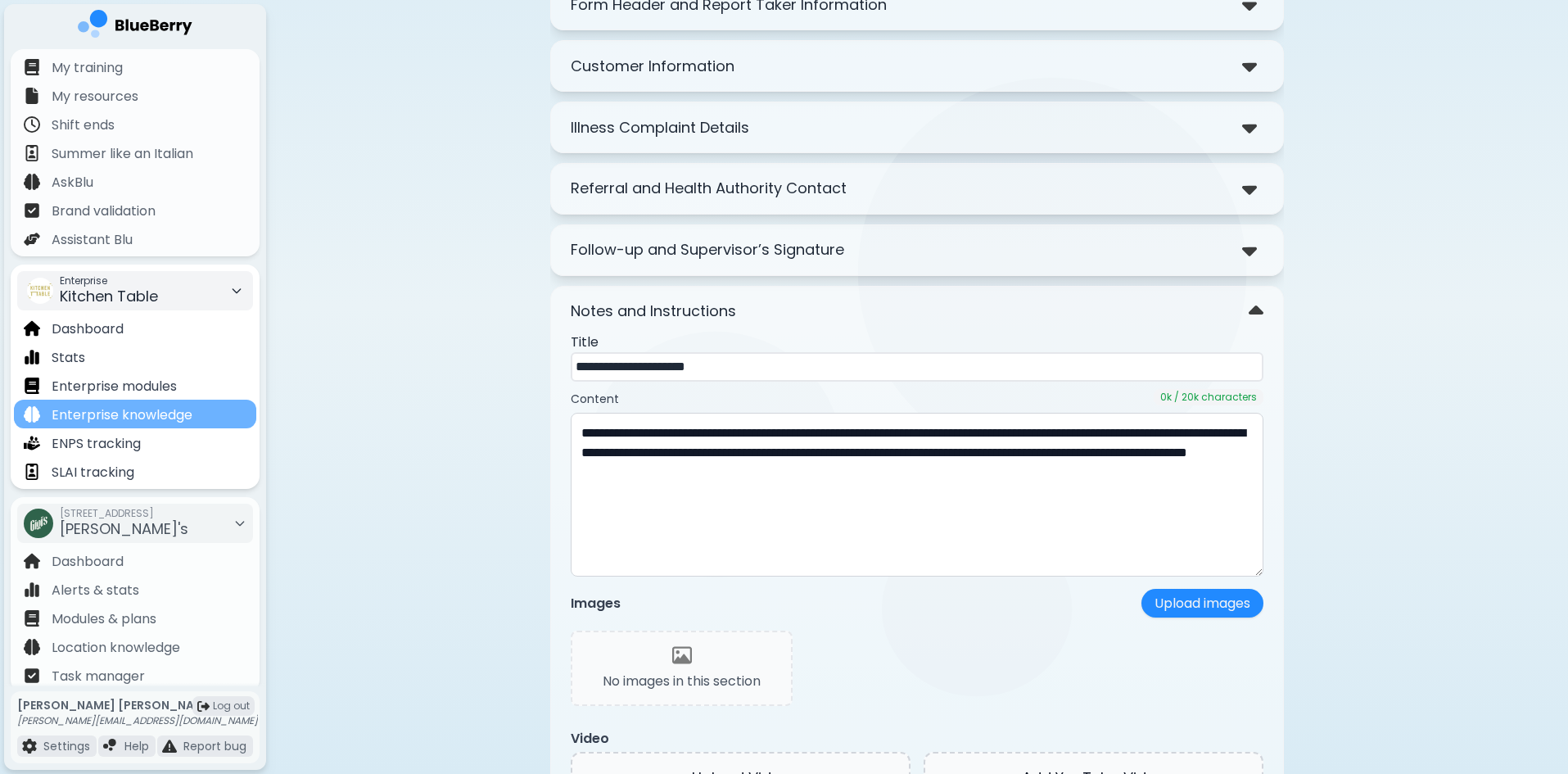
click at [139, 417] on p "Enterprise knowledge" at bounding box center [122, 415] width 141 height 20
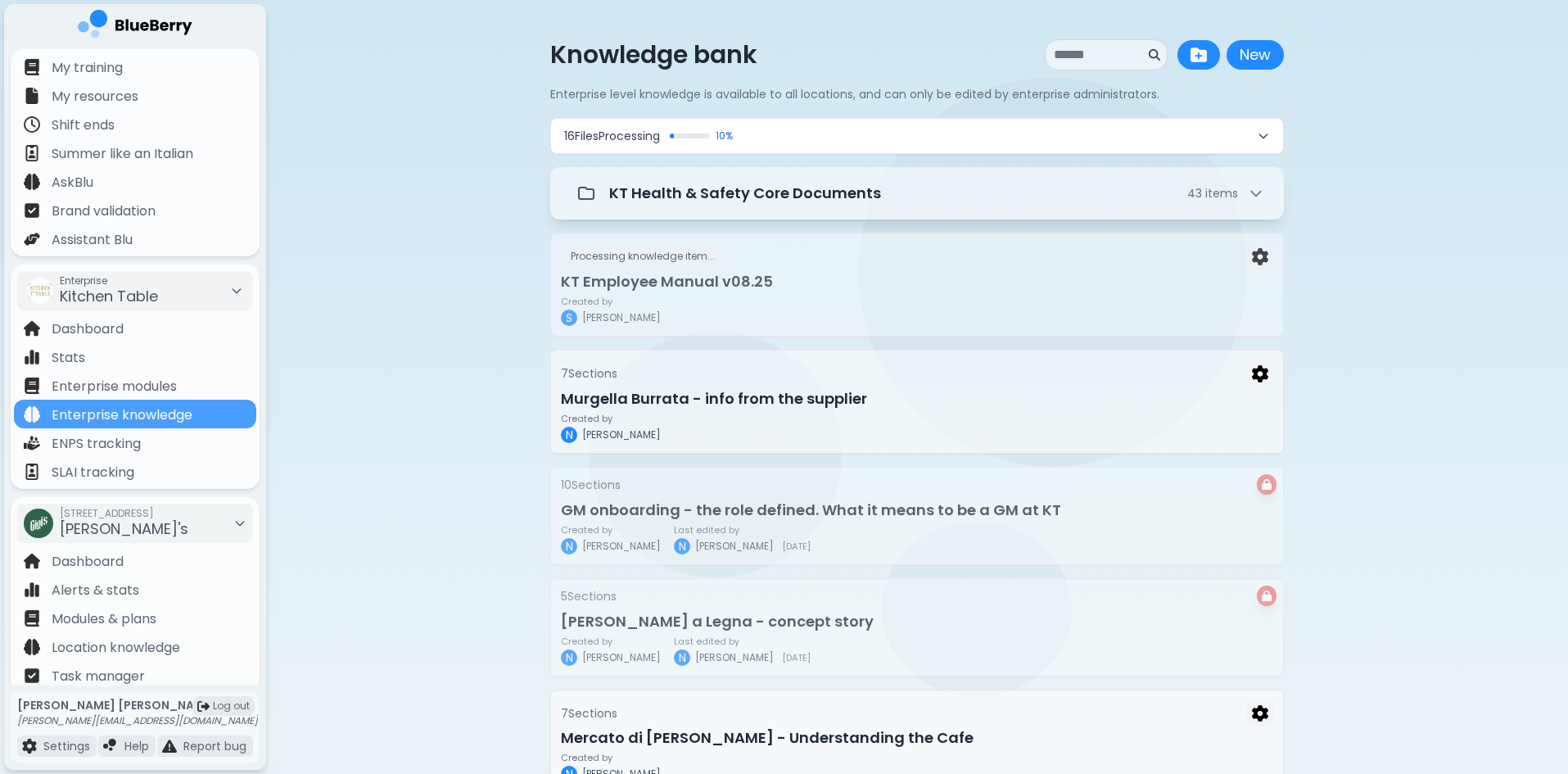
click at [819, 153] on div "16 File s Processing 10 %" at bounding box center [916, 136] width 734 height 36
click at [820, 142] on button "16 File s Processing 10 %" at bounding box center [916, 136] width 732 height 35
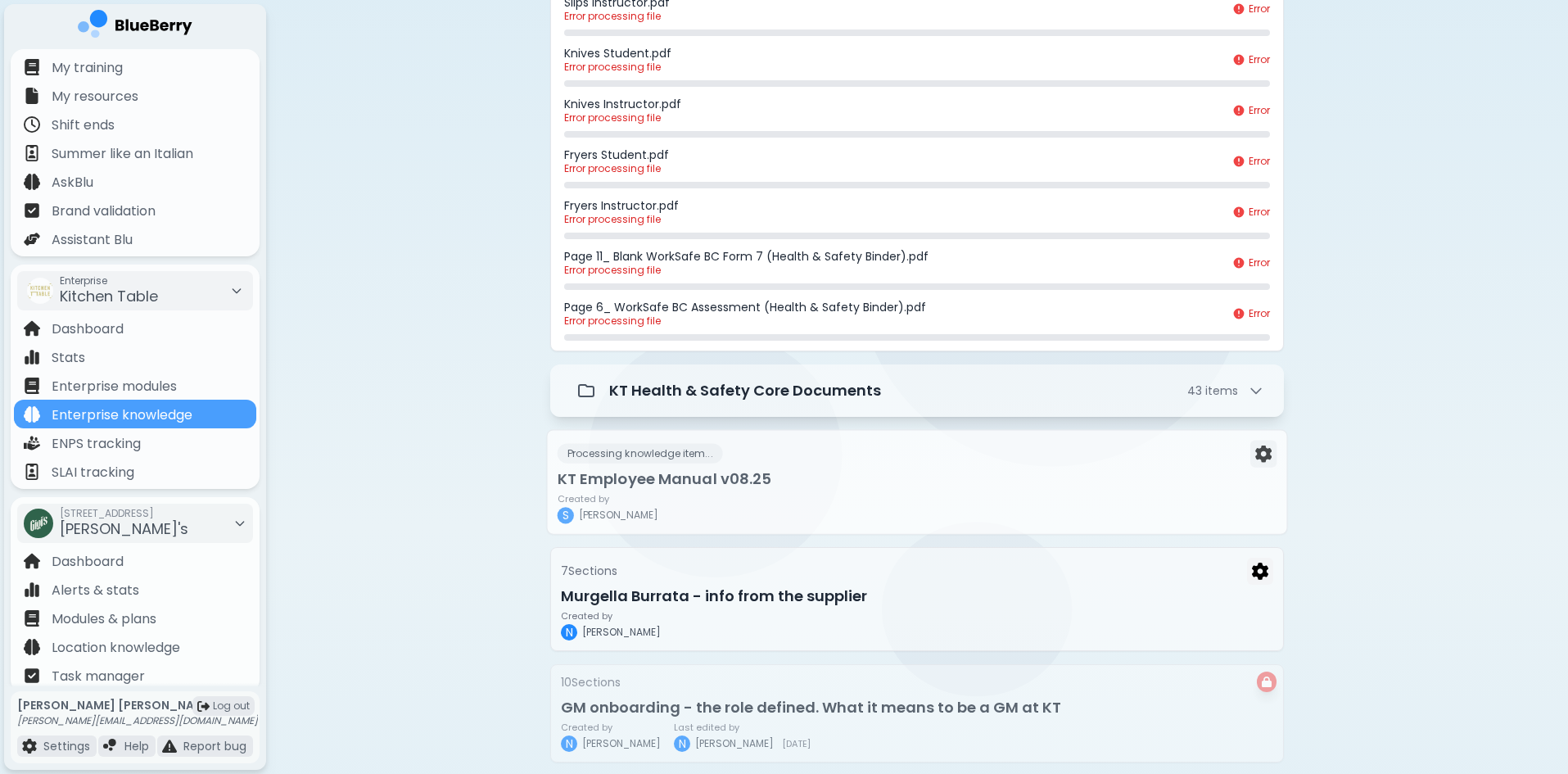
scroll to position [655, 0]
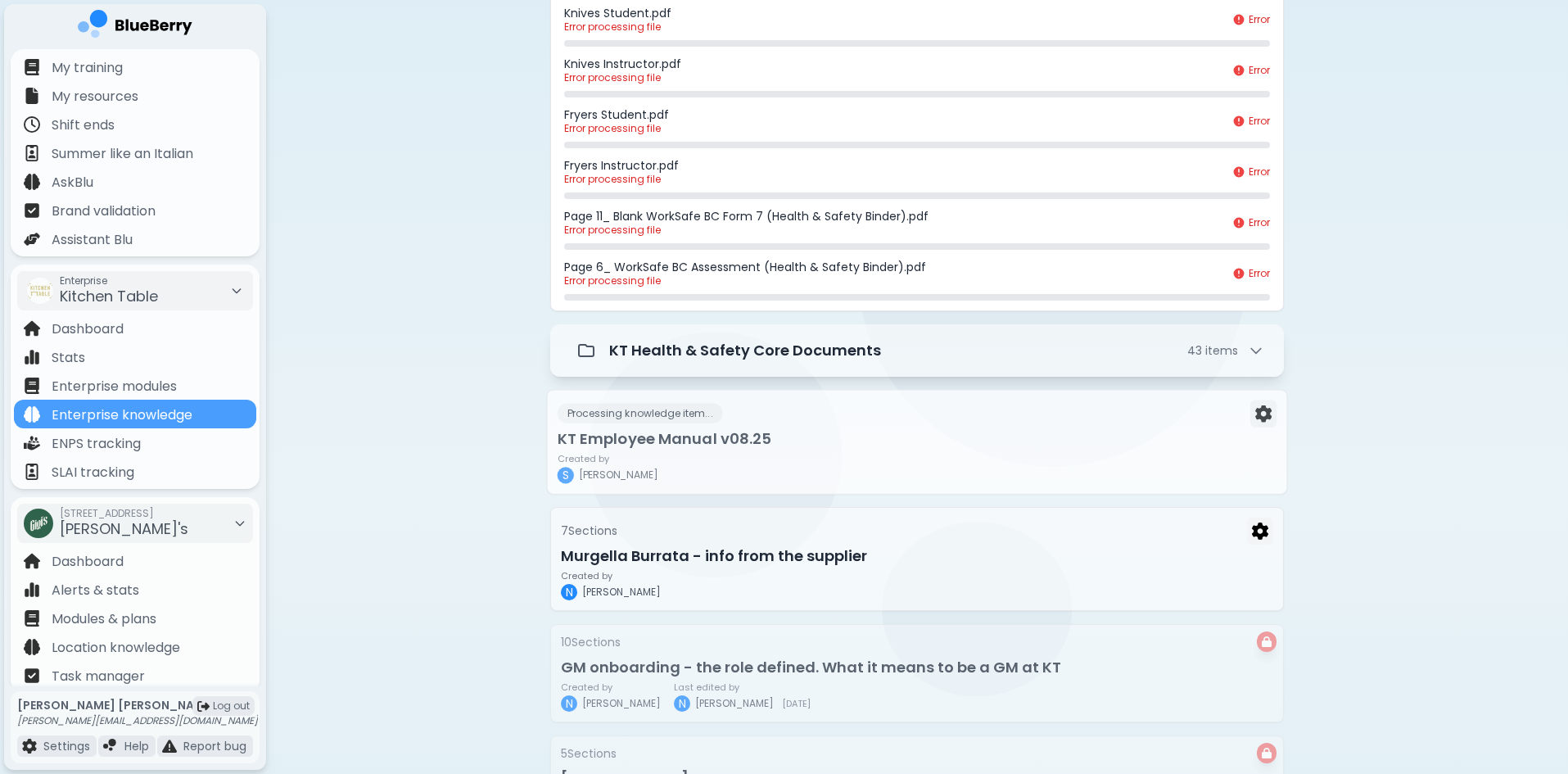
click at [699, 446] on h3 "KT Employee Manual v08.25" at bounding box center [917, 439] width 719 height 23
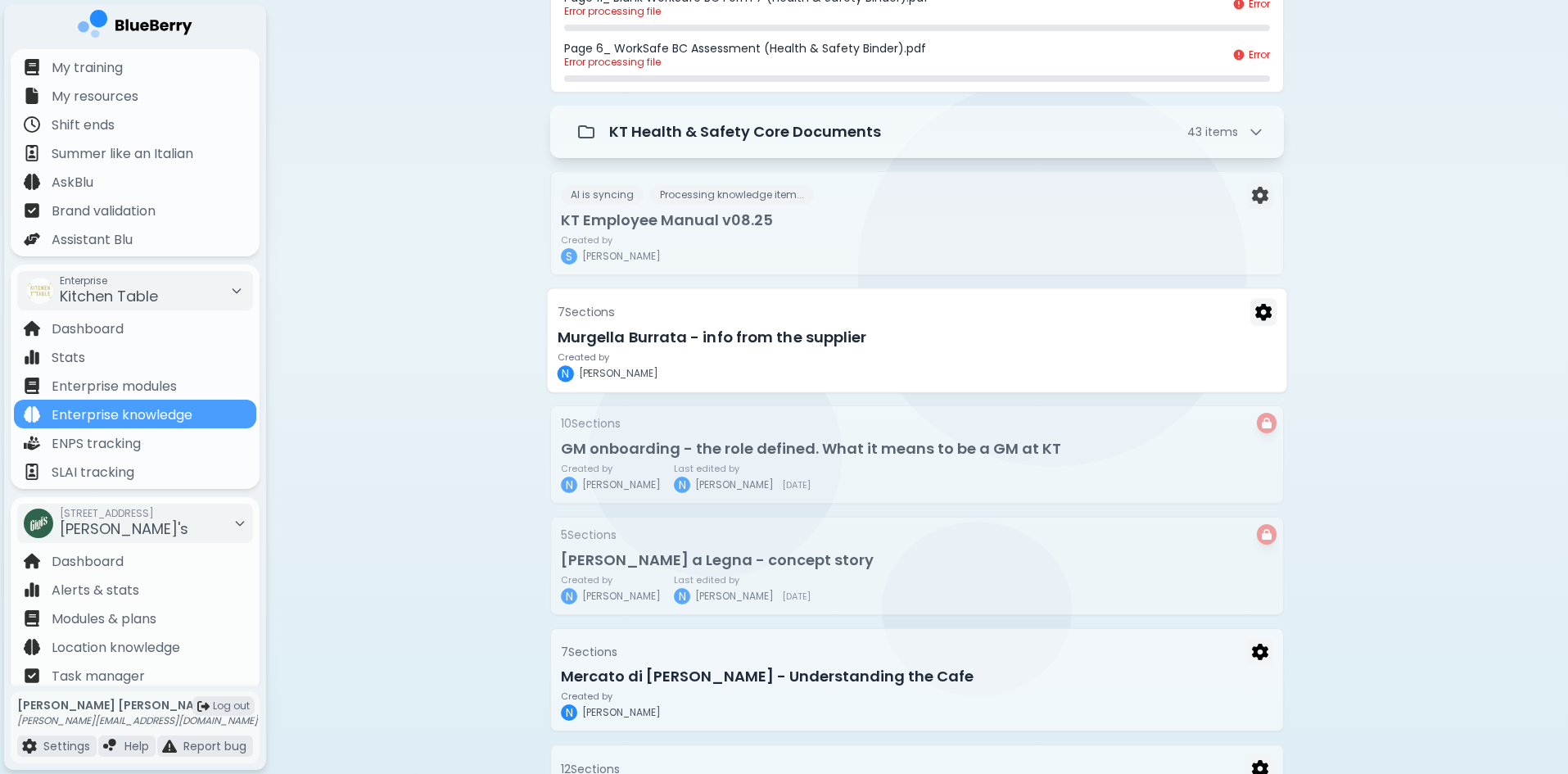
scroll to position [1064, 0]
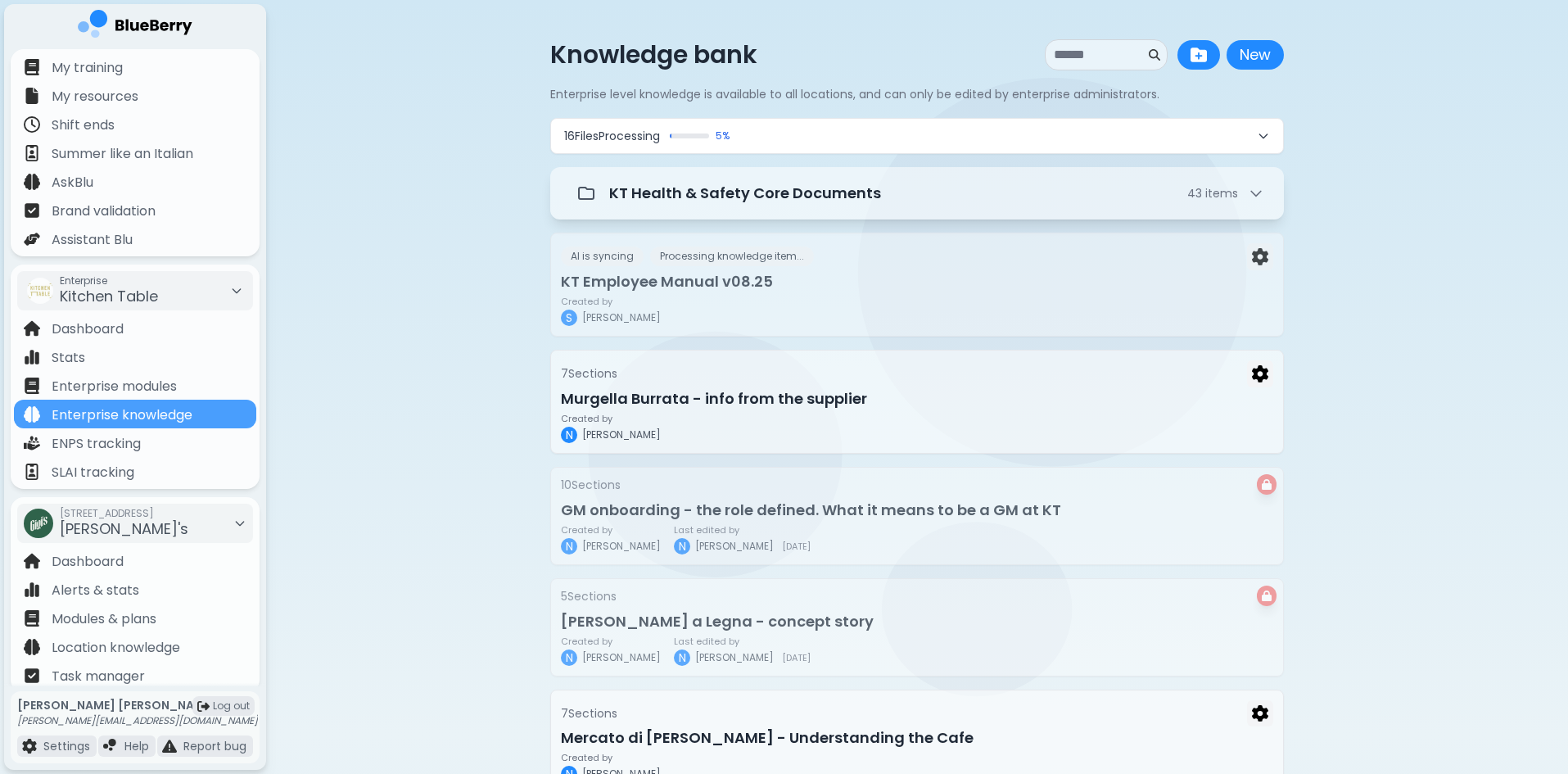
click at [876, 147] on button "16 File s Processing 5 %" at bounding box center [916, 136] width 732 height 35
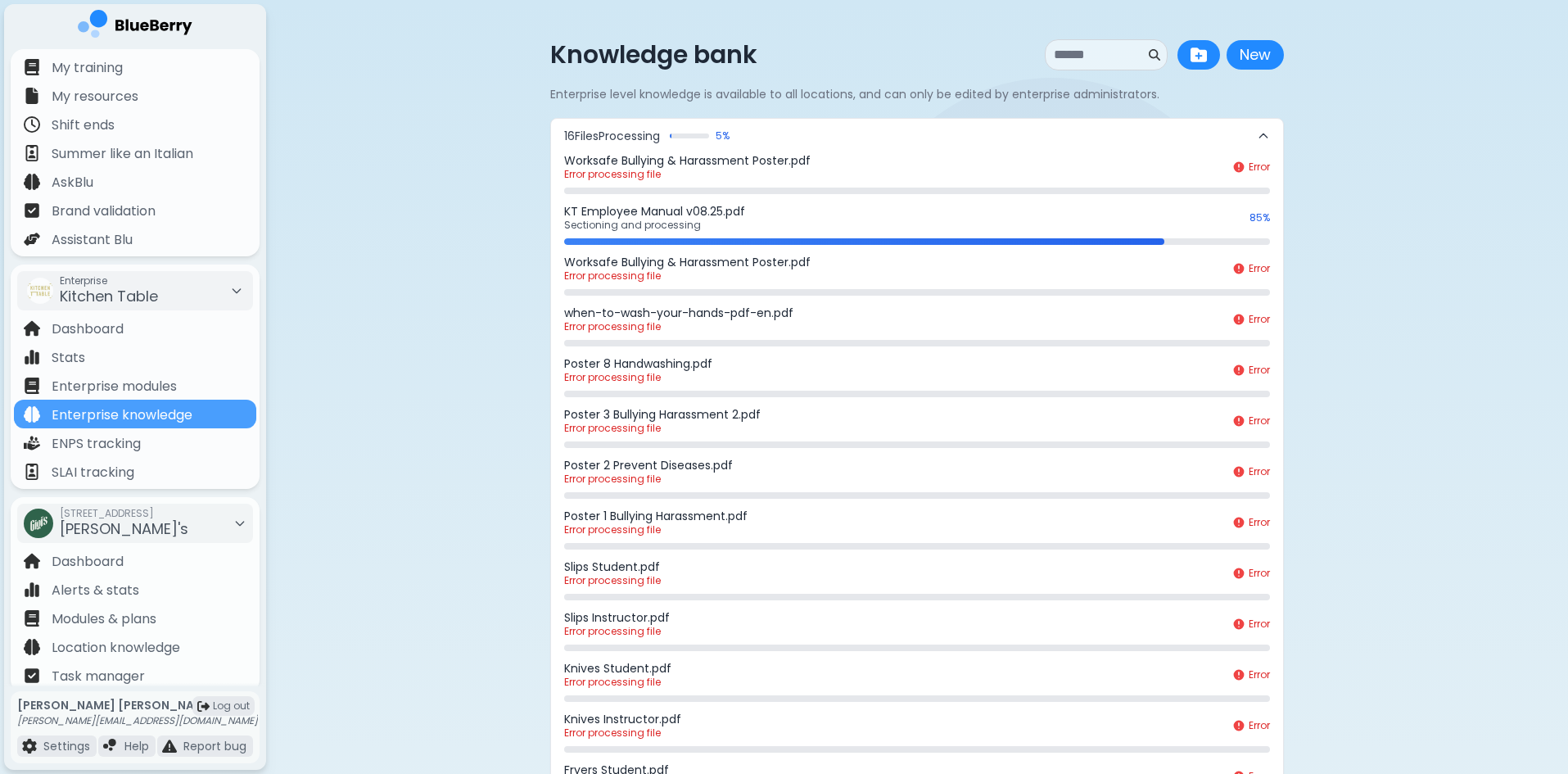
click at [876, 147] on button "16 File s Processing 5 %" at bounding box center [916, 136] width 732 height 35
